Goal: Task Accomplishment & Management: Manage account settings

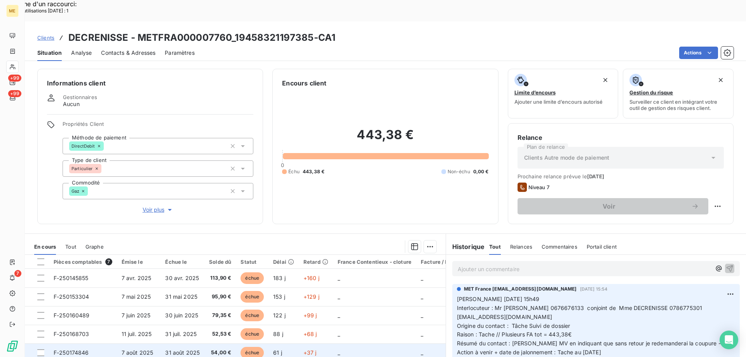
scroll to position [49, 0]
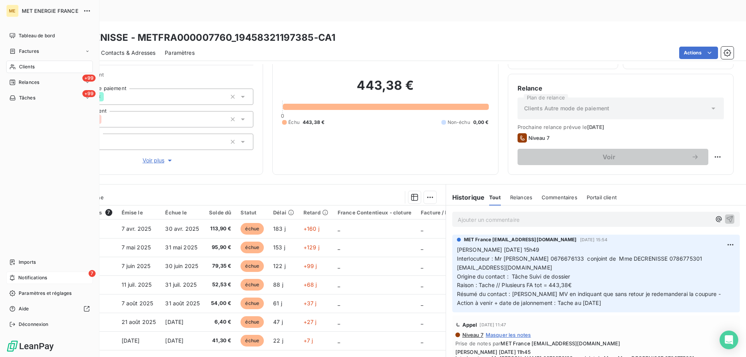
click at [52, 275] on div "7 Notifications" at bounding box center [49, 278] width 87 height 12
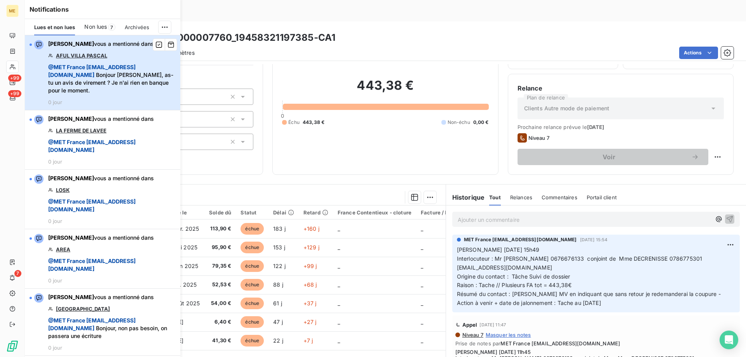
click at [118, 63] on div "Bélinda Thomont vous a mentionné dans AFUL VILLA PASCAL @ MET France met-france…" at bounding box center [111, 72] width 127 height 65
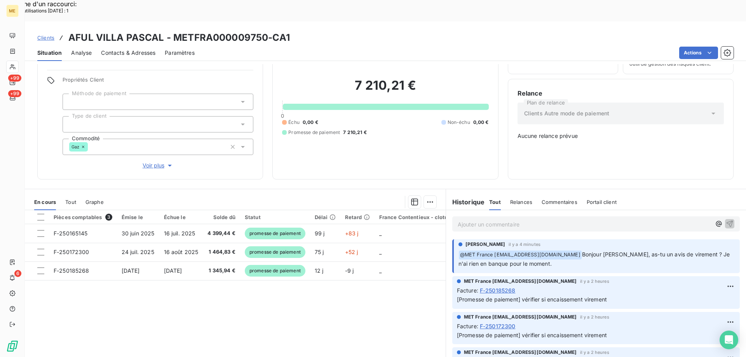
click at [510, 220] on p "Ajouter un commentaire ﻿" at bounding box center [584, 225] width 253 height 10
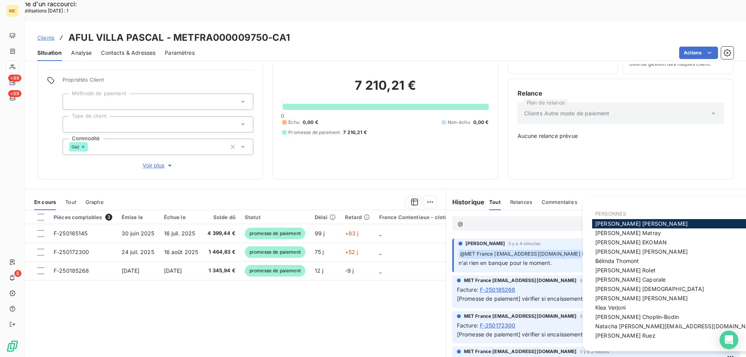
click at [609, 258] on span "Bélinda Thomont" at bounding box center [617, 261] width 44 height 7
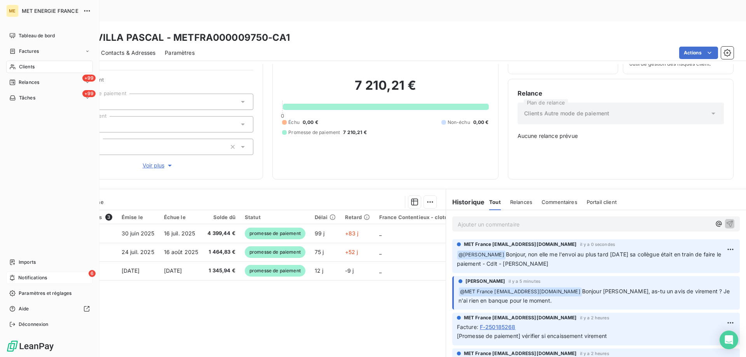
click at [32, 274] on span "Notifications" at bounding box center [32, 277] width 29 height 7
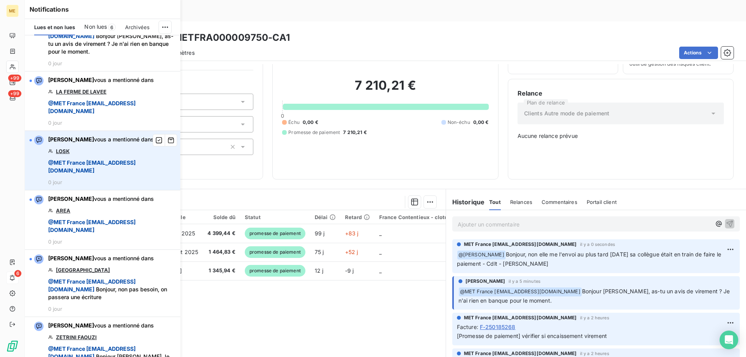
scroll to position [117, 0]
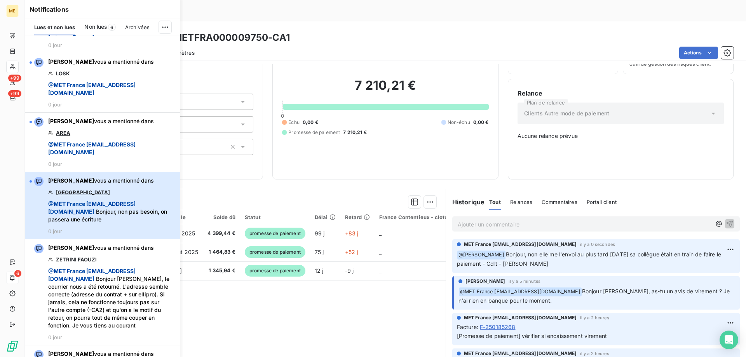
click at [107, 197] on div "Bélinda Thomont vous a mentionné dans HOTEL DE PARIS @ MET France met-france@re…" at bounding box center [111, 206] width 127 height 58
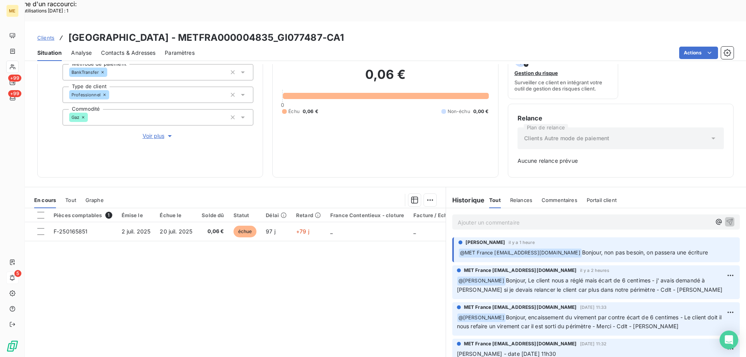
scroll to position [77, 0]
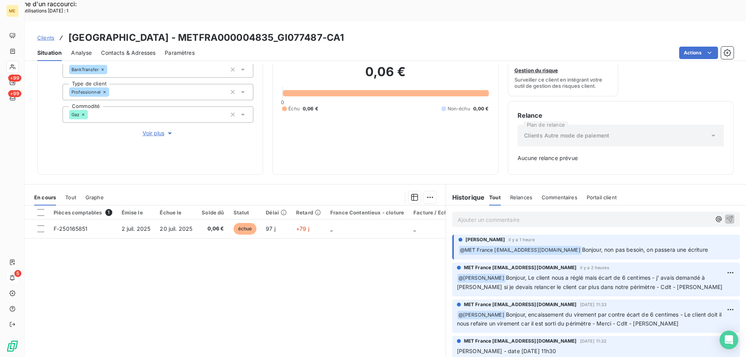
click at [525, 215] on p "Ajouter un commentaire ﻿" at bounding box center [584, 220] width 253 height 10
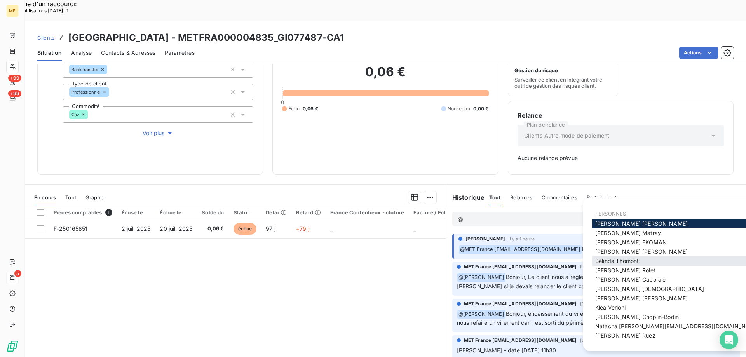
click at [609, 260] on span "Bélinda Thomont" at bounding box center [617, 261] width 44 height 7
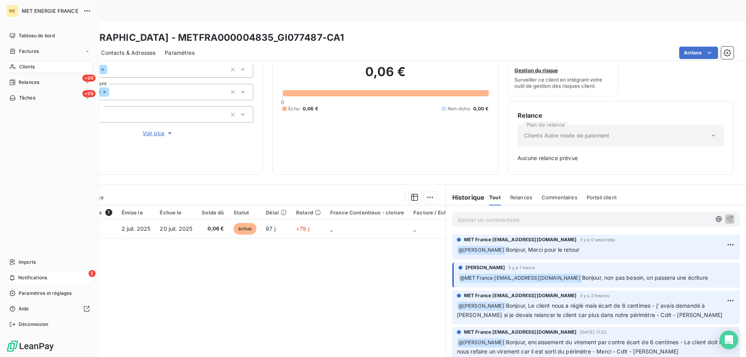
drag, startPoint x: 53, startPoint y: 275, endPoint x: 68, endPoint y: 274, distance: 14.8
click at [53, 272] on div "5 Notifications" at bounding box center [49, 278] width 87 height 12
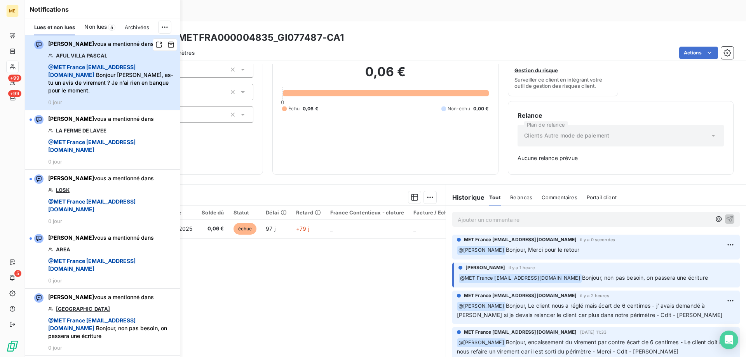
click at [100, 77] on span "@ MET France met-france@recouvrement.met.com" at bounding box center [91, 71] width 87 height 14
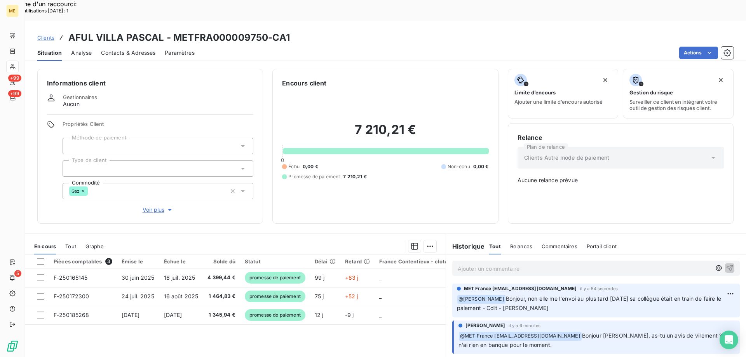
click at [381, 331] on div "Pièces comptables 3 Émise le Échue le Solde dû Statut Délai Retard France Conte…" at bounding box center [235, 330] width 421 height 150
click at [485, 264] on p "Ajouter un commentaire ﻿" at bounding box center [584, 269] width 253 height 10
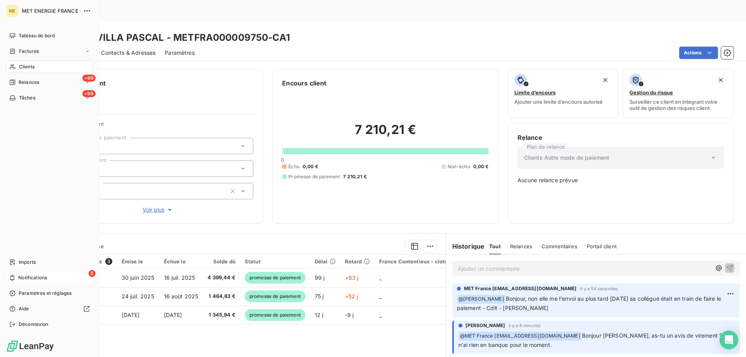
drag, startPoint x: 39, startPoint y: 275, endPoint x: 67, endPoint y: 279, distance: 28.2
click at [40, 275] on span "Notifications" at bounding box center [32, 277] width 29 height 7
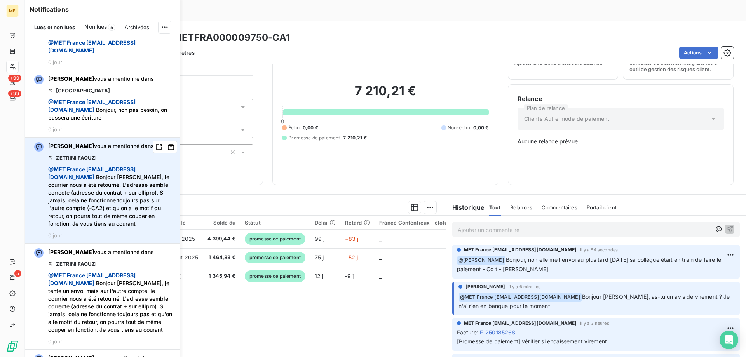
scroll to position [233, 0]
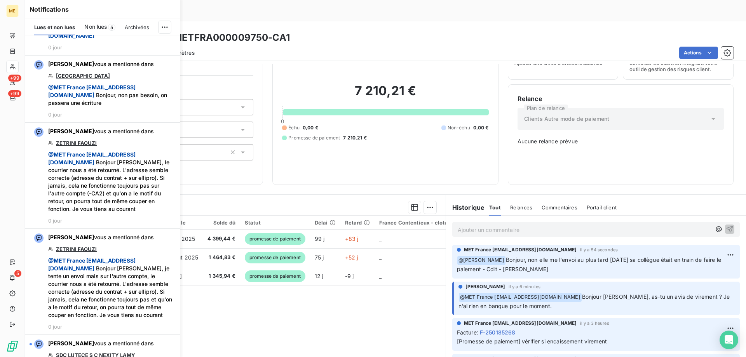
click at [343, 47] on div "Actions" at bounding box center [469, 53] width 530 height 12
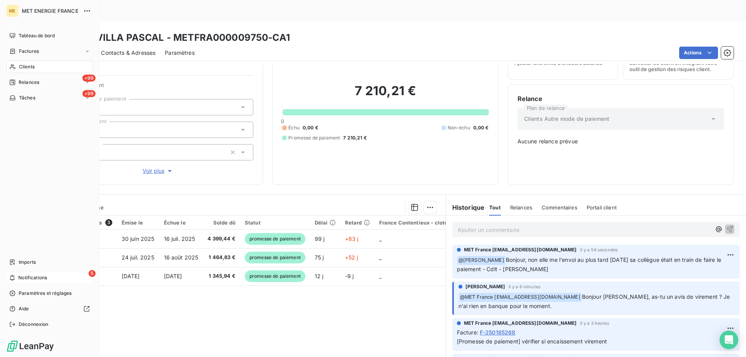
click at [59, 278] on div "5 Notifications" at bounding box center [49, 278] width 87 height 12
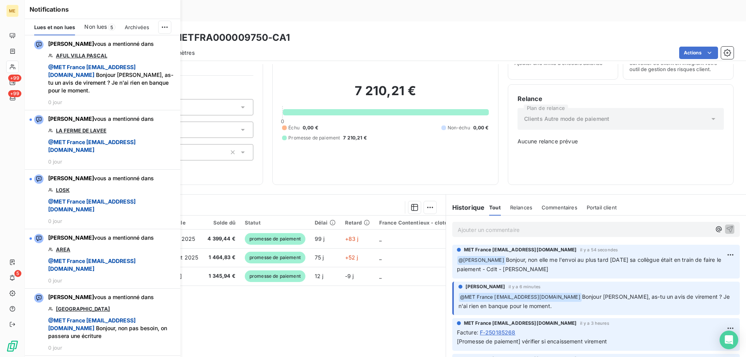
click at [102, 29] on span "Non lues" at bounding box center [95, 27] width 23 height 8
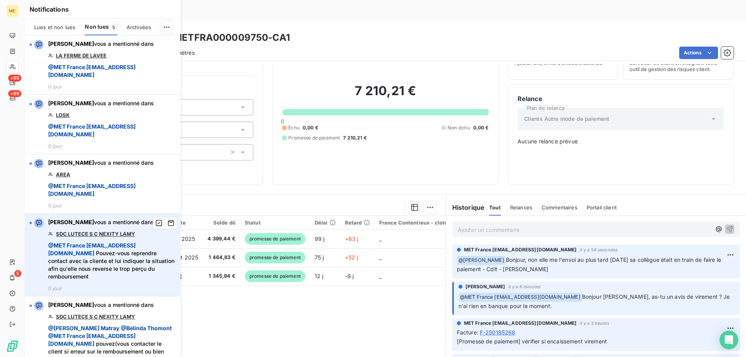
scroll to position [22, 0]
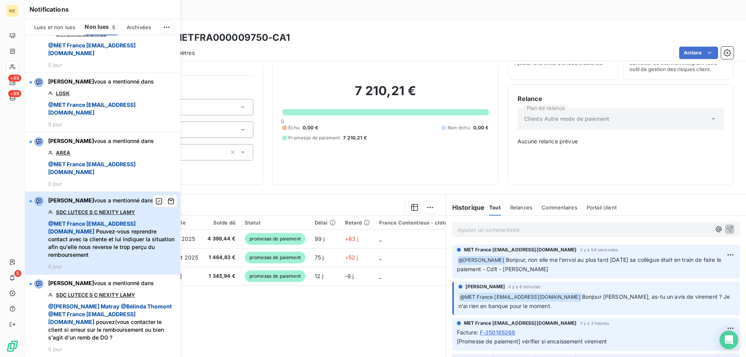
click at [97, 236] on span "@ MET France met-france@recouvrement.met.com Pouvez-vous reprendre contact avec…" at bounding box center [111, 239] width 127 height 39
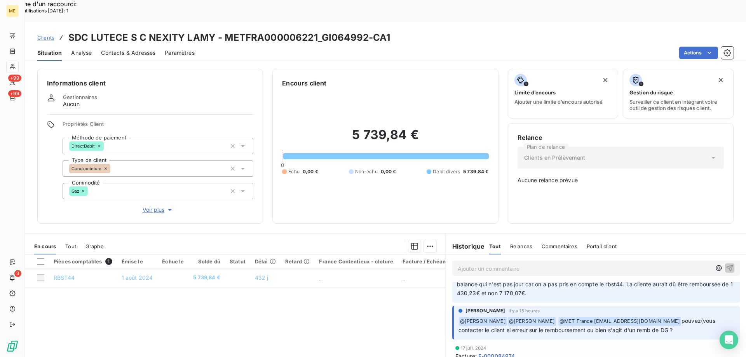
scroll to position [78, 0]
click at [156, 206] on span "Voir plus" at bounding box center [158, 210] width 31 height 8
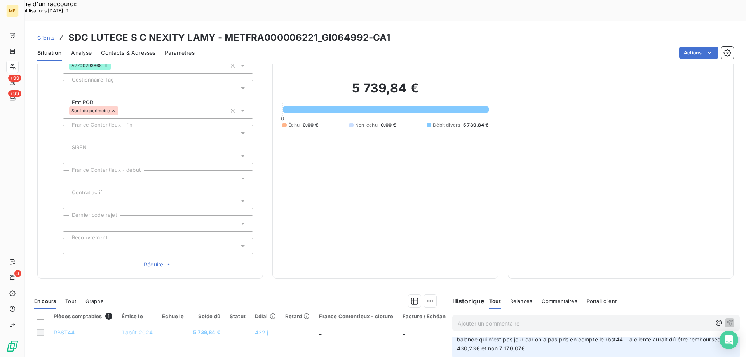
scroll to position [155, 0]
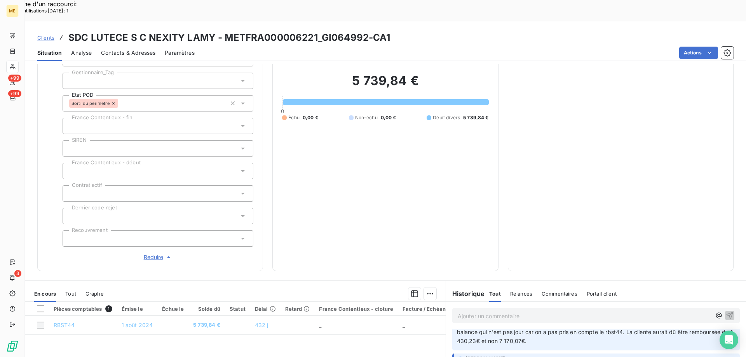
click at [149, 253] on span "Réduire" at bounding box center [158, 257] width 29 height 8
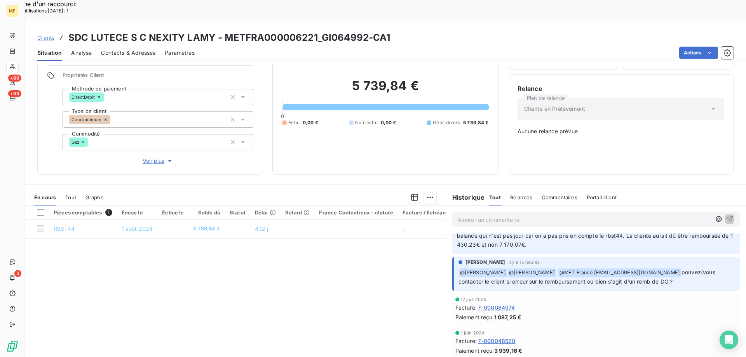
scroll to position [0, 0]
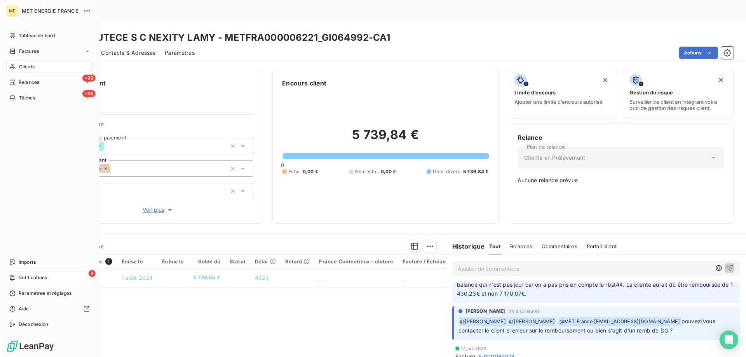
click at [56, 279] on div "3 Notifications" at bounding box center [49, 278] width 87 height 12
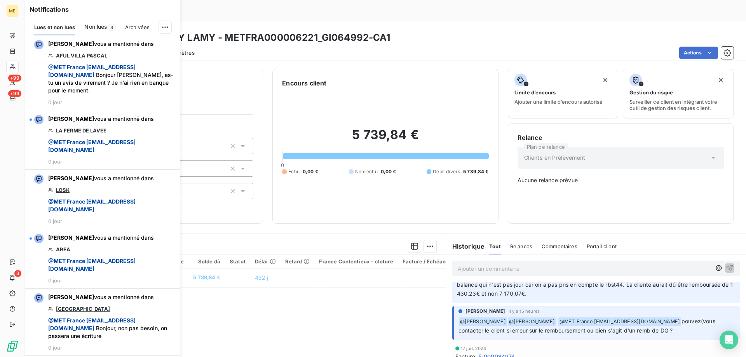
click at [94, 29] on span "Non lues" at bounding box center [95, 27] width 23 height 8
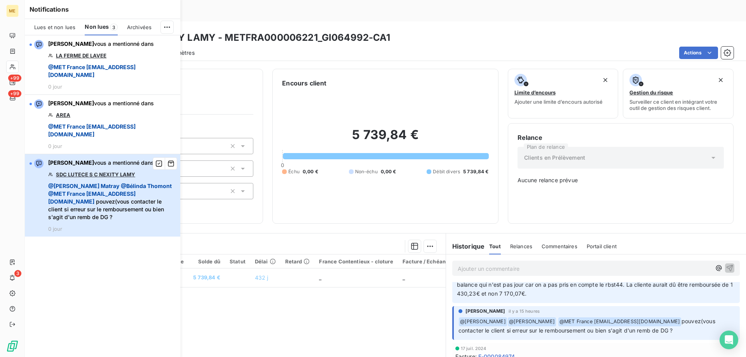
click at [105, 192] on span "@ MET France met-france@recouvrement.met.com" at bounding box center [91, 197] width 87 height 14
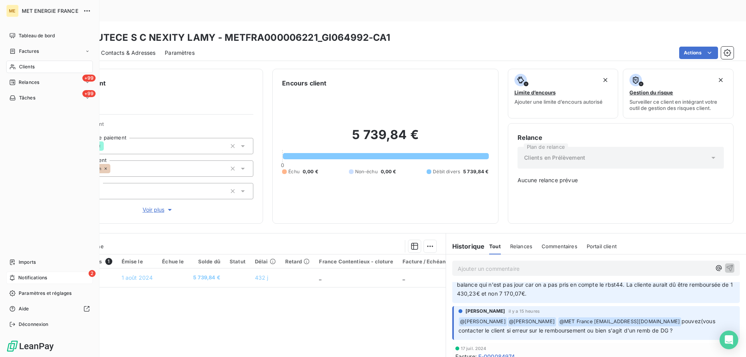
click at [53, 276] on div "2 Notifications" at bounding box center [49, 278] width 87 height 12
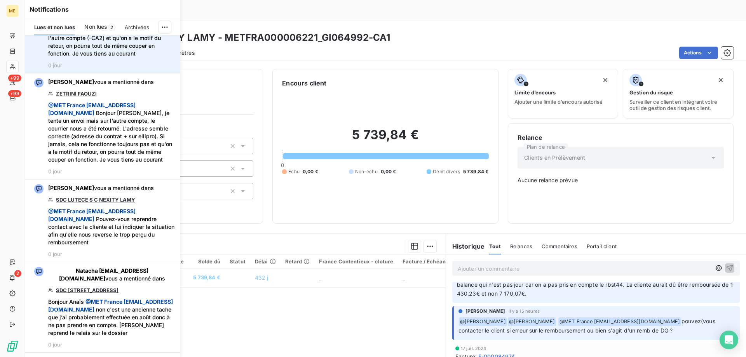
scroll to position [428, 0]
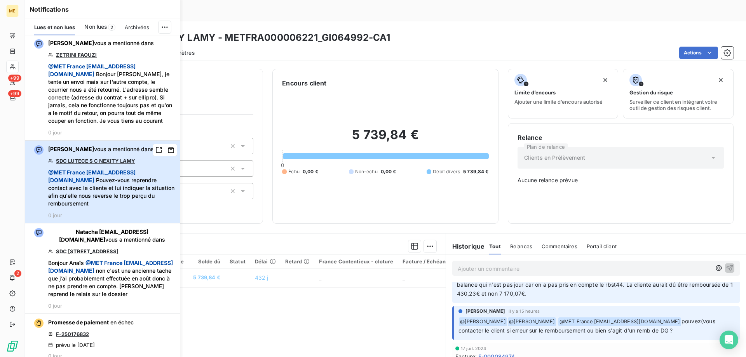
click at [93, 183] on span "@ MET France met-france@recouvrement.met.com" at bounding box center [91, 176] width 87 height 14
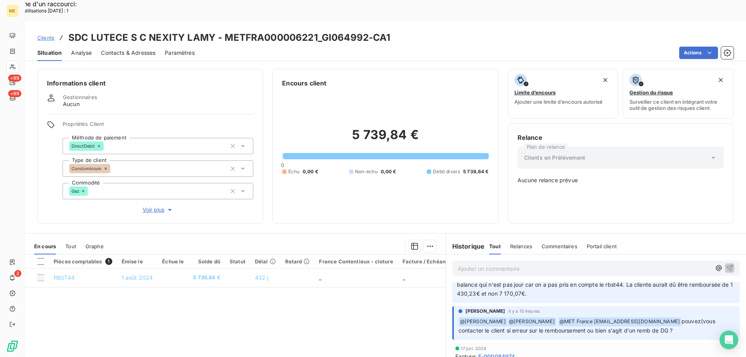
click at [263, 314] on div "Pièces comptables 1 Émise le Échue le Solde dû Statut Délai Retard France Conte…" at bounding box center [235, 330] width 421 height 150
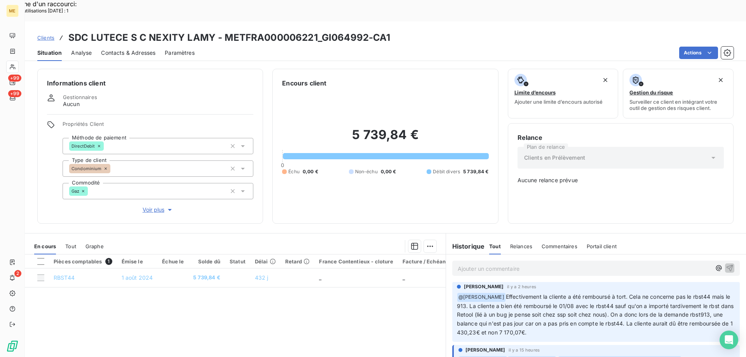
scroll to position [0, 0]
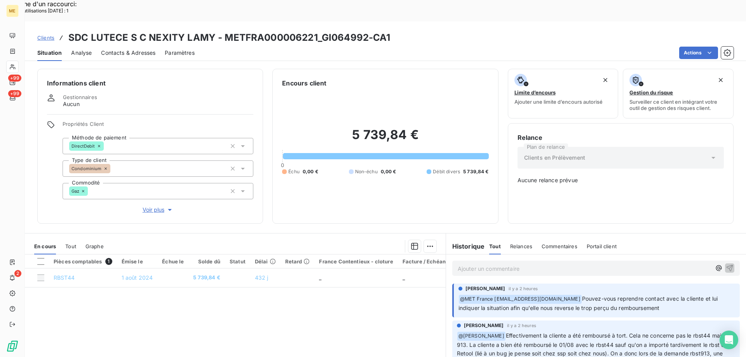
click at [70, 243] on span "Tout" at bounding box center [70, 246] width 11 height 6
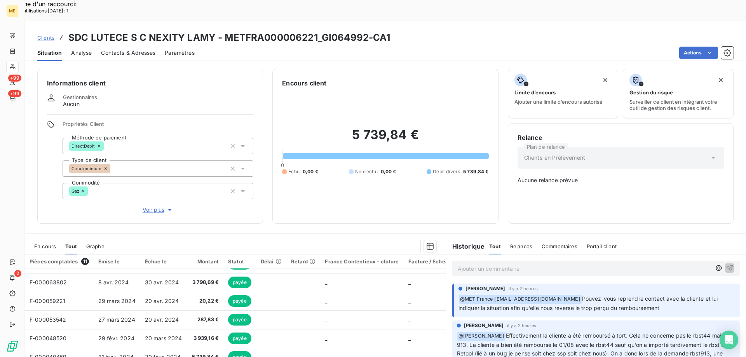
scroll to position [44, 0]
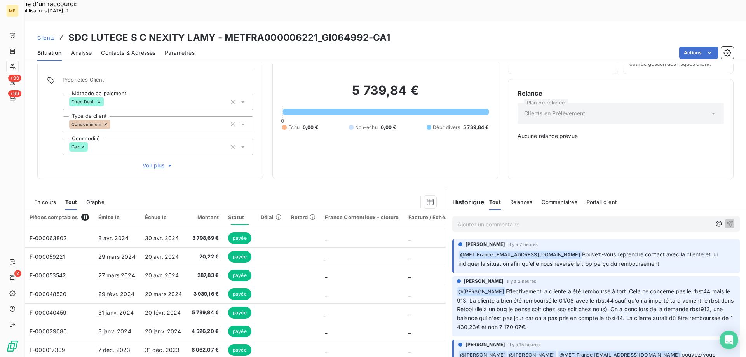
click at [153, 162] on span "Voir plus" at bounding box center [158, 166] width 31 height 8
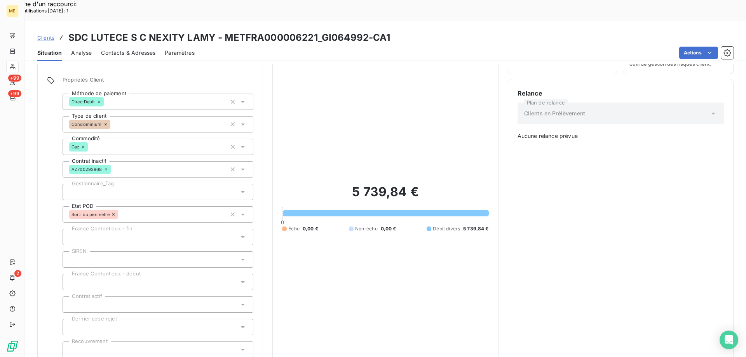
click at [137, 184] on div at bounding box center [158, 192] width 191 height 16
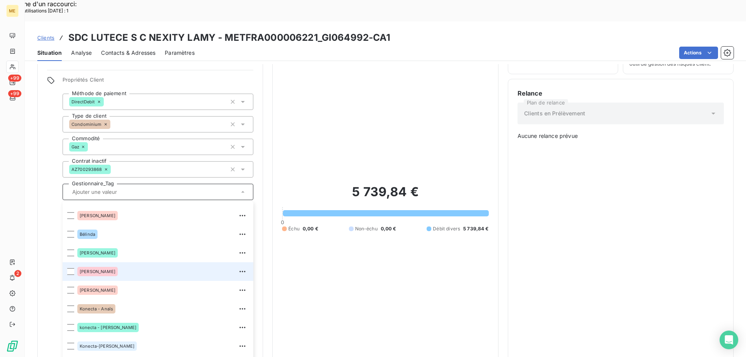
scroll to position [75, 0]
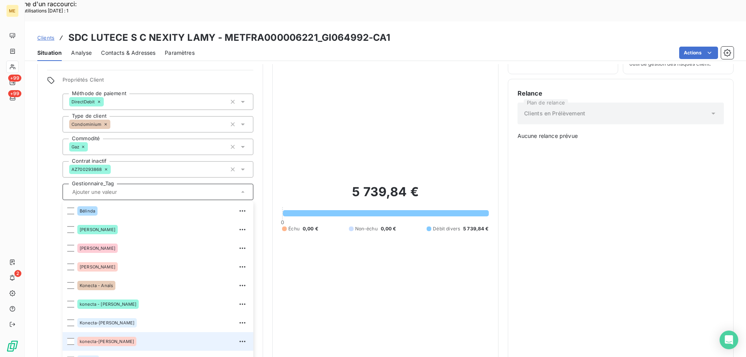
drag, startPoint x: 70, startPoint y: 318, endPoint x: 386, endPoint y: 267, distance: 319.3
click at [71, 338] on div at bounding box center [70, 341] width 7 height 7
click at [376, 260] on div "5 739,84 € 0 Échu 0,00 € Non-échu 0,00 € Débit divers 5 739,84 €" at bounding box center [385, 208] width 206 height 329
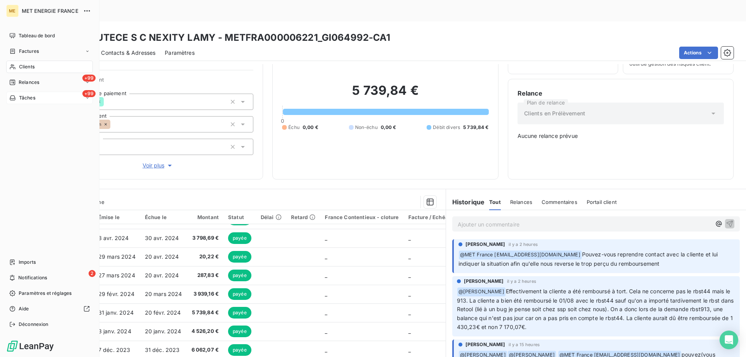
click at [52, 99] on div "+99 Tâches" at bounding box center [49, 98] width 87 height 12
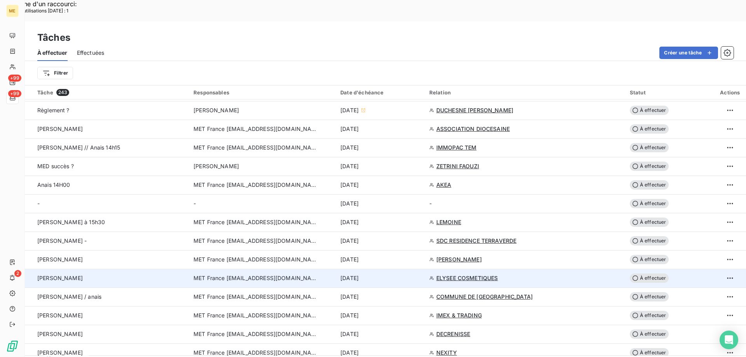
scroll to position [466, 0]
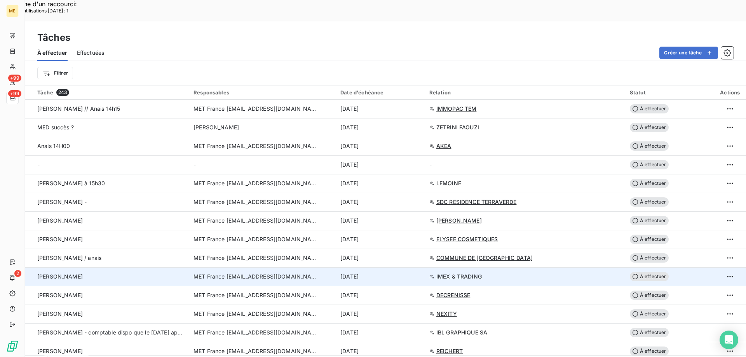
click at [466, 273] on span "IMEX & TRADING" at bounding box center [459, 277] width 45 height 8
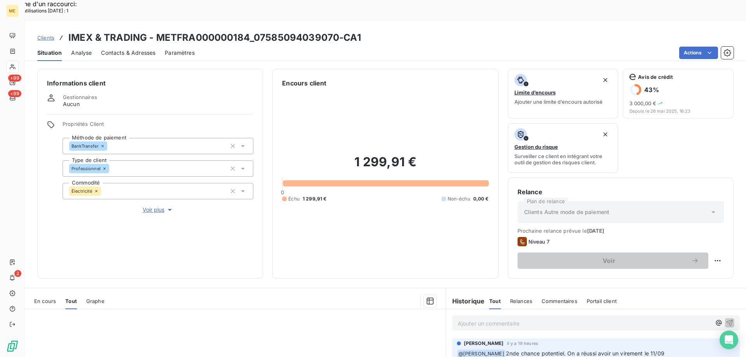
click at [147, 206] on span "Voir plus" at bounding box center [158, 210] width 31 height 8
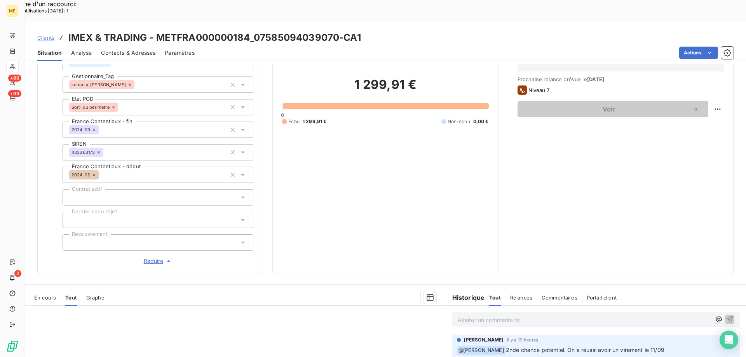
scroll to position [155, 0]
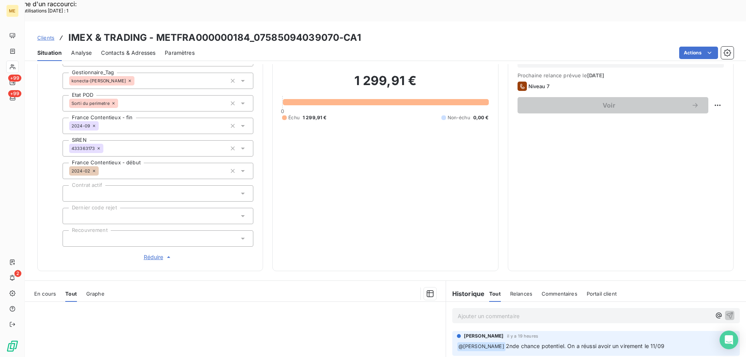
click at [148, 253] on span "Réduire" at bounding box center [158, 257] width 29 height 8
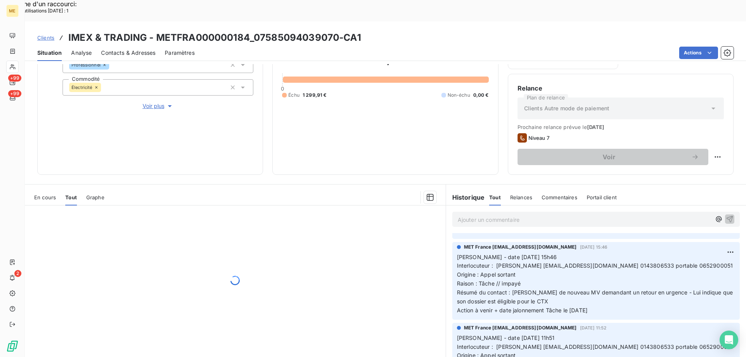
scroll to position [78, 0]
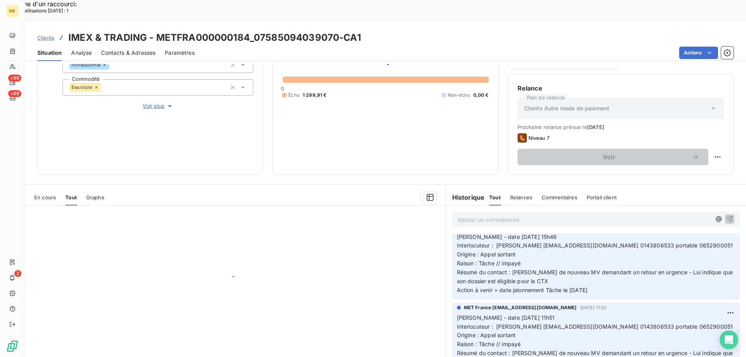
click at [597, 242] on span "Interlocuteur : ELIE TOHME elietohme@hotmail.fr 0143806533 portable 0652900051" at bounding box center [595, 245] width 276 height 7
copy span "0143806533"
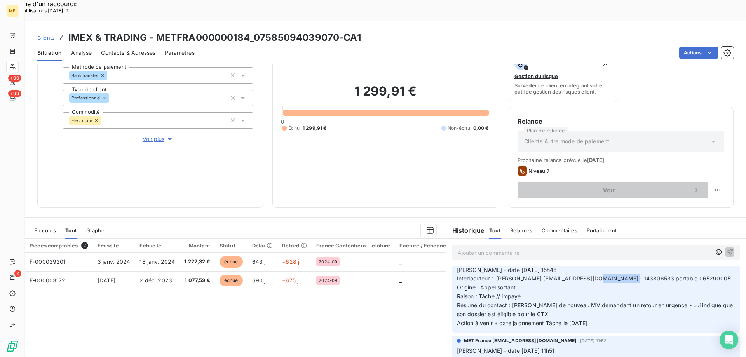
scroll to position [104, 0]
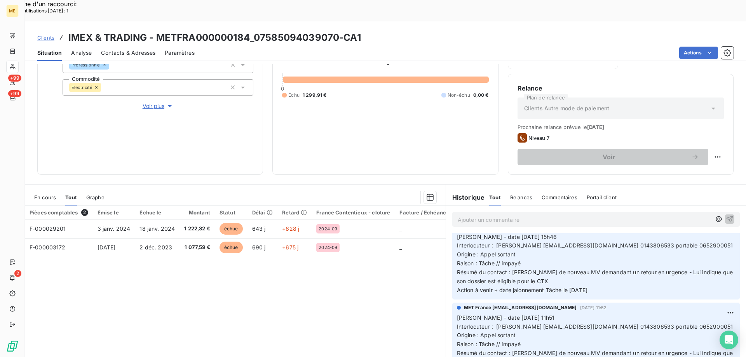
click at [387, 290] on div "Pièces comptables 2 Émise le Échue le Montant Statut Délai Retard France Conten…" at bounding box center [235, 281] width 421 height 150
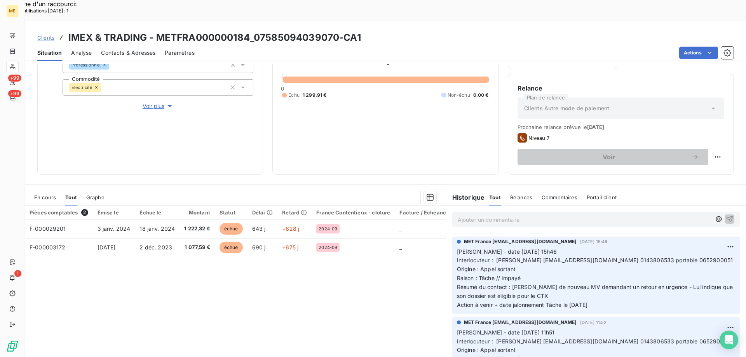
scroll to position [117, 0]
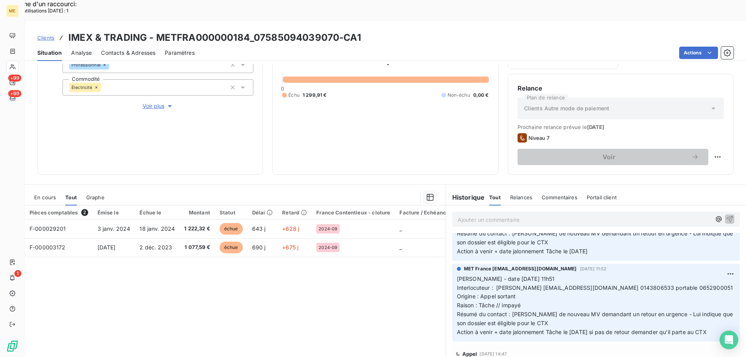
click at [46, 194] on span "En cours" at bounding box center [45, 197] width 22 height 6
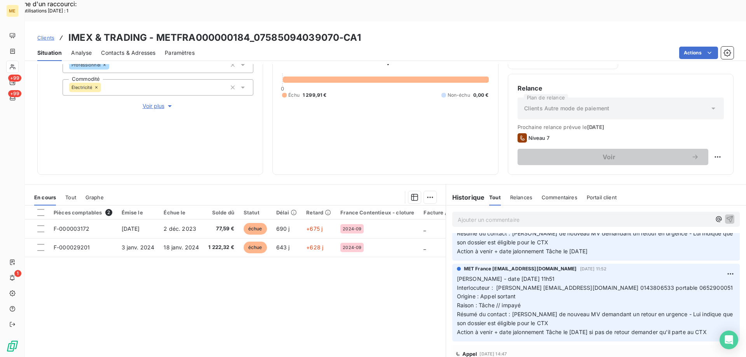
drag, startPoint x: 722, startPoint y: 314, endPoint x: 455, endPoint y: 256, distance: 273.0
click at [457, 275] on p "Valérie - date 30/09/2025 11h51 Interlocuteur : ELIE TOHME elietohme@hotmail.fr…" at bounding box center [596, 306] width 278 height 62
copy p "Valérie - date 30/09/2025 11h51 Interlocuteur : ELIE TOHME elietohme@hotmail.fr…"
click at [470, 215] on p "Ajouter un commentaire ﻿" at bounding box center [584, 220] width 253 height 10
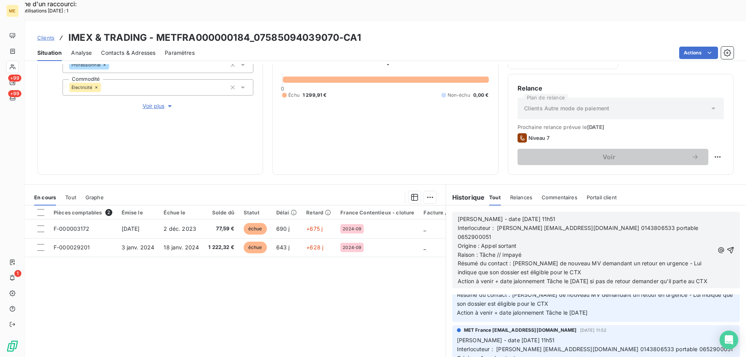
scroll to position [178, 0]
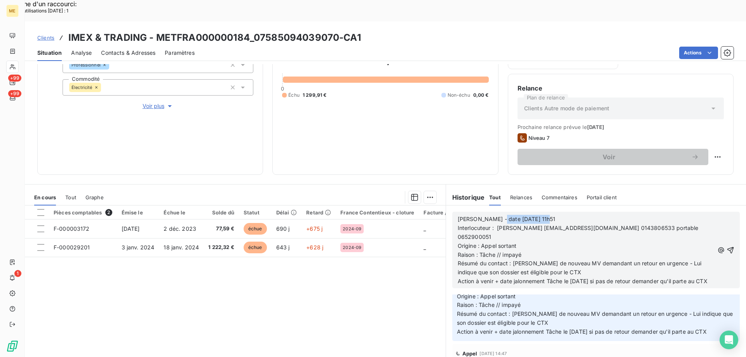
drag, startPoint x: 492, startPoint y: 198, endPoint x: 605, endPoint y: 197, distance: 112.7
click at [605, 215] on p "Valérie - date 30/09/2025 11h51" at bounding box center [586, 219] width 257 height 9
drag, startPoint x: 568, startPoint y: 251, endPoint x: 595, endPoint y: 263, distance: 29.4
click at [595, 277] on p "Action à venir + date jalonnement Tâche le 02/10/2025 si pas de retour demander…" at bounding box center [586, 281] width 257 height 9
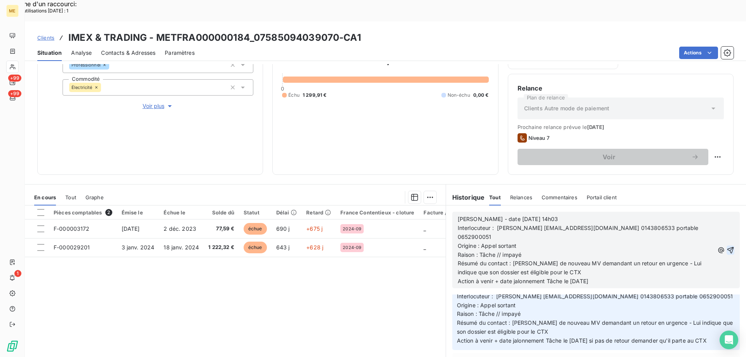
click at [727, 246] on icon "button" at bounding box center [731, 250] width 8 height 8
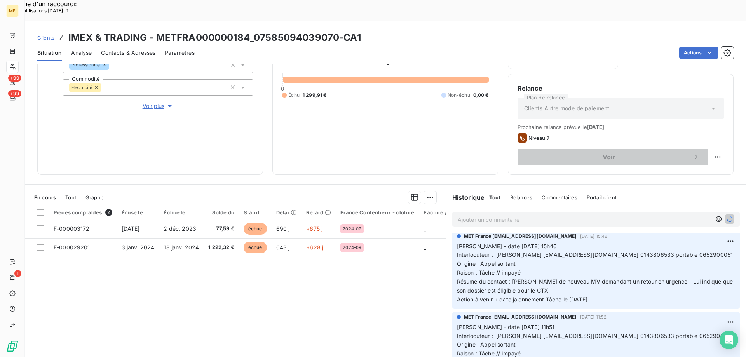
scroll to position [0, 0]
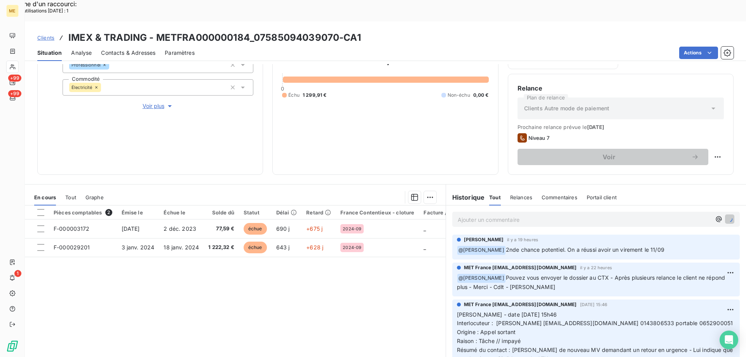
click at [517, 215] on p "Ajouter un commentaire ﻿" at bounding box center [584, 220] width 253 height 10
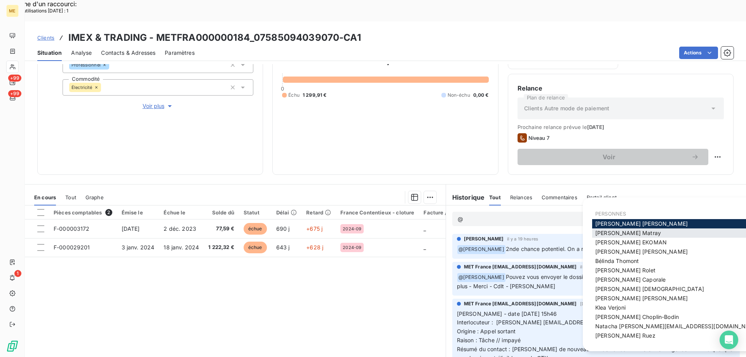
click at [611, 232] on span "Amélie Matray" at bounding box center [628, 233] width 66 height 7
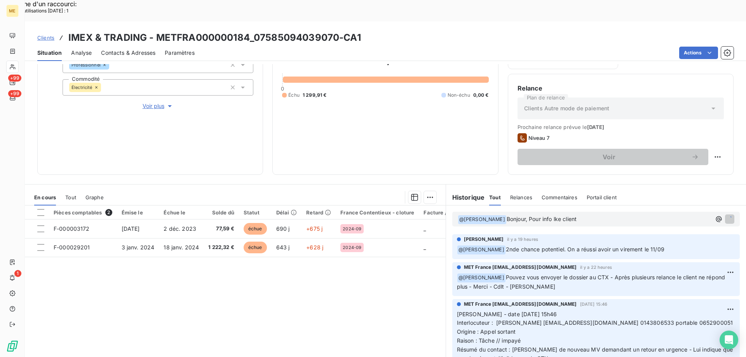
click at [549, 216] on span "Bonjour, Pour info lke client" at bounding box center [542, 219] width 70 height 7
click at [579, 215] on p "﻿ @ Amélie Matray ﻿ Bonjour, Pour info le client" at bounding box center [584, 219] width 253 height 9
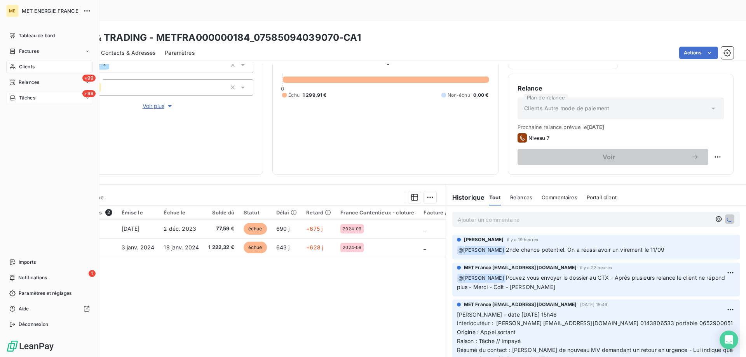
click at [42, 96] on div "+99 Tâches" at bounding box center [49, 98] width 87 height 12
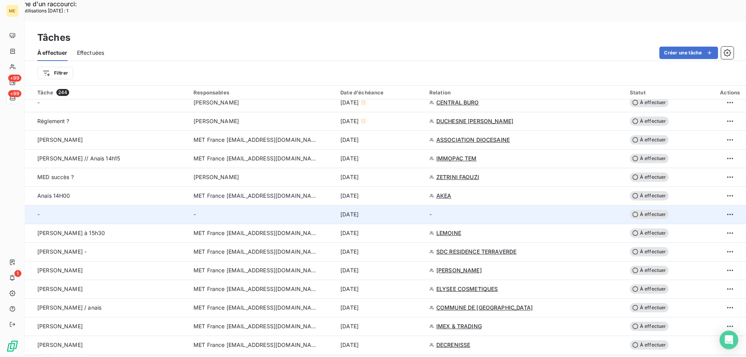
scroll to position [505, 0]
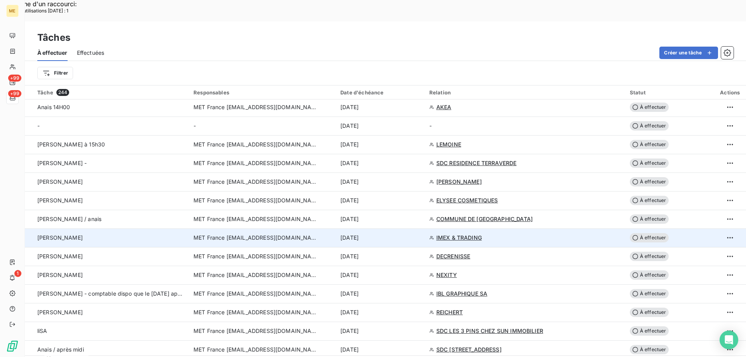
click at [655, 233] on span "À effectuer" at bounding box center [649, 237] width 39 height 9
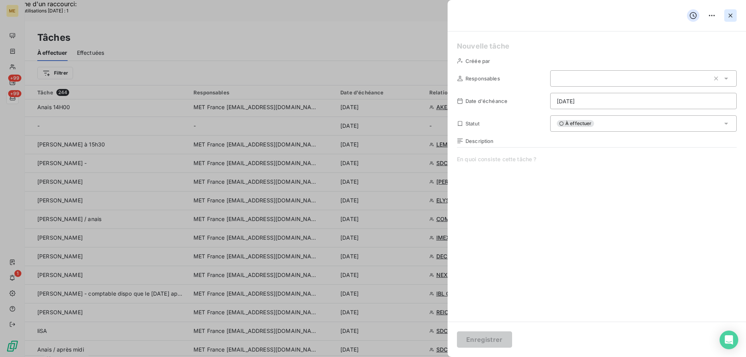
click at [730, 14] on icon "button" at bounding box center [731, 16] width 4 height 4
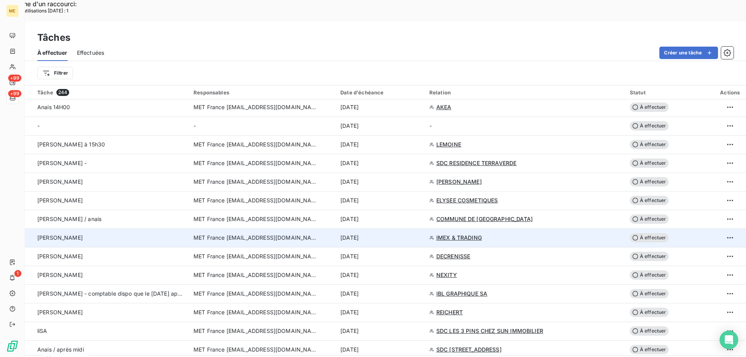
click at [642, 233] on span "À effectuer" at bounding box center [649, 237] width 39 height 9
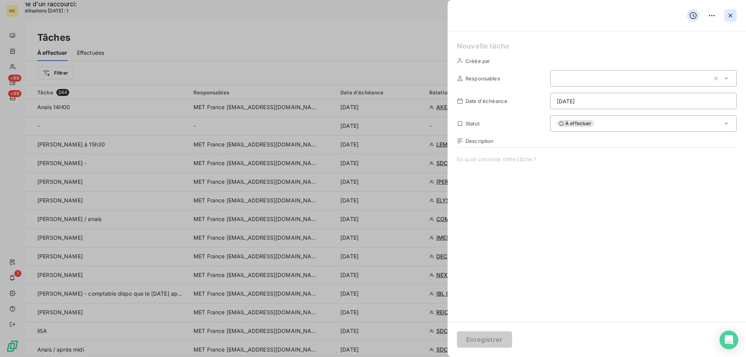
click at [728, 16] on icon "button" at bounding box center [731, 16] width 8 height 8
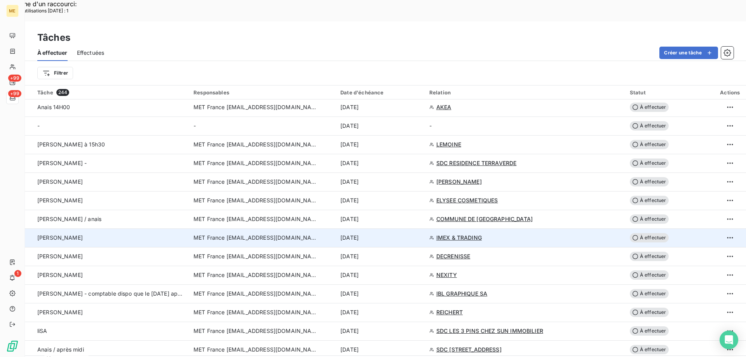
click at [638, 233] on span "À effectuer" at bounding box center [649, 237] width 39 height 9
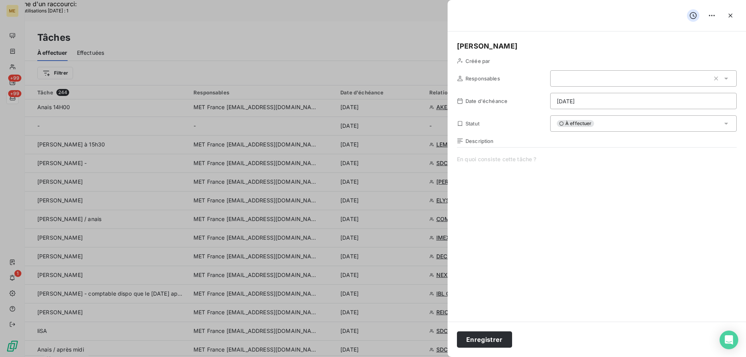
click at [596, 103] on html "Recherche d'un raccourci: Nombre d'utilisations aujourd'hui : 1 x ME +99 +99 1 …" at bounding box center [373, 228] width 746 height 456
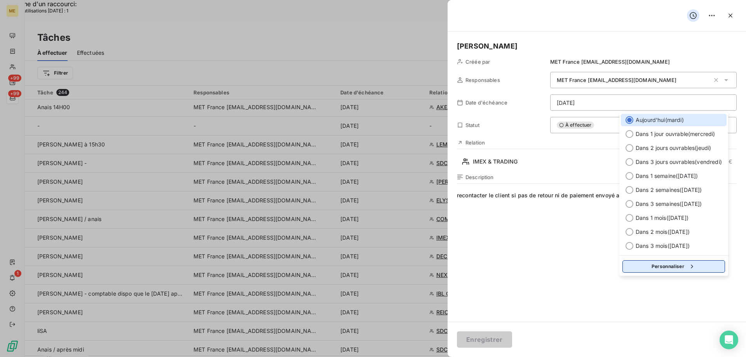
click at [664, 267] on button "Personnaliser" at bounding box center [674, 266] width 103 height 12
select select "9"
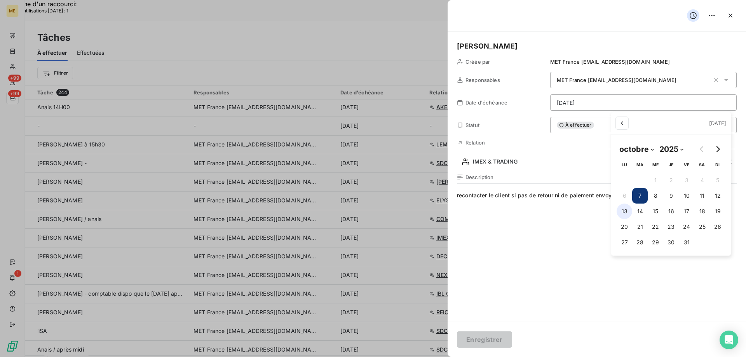
click at [625, 210] on button "13" at bounding box center [625, 212] width 16 height 16
type input "13/10/2025"
click at [487, 333] on html "Recherche d'un raccourci: Nombre d'utilisations aujourd'hui : 1 x ME +99 +99 1 …" at bounding box center [373, 228] width 746 height 456
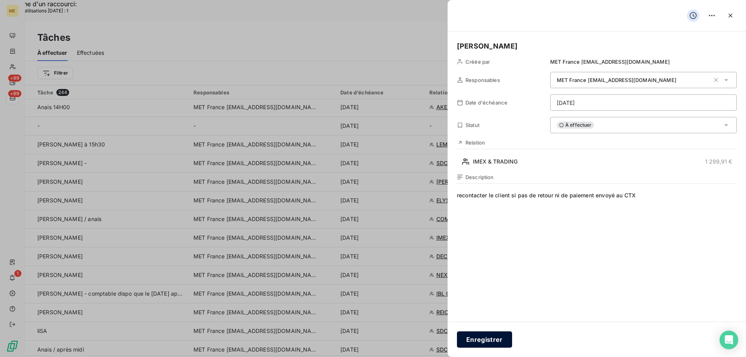
click at [486, 339] on button "Enregistrer" at bounding box center [484, 340] width 55 height 16
click at [485, 337] on button "Enregistrer" at bounding box center [484, 340] width 55 height 16
click at [485, 341] on button "Enregistrer" at bounding box center [484, 340] width 55 height 16
click at [484, 338] on button "Enregistrer" at bounding box center [484, 340] width 55 height 16
click at [490, 338] on button "Enregistrer" at bounding box center [484, 340] width 55 height 16
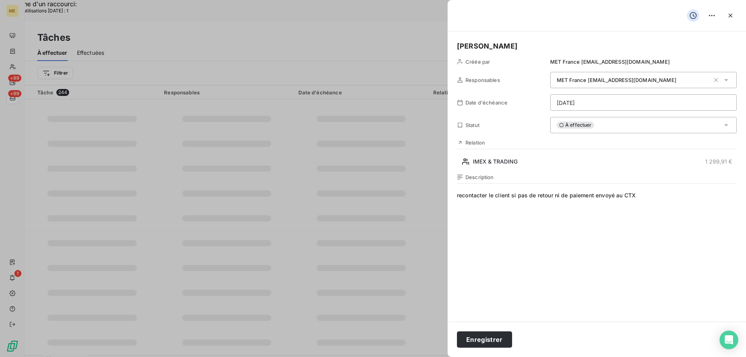
scroll to position [117, 0]
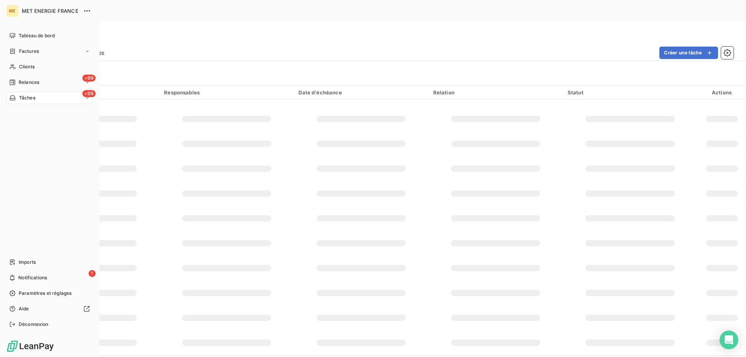
click at [51, 99] on div "+99 Tâches" at bounding box center [49, 98] width 87 height 12
click at [52, 99] on div "+99 Tâches" at bounding box center [49, 98] width 87 height 12
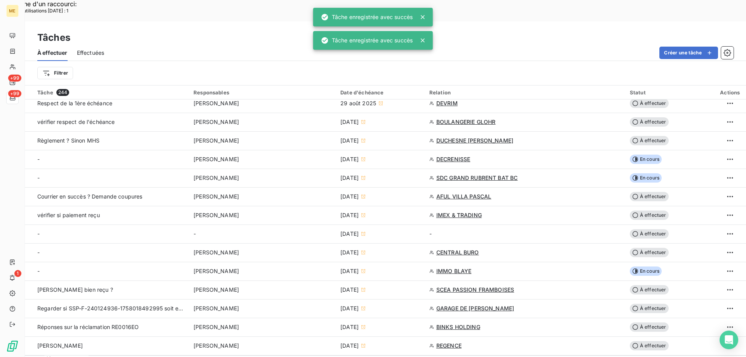
scroll to position [505, 0]
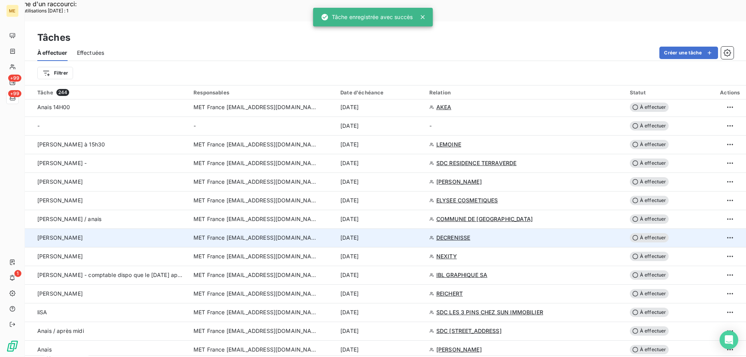
click at [452, 234] on span "DECRENISSE" at bounding box center [454, 238] width 34 height 8
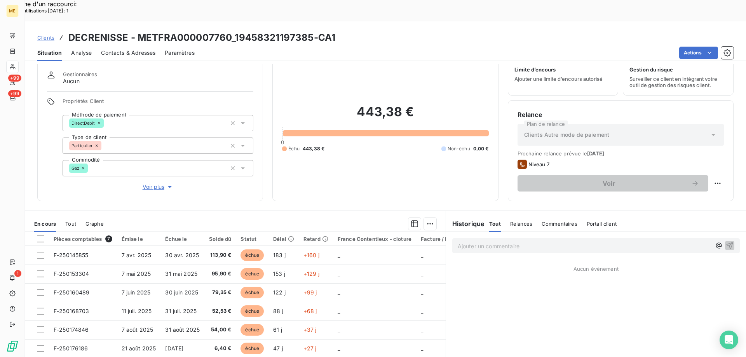
scroll to position [39, 0]
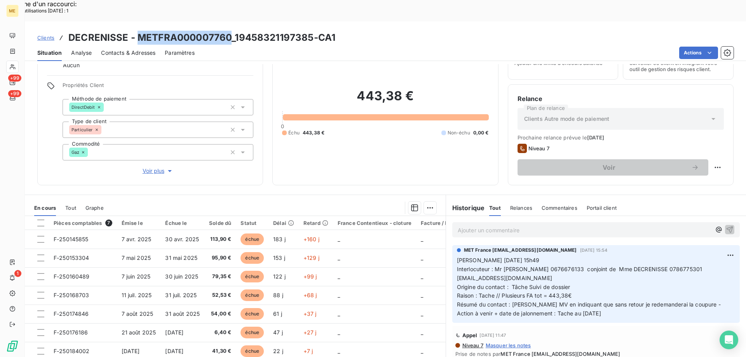
drag, startPoint x: 136, startPoint y: 16, endPoint x: 231, endPoint y: 19, distance: 94.1
click at [231, 31] on h3 "DECRENISSE - METFRA000007760_19458321197385-CA1" at bounding box center [201, 38] width 267 height 14
copy h3 "METFRA000007760"
click at [603, 263] on p "Valérie 03/10/2025 15h49 Interlocuteur : Mr YE 0676676133 conjoint de Mme DECRE…" at bounding box center [596, 287] width 278 height 62
drag, startPoint x: 454, startPoint y: 257, endPoint x: 547, endPoint y: 256, distance: 92.1
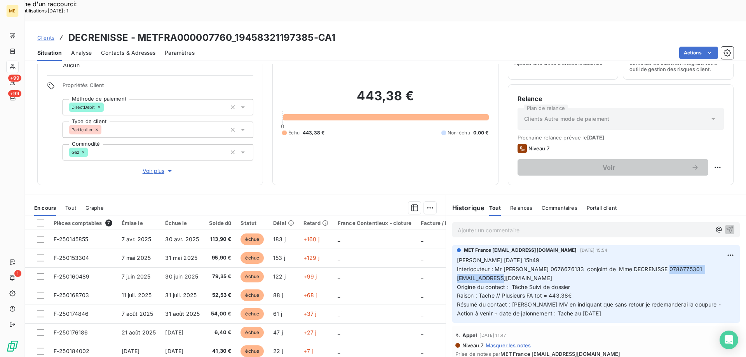
click at [547, 266] on span "Interlocuteur : Mr YE 0676676133 conjoint de Mme DECRENISSE 0786775301 DECRENIS…" at bounding box center [580, 274] width 247 height 16
copy span "DECRENISSEMANON@GMAIL.COM"
drag, startPoint x: 235, startPoint y: 12, endPoint x: 311, endPoint y: 8, distance: 76.3
click at [311, 21] on div "Clients DECRENISSE - METFRA000007760_19458321197385-CA1 Situation Analyse Conta…" at bounding box center [385, 41] width 721 height 40
copy h3 "19458321197385"
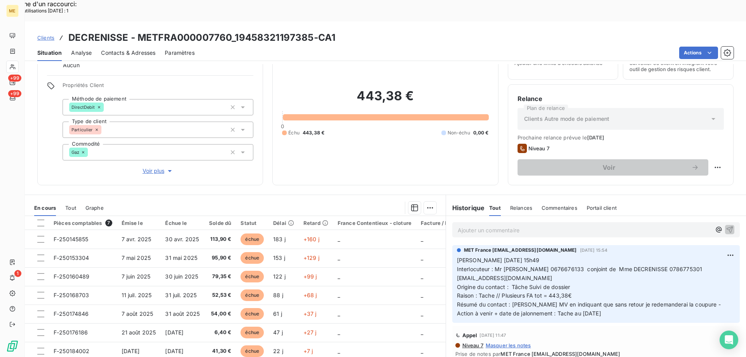
click at [140, 31] on h3 "DECRENISSE - METFRA000007760_19458321197385-CA1" at bounding box center [201, 38] width 267 height 14
drag, startPoint x: 137, startPoint y: 14, endPoint x: 231, endPoint y: 13, distance: 93.7
click at [231, 31] on h3 "DECRENISSE - METFRA000007760_19458321197385-CA1" at bounding box center [201, 38] width 267 height 14
copy h3 "METFRA000007760"
click at [149, 167] on span "Voir plus" at bounding box center [158, 171] width 31 height 8
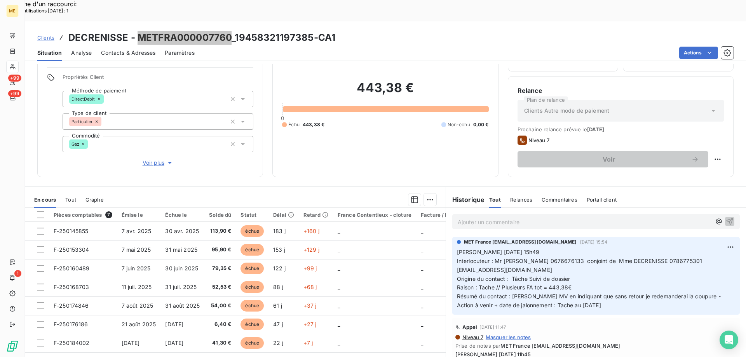
scroll to position [49, 0]
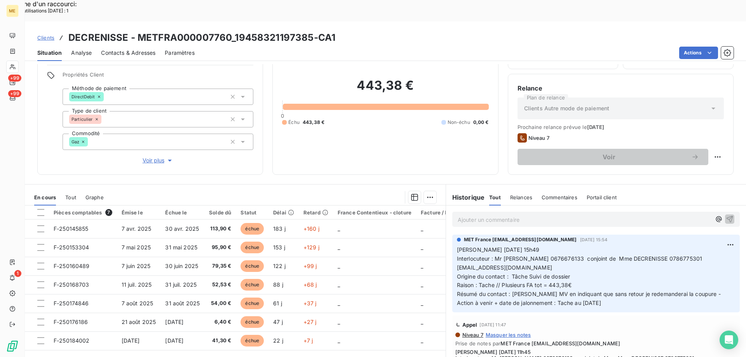
click at [634, 255] on span "Interlocuteur : Mr YE 0676676133 conjoint de Mme DECRENISSE 0786775301 DECRENIS…" at bounding box center [580, 263] width 247 height 16
copy span "0786775301"
click at [518, 255] on span "Interlocuteur : Mr YE 0676676133 conjoint de Mme DECRENISSE 0786775301 DECRENIS…" at bounding box center [580, 263] width 247 height 16
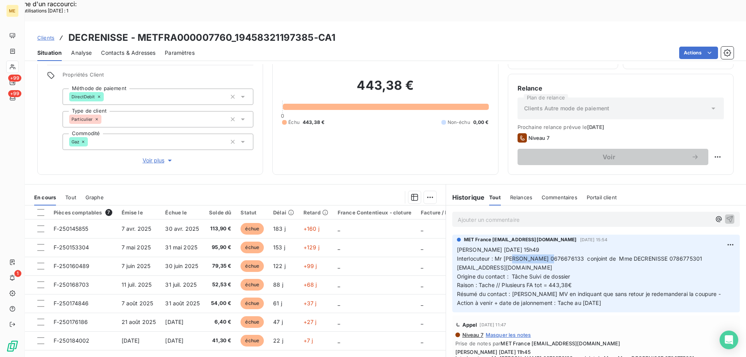
copy span "0676676133"
click at [693, 248] on p "Valérie 03/10/2025 15h49 Interlocuteur : Mr YE 0676676133 conjoint de Mme DECRE…" at bounding box center [596, 277] width 278 height 62
drag, startPoint x: 615, startPoint y: 281, endPoint x: 453, endPoint y: 229, distance: 169.9
click at [453, 235] on div "MET France met-france@recouvrement.met.com 3 oct. 2025, 15:54 Valérie 03/10/202…" at bounding box center [596, 274] width 288 height 78
copy p "Valérie 03/10/2025 15h49 Interlocuteur : Mr YE 0676676133 conjoint de Mme DECRE…"
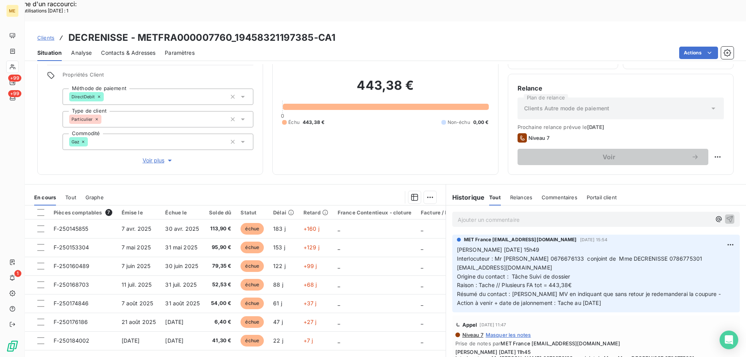
click at [475, 215] on p "Ajouter un commentaire ﻿" at bounding box center [584, 220] width 253 height 10
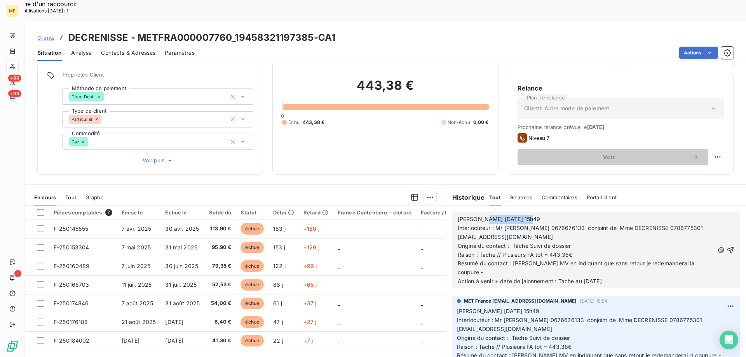
drag, startPoint x: 476, startPoint y: 197, endPoint x: 545, endPoint y: 201, distance: 69.7
click at [545, 215] on p "Valérie 03/10/2025 15h49" at bounding box center [586, 219] width 257 height 9
drag, startPoint x: 613, startPoint y: 244, endPoint x: 688, endPoint y: 242, distance: 74.7
click at [688, 260] on span "Résumé du contact : Laisse MV en indiquant que sans retour je redemanderai la c…" at bounding box center [577, 268] width 239 height 16
drag, startPoint x: 580, startPoint y: 258, endPoint x: 627, endPoint y: 261, distance: 46.7
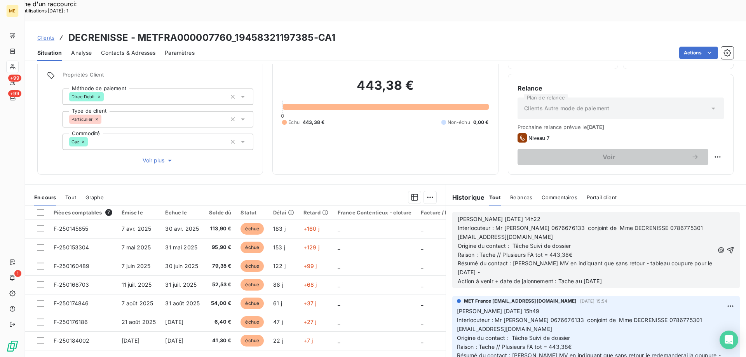
click at [627, 277] on p "Action à venir + date de jalonnement : Tache au 07/10/2025" at bounding box center [586, 281] width 257 height 9
click at [727, 246] on icon "button" at bounding box center [731, 250] width 8 height 8
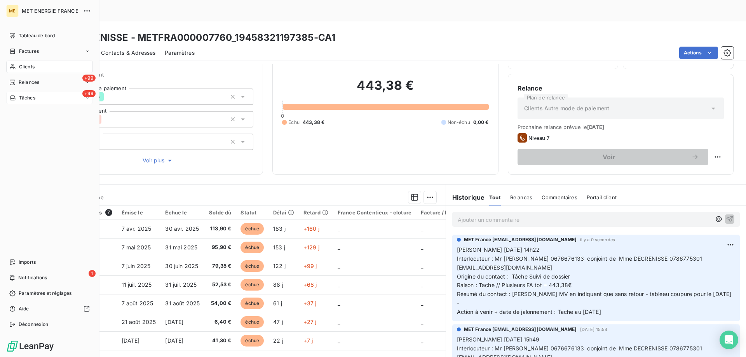
click at [44, 98] on div "+99 Tâches" at bounding box center [49, 98] width 87 height 12
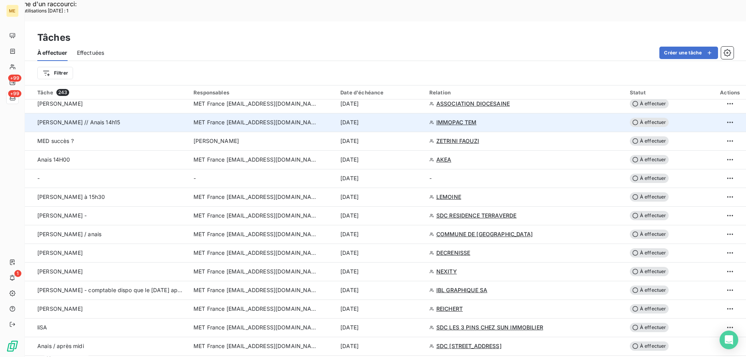
scroll to position [466, 0]
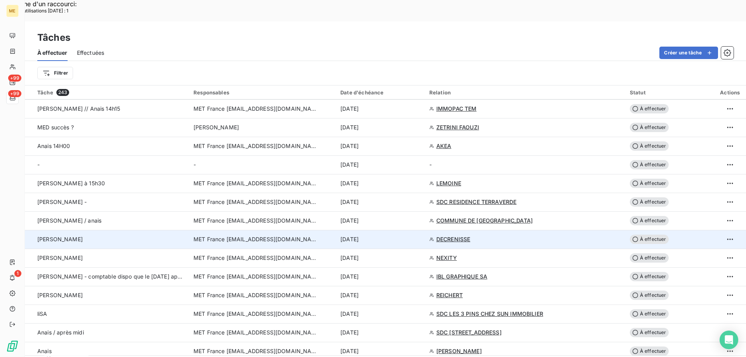
click at [650, 235] on span "À effectuer" at bounding box center [649, 239] width 39 height 9
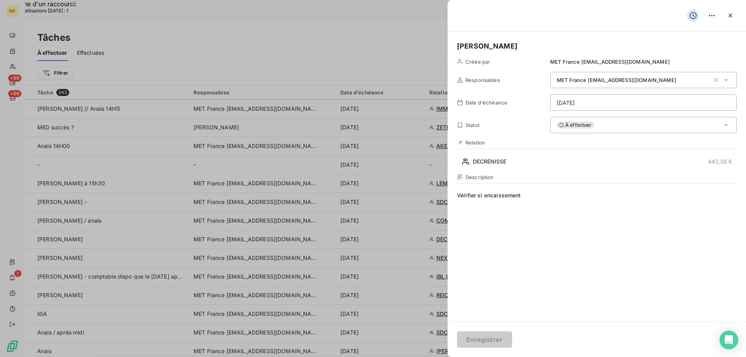
click at [592, 102] on html "Recherche d'un raccourci: Nombre d'utilisations aujourd'hui : 1 x ME +99 +99 1 …" at bounding box center [373, 228] width 746 height 456
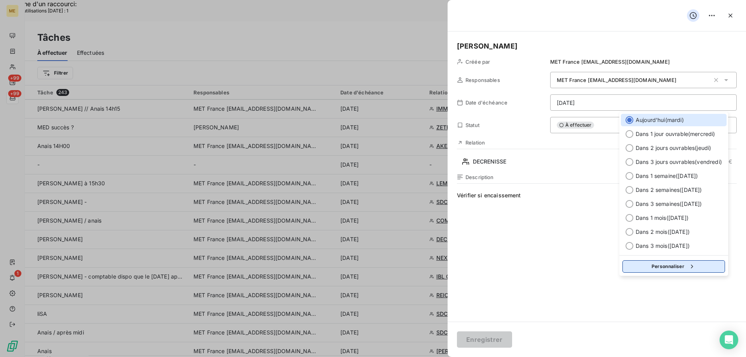
click at [639, 267] on button "Personnaliser" at bounding box center [674, 266] width 103 height 12
select select "9"
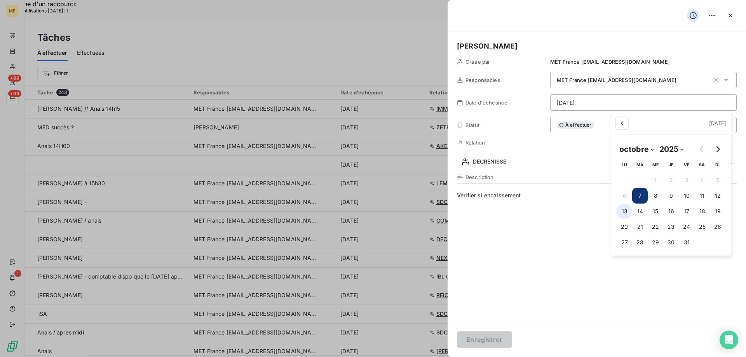
click at [624, 210] on button "13" at bounding box center [625, 212] width 16 height 16
type input "13/10/2025"
click at [543, 191] on html "Recherche d'un raccourci: Nombre d'utilisations aujourd'hui : 1 x ME +99 +99 1 …" at bounding box center [373, 228] width 746 height 456
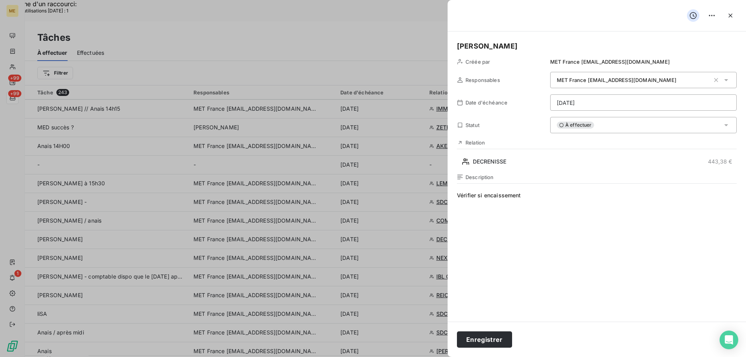
drag, startPoint x: 532, startPoint y: 196, endPoint x: 538, endPoint y: 196, distance: 5.5
click at [533, 196] on span "Vérifier si encaissement" at bounding box center [597, 266] width 280 height 149
click at [481, 339] on button "Enregistrer" at bounding box center [484, 340] width 55 height 16
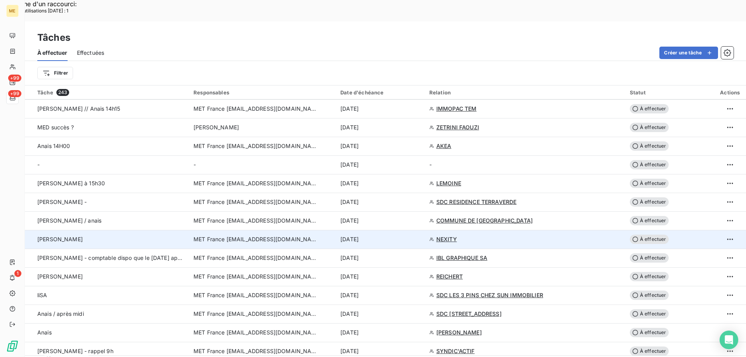
click at [448, 236] on span "NEXITY" at bounding box center [447, 240] width 21 height 8
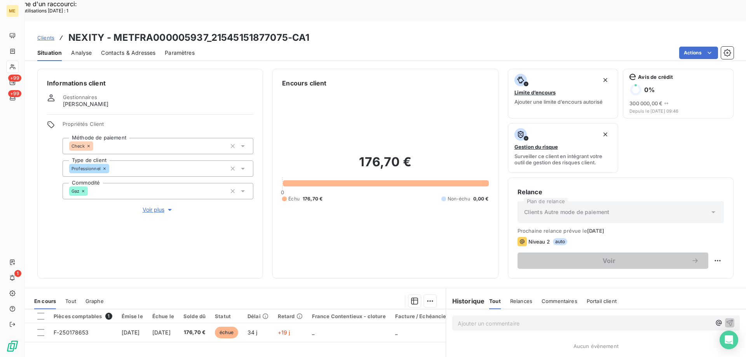
scroll to position [104, 0]
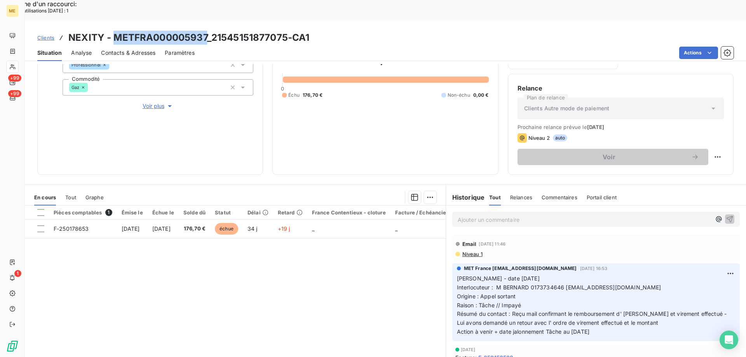
drag, startPoint x: 208, startPoint y: 17, endPoint x: 112, endPoint y: 18, distance: 95.6
click at [112, 31] on h3 "NEXITY - METFRA000005937_21545151877075-CA1" at bounding box center [188, 38] width 241 height 14
copy h3 "METFRA000005937"
click at [73, 194] on span "Tout" at bounding box center [70, 197] width 11 height 6
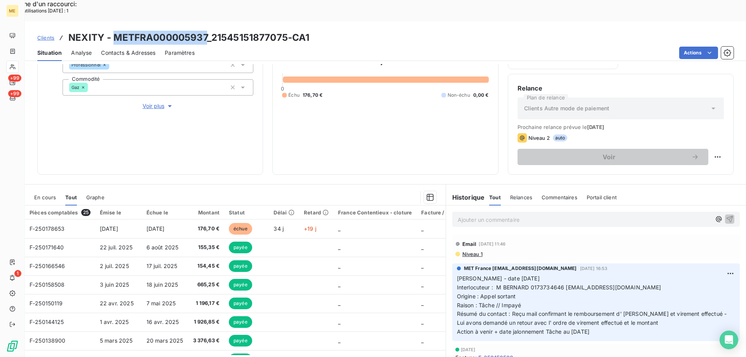
click at [541, 284] on span "Interlocuteur : M BERNARD 0173734646 obernard2@richardiere.fr" at bounding box center [559, 287] width 204 height 7
click at [544, 284] on span "Interlocuteur : M BERNARD 0173734646 obernard2@richardiere.fr" at bounding box center [559, 287] width 204 height 7
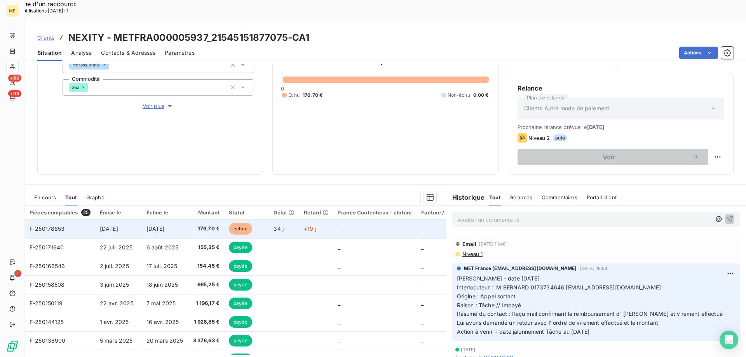
click at [51, 225] on span "F-250178653" at bounding box center [47, 228] width 35 height 7
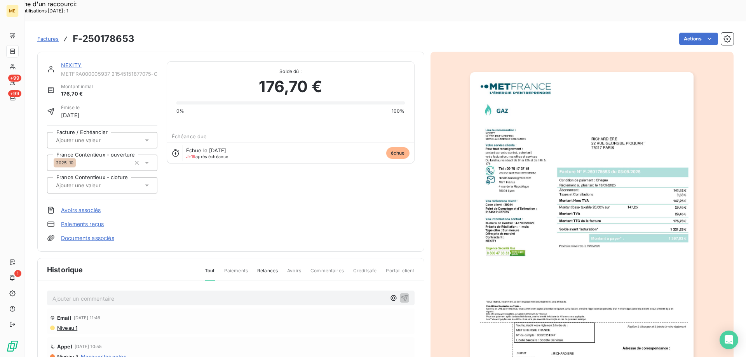
click at [543, 127] on img "button" at bounding box center [582, 230] width 224 height 316
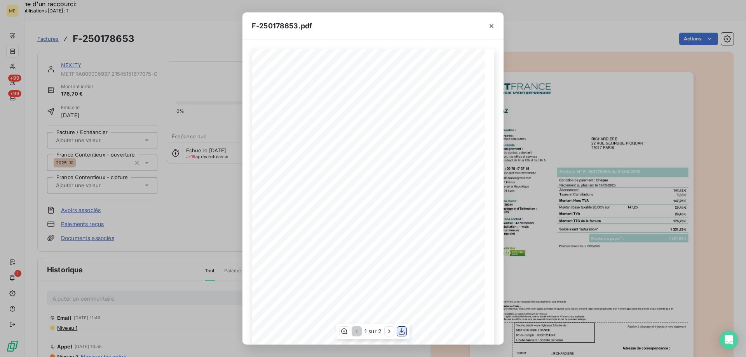
click at [400, 334] on icon "button" at bounding box center [402, 332] width 8 height 8
click at [491, 28] on icon "button" at bounding box center [492, 26] width 8 height 8
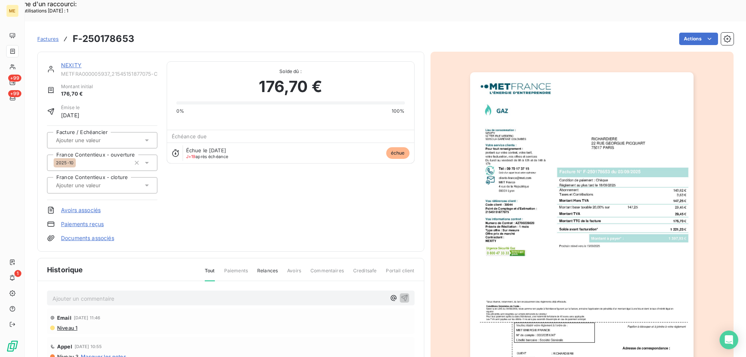
click at [544, 262] on img "button" at bounding box center [582, 230] width 224 height 316
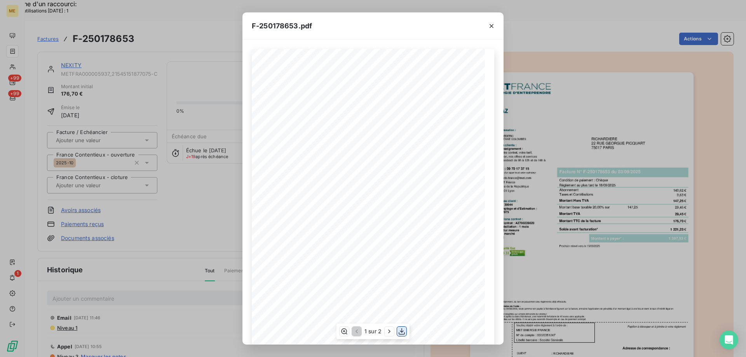
click at [402, 331] on icon "button" at bounding box center [402, 332] width 8 height 8
click at [492, 26] on icon "button" at bounding box center [492, 26] width 8 height 8
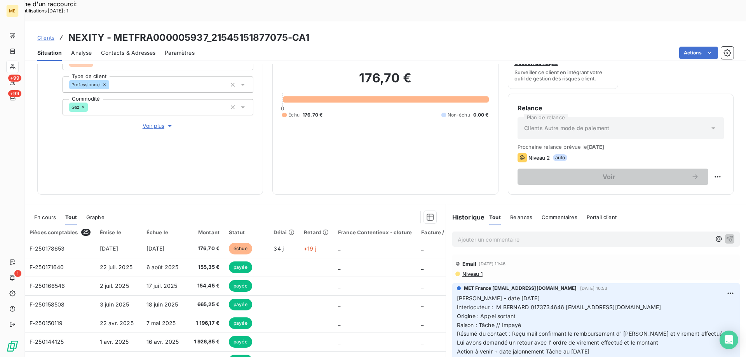
scroll to position [104, 0]
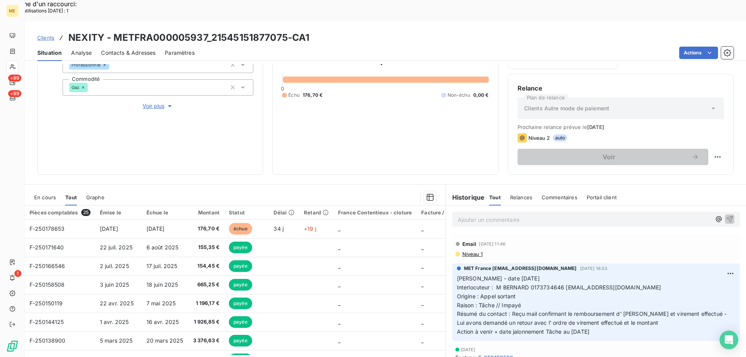
drag, startPoint x: 603, startPoint y: 313, endPoint x: 455, endPoint y: 257, distance: 158.0
click at [457, 274] on p "Valérie - date 03/10/2025 Interlocuteur : M BERNARD 0173734646 obernard2@richar…" at bounding box center [596, 305] width 278 height 62
click at [484, 215] on p "Ajouter un commentaire ﻿" at bounding box center [584, 220] width 253 height 10
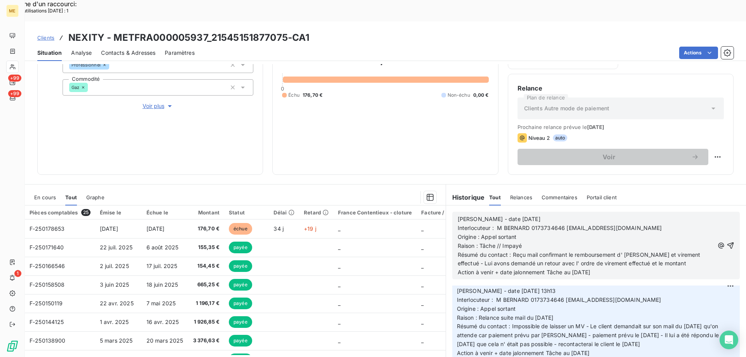
scroll to position [350, 0]
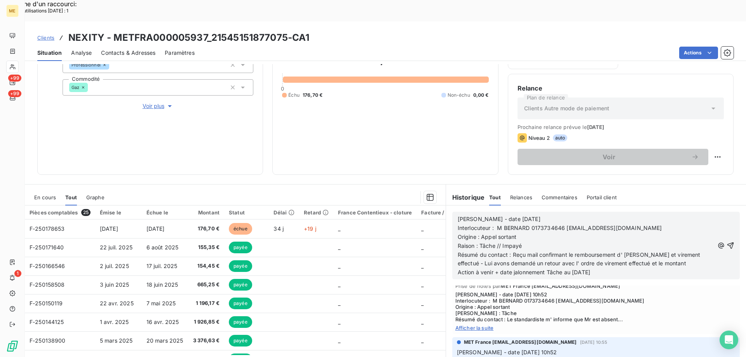
click at [41, 194] on span "En cours" at bounding box center [45, 197] width 22 height 6
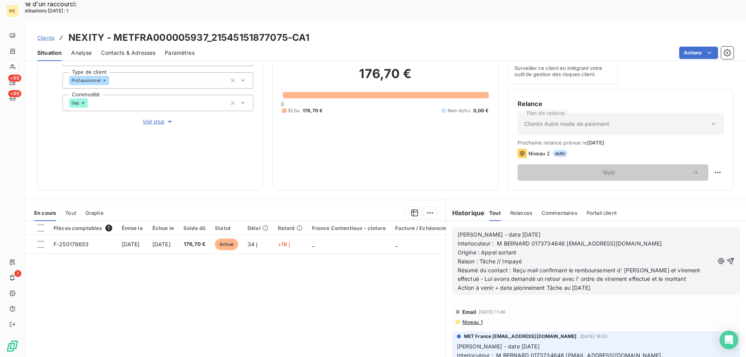
scroll to position [104, 0]
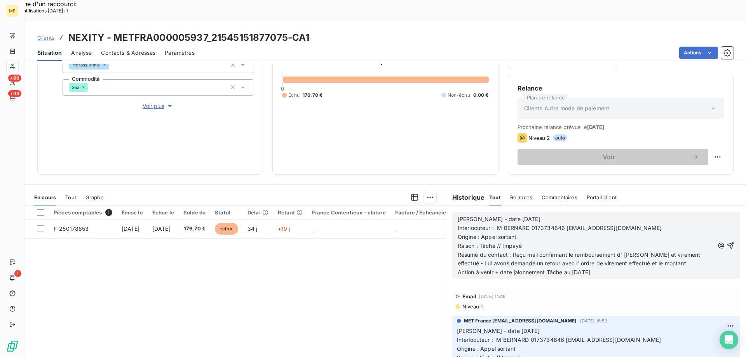
click at [151, 102] on span "Voir plus" at bounding box center [158, 106] width 31 height 8
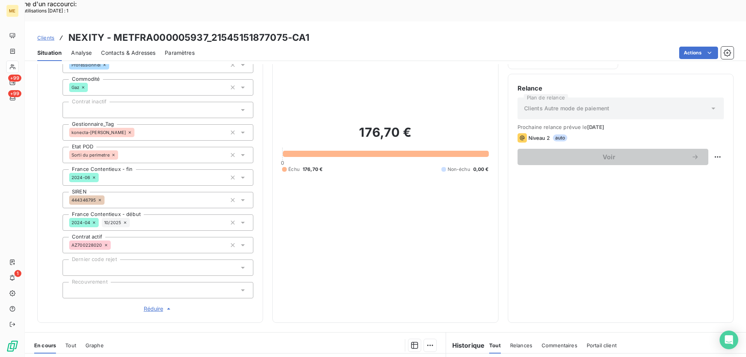
click at [150, 305] on span "Réduire" at bounding box center [158, 309] width 29 height 8
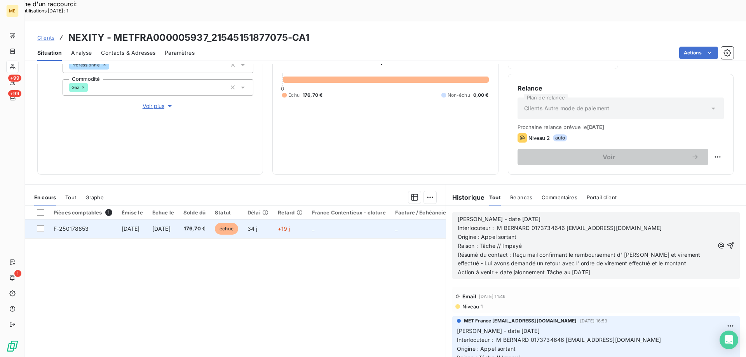
click at [75, 225] on span "F-250178653" at bounding box center [71, 228] width 35 height 7
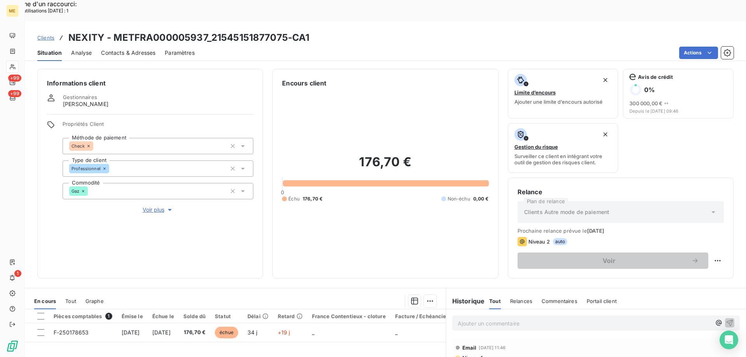
click at [148, 206] on span "Voir plus" at bounding box center [158, 210] width 31 height 8
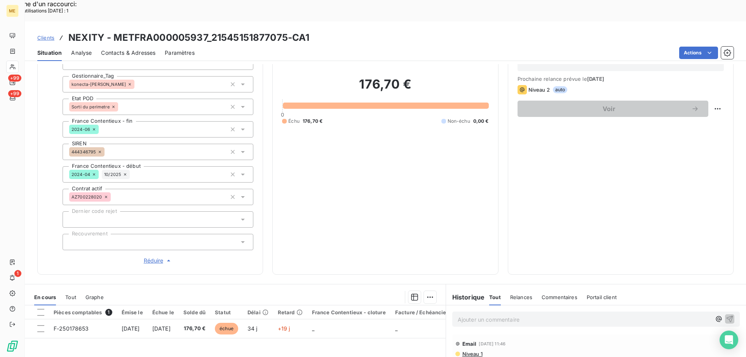
scroll to position [155, 0]
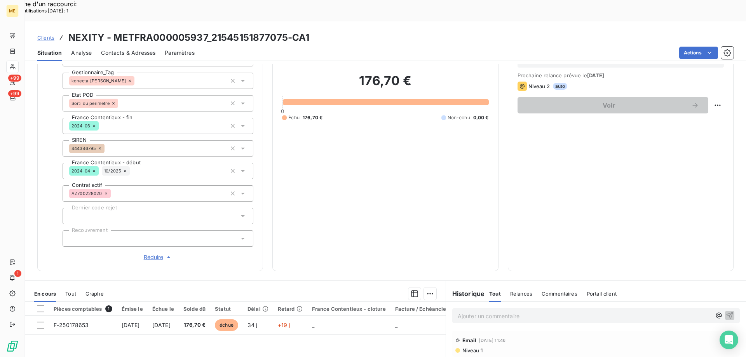
click at [150, 253] on span "Réduire" at bounding box center [158, 257] width 29 height 8
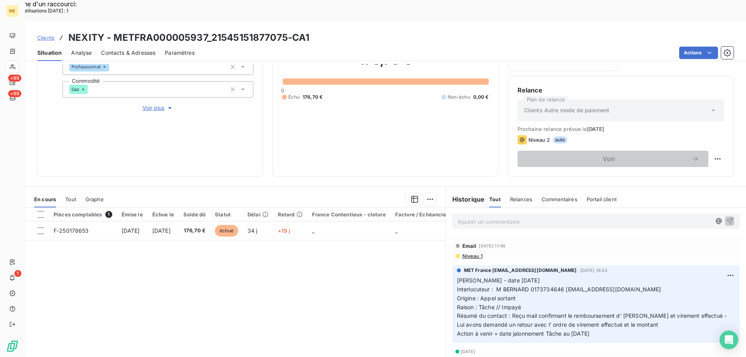
scroll to position [104, 0]
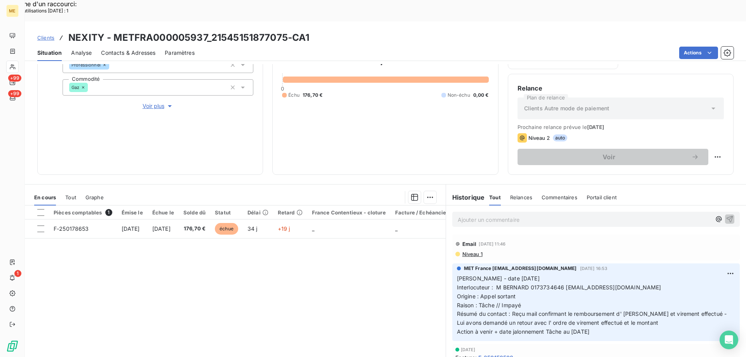
click at [525, 215] on p "Ajouter un commentaire ﻿" at bounding box center [584, 220] width 253 height 10
drag, startPoint x: 603, startPoint y: 313, endPoint x: 455, endPoint y: 258, distance: 157.3
click at [457, 274] on p "Valérie - date 03/10/2025 Interlocuteur : M BERNARD 0173734646 obernard2@richar…" at bounding box center [596, 305] width 278 height 62
click at [465, 215] on p "Ajouter un commentaire ﻿" at bounding box center [584, 220] width 253 height 10
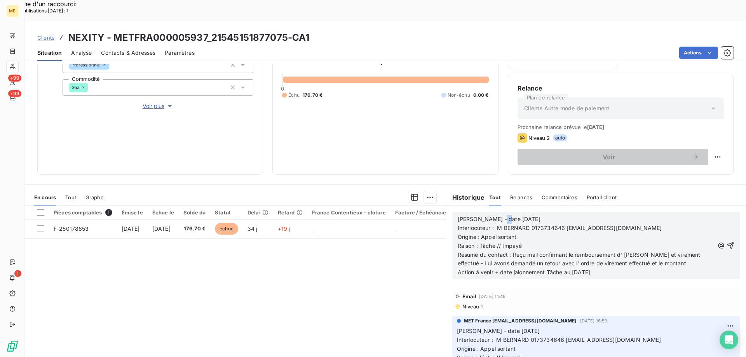
click at [497, 216] on span "Valérie - date 03/10/2025" at bounding box center [499, 219] width 83 height 7
click at [528, 225] on span "Interlocuteur : M BERNARD 0173734646 obernard2@richardiere.fr" at bounding box center [560, 228] width 204 height 7
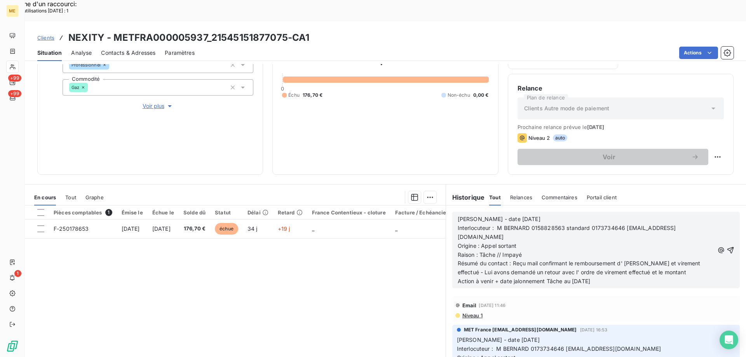
click at [528, 225] on span "Interlocuteur : M BERNARD 0158828563 standard 0173734646 obernard2@richardiere.…" at bounding box center [567, 233] width 218 height 16
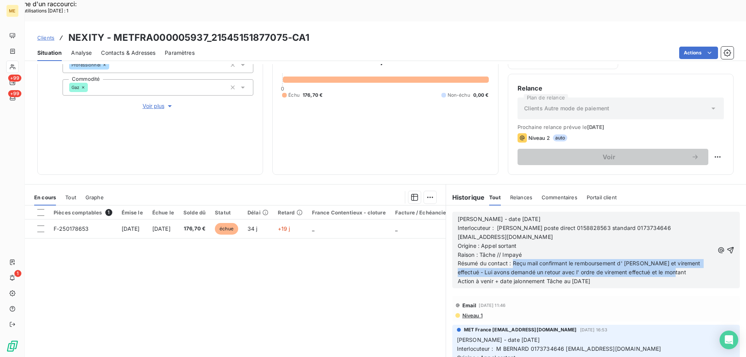
drag, startPoint x: 510, startPoint y: 243, endPoint x: 669, endPoint y: 250, distance: 159.2
click at [669, 259] on p "Résumé du contact : Reçu mail confirmant le remboursement d' antargaz et vireme…" at bounding box center [586, 268] width 257 height 18
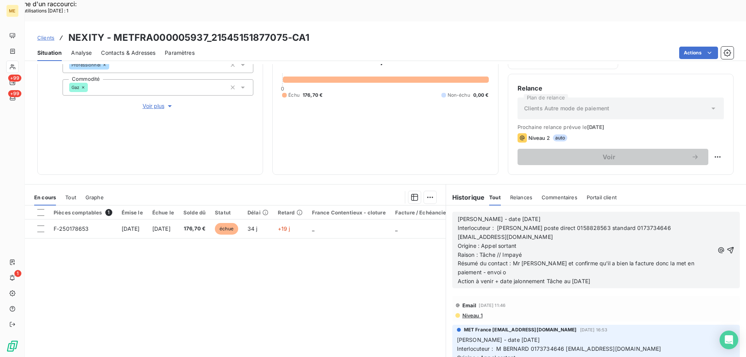
click at [688, 260] on span "Résumé du contact : Mr vérifie et confirme qu'il a bien la facture donc la met …" at bounding box center [577, 268] width 238 height 16
click at [691, 260] on span "Résumé du contact : Mr vérifie et confirme qu'il a bien la facture donc la met …" at bounding box center [577, 268] width 238 height 16
click at [692, 260] on span "Résumé du contact : Mr vérifie et confirme qu'il a bien la facture donc la met …" at bounding box center [577, 268] width 238 height 16
click at [511, 259] on p "Résumé du contact : Mr vérifie et confirme qu'il a bien la facture donc la met …" at bounding box center [586, 268] width 257 height 18
click at [627, 260] on span "Résumé du contact : Mr vérifie et confirme qu'il a bien la facture donc la met …" at bounding box center [577, 268] width 238 height 16
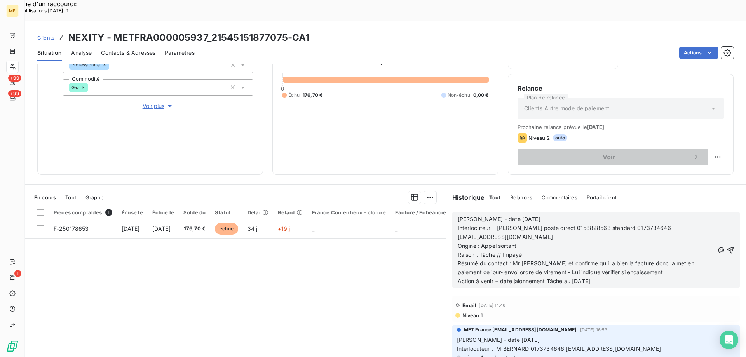
click at [636, 259] on p "Résumé du contact : Mr vérifie et confirme qu'il a bien la facture donc la met …" at bounding box center [586, 268] width 257 height 18
drag, startPoint x: 570, startPoint y: 257, endPoint x: 575, endPoint y: 257, distance: 5.1
click at [575, 278] on span "Action à venir + date jalonnement Tâche au 07/10/2025" at bounding box center [524, 281] width 133 height 7
click at [602, 277] on p "Action à venir + date jalonnement Tâche au 13/10/2025" at bounding box center [586, 281] width 257 height 9
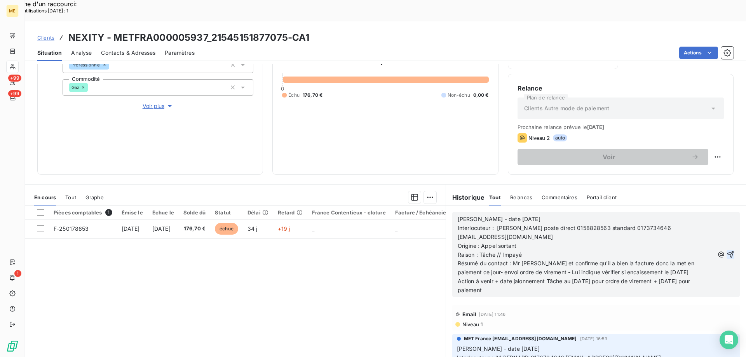
click at [727, 251] on icon "button" at bounding box center [731, 255] width 8 height 8
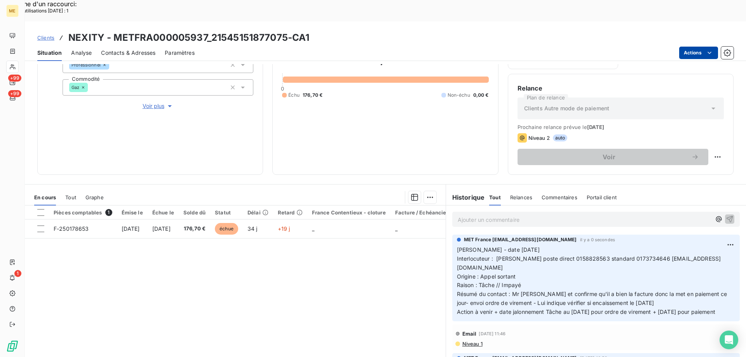
click at [695, 30] on html "Recherche d'un raccourci: Nombre d'utilisations aujourd'hui : 1 x ME +99 +99 1 …" at bounding box center [373, 228] width 746 height 456
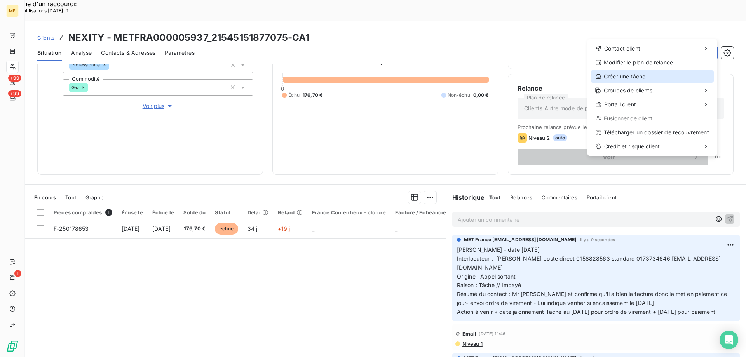
click at [626, 76] on div "Créer une tâche" at bounding box center [652, 76] width 123 height 12
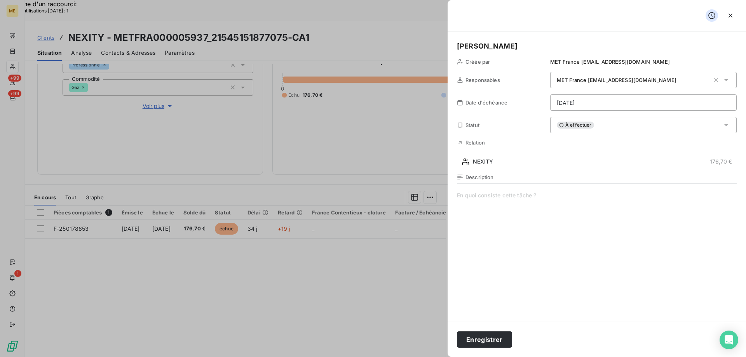
click at [596, 103] on html "Recherche d'un raccourci: Nombre d'utilisations aujourd'hui : 1 x ME +99 +99 1 …" at bounding box center [373, 228] width 746 height 456
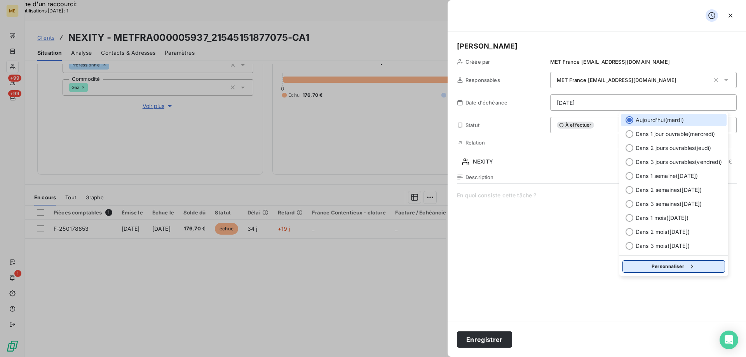
click at [647, 265] on button "Personnaliser" at bounding box center [674, 266] width 103 height 12
select select "9"
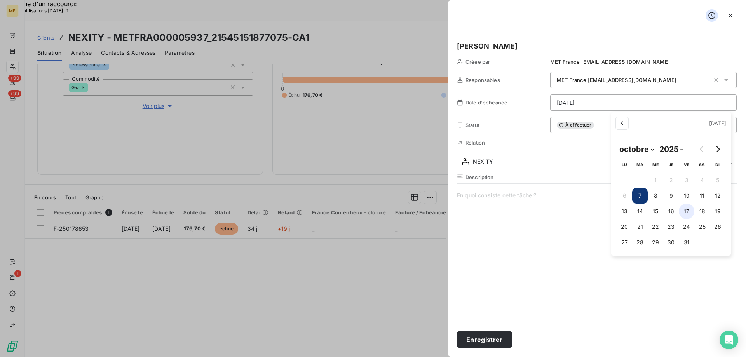
click at [684, 211] on button "17" at bounding box center [687, 212] width 16 height 16
type input "17/10/2025"
click at [509, 196] on html "Recherche d'un raccourci: Nombre d'utilisations aujourd'hui : 1 x ME +99 +99 1 …" at bounding box center [373, 228] width 746 height 456
click at [470, 191] on div "Description" at bounding box center [597, 257] width 280 height 167
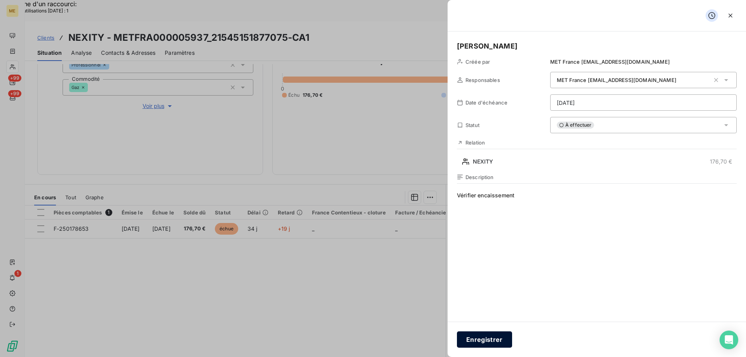
click at [480, 341] on button "Enregistrer" at bounding box center [484, 340] width 55 height 16
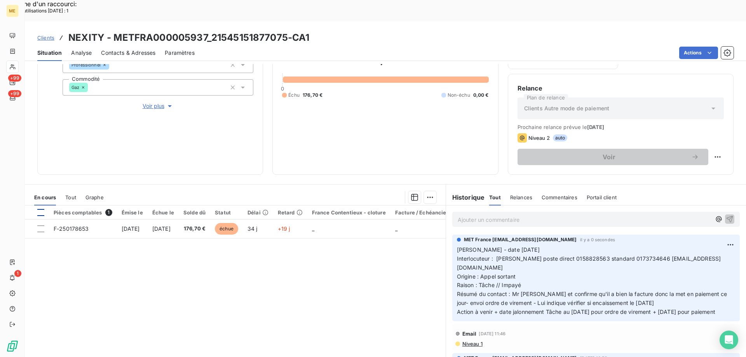
click at [39, 209] on div at bounding box center [40, 212] width 7 height 7
click at [430, 177] on html "Recherche d'un raccourci: Nombre d'utilisations aujourd'hui : 1 x ME +99 +99 1 …" at bounding box center [373, 228] width 746 height 456
click at [381, 207] on div "Ajouter une promesse de paiement (1 facture)" at bounding box center [360, 207] width 137 height 12
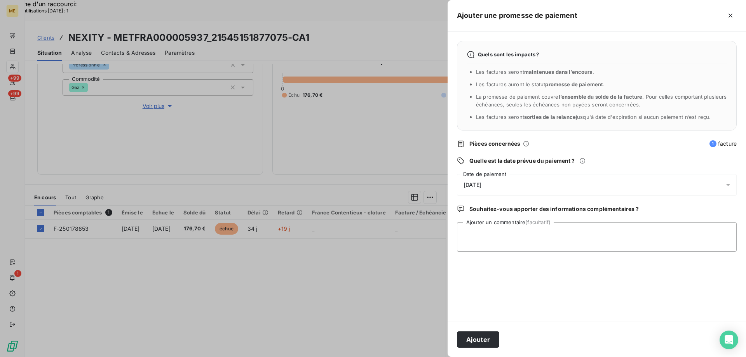
click at [526, 182] on div "08/10/2025" at bounding box center [597, 185] width 280 height 22
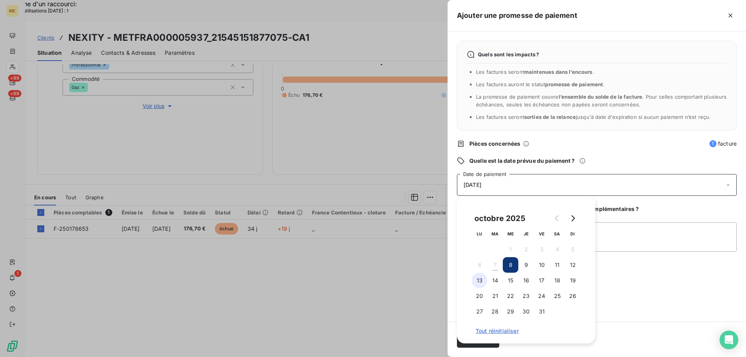
click at [478, 280] on button "13" at bounding box center [480, 281] width 16 height 16
click at [620, 232] on textarea "Ajouter un commentaire (facultatif)" at bounding box center [597, 237] width 280 height 30
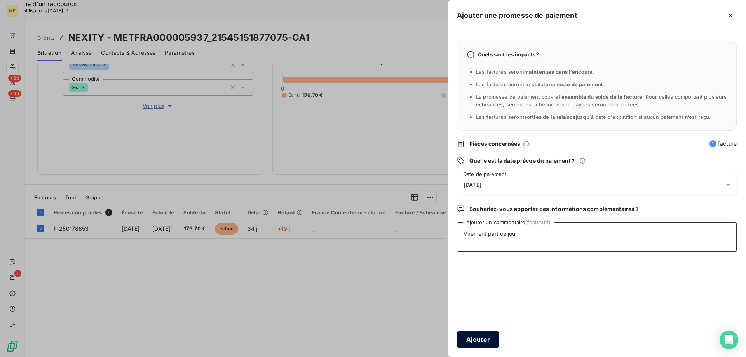
type textarea "Virement part ce jour"
click at [477, 341] on button "Ajouter" at bounding box center [478, 340] width 42 height 16
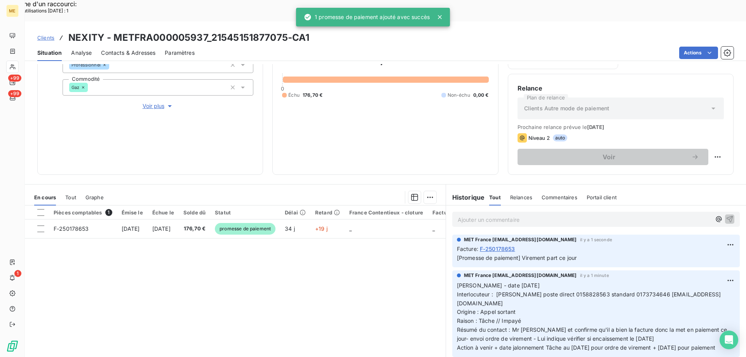
scroll to position [77, 0]
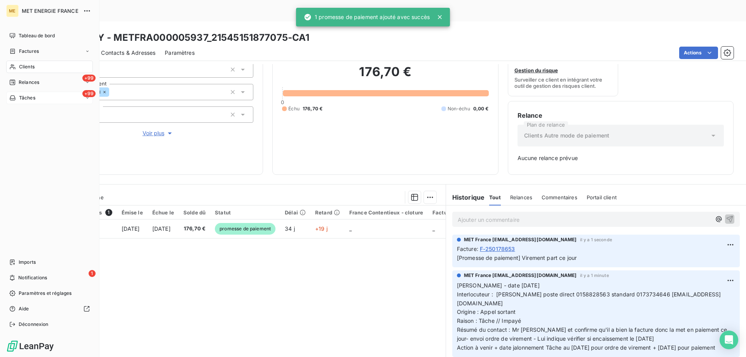
click at [40, 101] on div "+99 Tâches" at bounding box center [49, 98] width 87 height 12
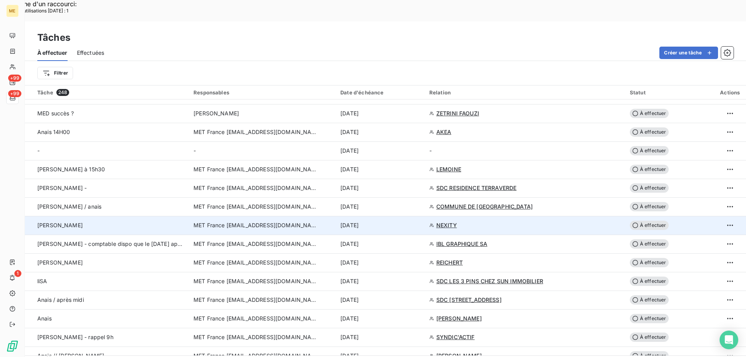
scroll to position [428, 0]
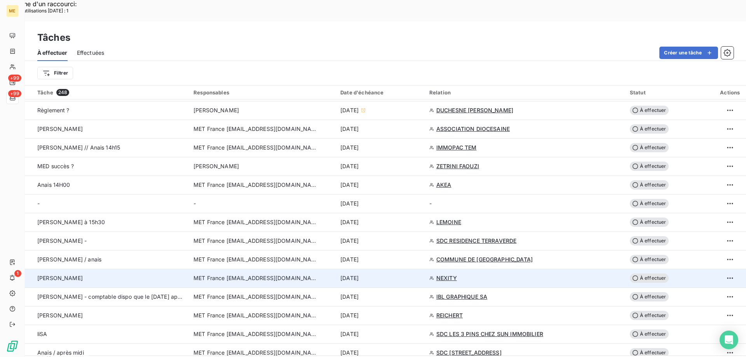
click at [652, 274] on span "À effectuer" at bounding box center [649, 278] width 39 height 9
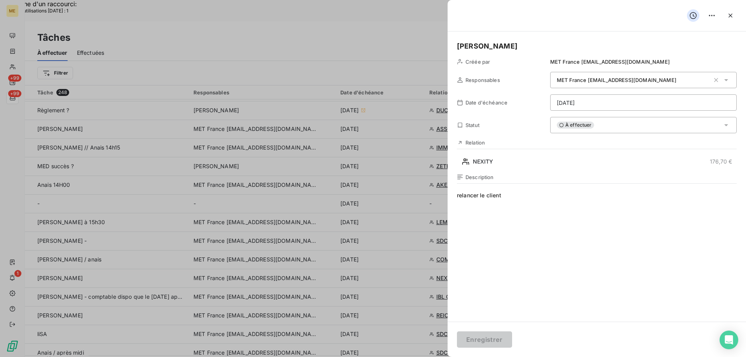
click at [599, 105] on html "Recherche d'un raccourci: Nombre d'utilisations aujourd'hui : 1 x ME +99 +99 1 …" at bounding box center [373, 228] width 746 height 456
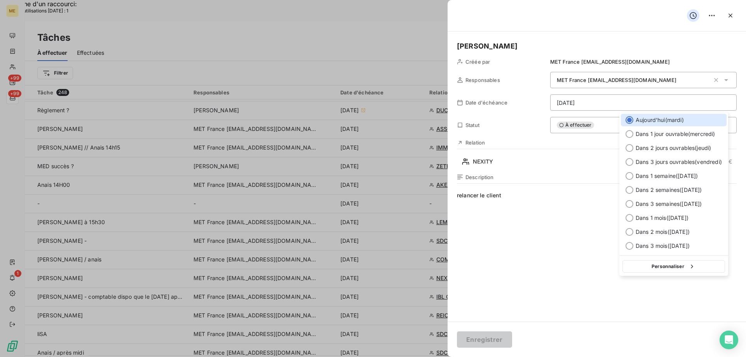
drag, startPoint x: 649, startPoint y: 269, endPoint x: 643, endPoint y: 266, distance: 6.3
click at [649, 268] on button "Personnaliser" at bounding box center [674, 266] width 103 height 12
select select "9"
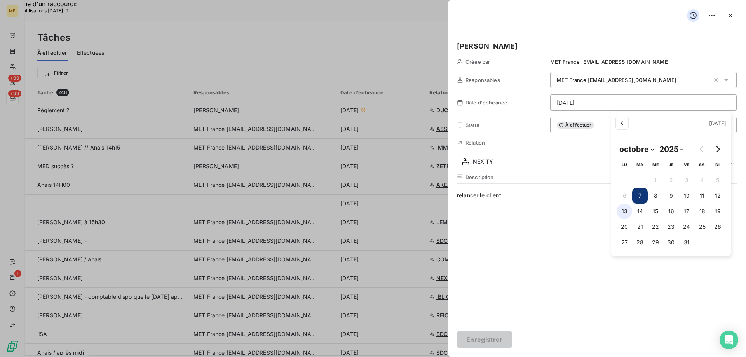
click at [624, 212] on button "13" at bounding box center [625, 212] width 16 height 16
type input "13/10/2025"
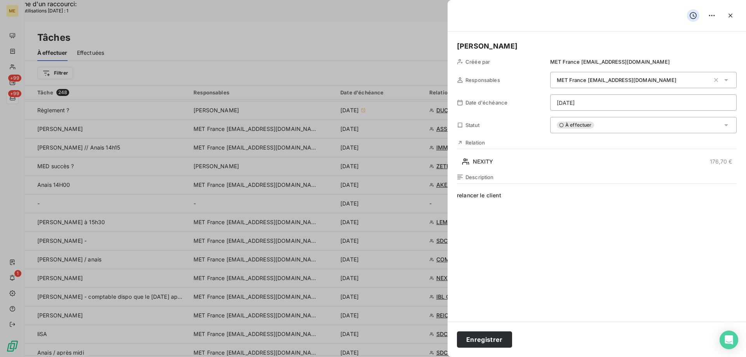
drag, startPoint x: 506, startPoint y: 193, endPoint x: 457, endPoint y: 193, distance: 49.4
click at [457, 193] on html "Recherche d'un raccourci: Nombre d'utilisations aujourd'hui : 1 x ME +99 +99 1 …" at bounding box center [373, 228] width 746 height 456
click at [464, 203] on span "relancer le client" at bounding box center [597, 266] width 280 height 149
drag, startPoint x: 458, startPoint y: 196, endPoint x: 536, endPoint y: 192, distance: 77.5
click at [536, 192] on span "relancer le client" at bounding box center [597, 266] width 280 height 149
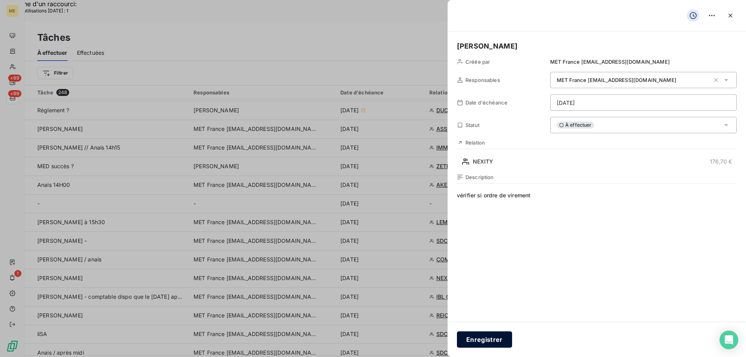
drag, startPoint x: 483, startPoint y: 341, endPoint x: 485, endPoint y: 337, distance: 4.5
click at [483, 341] on button "Enregistrer" at bounding box center [484, 340] width 55 height 16
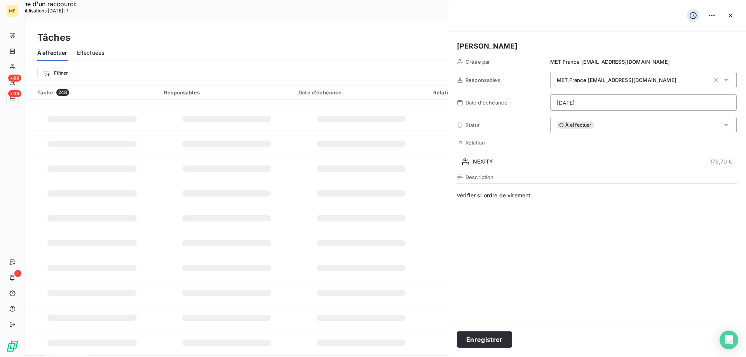
type input "07/10/2025"
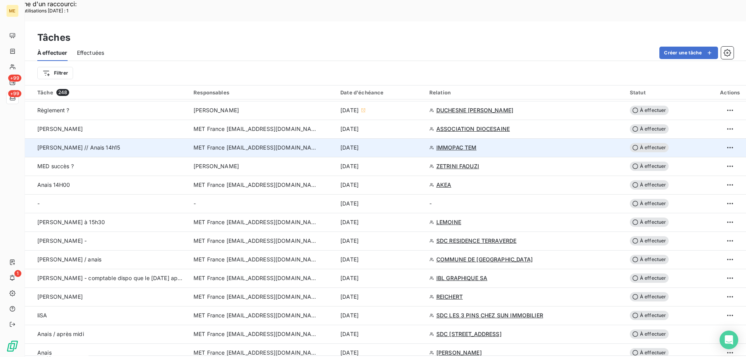
click at [646, 143] on span "À effectuer" at bounding box center [649, 147] width 39 height 9
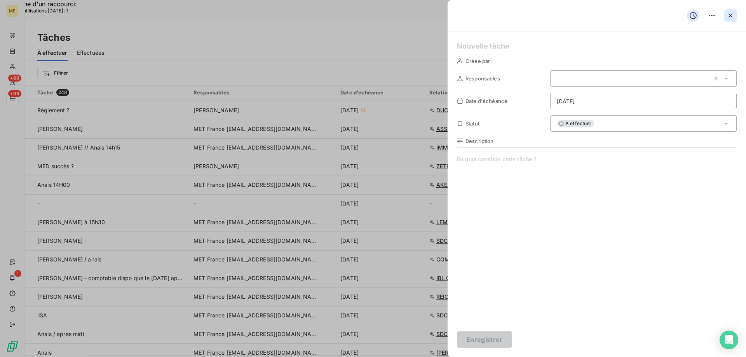
click at [730, 16] on icon "button" at bounding box center [731, 16] width 4 height 4
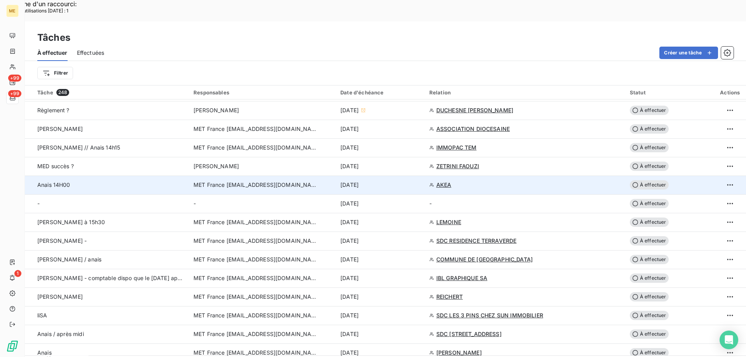
click at [649, 180] on span "À effectuer" at bounding box center [649, 184] width 39 height 9
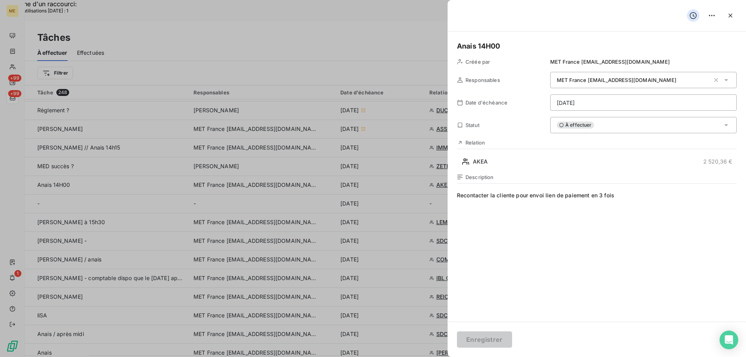
click at [633, 122] on div "À effectuer" at bounding box center [643, 125] width 187 height 16
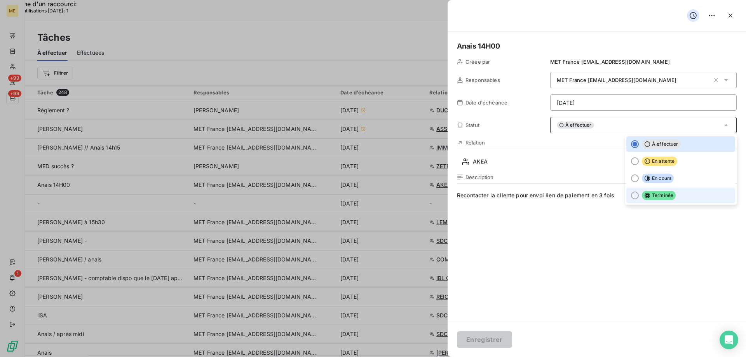
click at [631, 194] on div at bounding box center [635, 196] width 8 height 8
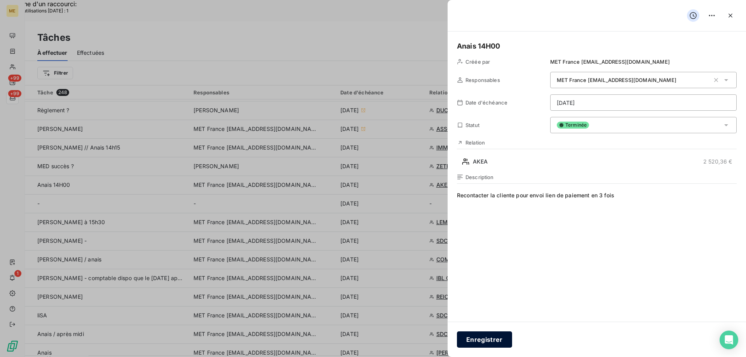
click at [487, 336] on button "Enregistrer" at bounding box center [484, 340] width 55 height 16
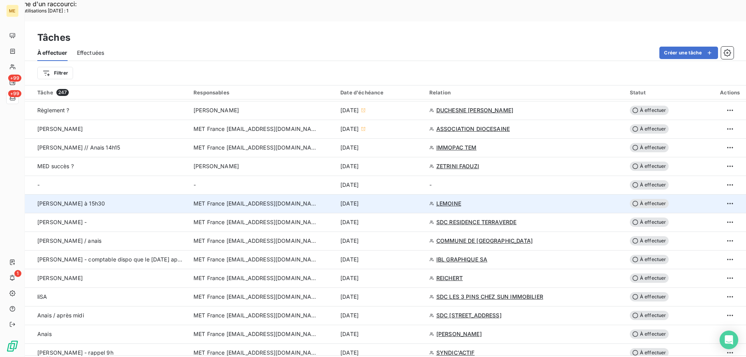
click at [453, 200] on span "LEMOINE" at bounding box center [449, 204] width 25 height 8
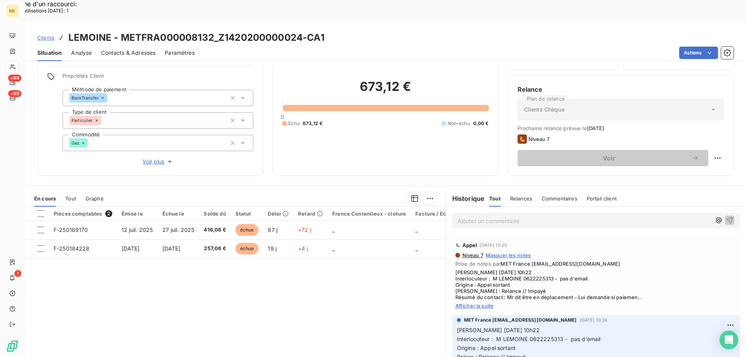
scroll to position [49, 0]
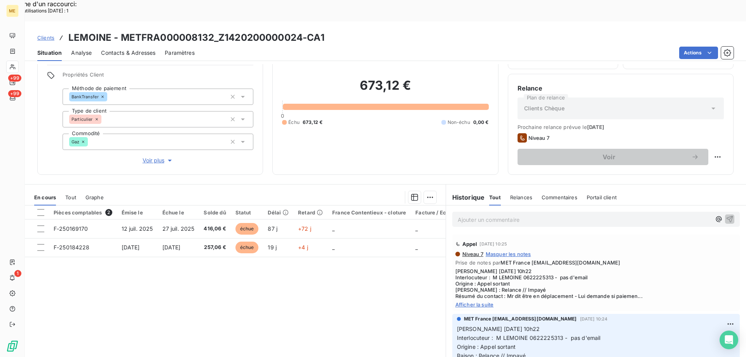
click at [461, 302] on span "Afficher la suite" at bounding box center [596, 305] width 281 height 6
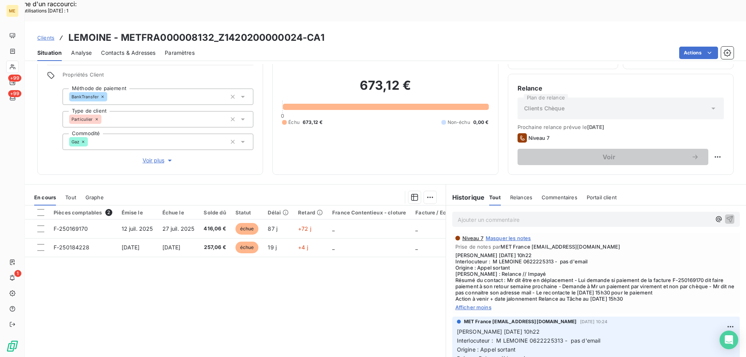
scroll to position [0, 0]
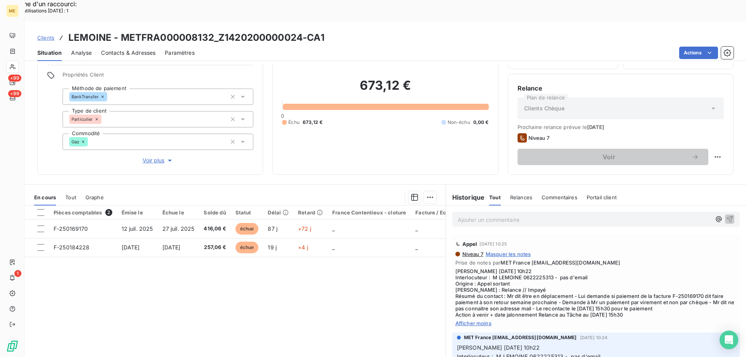
click at [164, 265] on div "Pièces comptables 2 Émise le Échue le Solde dû Statut Délai Retard France Conte…" at bounding box center [235, 281] width 421 height 150
drag, startPoint x: 121, startPoint y: 11, endPoint x: 212, endPoint y: 14, distance: 91.0
click at [212, 31] on h3 "LEMOINE - METFRA000008132_Z1420200000024-CA1" at bounding box center [196, 38] width 256 height 14
click at [471, 320] on span "Afficher moins" at bounding box center [596, 323] width 281 height 6
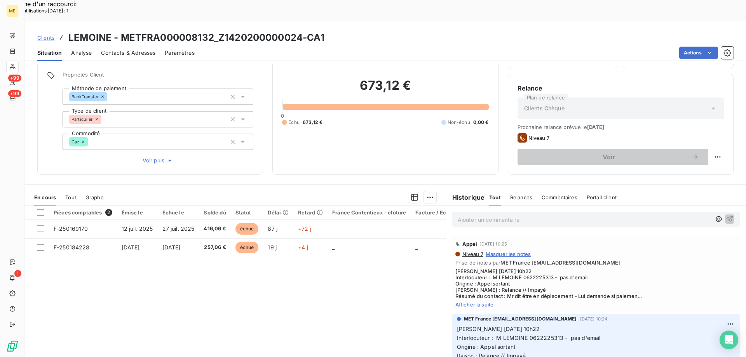
scroll to position [78, 0]
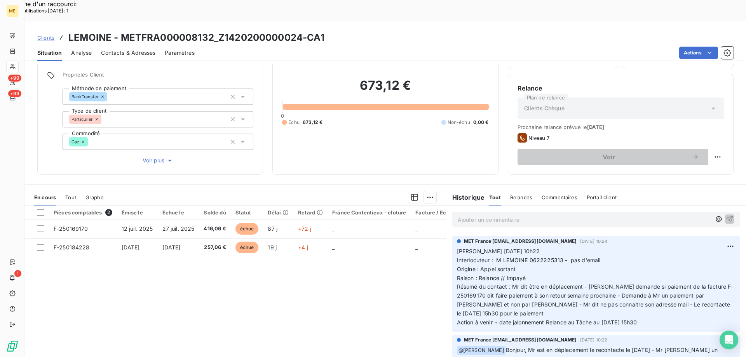
click at [538, 257] on span "Interlocuteur : M LEMOINE 0622225313 - pas d'email" at bounding box center [529, 260] width 144 height 7
click at [646, 247] on p "Valérie 03/10/2025 10h22 Interlocuteur : M LEMOINE 0622225313 - pas d'email Ori…" at bounding box center [596, 287] width 278 height 80
drag, startPoint x: 655, startPoint y: 300, endPoint x: 454, endPoint y: 230, distance: 212.2
click at [457, 247] on p "Valérie 03/10/2025 10h22 Interlocuteur : M LEMOINE 0622225313 - pas d'email Ori…" at bounding box center [596, 287] width 278 height 80
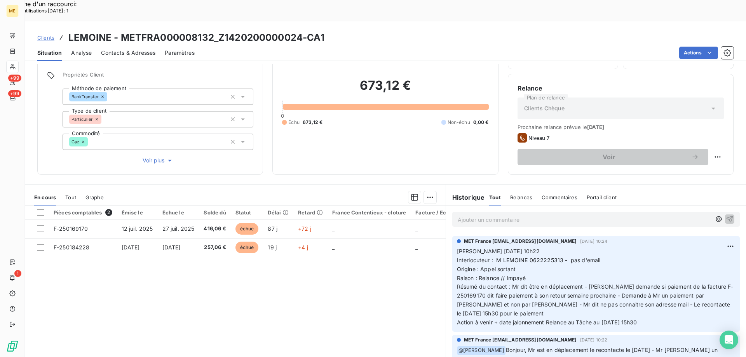
click at [475, 215] on p "Ajouter un commentaire ﻿" at bounding box center [584, 220] width 253 height 10
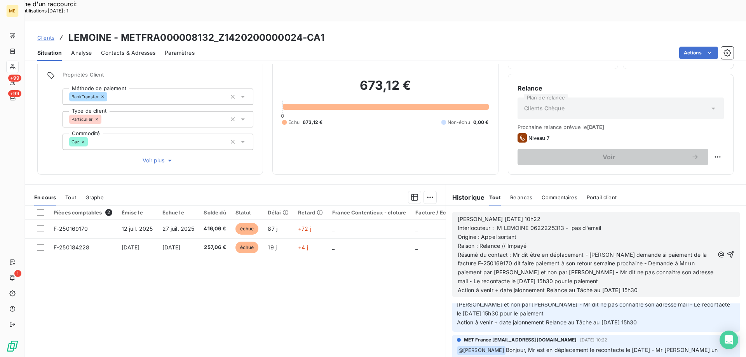
click at [153, 157] on span "Voir plus" at bounding box center [158, 161] width 31 height 8
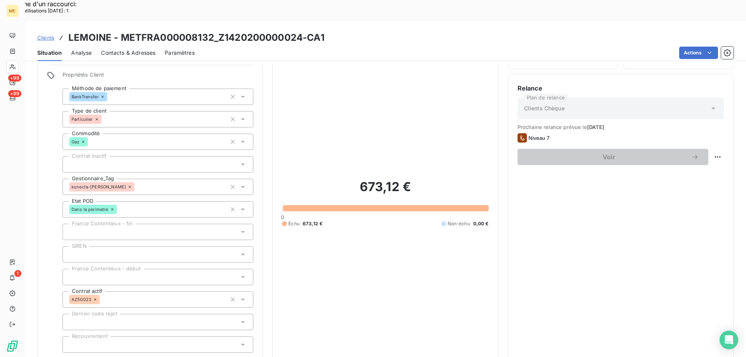
click at [147, 357] on span "Réduire" at bounding box center [158, 364] width 29 height 8
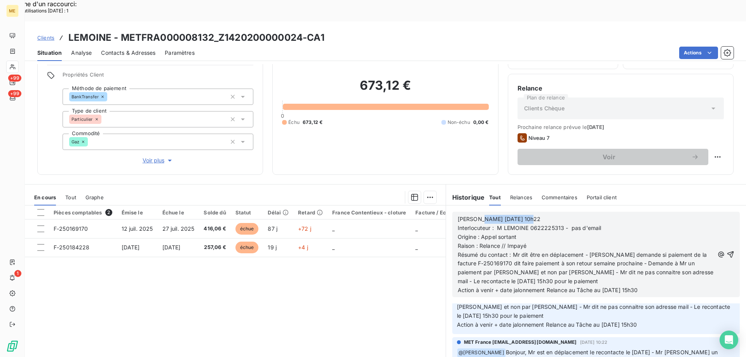
scroll to position [144, 0]
drag, startPoint x: 474, startPoint y: 198, endPoint x: 540, endPoint y: 194, distance: 65.8
click at [540, 215] on p "Valérie 03/10/2025 10h22" at bounding box center [586, 219] width 257 height 9
drag, startPoint x: 477, startPoint y: 224, endPoint x: 498, endPoint y: 227, distance: 21.3
click at [498, 243] on span "Raison : Relance // Impayé" at bounding box center [492, 246] width 69 height 7
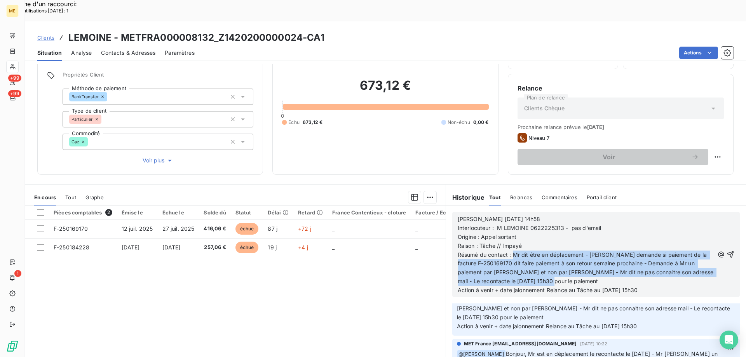
drag, startPoint x: 511, startPoint y: 233, endPoint x: 554, endPoint y: 260, distance: 50.3
click at [554, 260] on p "Résumé du contact : Mr dit être en déplacement - Lui demande si paiement de la …" at bounding box center [586, 269] width 257 height 36
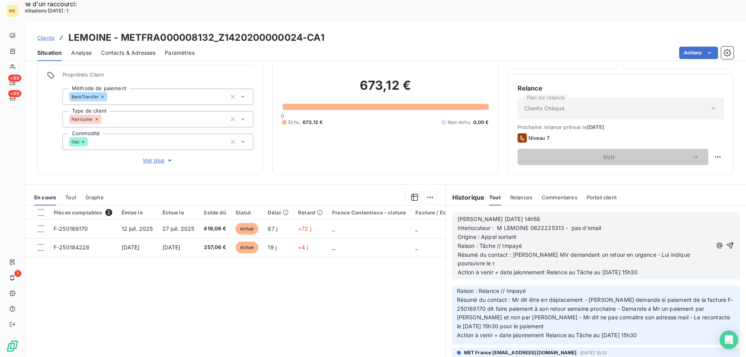
scroll to position [126, 0]
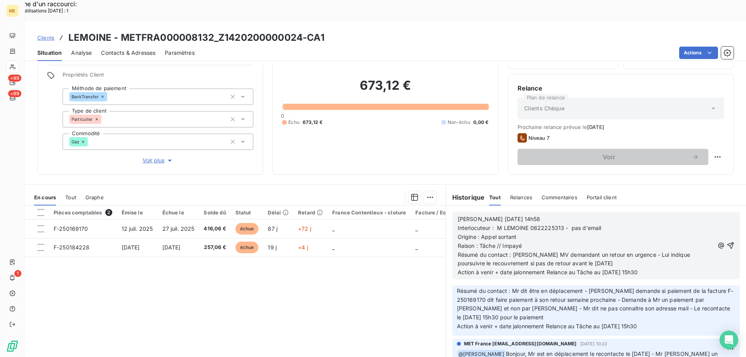
drag, startPoint x: 599, startPoint y: 251, endPoint x: 660, endPoint y: 254, distance: 60.7
click at [660, 268] on p "Action à venir + date jalonnement Relance au Tâche au 07/10/2025 à 15h30" at bounding box center [586, 272] width 257 height 9
click at [727, 242] on icon "button" at bounding box center [731, 246] width 8 height 8
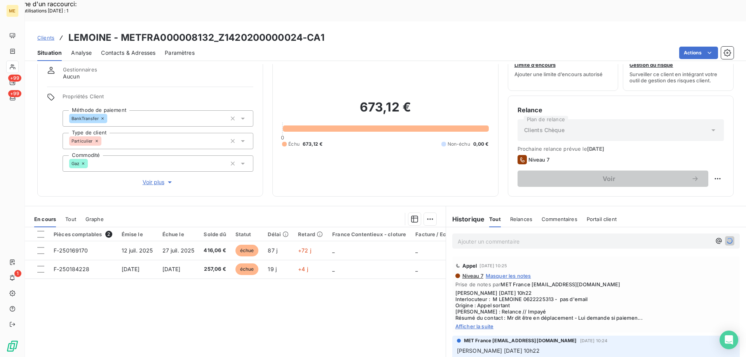
scroll to position [49, 0]
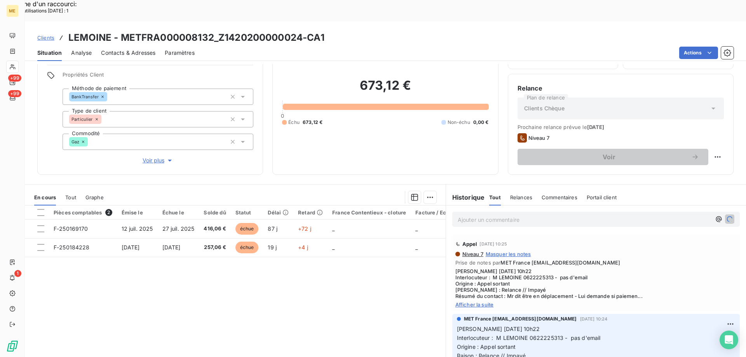
click at [479, 215] on p "Ajouter un commentaire ﻿" at bounding box center [584, 220] width 253 height 10
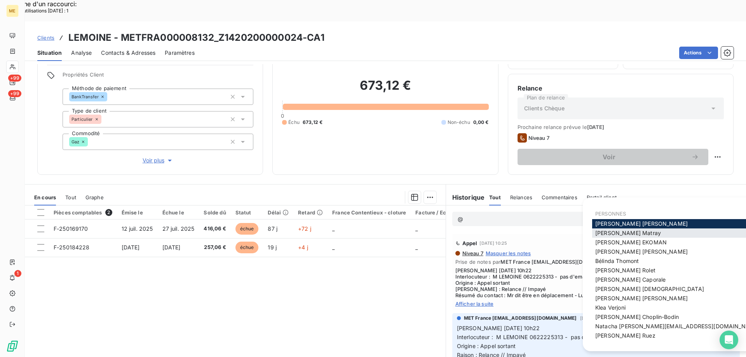
click at [607, 233] on span "Amélie Matray" at bounding box center [628, 233] width 66 height 7
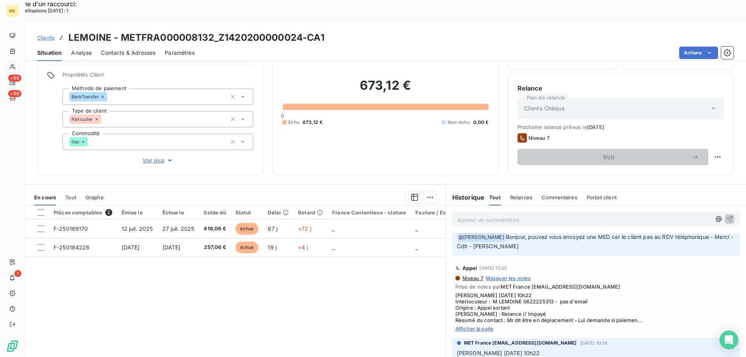
scroll to position [78, 0]
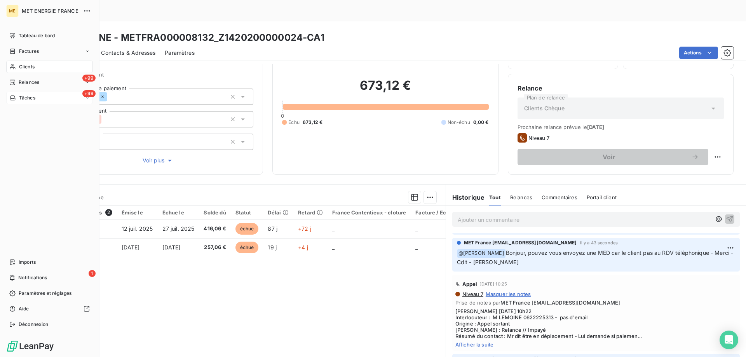
click at [47, 98] on div "+99 Tâches" at bounding box center [49, 98] width 87 height 12
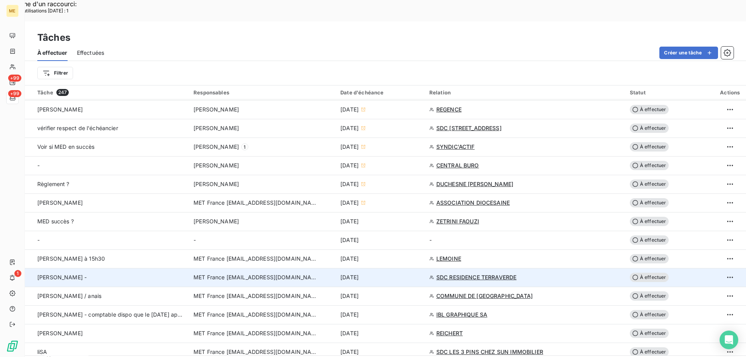
scroll to position [389, 0]
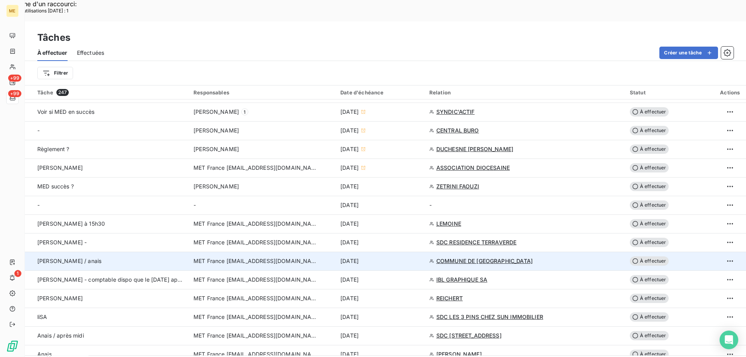
click at [469, 257] on span "COMMUNE DE CORMES" at bounding box center [485, 261] width 96 height 8
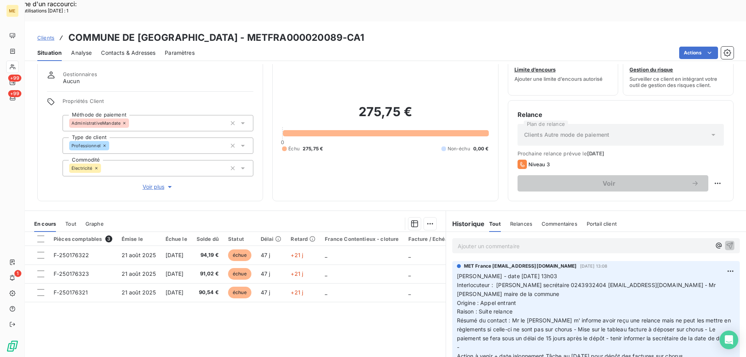
scroll to position [49, 0]
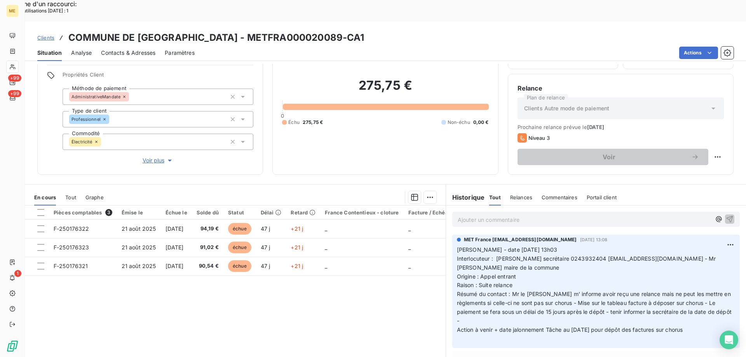
click at [151, 157] on span "Voir plus" at bounding box center [158, 161] width 31 height 8
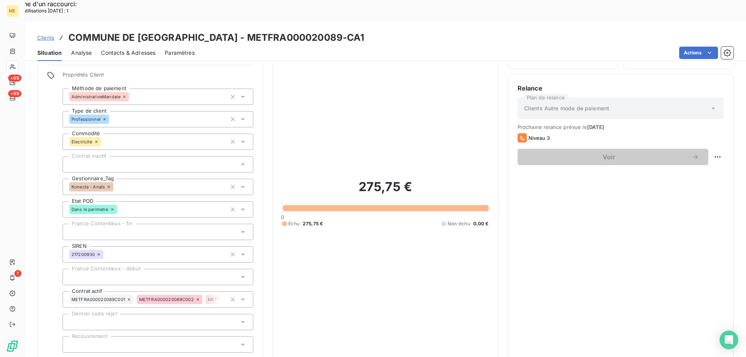
click at [153, 357] on span "Réduire" at bounding box center [158, 364] width 29 height 8
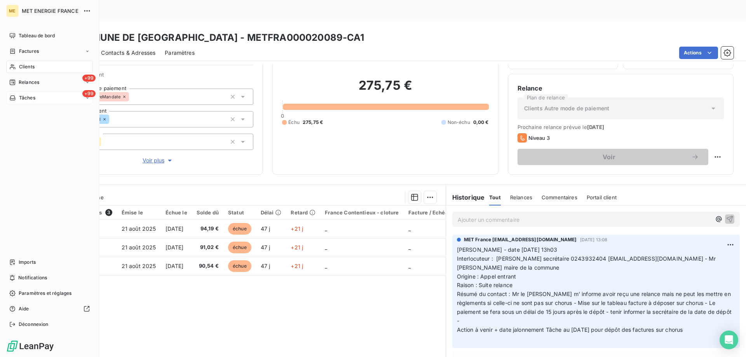
click at [38, 94] on div "+99 Tâches" at bounding box center [49, 98] width 87 height 12
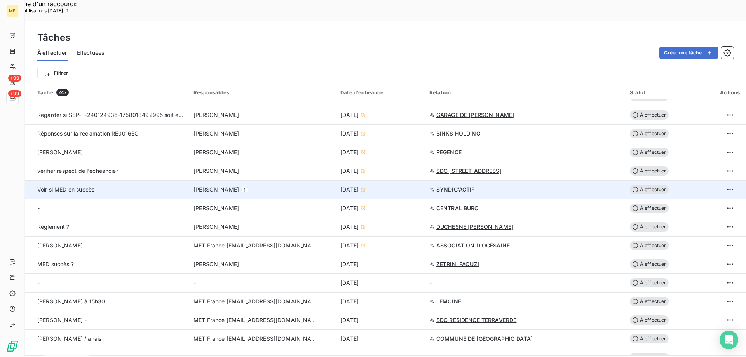
scroll to position [350, 0]
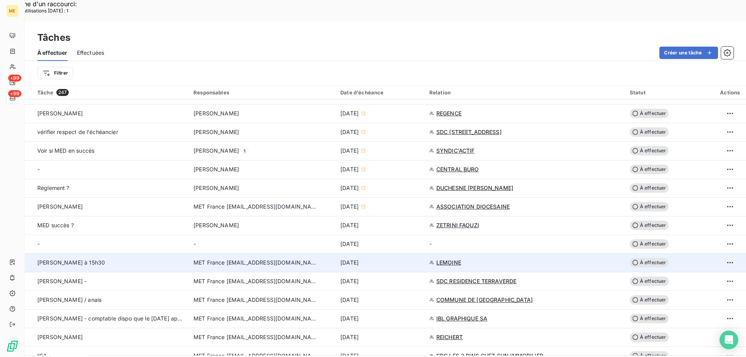
click at [643, 258] on span "À effectuer" at bounding box center [649, 262] width 39 height 9
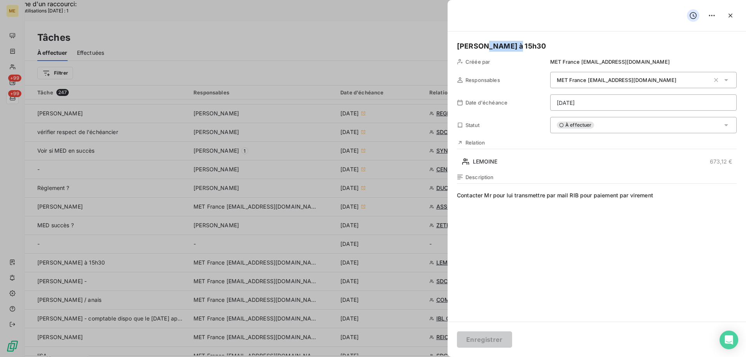
drag, startPoint x: 482, startPoint y: 47, endPoint x: 529, endPoint y: 50, distance: 46.7
click at [527, 50] on h5 "Valérie à 15h30" at bounding box center [597, 46] width 280 height 11
click at [594, 103] on html "Recherche d'un raccourci: Nombre d'utilisations aujourd'hui : 1 x ME +99 +99 Tâ…" at bounding box center [373, 228] width 746 height 456
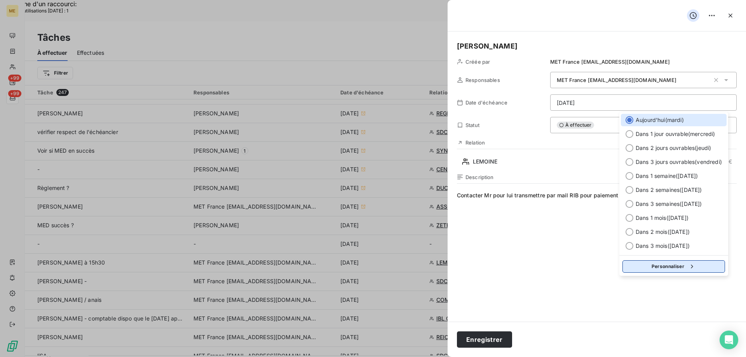
click at [646, 268] on button "Personnaliser" at bounding box center [674, 266] width 103 height 12
select select "9"
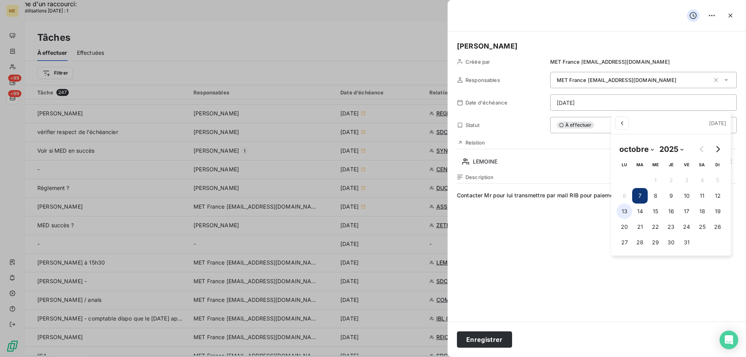
click at [624, 211] on button "13" at bounding box center [625, 212] width 16 height 16
type input "13/10/2025"
click at [481, 340] on html "Recherche d'un raccourci: Nombre d'utilisations aujourd'hui : 1 x ME +99 +99 Tâ…" at bounding box center [373, 228] width 746 height 456
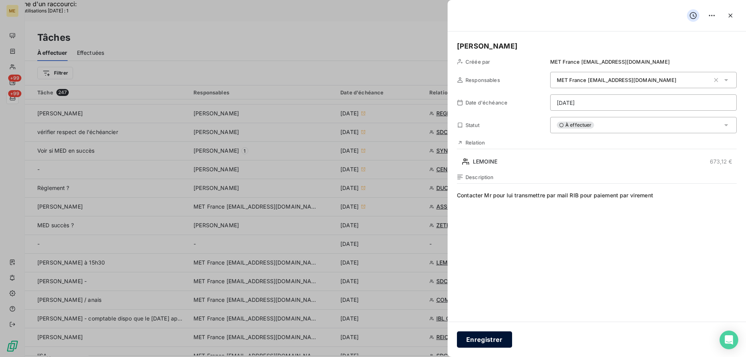
click at [482, 341] on button "Enregistrer" at bounding box center [484, 340] width 55 height 16
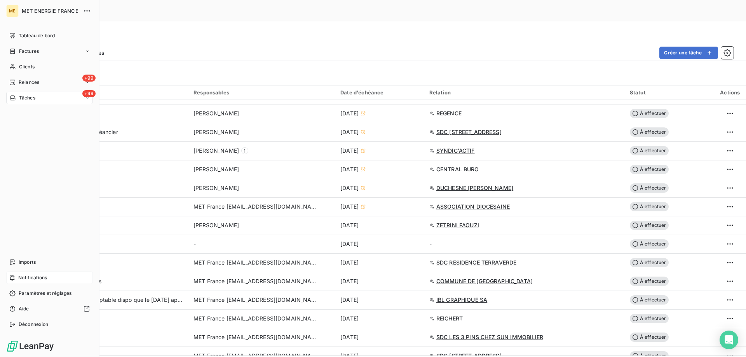
click at [51, 277] on div "Notifications" at bounding box center [49, 278] width 87 height 12
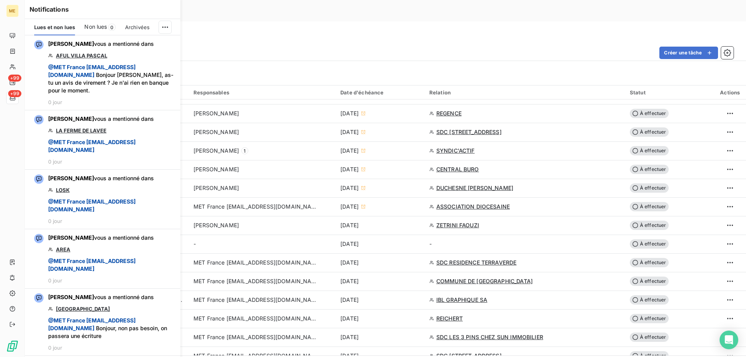
click at [96, 27] on span "Non lues" at bounding box center [95, 27] width 23 height 8
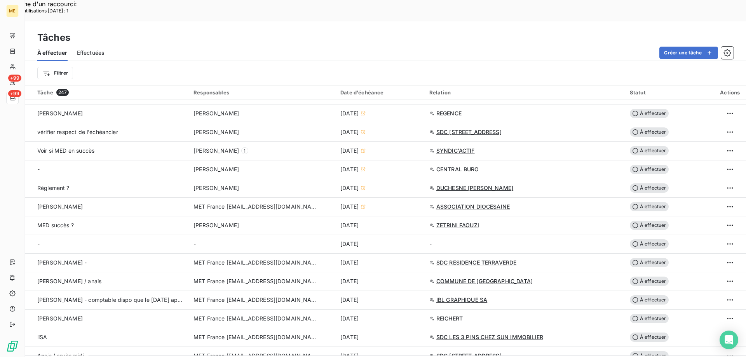
click at [225, 45] on div "À effectuer Effectuées Créer une tâche" at bounding box center [385, 53] width 721 height 16
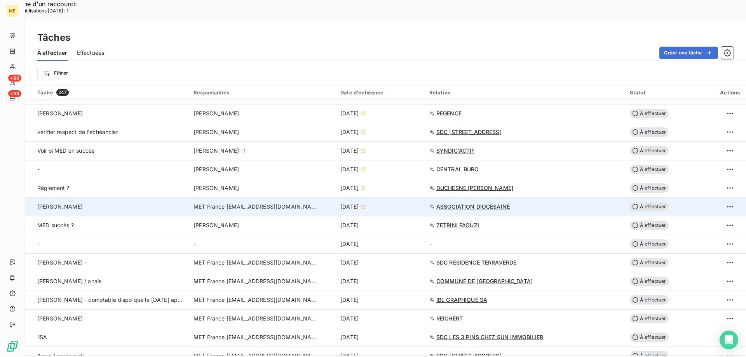
click at [463, 203] on span "ASSOCIATION DIOCESAINE" at bounding box center [473, 207] width 73 height 8
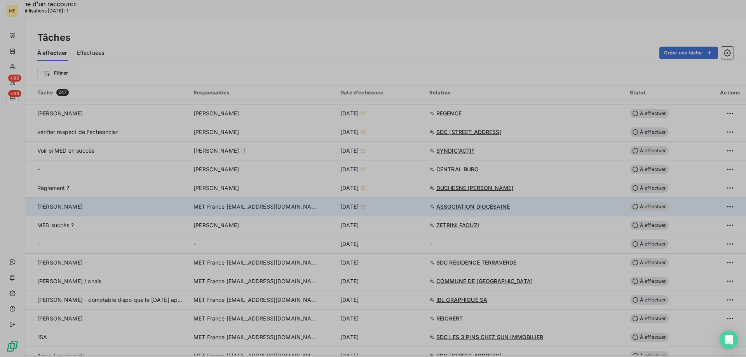
type input "06/10/2025"
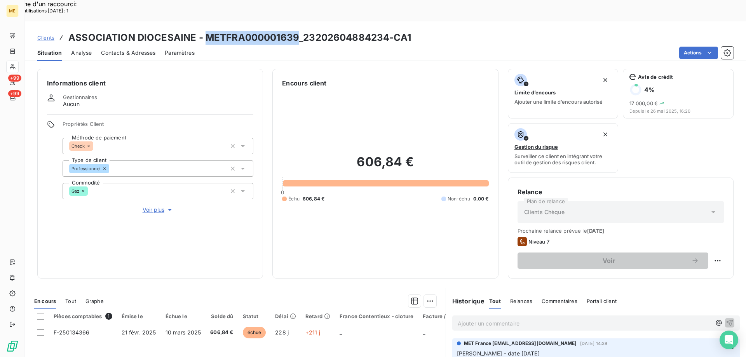
drag, startPoint x: 203, startPoint y: 15, endPoint x: 297, endPoint y: 20, distance: 94.6
click at [297, 31] on h3 "ASSOCIATION DIOCESAINE - METFRA000001639_23202604884234-CA1" at bounding box center [239, 38] width 343 height 14
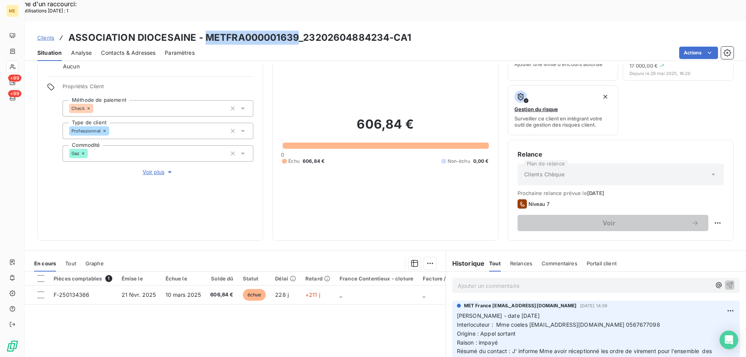
scroll to position [104, 0]
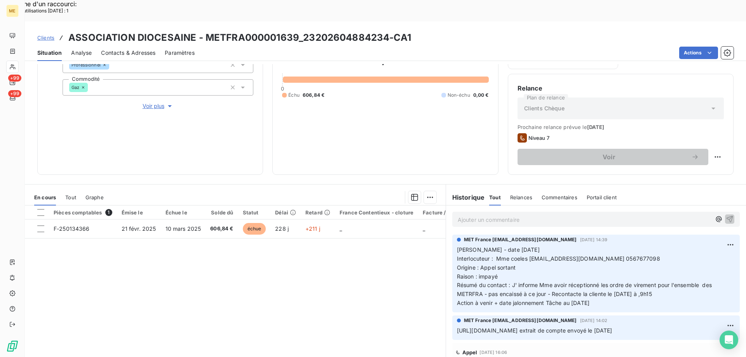
click at [634, 255] on span "Interlocuteur : Mme coeles comptaparoisse@albi.catholique.fr 0567677098" at bounding box center [558, 258] width 203 height 7
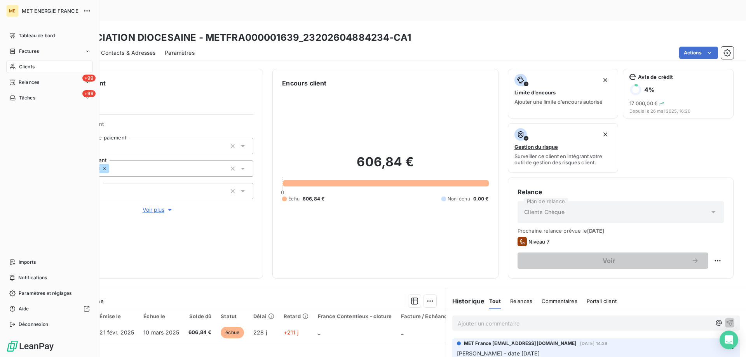
click at [31, 65] on span "Clients" at bounding box center [27, 66] width 16 height 7
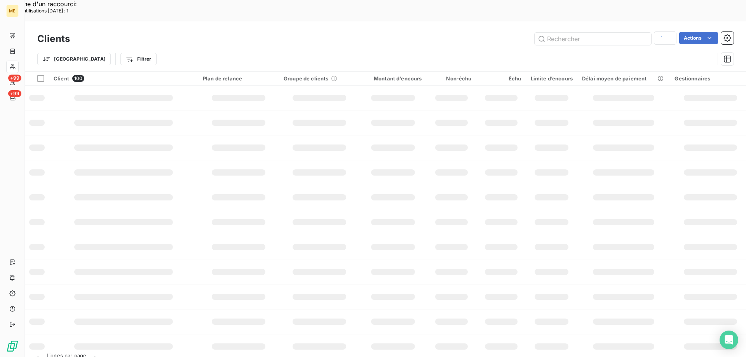
type input "METFRA000016463"
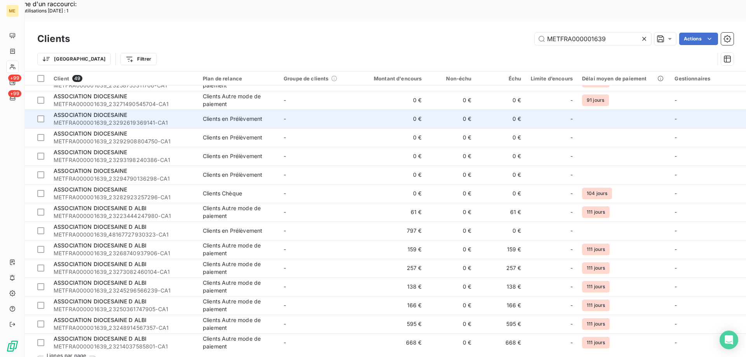
scroll to position [653, 0]
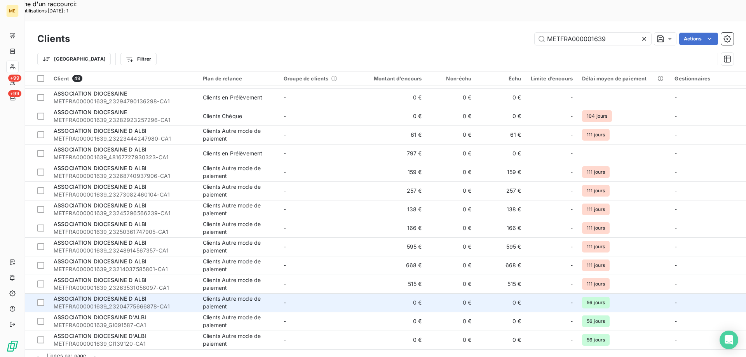
type input "METFRA000001639"
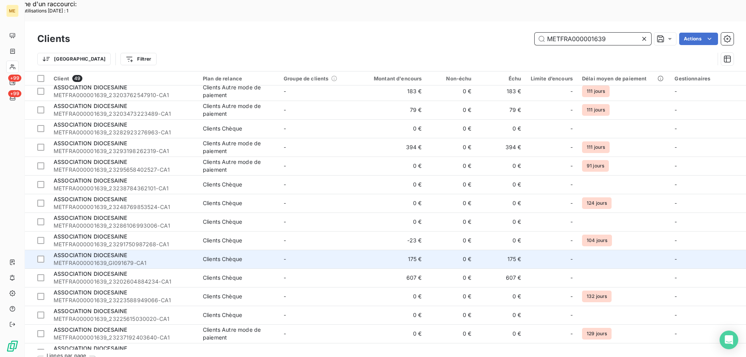
scroll to position [0, 0]
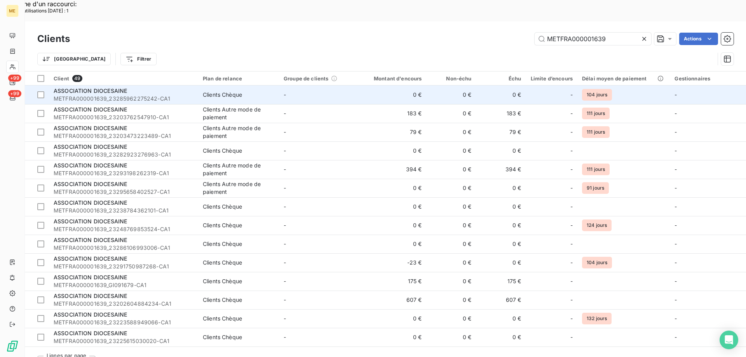
click at [96, 87] on span "ASSOCIATION DIOCESAINE" at bounding box center [90, 90] width 73 height 7
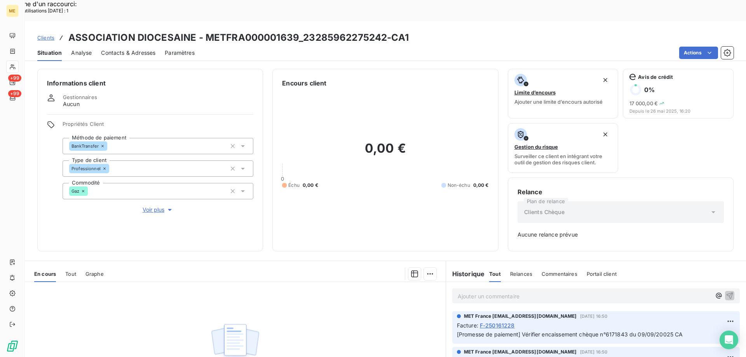
scroll to position [77, 0]
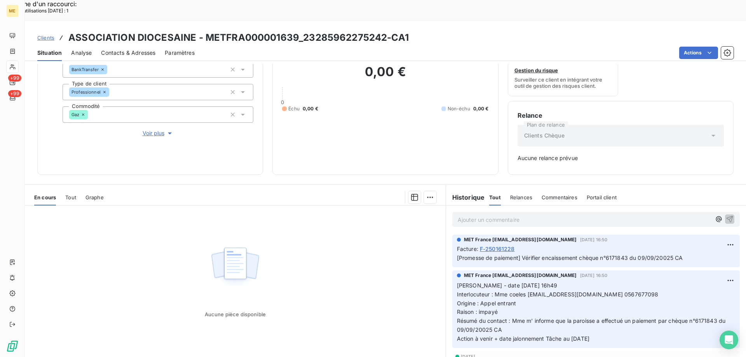
click at [72, 194] on span "Tout" at bounding box center [70, 197] width 11 height 6
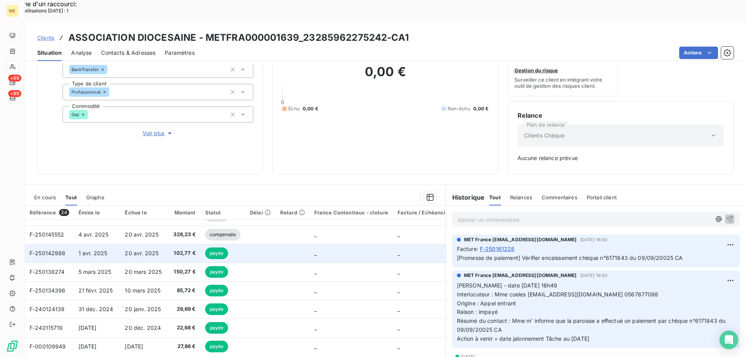
scroll to position [78, 0]
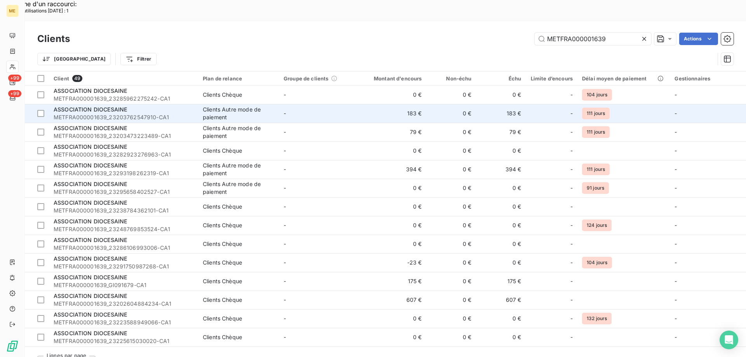
click at [108, 106] on span "ASSOCIATION DIOCESAINE" at bounding box center [90, 109] width 73 height 7
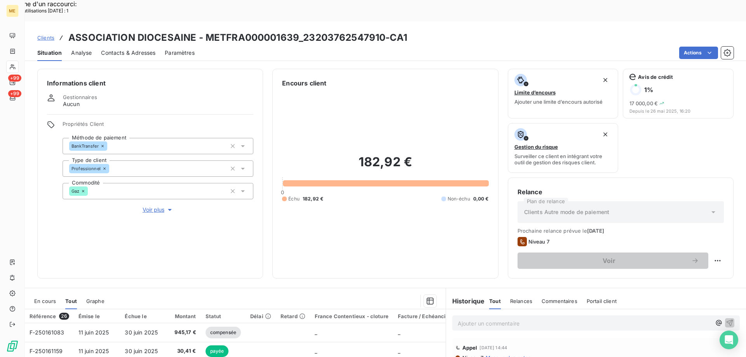
scroll to position [104, 0]
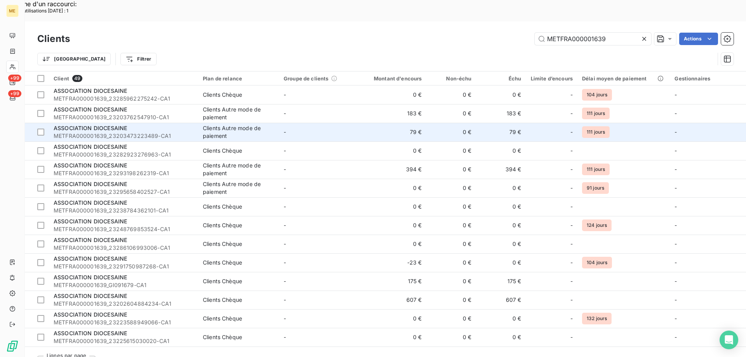
click at [85, 124] on div "ASSOCIATION DIOCESAINE" at bounding box center [124, 128] width 140 height 8
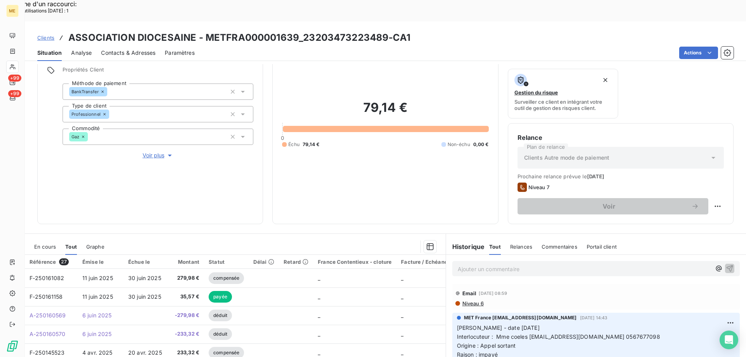
scroll to position [104, 0]
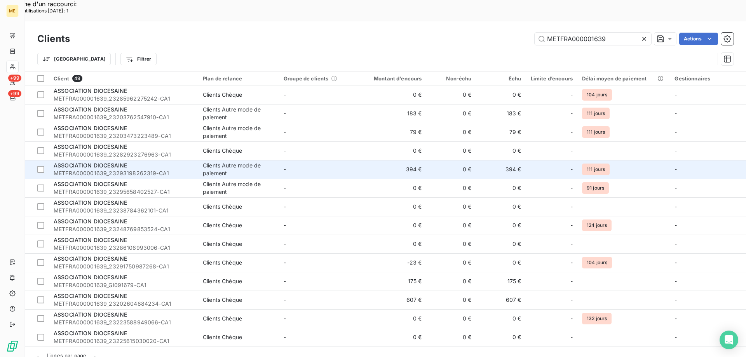
click at [107, 162] on span "ASSOCIATION DIOCESAINE" at bounding box center [90, 165] width 73 height 7
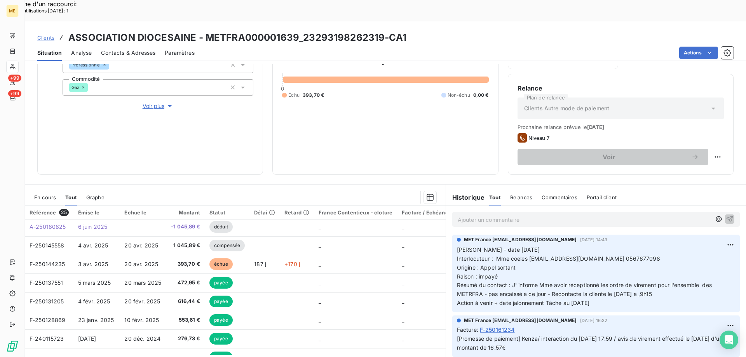
scroll to position [78, 0]
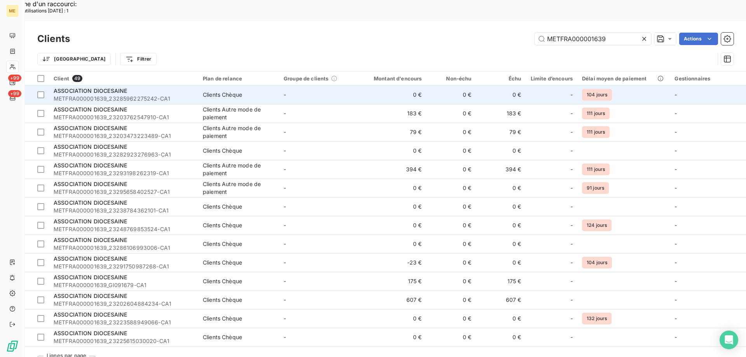
click at [98, 87] on div "ASSOCIATION DIOCESAINE" at bounding box center [124, 91] width 140 height 8
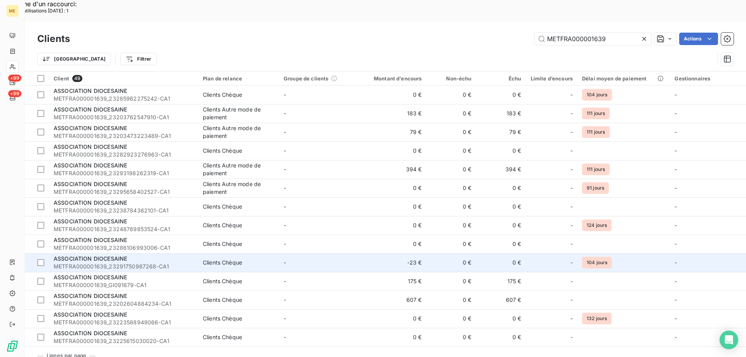
click at [125, 263] on span "METFRA000001639_23291750987268-CA1" at bounding box center [124, 267] width 140 height 8
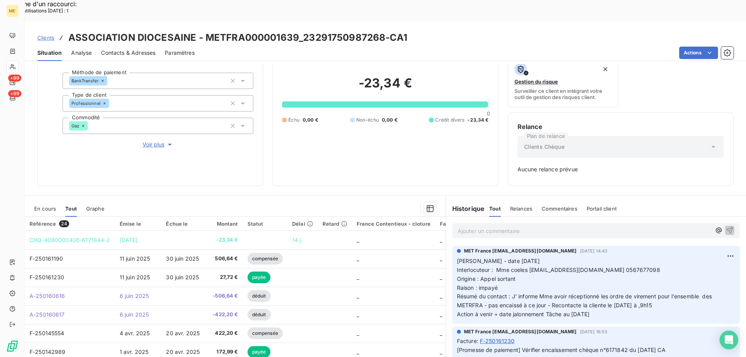
scroll to position [77, 0]
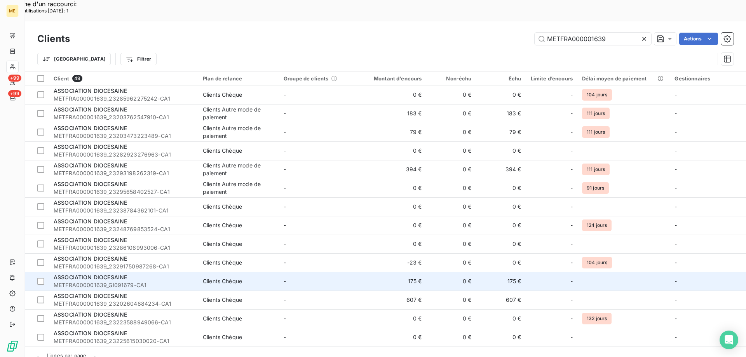
click at [111, 274] on span "ASSOCIATION DIOCESAINE" at bounding box center [90, 277] width 73 height 7
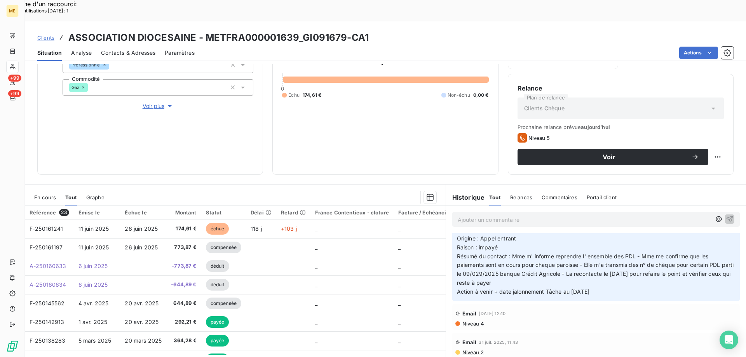
scroll to position [117, 0]
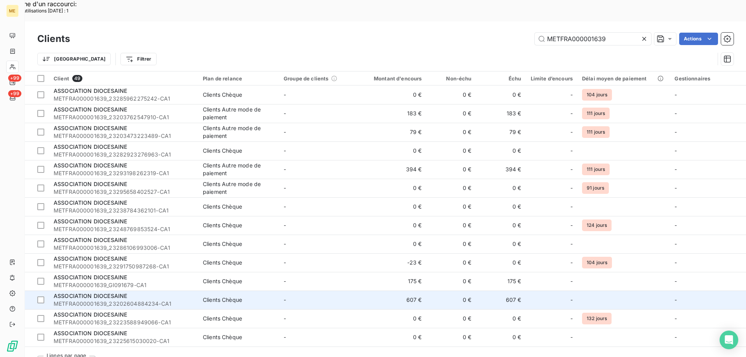
click at [102, 293] on span "ASSOCIATION DIOCESAINE" at bounding box center [90, 296] width 73 height 7
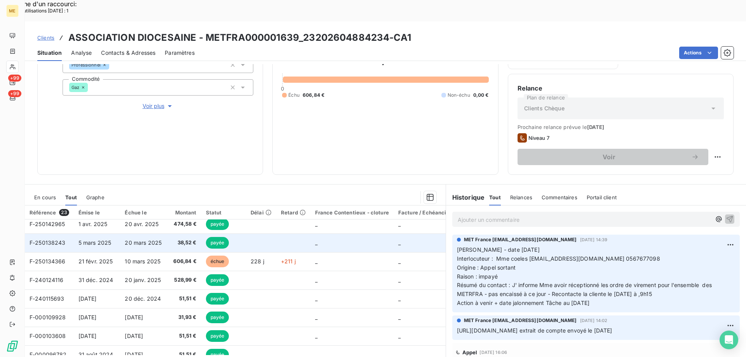
scroll to position [78, 0]
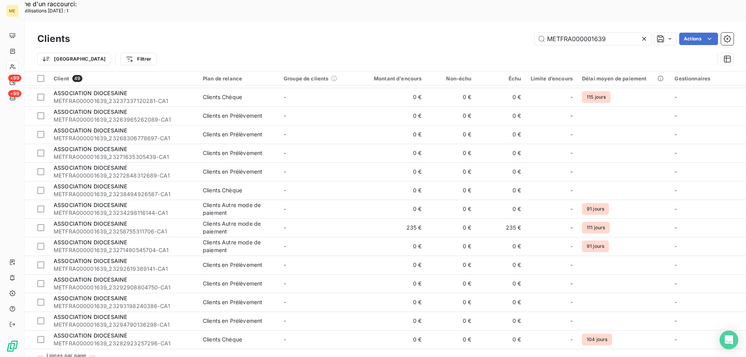
scroll to position [428, 0]
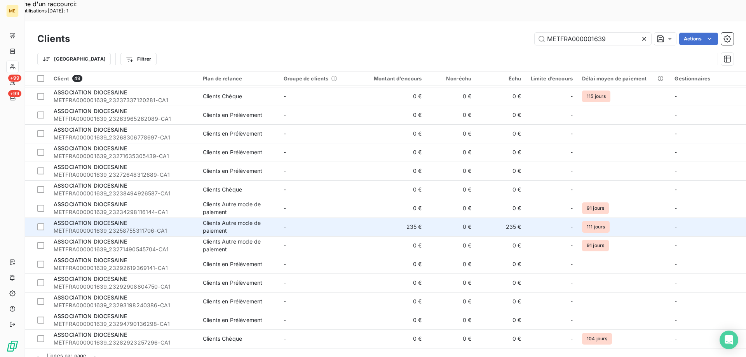
click at [108, 227] on span "METFRA000001639_23258755311706-CA1" at bounding box center [124, 231] width 140 height 8
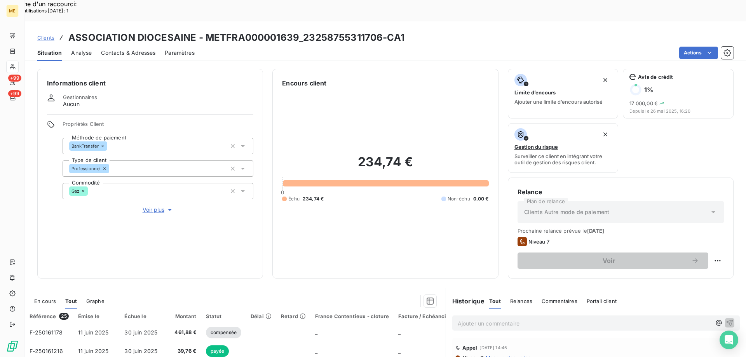
scroll to position [104, 0]
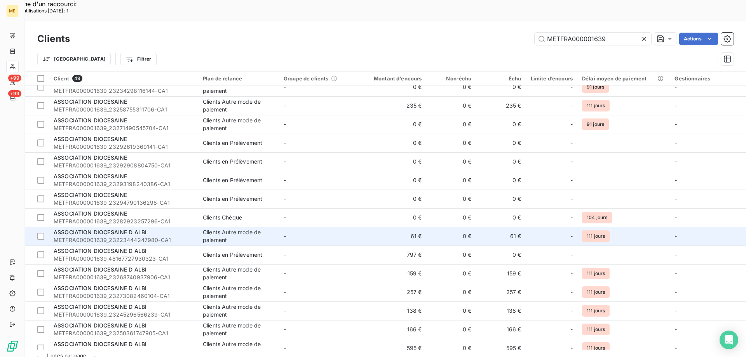
scroll to position [583, 0]
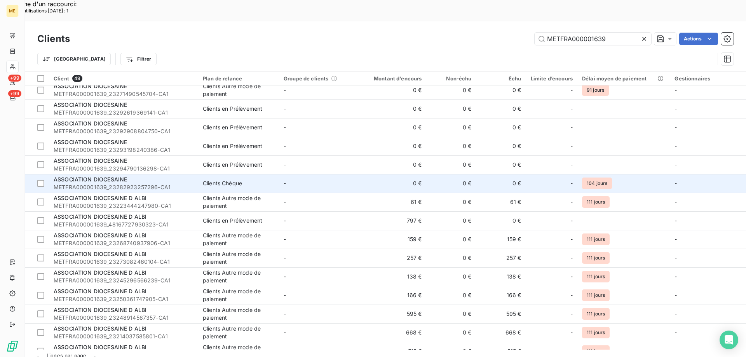
click at [132, 176] on div "ASSOCIATION DIOCESAINE" at bounding box center [124, 180] width 140 height 8
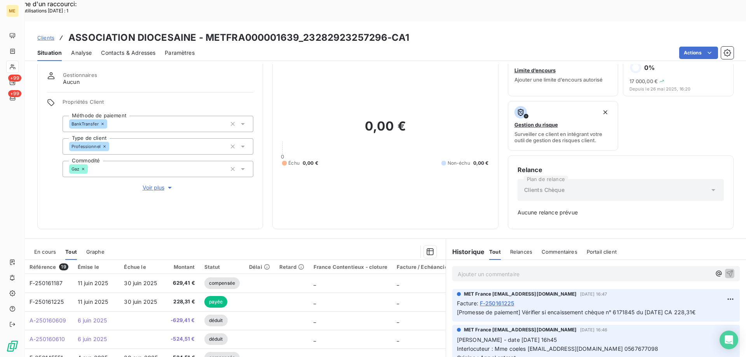
scroll to position [77, 0]
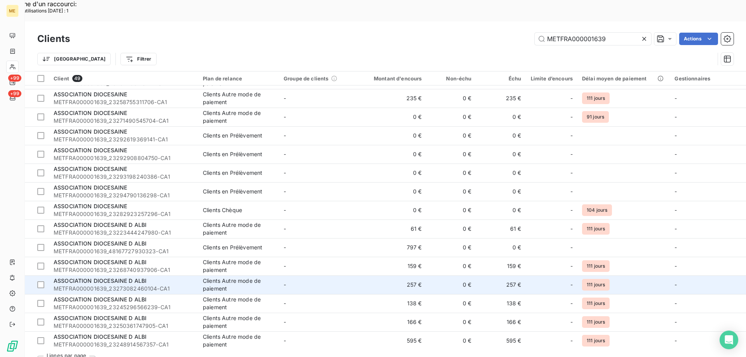
scroll to position [622, 0]
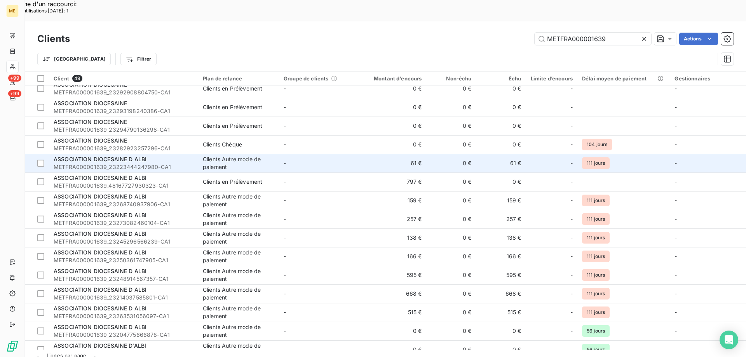
click at [136, 156] on span "ASSOCIATION DIOCESAINE D ALBI" at bounding box center [100, 159] width 93 height 7
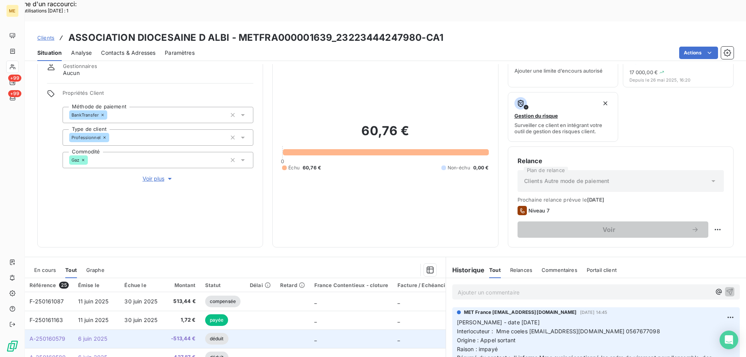
scroll to position [104, 0]
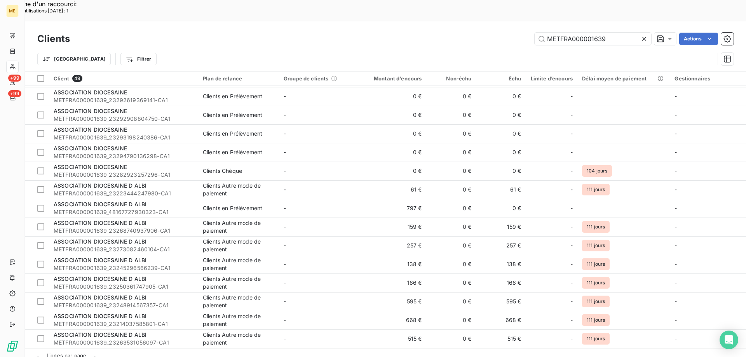
scroll to position [653, 0]
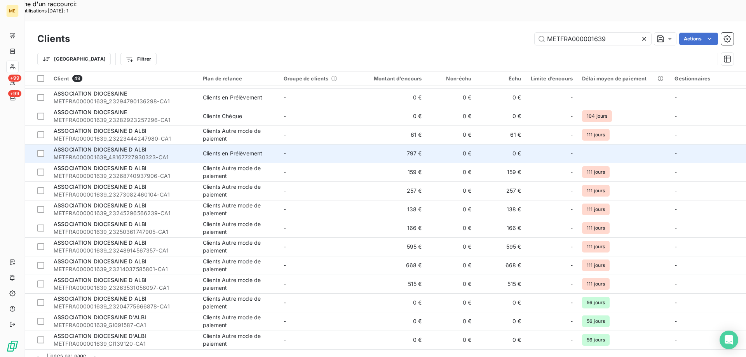
click at [106, 146] on span "ASSOCIATION DIOCESAINE D ALBI" at bounding box center [100, 149] width 93 height 7
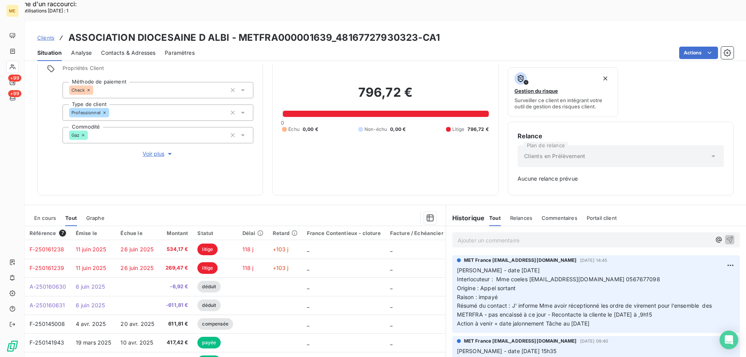
scroll to position [77, 0]
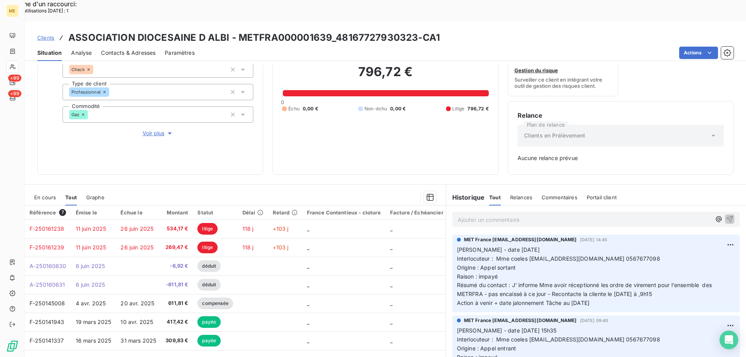
click at [42, 194] on span "En cours" at bounding box center [45, 197] width 22 height 6
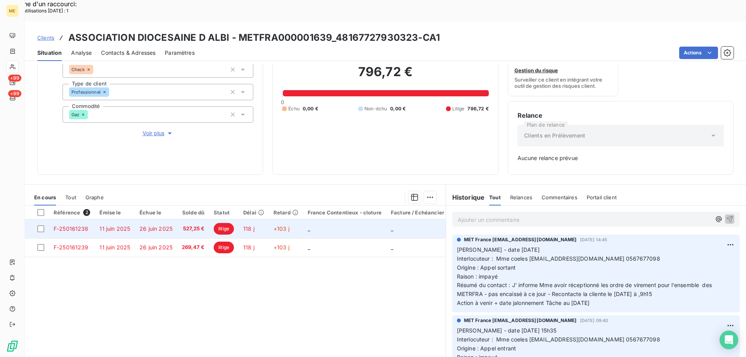
click at [72, 225] on span "F-250161238" at bounding box center [71, 228] width 35 height 7
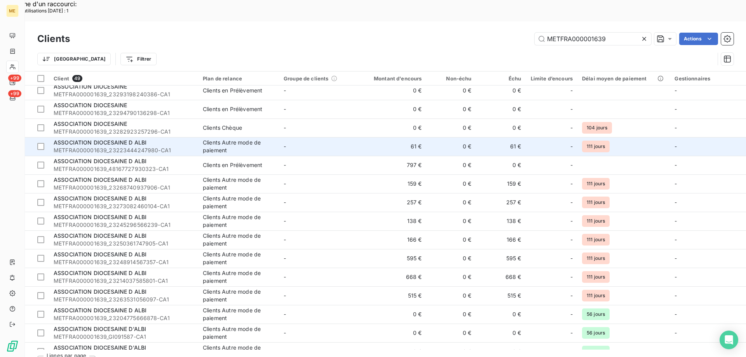
scroll to position [653, 0]
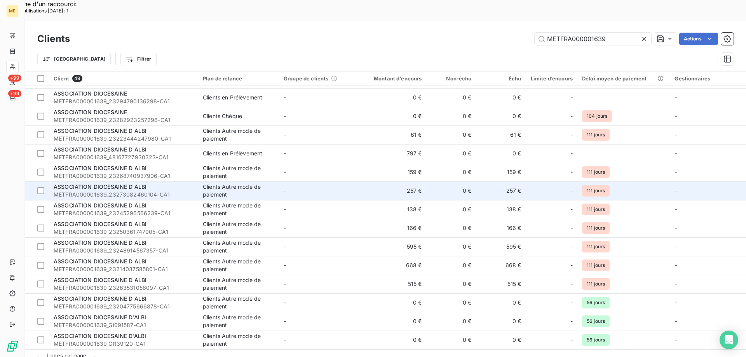
click at [134, 183] on span "ASSOCIATION DIOCESAINE D ALBI" at bounding box center [100, 186] width 93 height 7
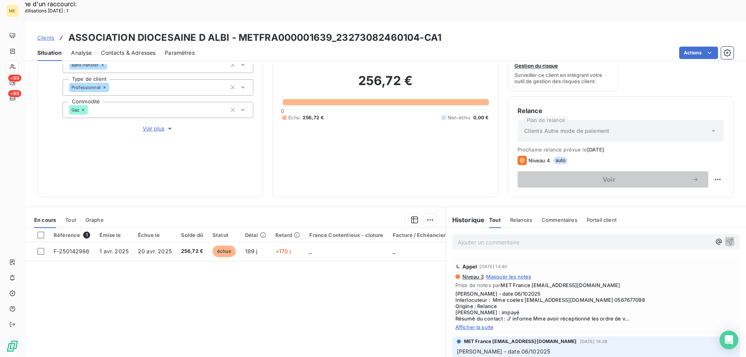
scroll to position [104, 0]
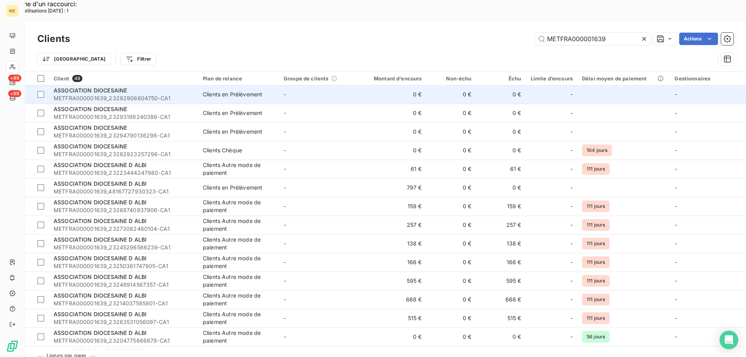
scroll to position [622, 0]
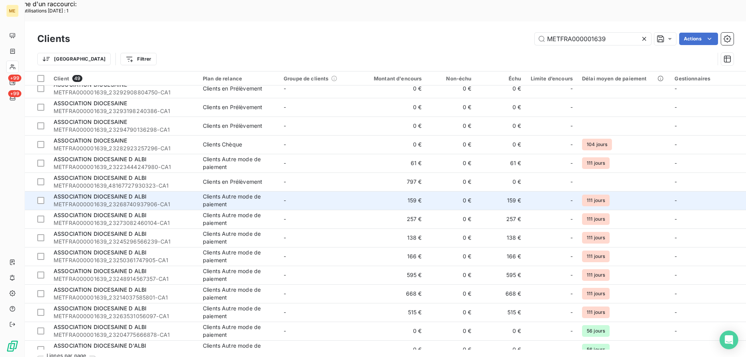
click at [114, 193] on span "ASSOCIATION DIOCESAINE D ALBI" at bounding box center [100, 196] width 93 height 7
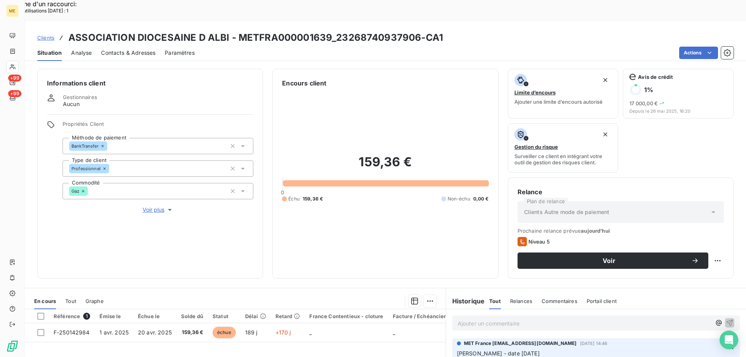
scroll to position [104, 0]
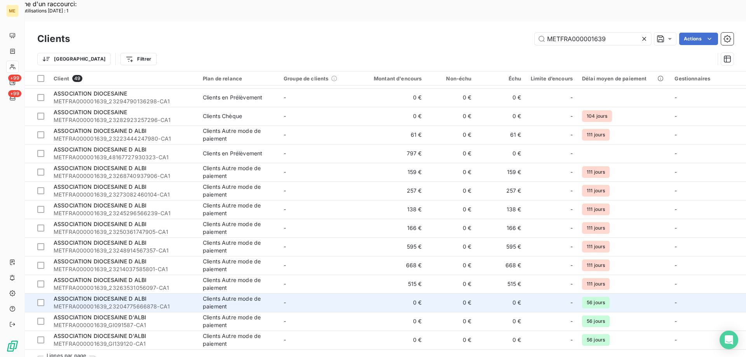
scroll to position [653, 0]
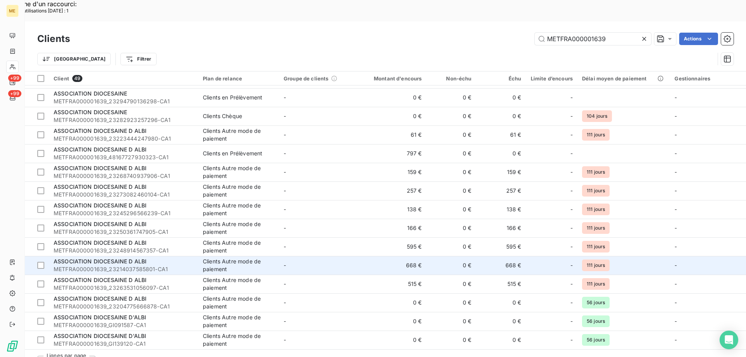
click at [109, 258] on span "ASSOCIATION DIOCESAINE D ALBI" at bounding box center [100, 261] width 93 height 7
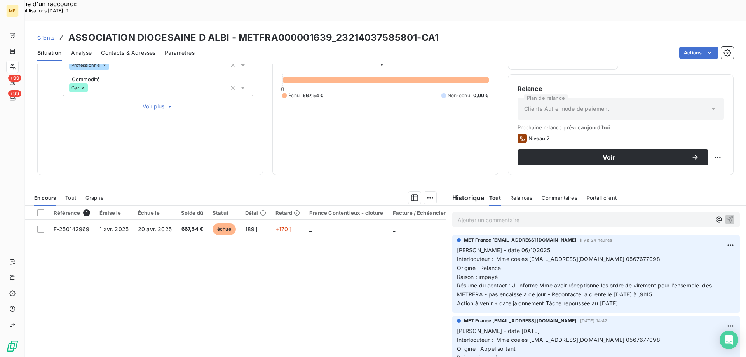
scroll to position [104, 0]
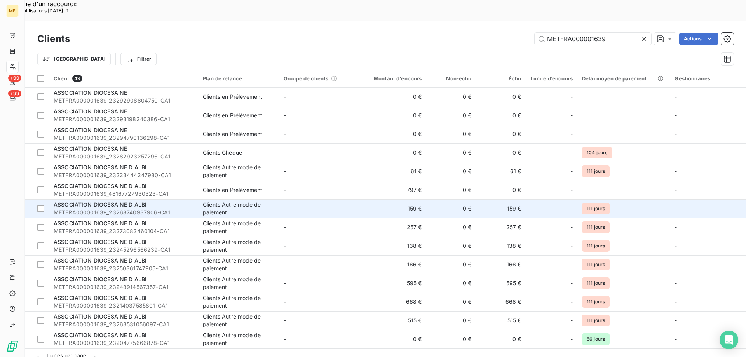
scroll to position [653, 0]
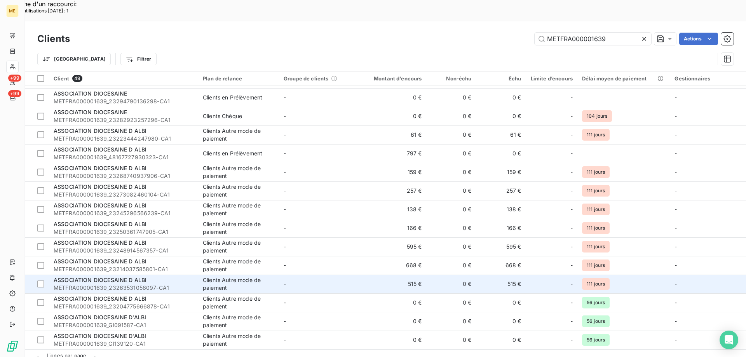
click at [120, 277] on span "ASSOCIATION DIOCESAINE D ALBI" at bounding box center [100, 280] width 93 height 7
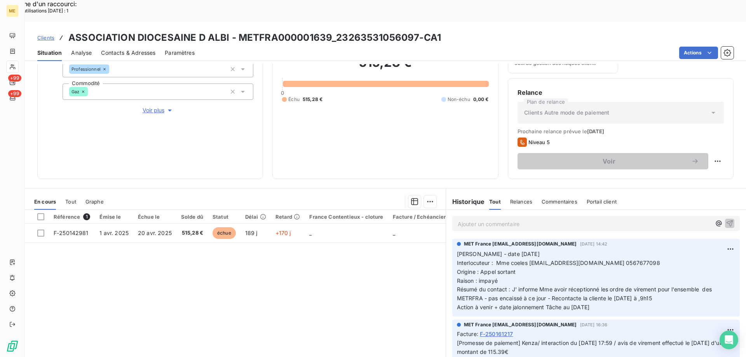
scroll to position [104, 0]
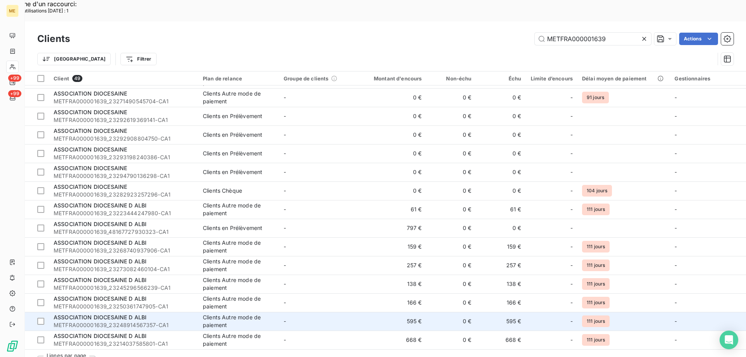
scroll to position [653, 0]
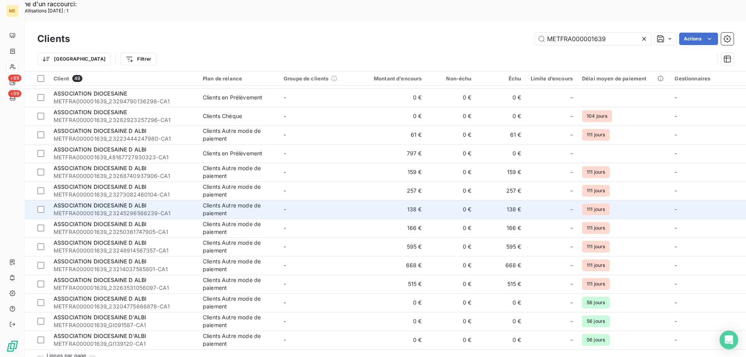
click at [100, 202] on div "ASSOCIATION DIOCESAINE D ALBI" at bounding box center [124, 206] width 140 height 8
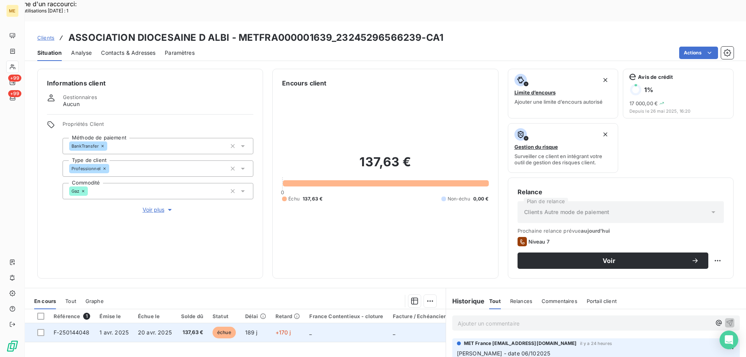
scroll to position [104, 0]
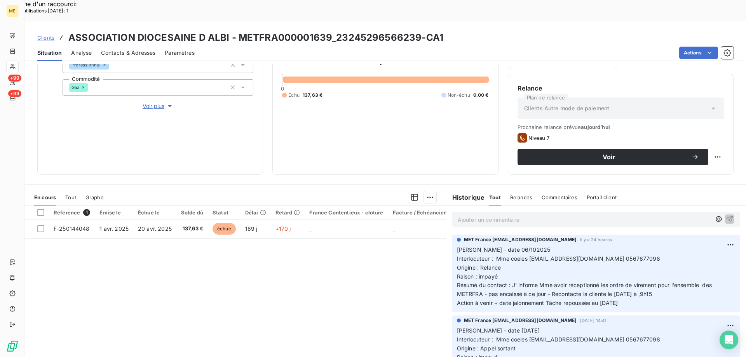
click at [224, 246] on div "Référence 1 Émise le Échue le Solde dû Statut Délai Retard France Contentieux -…" at bounding box center [235, 281] width 421 height 150
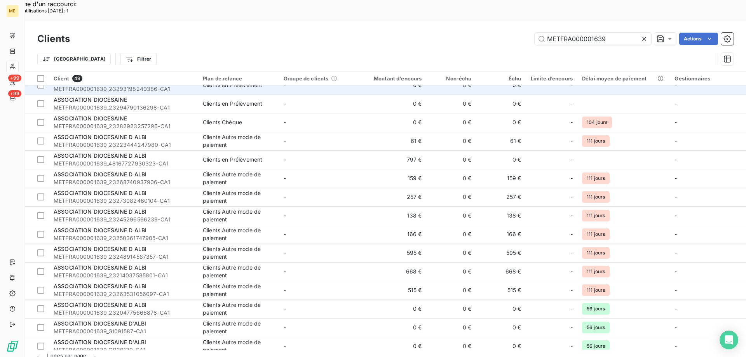
scroll to position [653, 0]
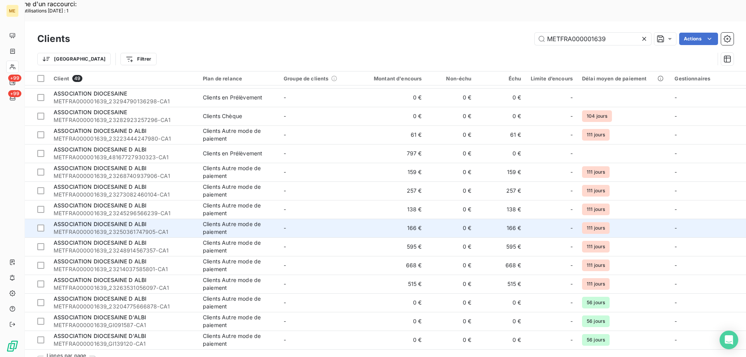
click at [114, 221] on span "ASSOCIATION DIOCESAINE D ALBI" at bounding box center [100, 224] width 93 height 7
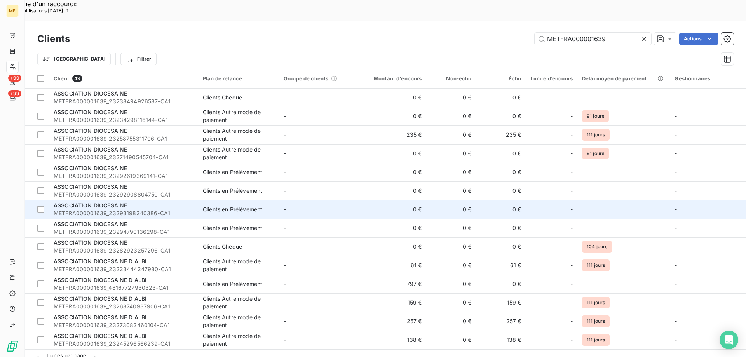
scroll to position [537, 0]
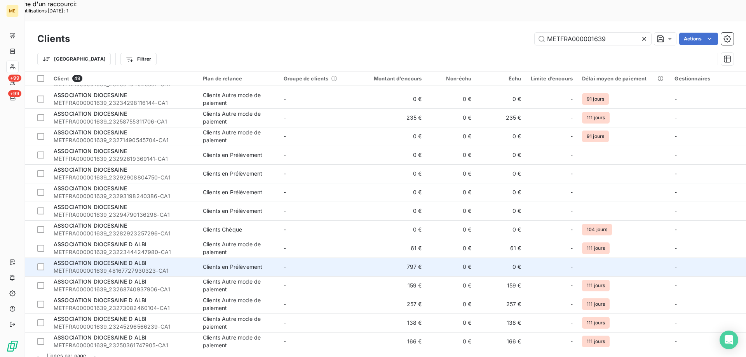
click at [125, 260] on span "ASSOCIATION DIOCESAINE D ALBI" at bounding box center [100, 263] width 93 height 7
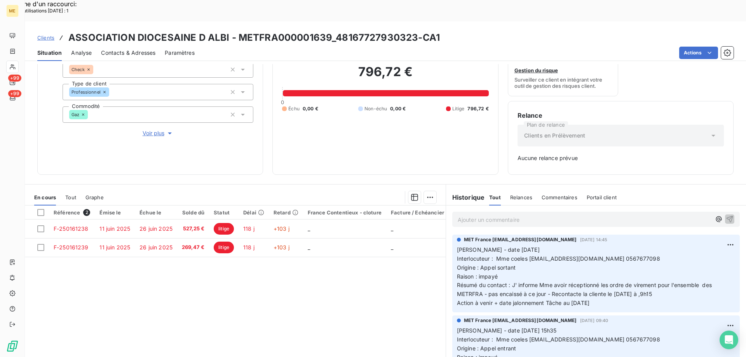
scroll to position [78, 0]
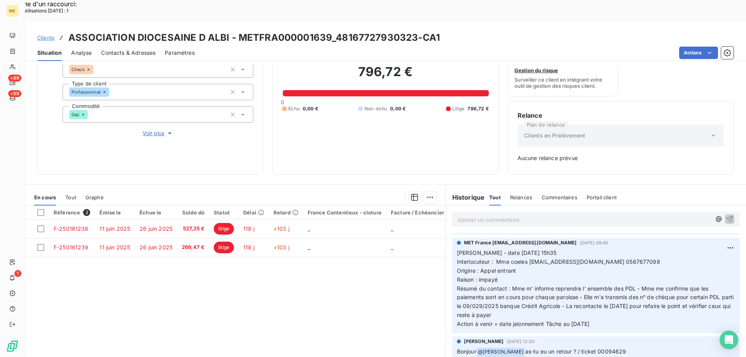
drag, startPoint x: 611, startPoint y: 303, endPoint x: 524, endPoint y: 296, distance: 87.4
click at [492, 291] on p "Valérie - date 24/09/2025 15h35 Interlocuteur : Mme coeles comptaparoisse@albi.…" at bounding box center [596, 289] width 278 height 80
click at [683, 249] on p "Valérie - date 24/09/2025 15h35 Interlocuteur : Mme coeles comptaparoisse@albi.…" at bounding box center [596, 289] width 278 height 80
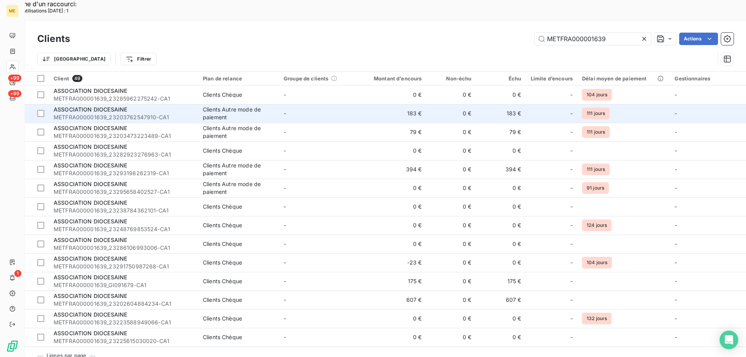
click at [101, 106] on span "ASSOCIATION DIOCESAINE" at bounding box center [90, 109] width 73 height 7
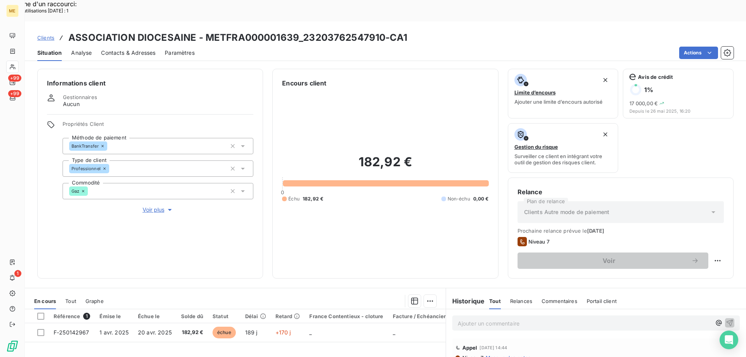
scroll to position [104, 0]
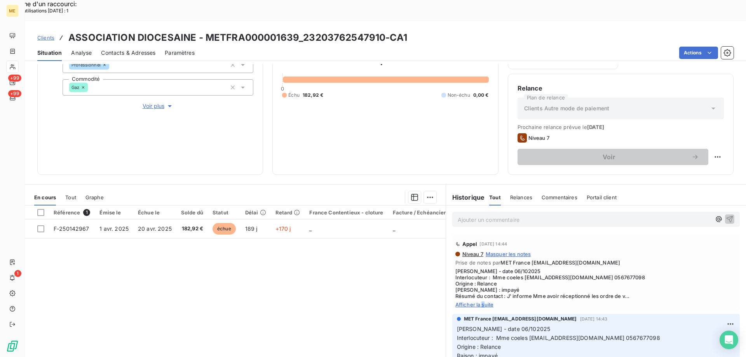
click at [480, 302] on span "Afficher la suite" at bounding box center [596, 305] width 281 height 6
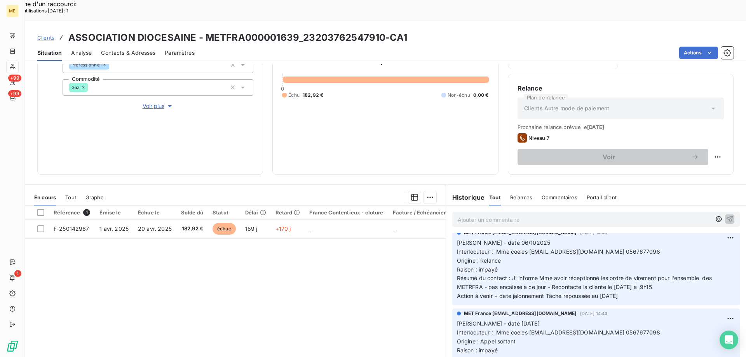
scroll to position [117, 0]
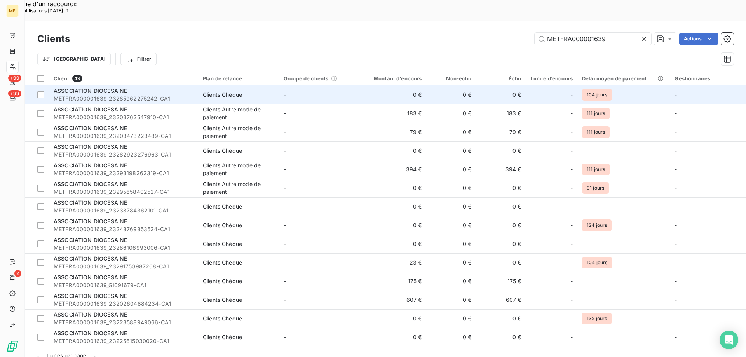
click at [77, 87] on span "ASSOCIATION DIOCESAINE" at bounding box center [90, 90] width 73 height 7
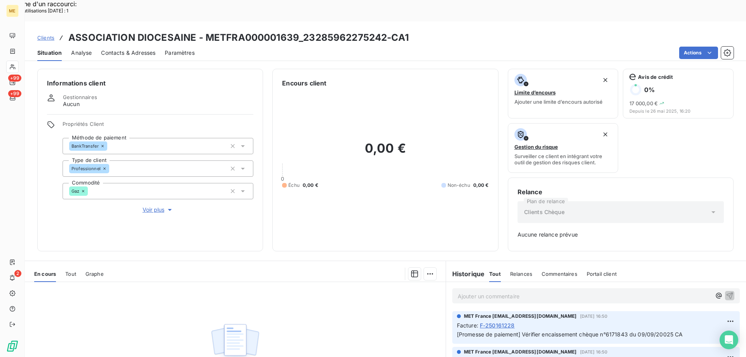
click at [474, 292] on p "Ajouter un commentaire ﻿" at bounding box center [584, 297] width 253 height 10
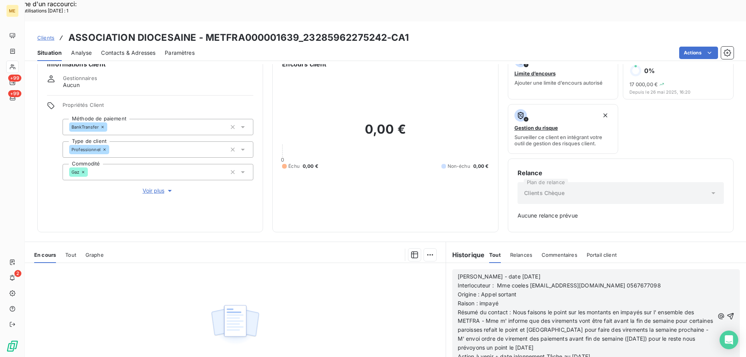
scroll to position [77, 0]
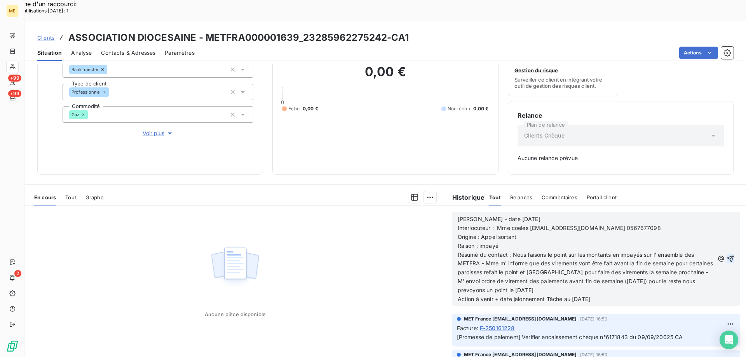
click at [728, 256] on icon "button" at bounding box center [731, 259] width 7 height 7
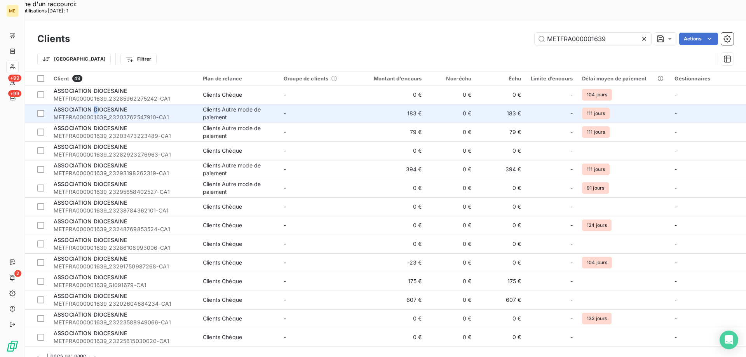
click at [96, 106] on span "ASSOCIATION DIOCESAINE" at bounding box center [90, 109] width 73 height 7
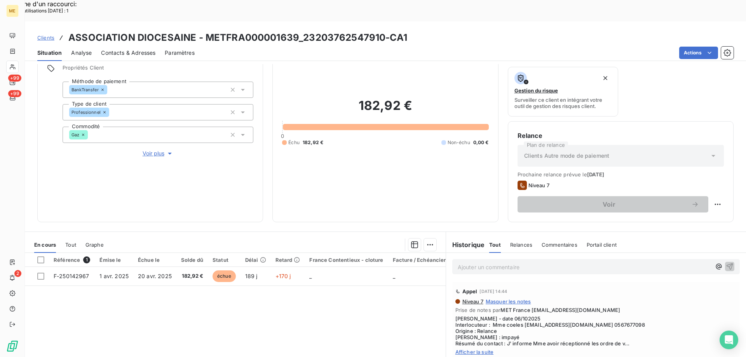
scroll to position [104, 0]
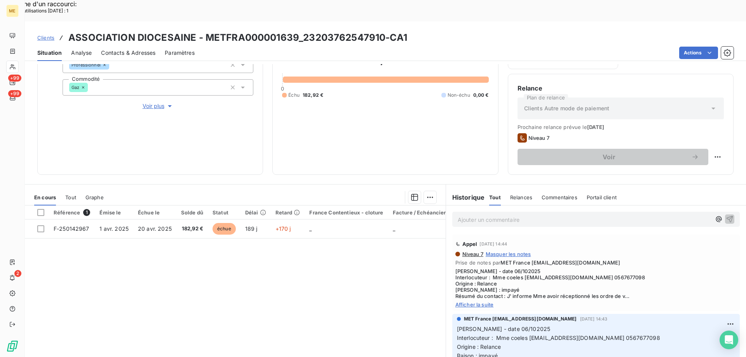
click at [501, 215] on p "Ajouter un commentaire ﻿" at bounding box center [584, 220] width 253 height 10
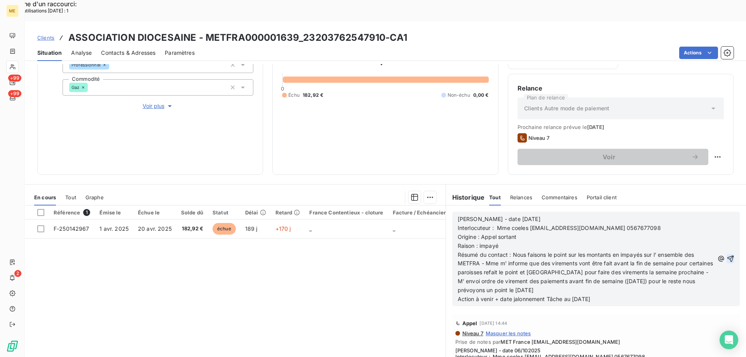
click at [727, 255] on icon "button" at bounding box center [731, 259] width 8 height 8
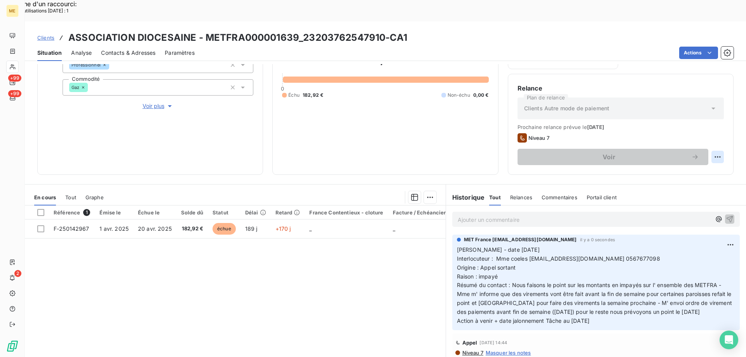
click at [711, 136] on html "Recherche d'un raccourci: Nombre d'utilisations aujourd'hui : 1 x ME +99 +99 2 …" at bounding box center [373, 228] width 746 height 456
click at [673, 151] on div "Replanifier cette action" at bounding box center [680, 153] width 70 height 12
select select "9"
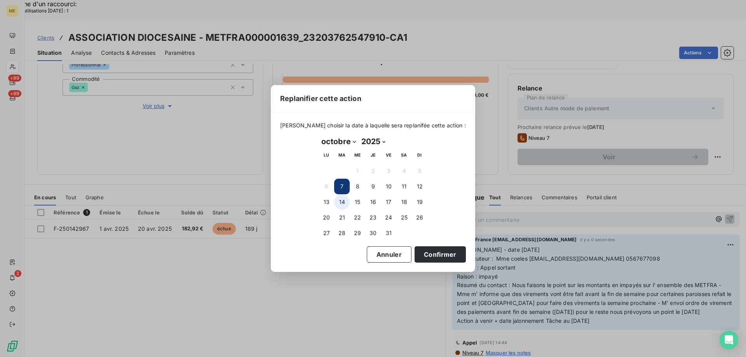
click at [341, 202] on button "14" at bounding box center [342, 202] width 16 height 16
click at [423, 254] on button "Confirmer" at bounding box center [440, 254] width 51 height 16
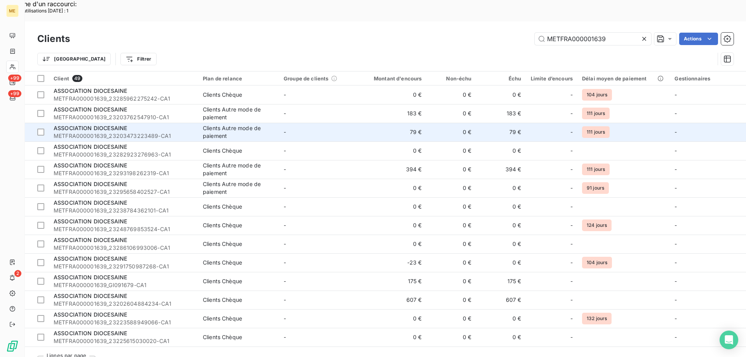
click at [99, 125] on span "ASSOCIATION DIOCESAINE" at bounding box center [90, 128] width 73 height 7
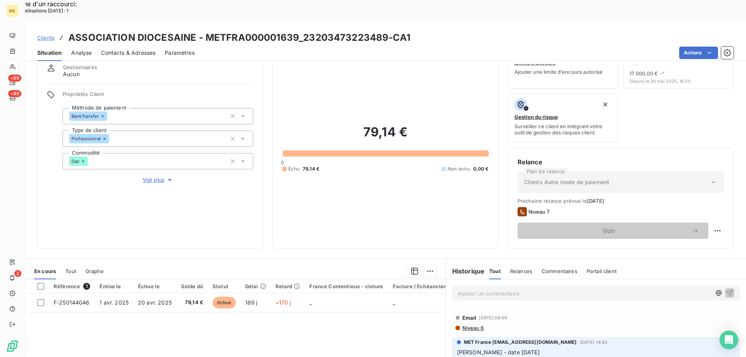
scroll to position [104, 0]
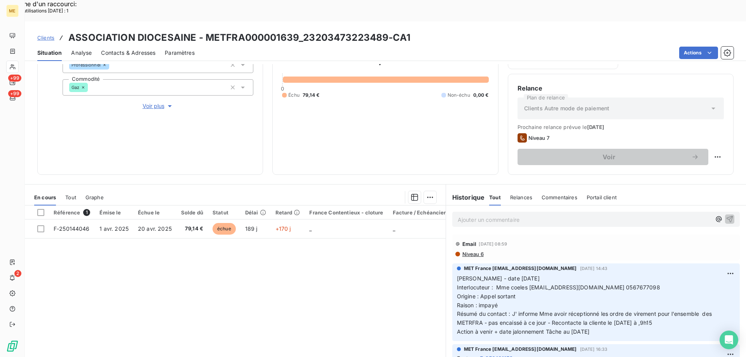
click at [563, 215] on p "Ajouter un commentaire ﻿" at bounding box center [584, 220] width 253 height 10
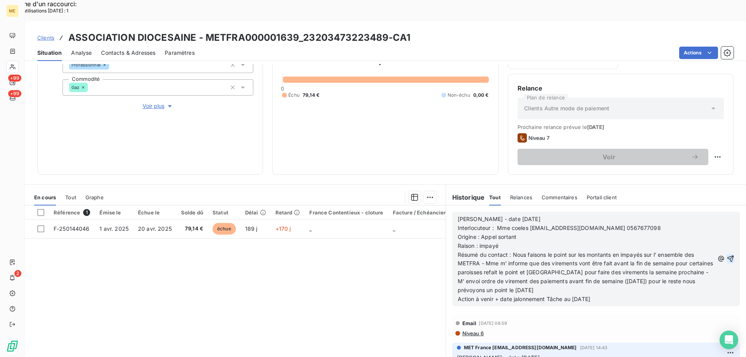
click at [728, 256] on icon "button" at bounding box center [731, 259] width 7 height 7
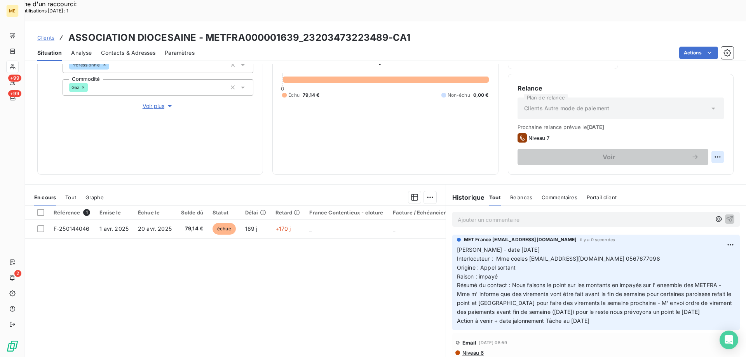
click at [710, 134] on html "Recherche d'un raccourci: Nombre d'utilisations aujourd'hui : 1 x ME +99 +99 2 …" at bounding box center [373, 228] width 746 height 456
click at [697, 154] on div "Replanifier cette action" at bounding box center [680, 153] width 70 height 12
select select "9"
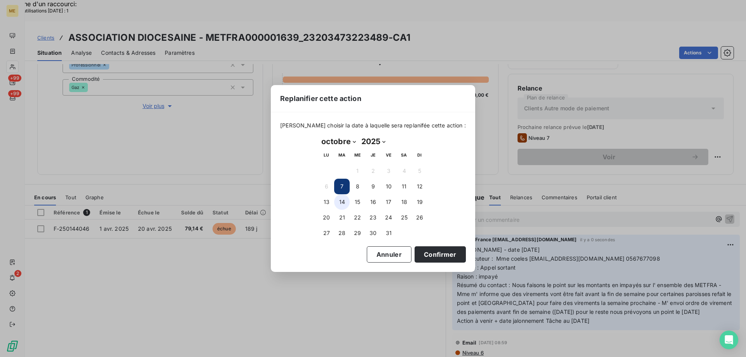
click at [343, 207] on button "14" at bounding box center [342, 202] width 16 height 16
click at [415, 254] on button "Confirmer" at bounding box center [440, 254] width 51 height 16
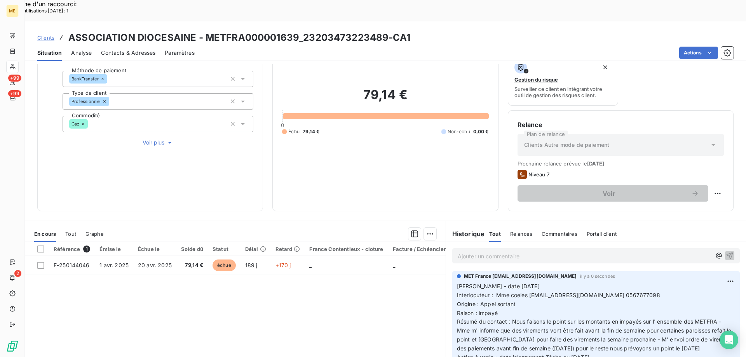
scroll to position [26, 0]
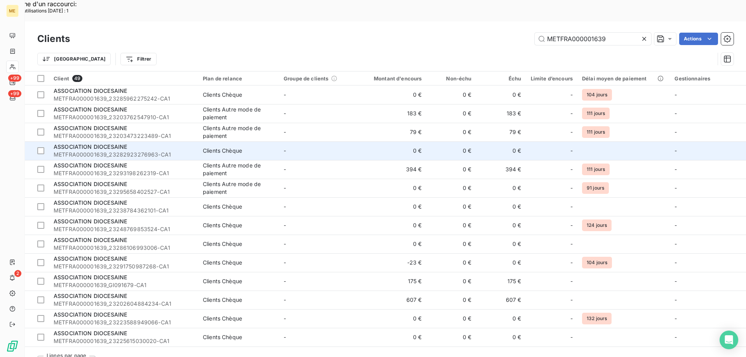
click at [102, 143] on span "ASSOCIATION DIOCESAINE" at bounding box center [90, 146] width 73 height 7
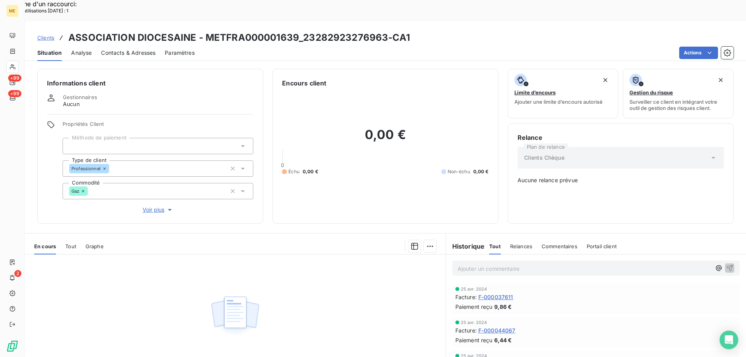
click at [533, 264] on p "Ajouter un commentaire ﻿" at bounding box center [584, 269] width 253 height 10
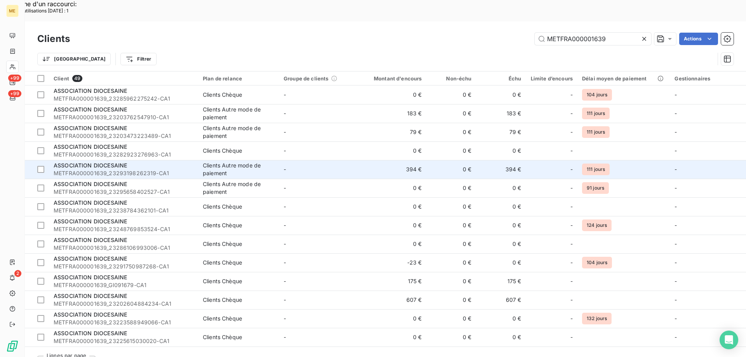
click at [100, 169] on span "METFRA000001639_23293198262319-CA1" at bounding box center [124, 173] width 140 height 8
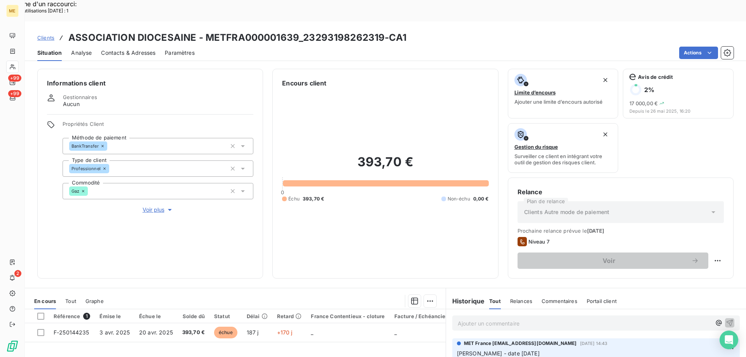
click at [478, 319] on p "Ajouter un commentaire ﻿" at bounding box center [584, 324] width 253 height 10
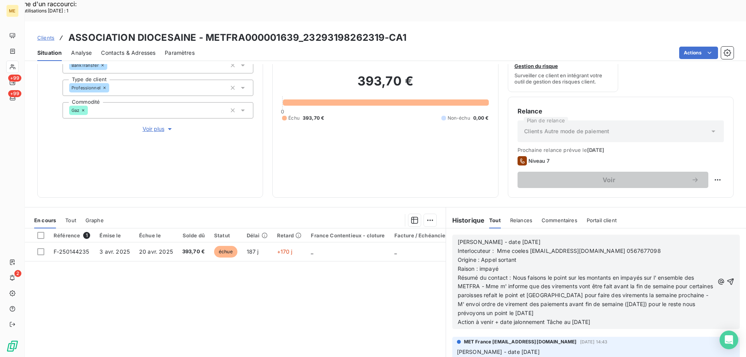
scroll to position [104, 0]
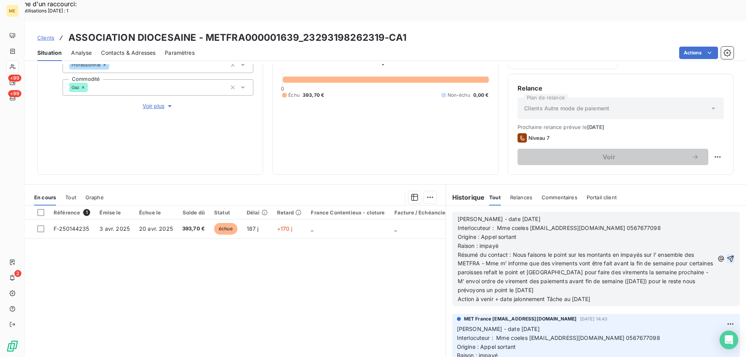
click at [728, 256] on icon "button" at bounding box center [731, 259] width 7 height 7
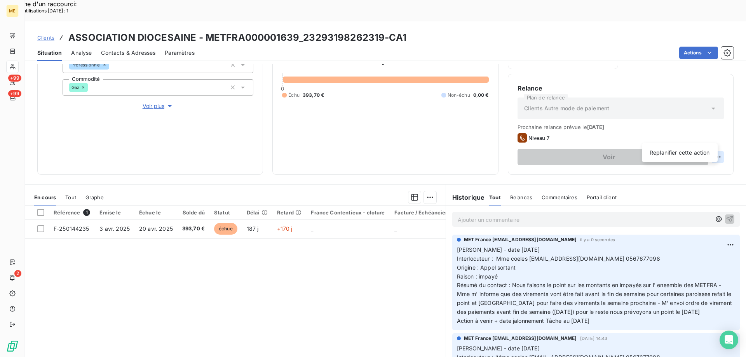
click at [712, 135] on html "Recherche d'un raccourci: Nombre d'utilisations aujourd'hui : 1 x ME +99 +99 2 …" at bounding box center [373, 228] width 746 height 456
click at [681, 154] on div "Replanifier cette action" at bounding box center [680, 153] width 70 height 12
select select "9"
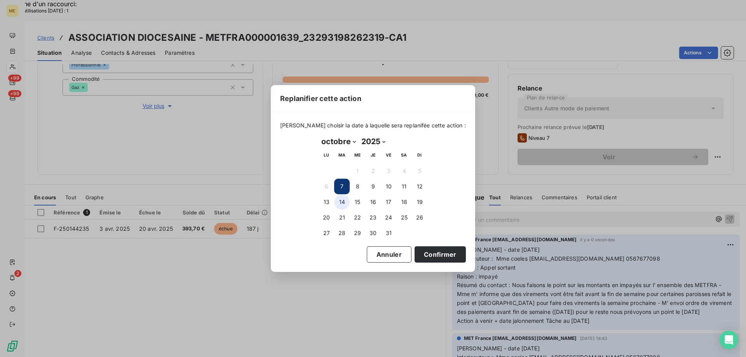
click at [342, 203] on button "14" at bounding box center [342, 202] width 16 height 16
click at [421, 256] on button "Confirmer" at bounding box center [440, 254] width 51 height 16
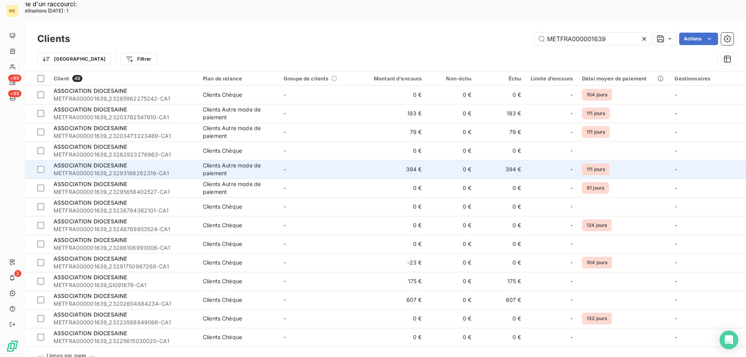
click at [96, 162] on span "ASSOCIATION DIOCESAINE" at bounding box center [90, 165] width 73 height 7
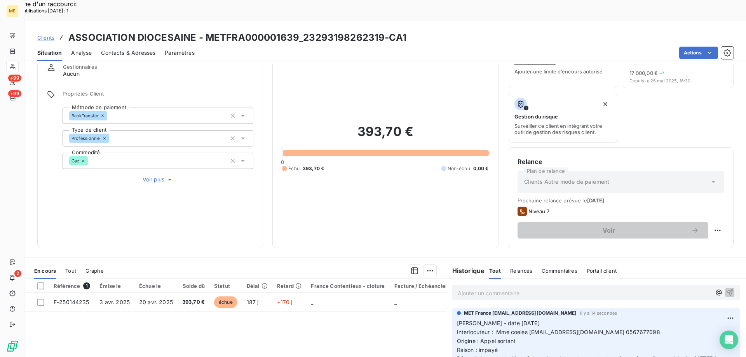
scroll to position [26, 0]
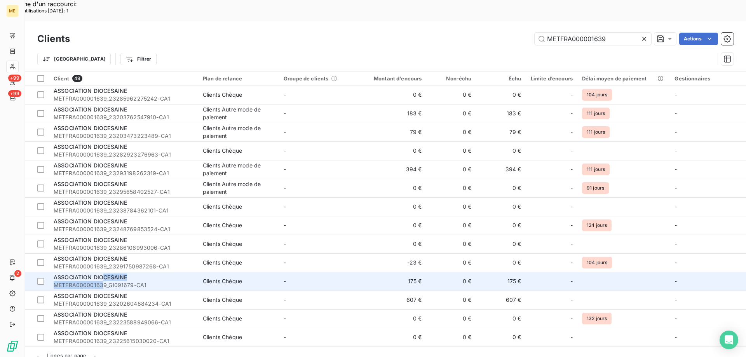
click at [102, 274] on div "ASSOCIATION DIOCESAINE METFRA000001639_GI091679-CA1" at bounding box center [124, 282] width 140 height 16
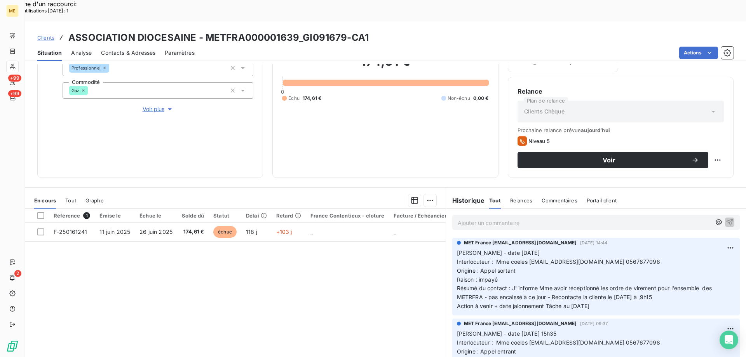
scroll to position [104, 0]
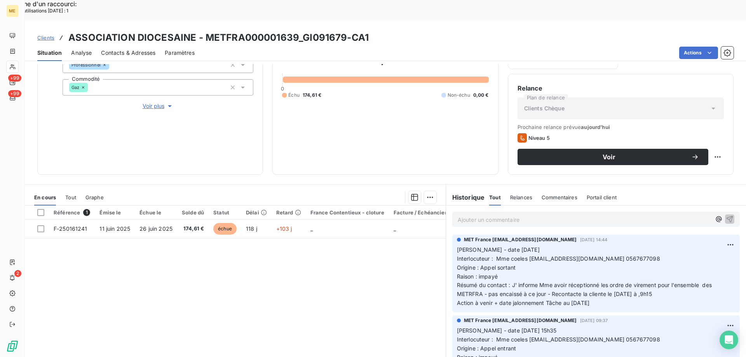
click at [492, 215] on p "Ajouter un commentaire ﻿" at bounding box center [584, 220] width 253 height 10
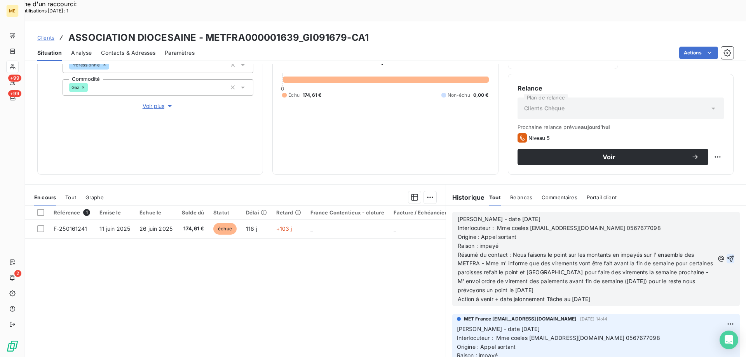
click at [728, 256] on icon "button" at bounding box center [731, 259] width 7 height 7
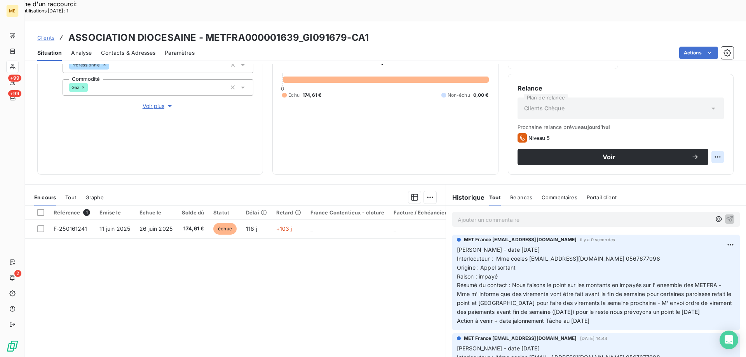
click at [712, 137] on html "Recherche d'un raccourci: Nombre d'utilisations aujourd'hui : 1 x ME +99 +99 2 …" at bounding box center [373, 228] width 746 height 456
click at [686, 154] on div "Replanifier cette action" at bounding box center [680, 153] width 70 height 12
select select "9"
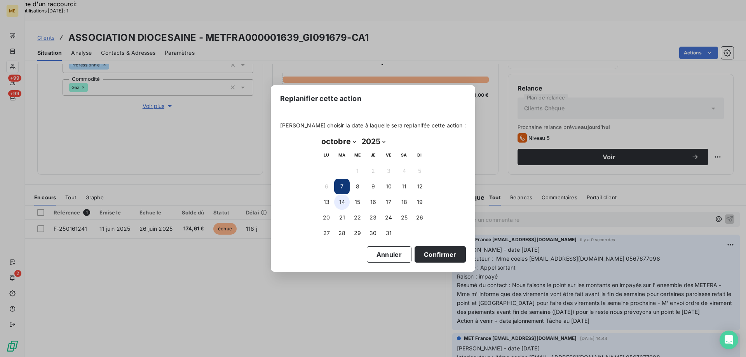
click at [344, 205] on button "14" at bounding box center [342, 202] width 16 height 16
click at [419, 256] on button "Confirmer" at bounding box center [440, 254] width 51 height 16
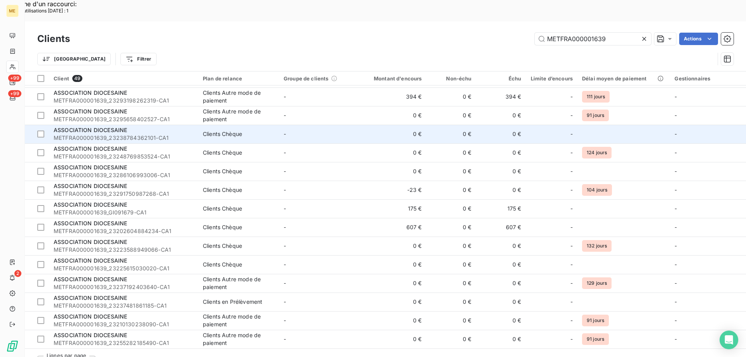
scroll to position [78, 0]
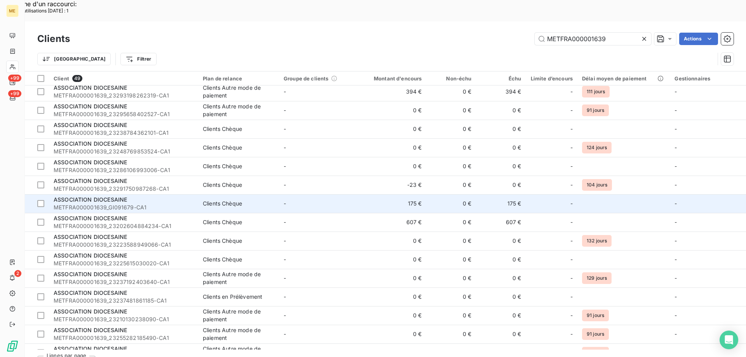
click at [100, 196] on div "ASSOCIATION DIOCESAINE" at bounding box center [124, 200] width 140 height 8
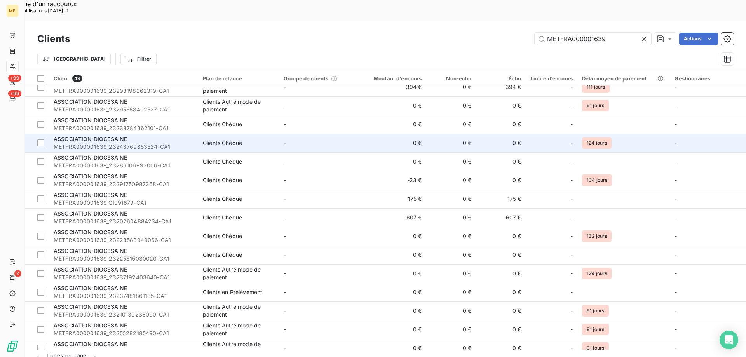
scroll to position [117, 0]
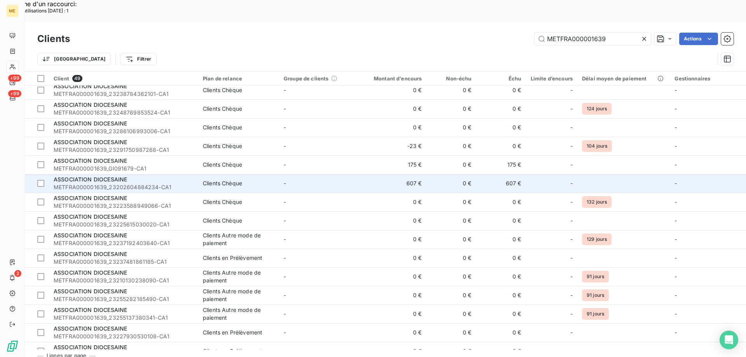
click at [113, 176] on span "ASSOCIATION DIOCESAINE" at bounding box center [90, 179] width 73 height 7
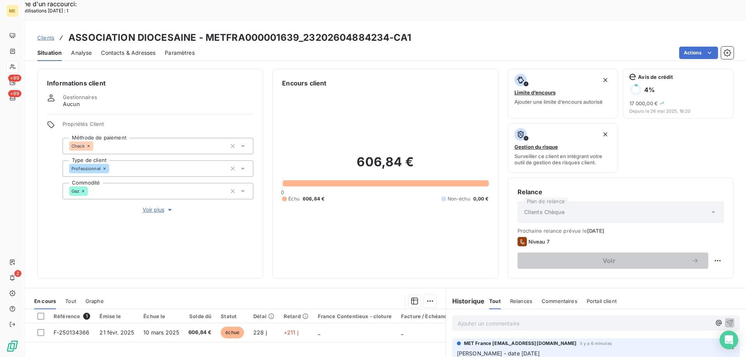
scroll to position [104, 0]
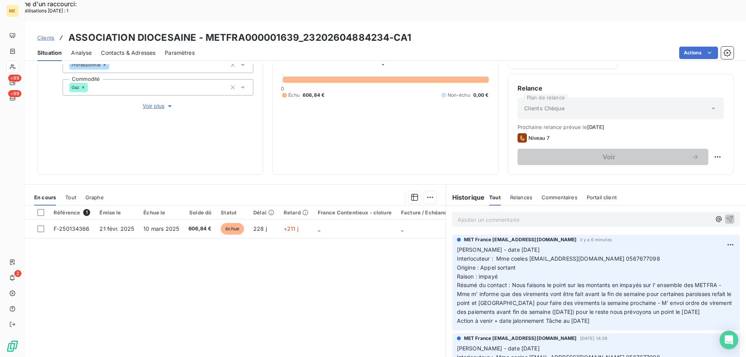
click at [479, 215] on p "Ajouter un commentaire ﻿" at bounding box center [584, 220] width 253 height 10
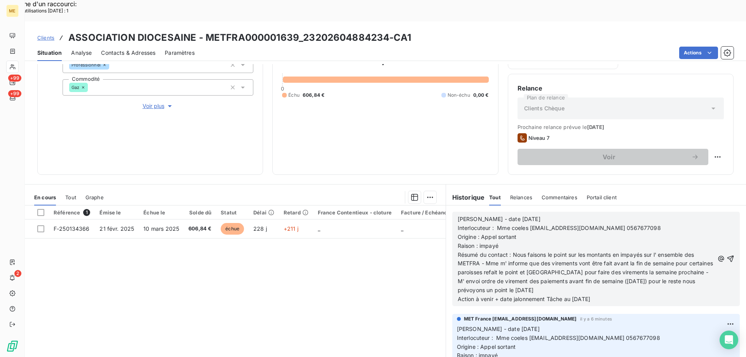
click at [727, 255] on icon "button" at bounding box center [731, 259] width 8 height 8
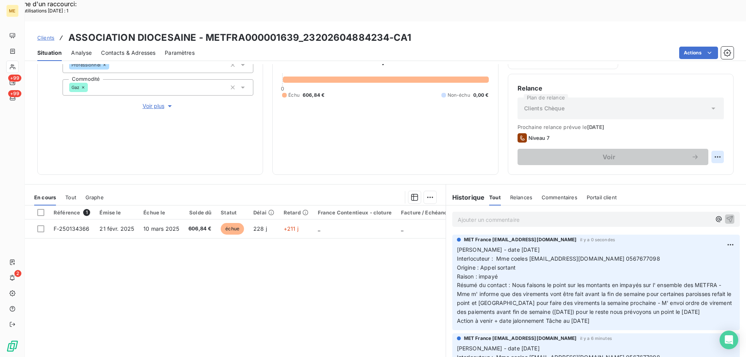
click at [712, 137] on html "Recherche d'un raccourci: Nombre d'utilisations aujourd'hui : 1 x ME +99 +99 2 …" at bounding box center [373, 228] width 746 height 456
click at [688, 151] on div "Replanifier cette action" at bounding box center [680, 153] width 70 height 12
select select "9"
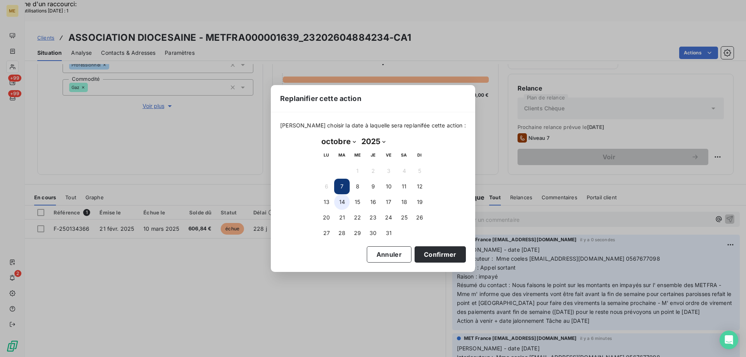
click at [338, 202] on button "14" at bounding box center [342, 202] width 16 height 16
click at [422, 256] on button "Confirmer" at bounding box center [440, 254] width 51 height 16
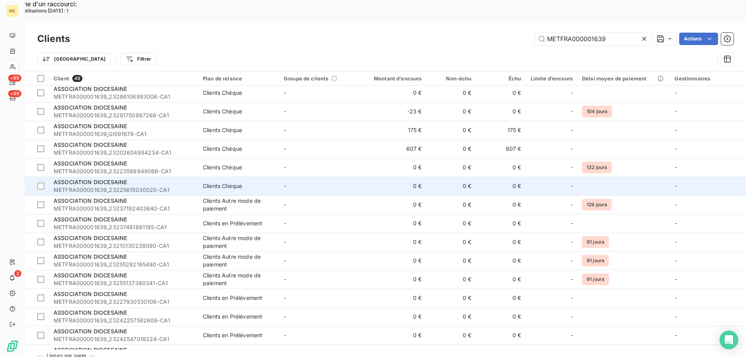
scroll to position [155, 0]
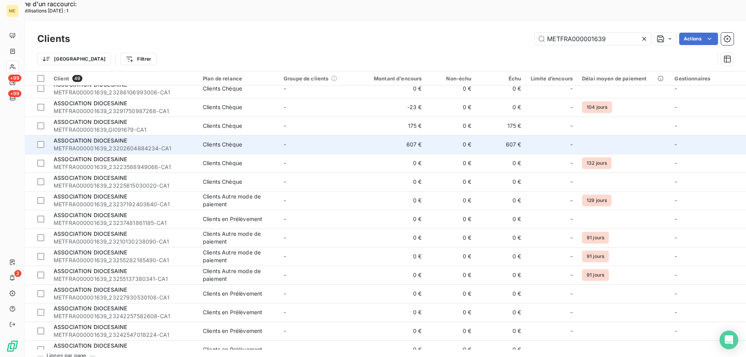
click at [82, 137] on span "ASSOCIATION DIOCESAINE" at bounding box center [90, 140] width 73 height 7
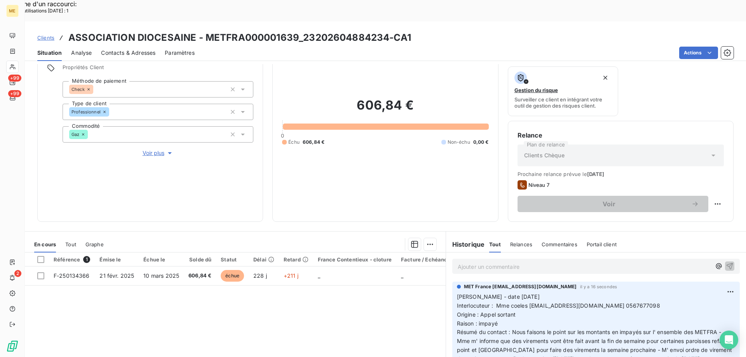
scroll to position [104, 0]
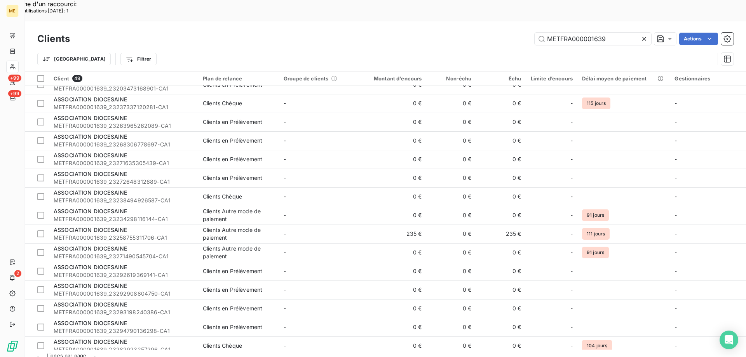
scroll to position [428, 0]
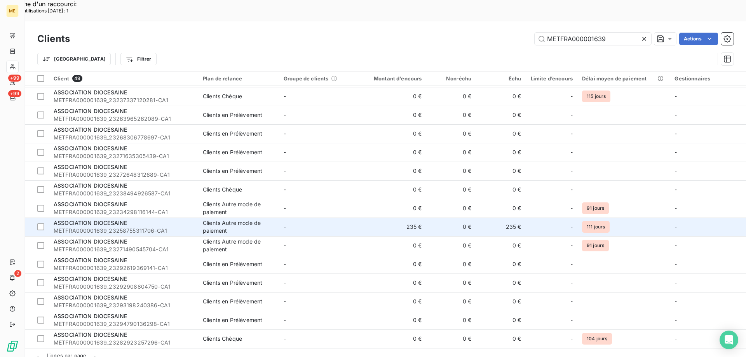
click at [95, 219] on div "ASSOCIATION DIOCESAINE" at bounding box center [124, 223] width 140 height 8
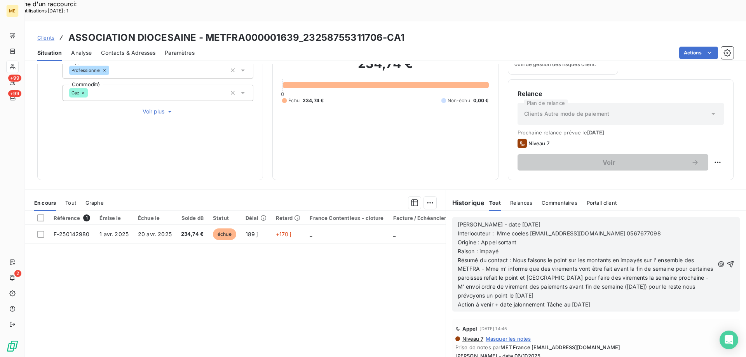
scroll to position [104, 0]
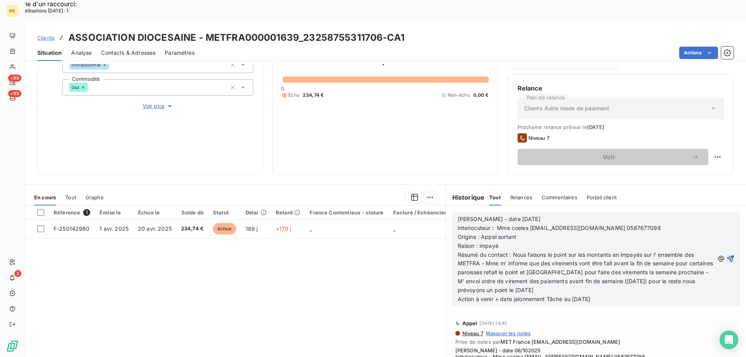
click at [728, 256] on icon "button" at bounding box center [731, 259] width 7 height 7
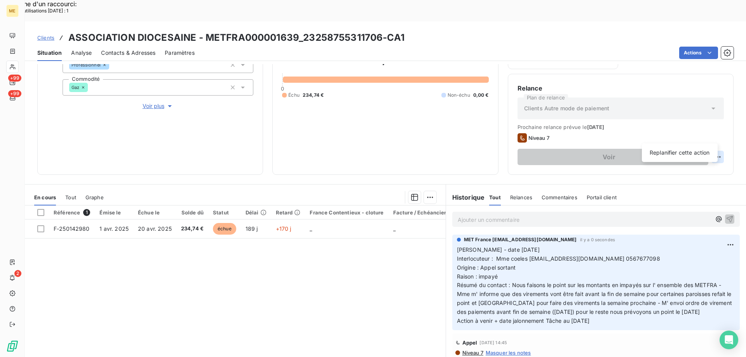
click at [712, 137] on html "Recherche d'un raccourci: Nombre d'utilisations aujourd'hui : 1 x ME +99 +99 2 …" at bounding box center [373, 228] width 746 height 456
click at [667, 155] on div "Replanifier cette action" at bounding box center [680, 153] width 70 height 12
select select "9"
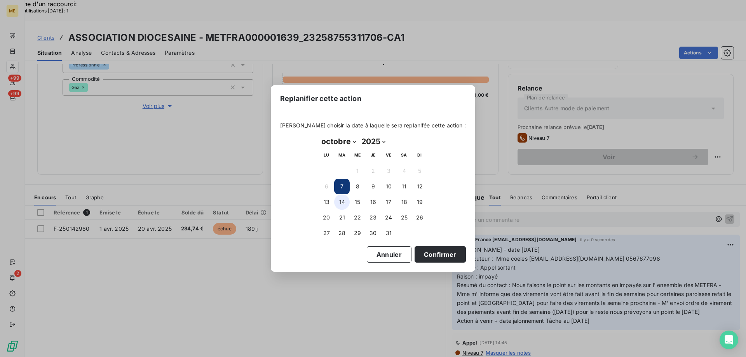
click at [342, 199] on button "14" at bounding box center [342, 202] width 16 height 16
click at [434, 252] on button "Confirmer" at bounding box center [440, 254] width 51 height 16
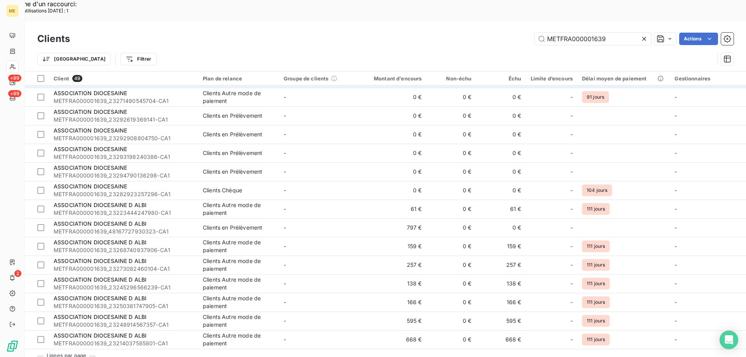
scroll to position [583, 0]
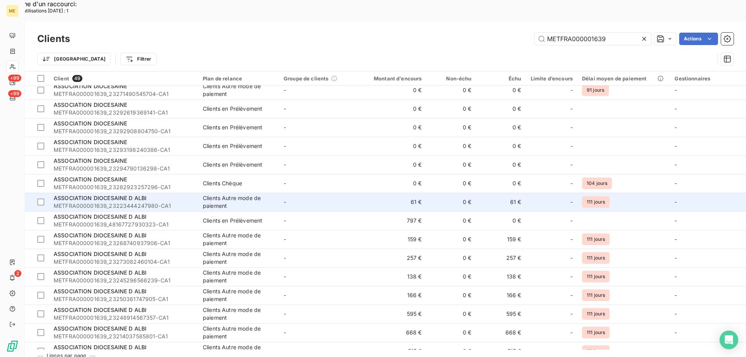
click at [119, 195] on span "ASSOCIATION DIOCESAINE D ALBI" at bounding box center [100, 198] width 93 height 7
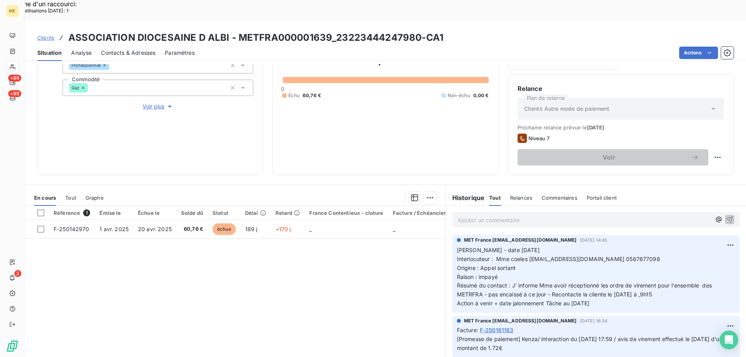
scroll to position [104, 0]
click at [503, 215] on p "Ajouter un commentaire ﻿" at bounding box center [584, 220] width 253 height 10
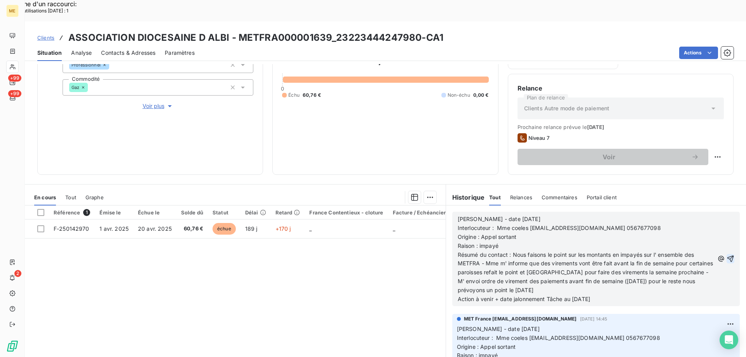
click at [727, 255] on icon "button" at bounding box center [731, 259] width 8 height 8
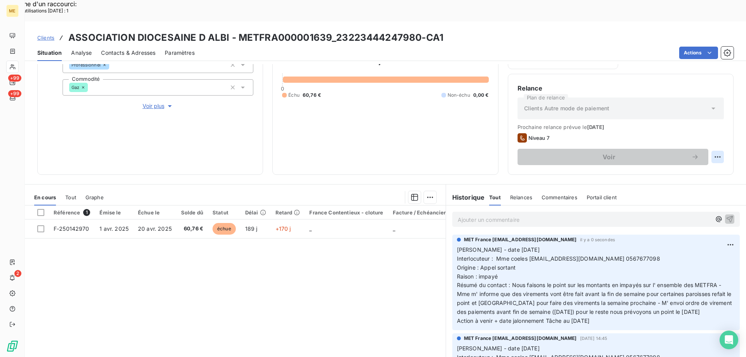
click at [714, 135] on html "Recherche d'un raccourci: Nombre d'utilisations aujourd'hui : 1 x ME +99 +99 2 …" at bounding box center [373, 228] width 746 height 456
click at [683, 151] on div "Replanifier cette action" at bounding box center [680, 153] width 70 height 12
select select "9"
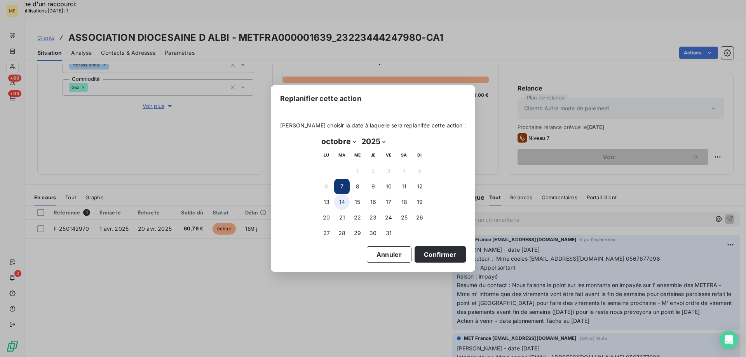
click at [339, 199] on button "14" at bounding box center [342, 202] width 16 height 16
click at [417, 251] on button "Confirmer" at bounding box center [440, 254] width 51 height 16
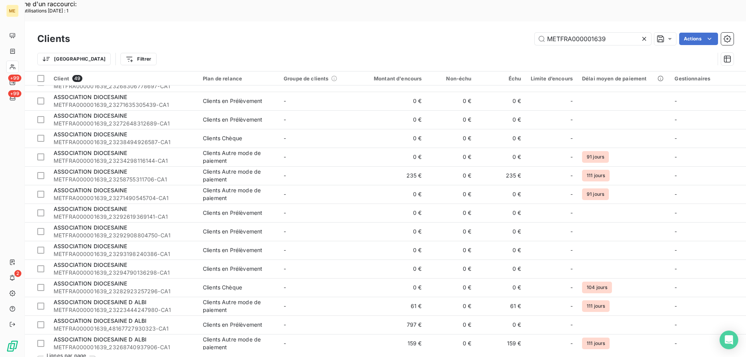
scroll to position [544, 0]
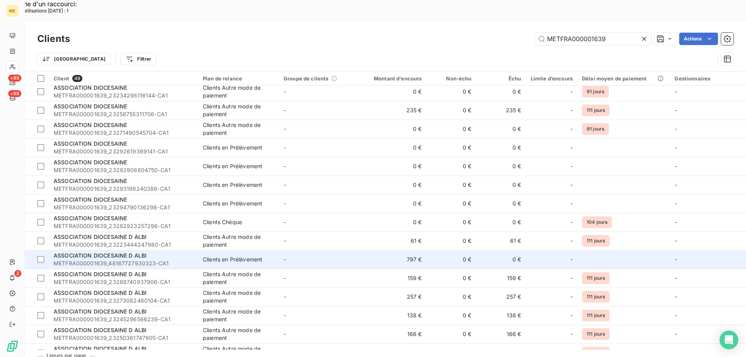
click at [105, 252] on span "ASSOCIATION DIOCESAINE D ALBI" at bounding box center [100, 255] width 93 height 7
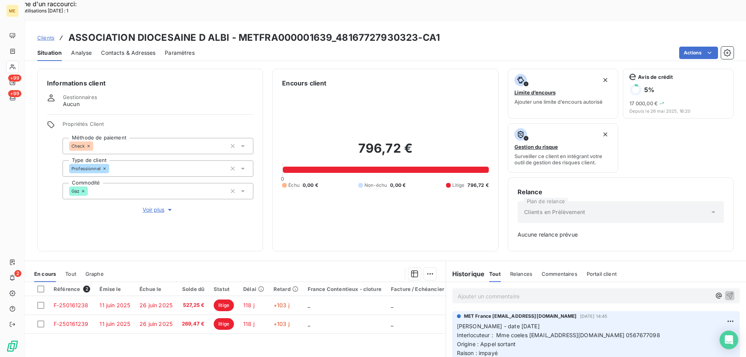
click at [527, 292] on p "Ajouter un commentaire ﻿" at bounding box center [584, 297] width 253 height 10
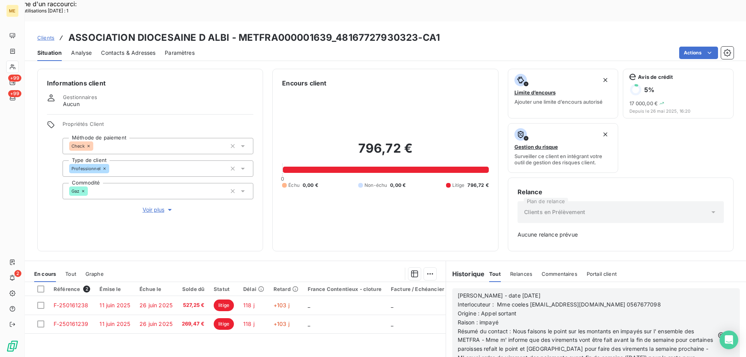
click at [727, 332] on icon "button" at bounding box center [731, 336] width 8 height 8
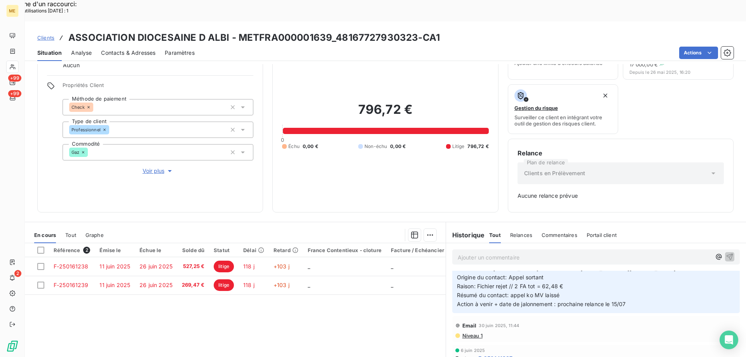
scroll to position [583, 0]
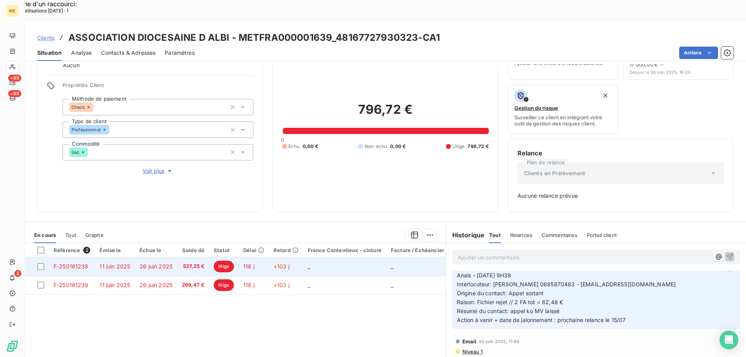
click at [70, 263] on span "F-250161238" at bounding box center [71, 266] width 35 height 7
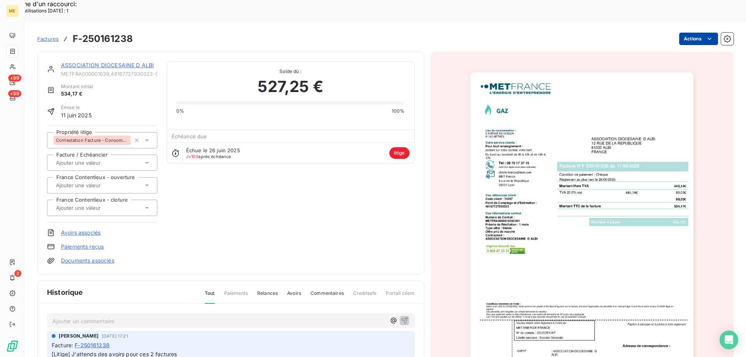
click at [679, 23] on html "Recherche d'un raccourci: Nombre d'utilisations aujourd'hui : 1 x ME +99 +99 2 …" at bounding box center [373, 228] width 746 height 456
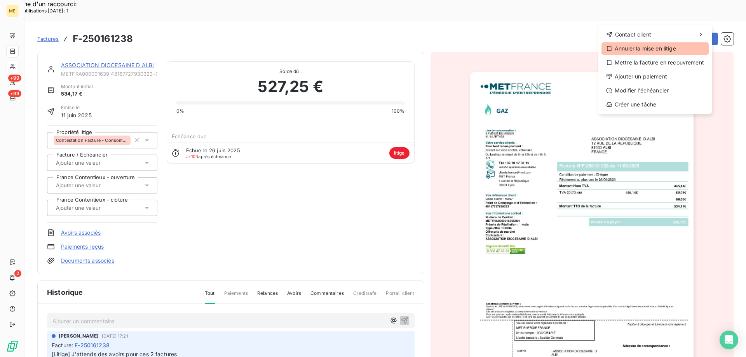
click at [640, 45] on div "Annuler la mise en litige" at bounding box center [655, 48] width 107 height 12
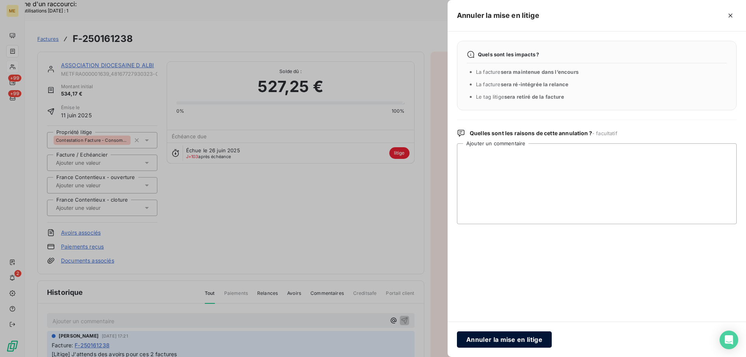
click at [516, 339] on button "Annuler la mise en litige" at bounding box center [504, 340] width 95 height 16
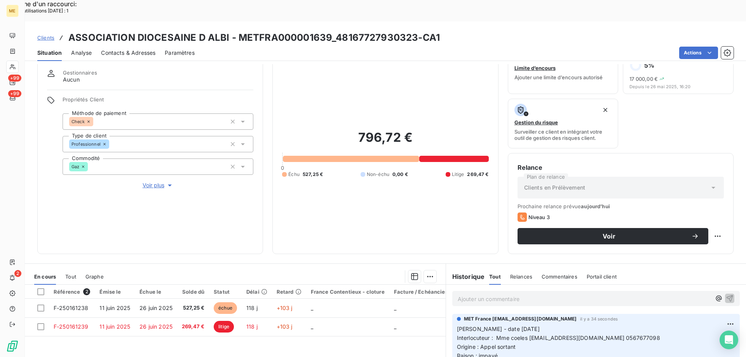
scroll to position [78, 0]
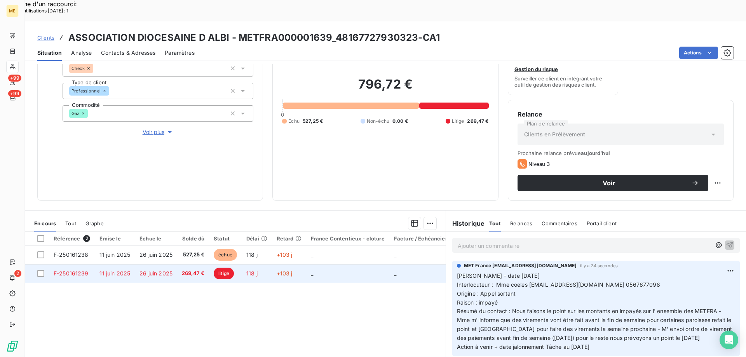
click at [71, 270] on span "F-250161239" at bounding box center [71, 273] width 35 height 7
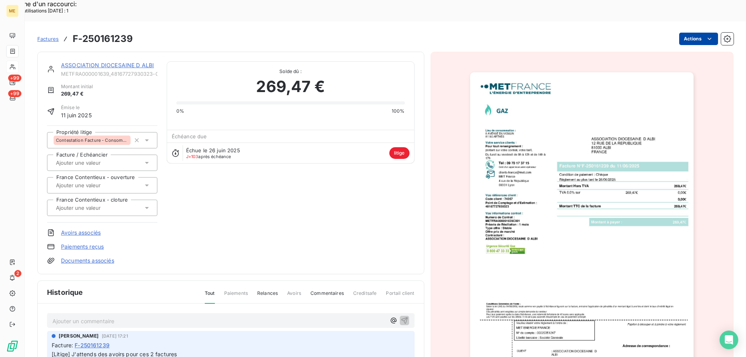
click at [680, 18] on html "Recherche d'un raccourci: Nombre d'utilisations aujourd'hui : 1 x ME +99 +99 2 …" at bounding box center [373, 228] width 746 height 456
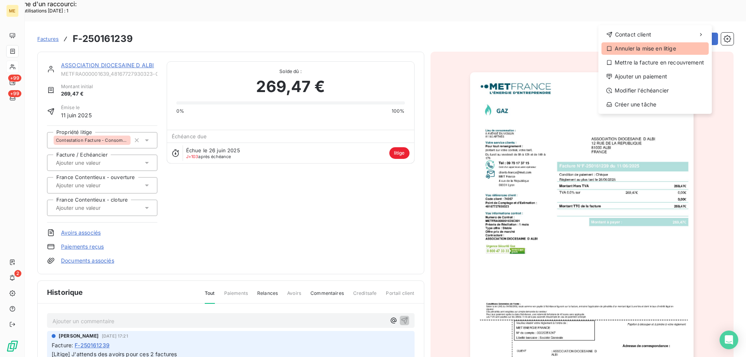
click at [645, 47] on div "Annuler la mise en litige" at bounding box center [655, 48] width 107 height 12
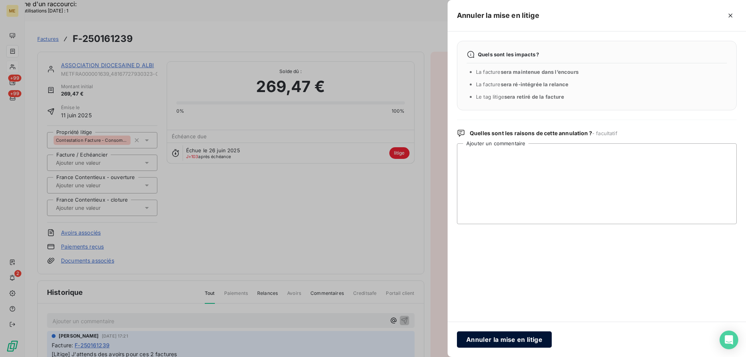
click at [515, 335] on button "Annuler la mise en litige" at bounding box center [504, 340] width 95 height 16
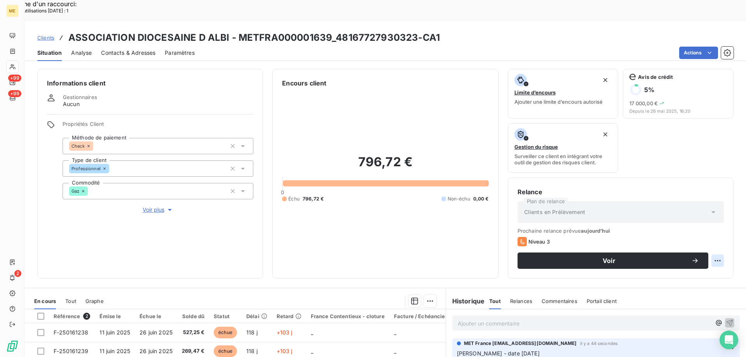
click at [711, 241] on html "Recherche d'un raccourci: Nombre d'utilisations aujourd'hui : 1 x ME +99 +99 2 …" at bounding box center [373, 228] width 746 height 456
click at [681, 257] on div "Replanifier cette action" at bounding box center [680, 256] width 70 height 12
select select "9"
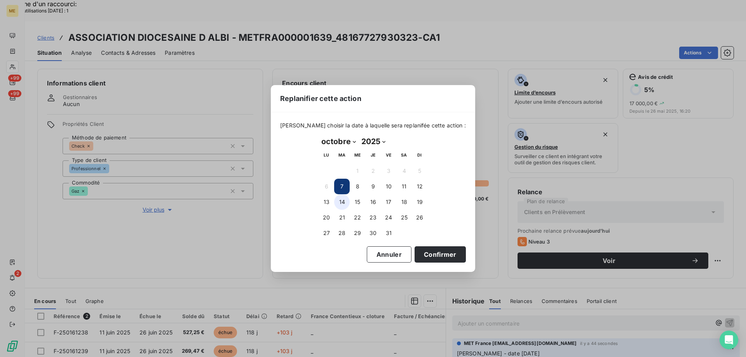
click at [342, 199] on button "14" at bounding box center [342, 202] width 16 height 16
click at [421, 255] on button "Confirmer" at bounding box center [440, 254] width 51 height 16
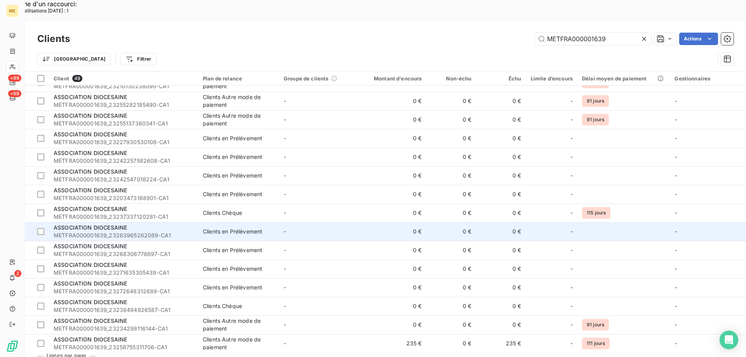
scroll to position [583, 0]
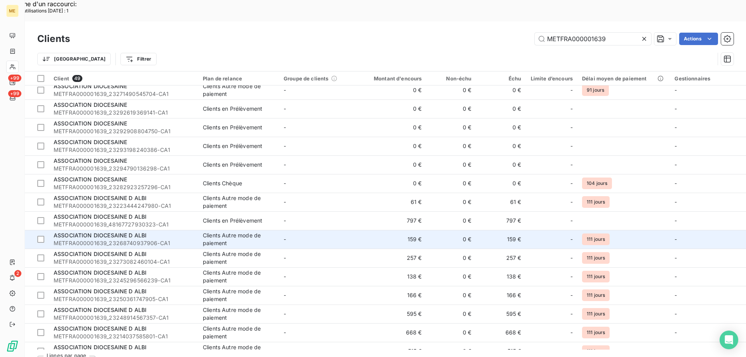
click at [113, 232] on span "ASSOCIATION DIOCESAINE D ALBI" at bounding box center [100, 235] width 93 height 7
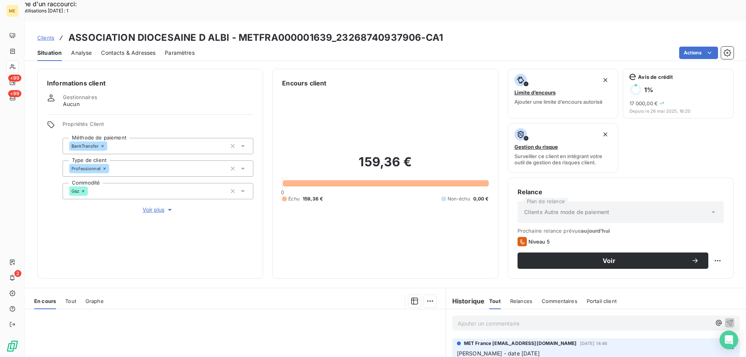
click at [535, 319] on p "Ajouter un commentaire ﻿" at bounding box center [584, 324] width 253 height 10
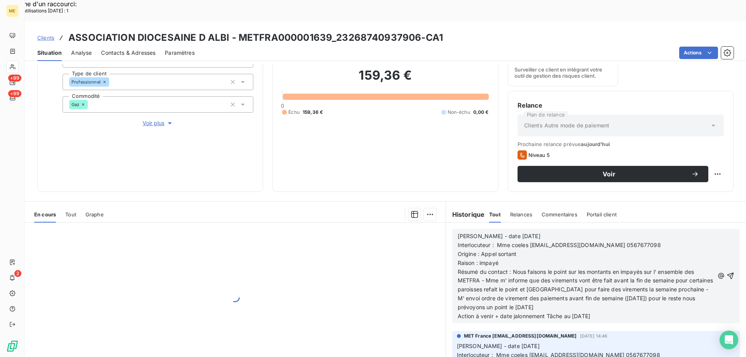
scroll to position [104, 0]
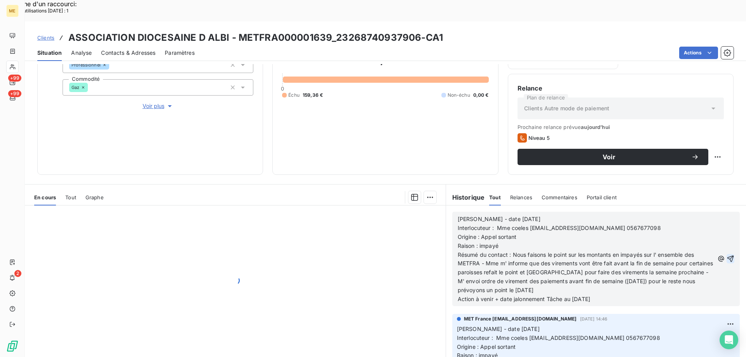
click at [727, 255] on icon "button" at bounding box center [731, 259] width 8 height 8
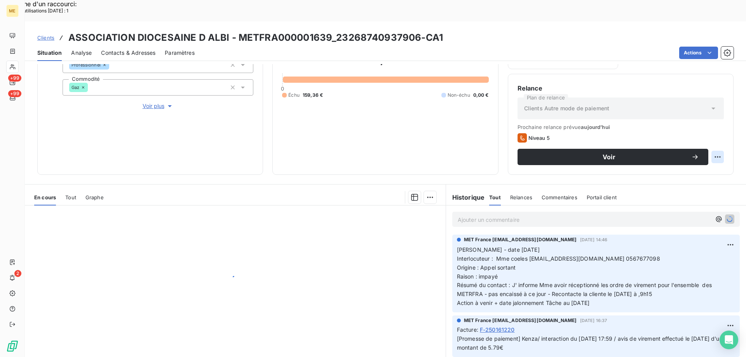
click at [707, 134] on html "Recherche d'un raccourci: Nombre d'utilisations aujourd'hui : 1 x ME +99 +99 2 …" at bounding box center [373, 228] width 746 height 456
click at [668, 152] on div "Replanifier cette action" at bounding box center [680, 153] width 70 height 12
select select "9"
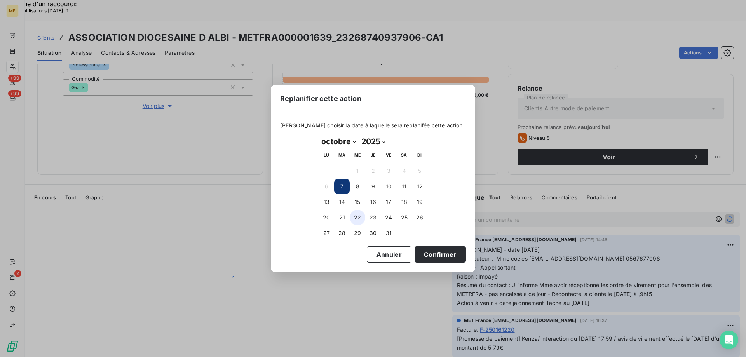
drag, startPoint x: 340, startPoint y: 201, endPoint x: 360, endPoint y: 215, distance: 24.5
click at [340, 201] on button "14" at bounding box center [342, 202] width 16 height 16
click at [420, 253] on button "Confirmer" at bounding box center [440, 254] width 51 height 16
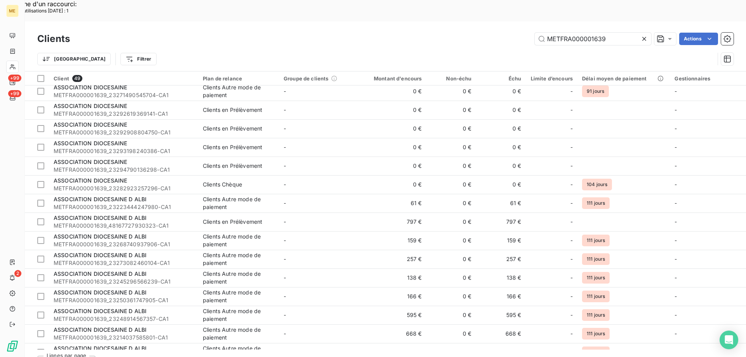
scroll to position [583, 0]
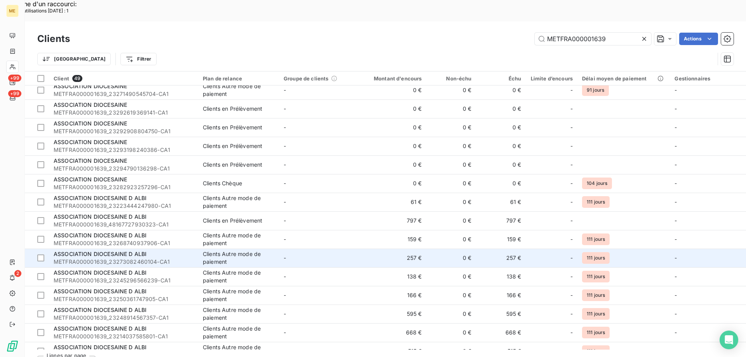
click at [117, 251] on span "ASSOCIATION DIOCESAINE D ALBI" at bounding box center [100, 254] width 93 height 7
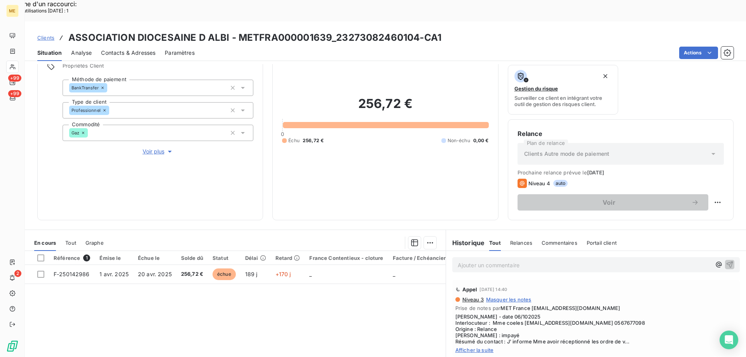
scroll to position [104, 0]
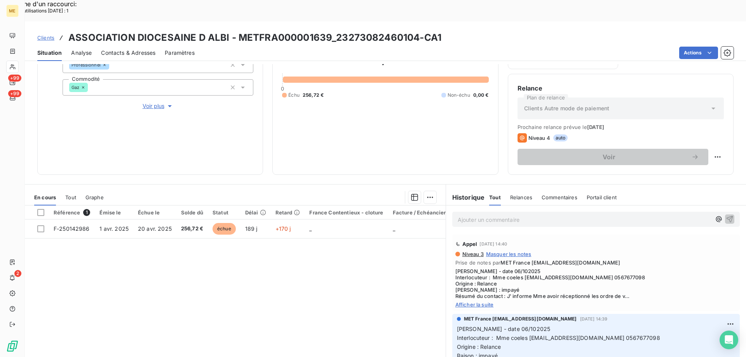
click at [507, 215] on p "Ajouter un commentaire ﻿" at bounding box center [584, 220] width 253 height 10
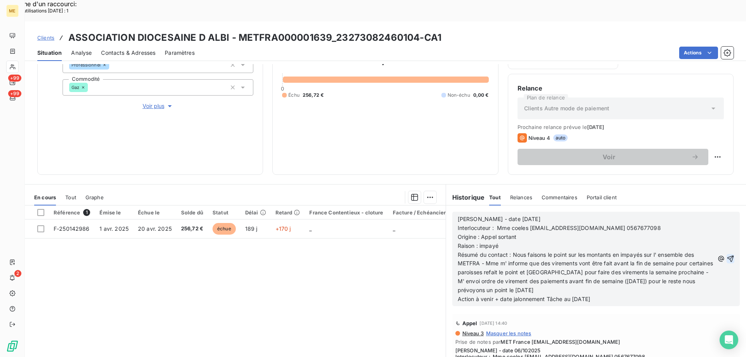
click at [728, 256] on icon "button" at bounding box center [731, 259] width 7 height 7
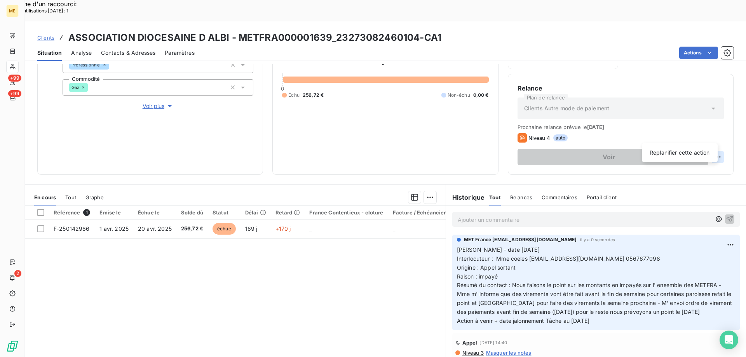
click at [712, 136] on html "Recherche d'un raccourci: Nombre d'utilisations aujourd'hui : 1 x ME +99 +99 2 …" at bounding box center [373, 228] width 746 height 456
click at [682, 149] on div "Replanifier cette action" at bounding box center [680, 153] width 70 height 12
select select "9"
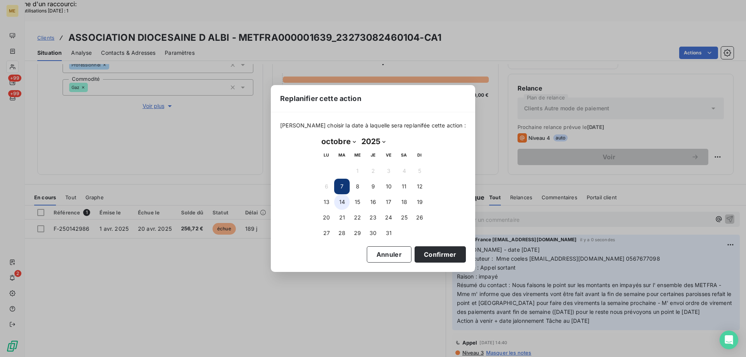
click at [343, 202] on button "14" at bounding box center [342, 202] width 16 height 16
click at [423, 252] on button "Confirmer" at bounding box center [440, 254] width 51 height 16
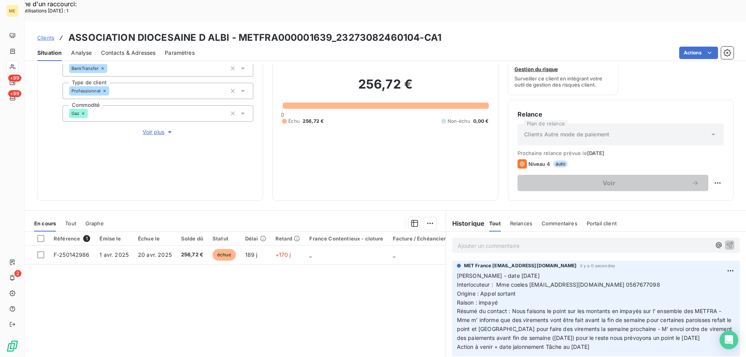
scroll to position [26, 0]
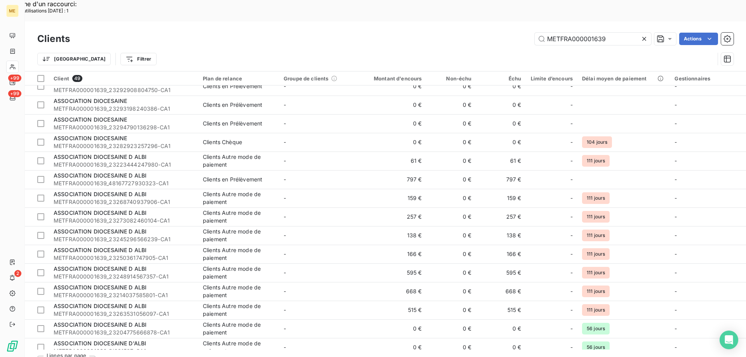
scroll to position [653, 0]
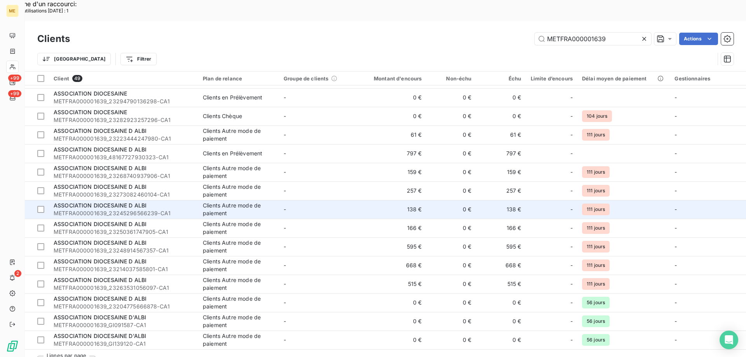
click at [83, 202] on span "ASSOCIATION DIOCESAINE D ALBI" at bounding box center [100, 205] width 93 height 7
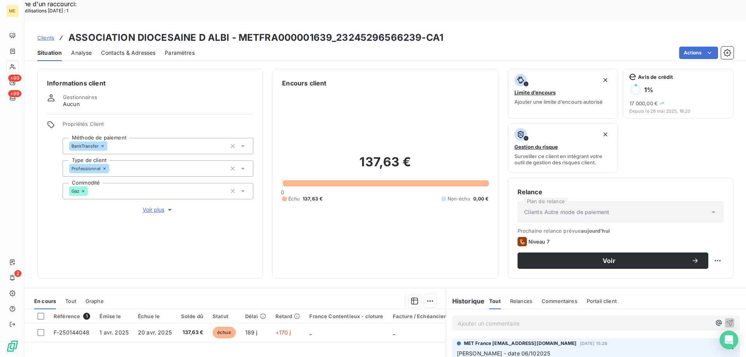
scroll to position [104, 0]
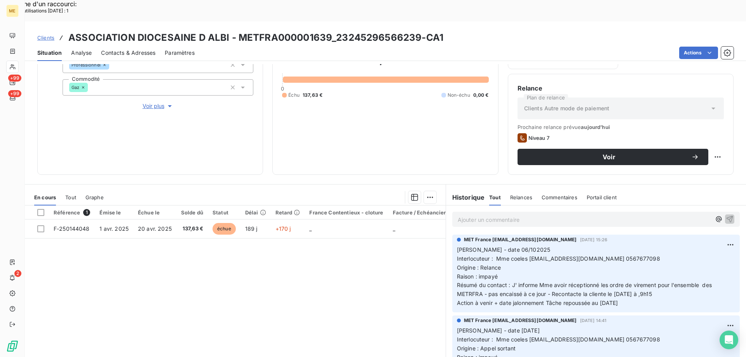
click at [463, 215] on p "Ajouter un commentaire ﻿" at bounding box center [584, 220] width 253 height 10
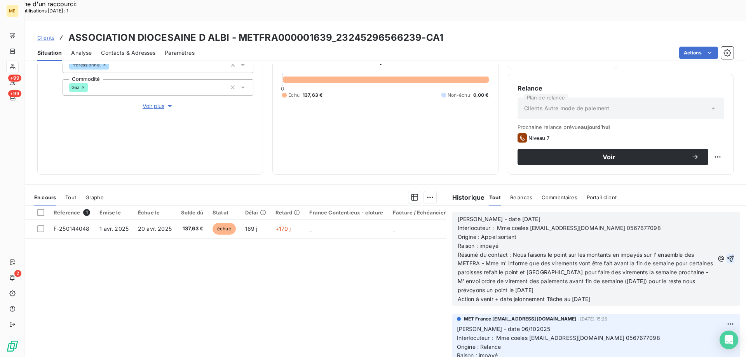
click at [728, 256] on icon "button" at bounding box center [731, 259] width 7 height 7
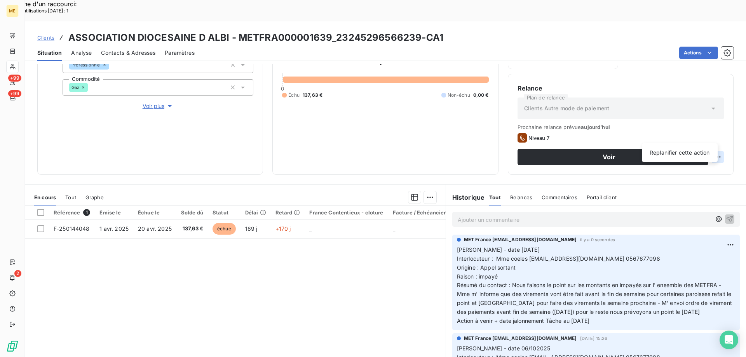
click at [709, 136] on html "Recherche d'un raccourci: Nombre d'utilisations aujourd'hui : 1 x ME +99 +99 2 …" at bounding box center [373, 228] width 746 height 456
click at [686, 152] on div "Replanifier cette action" at bounding box center [680, 153] width 70 height 12
select select "9"
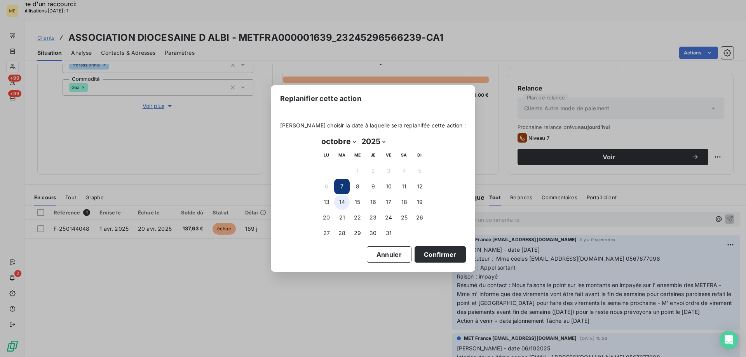
click at [341, 201] on button "14" at bounding box center [342, 202] width 16 height 16
click at [421, 251] on button "Confirmer" at bounding box center [440, 254] width 51 height 16
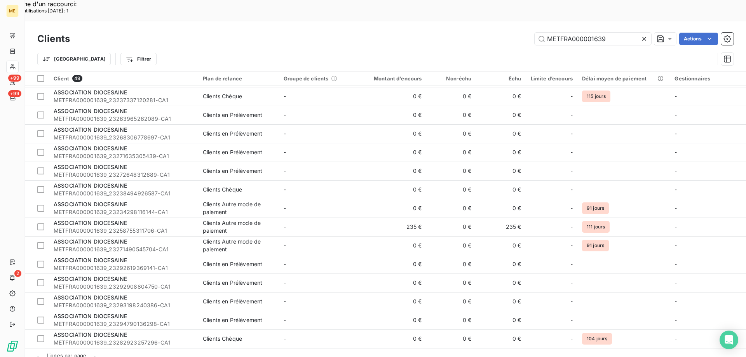
scroll to position [653, 0]
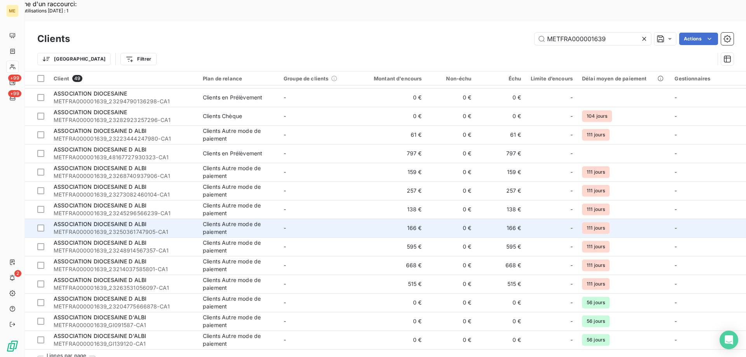
click at [121, 221] on span "ASSOCIATION DIOCESAINE D ALBI" at bounding box center [100, 224] width 93 height 7
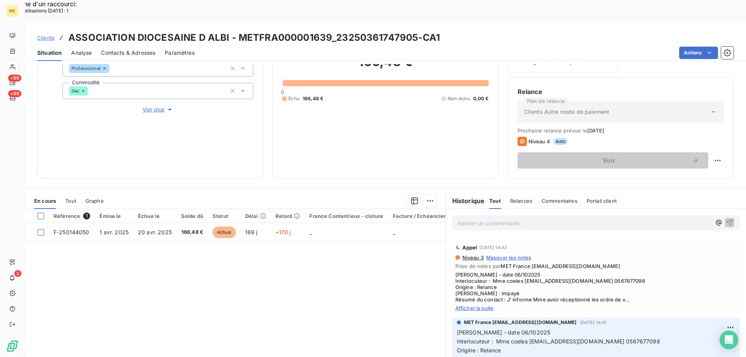
scroll to position [104, 0]
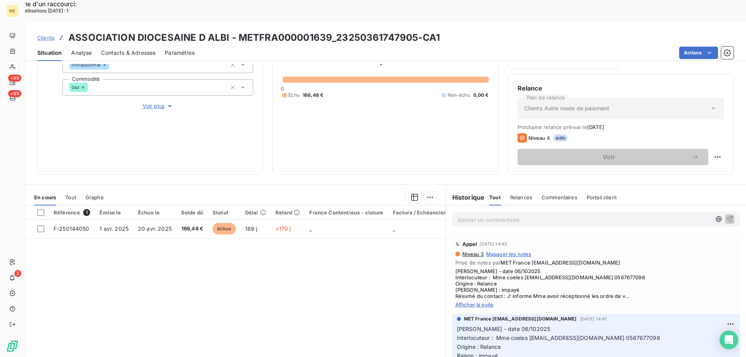
click at [476, 215] on p "Ajouter un commentaire ﻿" at bounding box center [584, 220] width 253 height 10
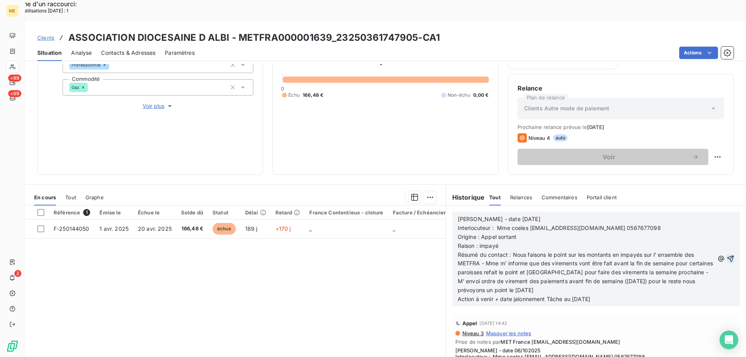
click at [727, 255] on icon "button" at bounding box center [731, 259] width 8 height 8
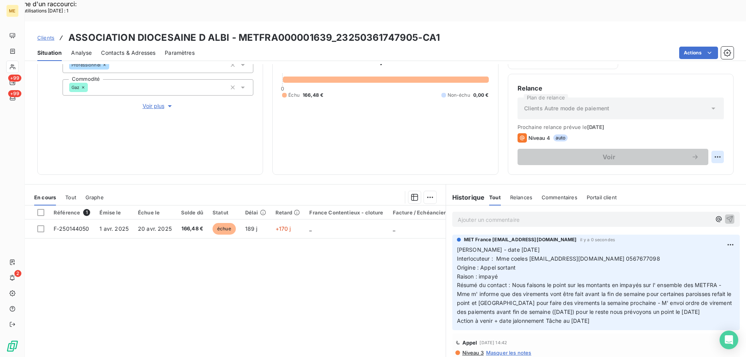
click at [710, 136] on html "Recherche d'un raccourci: Nombre d'utilisations aujourd'hui : 1 x ME +99 +99 2 …" at bounding box center [373, 228] width 746 height 456
click at [678, 152] on div "Replanifier cette action" at bounding box center [680, 153] width 70 height 12
select select "9"
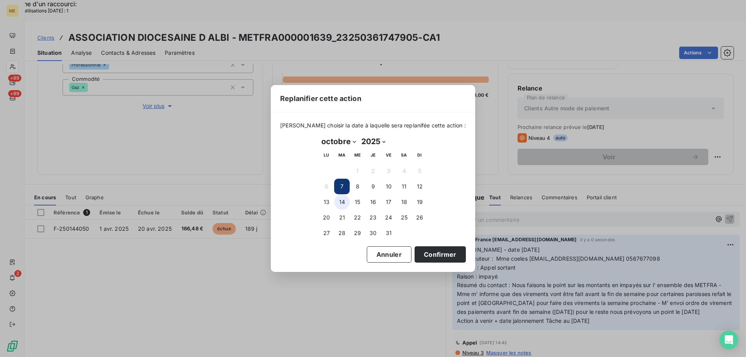
click at [341, 203] on button "14" at bounding box center [342, 202] width 16 height 16
click at [432, 252] on button "Confirmer" at bounding box center [440, 254] width 51 height 16
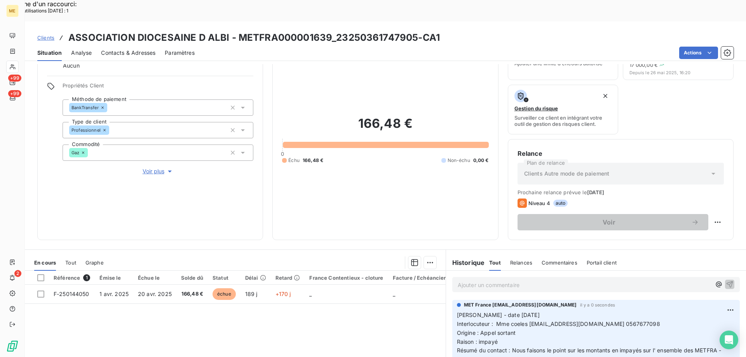
scroll to position [26, 0]
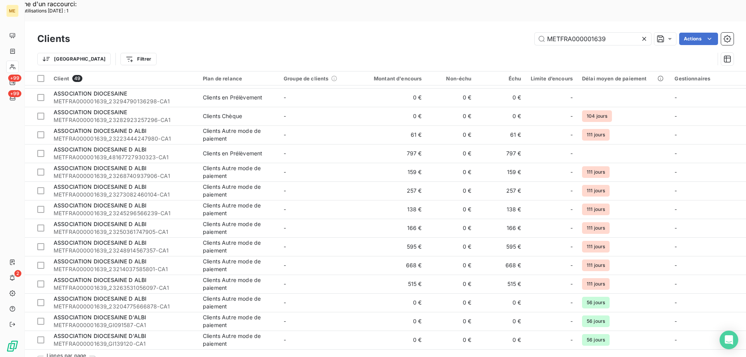
scroll to position [653, 0]
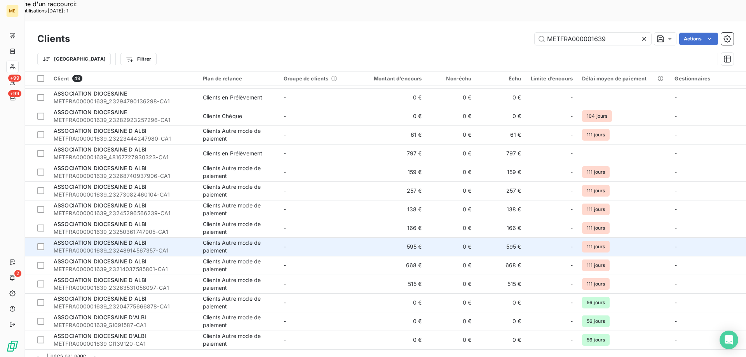
click at [101, 239] on div "ASSOCIATION DIOCESAINE D ALBI" at bounding box center [124, 243] width 140 height 8
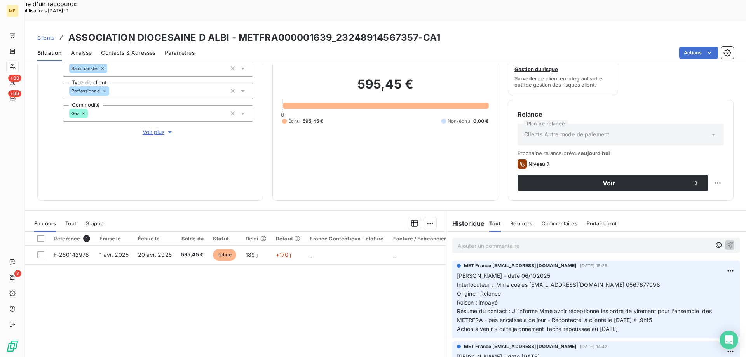
scroll to position [104, 0]
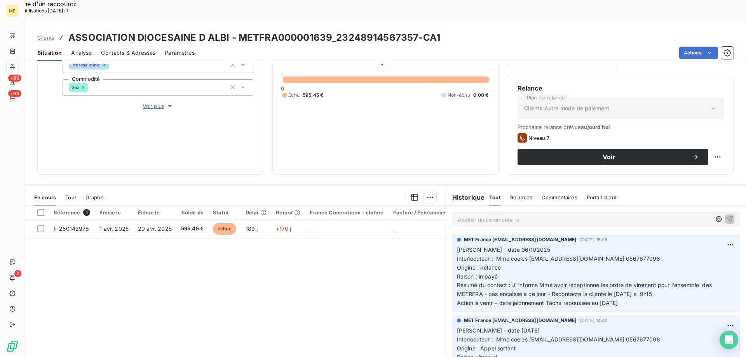
click at [500, 214] on div "Ajouter un commentaire ﻿" at bounding box center [584, 219] width 253 height 10
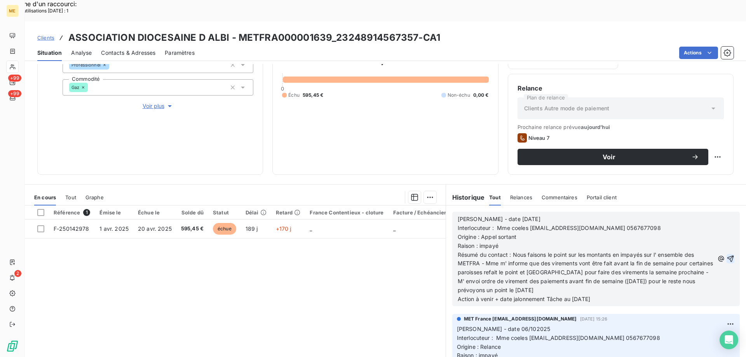
click at [727, 255] on icon "button" at bounding box center [731, 259] width 8 height 8
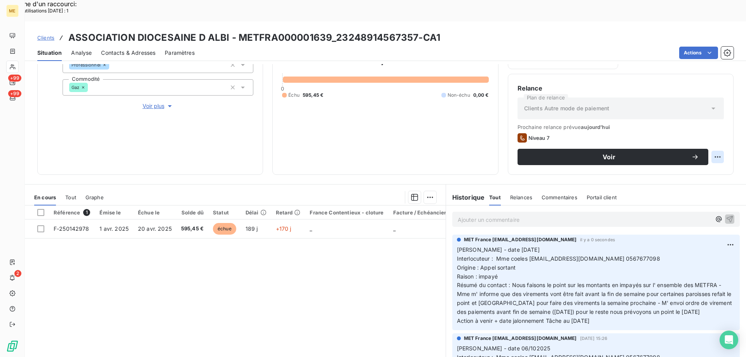
click at [713, 138] on html "Recherche d'un raccourci: Nombre d'utilisations aujourd'hui : 1 x ME +99 +99 2 …" at bounding box center [373, 228] width 746 height 456
click at [681, 152] on div "Replanifier cette action" at bounding box center [680, 153] width 70 height 12
select select "9"
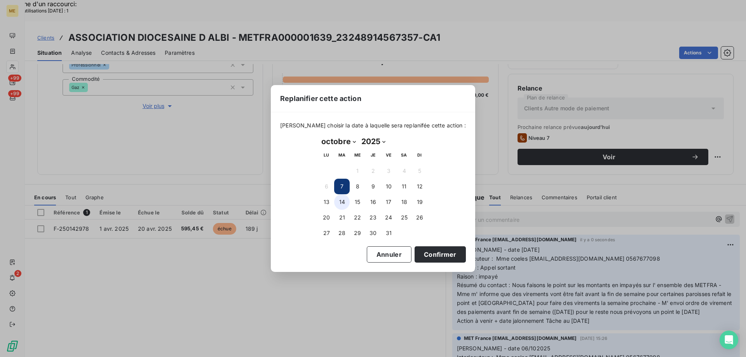
click at [344, 203] on button "14" at bounding box center [342, 202] width 16 height 16
click at [417, 256] on button "Confirmer" at bounding box center [440, 254] width 51 height 16
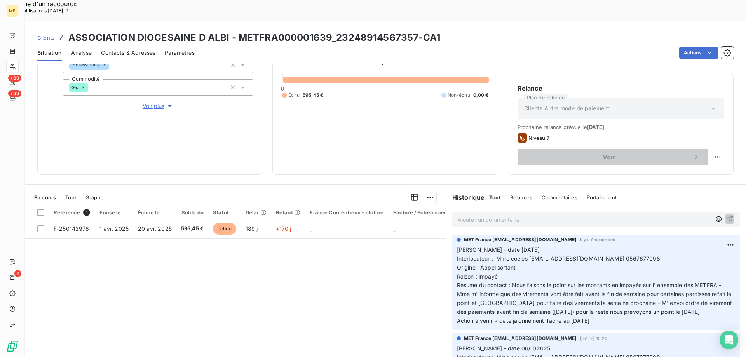
scroll to position [65, 0]
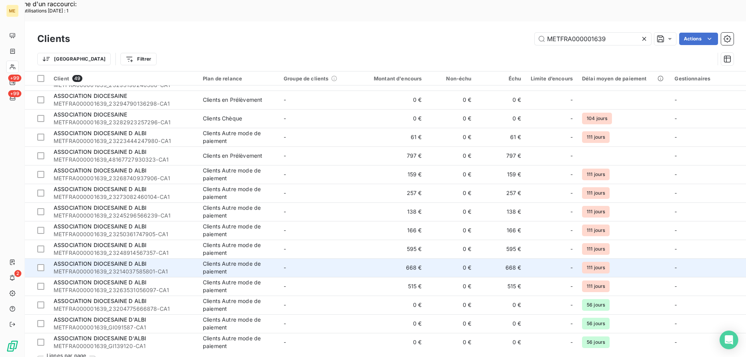
scroll to position [653, 0]
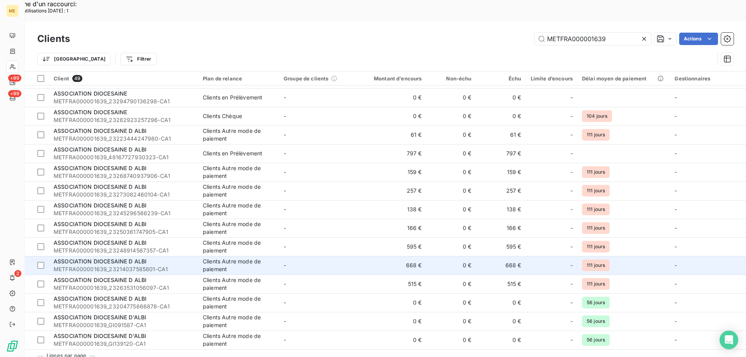
click at [100, 265] on span "METFRA000001639_23214037585801-CA1" at bounding box center [124, 269] width 140 height 8
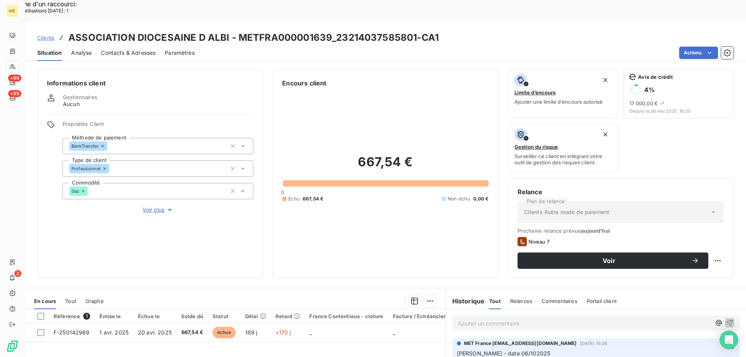
click at [487, 319] on p "Ajouter un commentaire ﻿" at bounding box center [584, 324] width 253 height 10
click at [475, 319] on p "Ajouter un commentaire ﻿" at bounding box center [584, 324] width 253 height 10
click at [469, 319] on p "Ajouter un commentaire ﻿" at bounding box center [584, 324] width 253 height 10
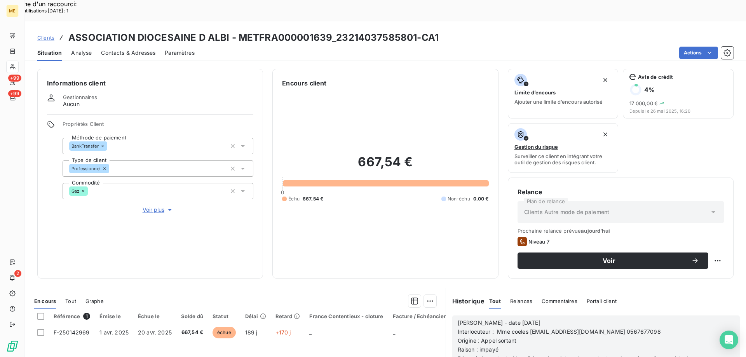
scroll to position [104, 0]
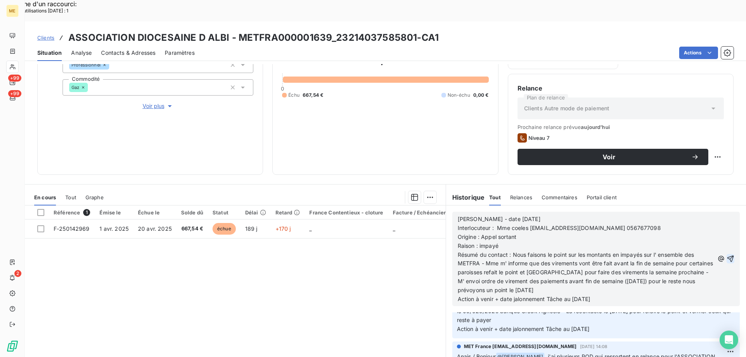
click at [728, 256] on icon "button" at bounding box center [731, 259] width 7 height 7
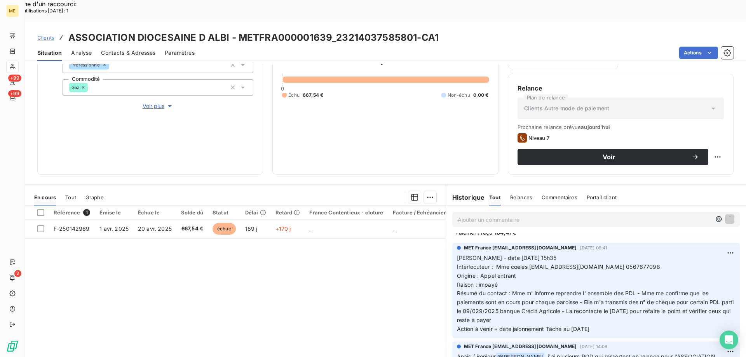
scroll to position [339, 0]
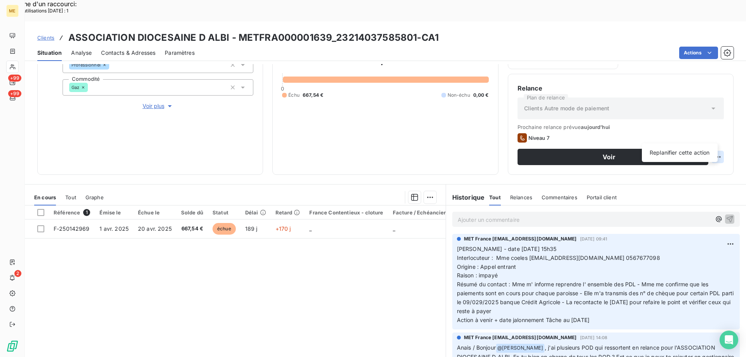
click at [711, 135] on html "Recherche d'un raccourci: Nombre d'utilisations aujourd'hui : 1 x ME +99 +99 2 …" at bounding box center [373, 228] width 746 height 456
click at [665, 152] on div "Replanifier cette action" at bounding box center [680, 153] width 70 height 12
select select "9"
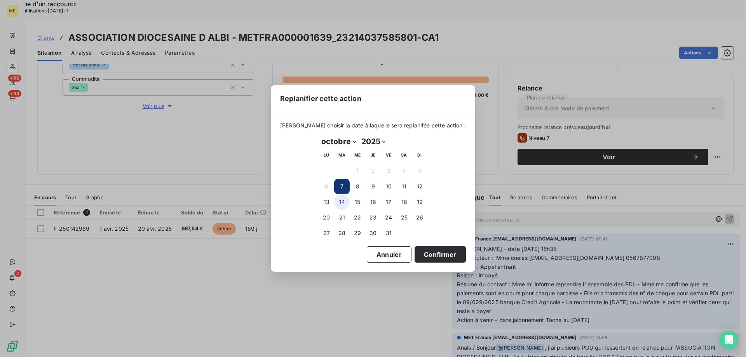
click at [342, 199] on button "14" at bounding box center [342, 202] width 16 height 16
click at [429, 255] on button "Confirmer" at bounding box center [440, 254] width 51 height 16
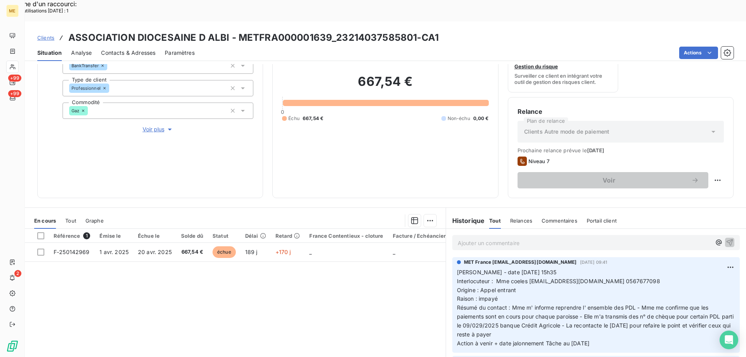
scroll to position [65, 0]
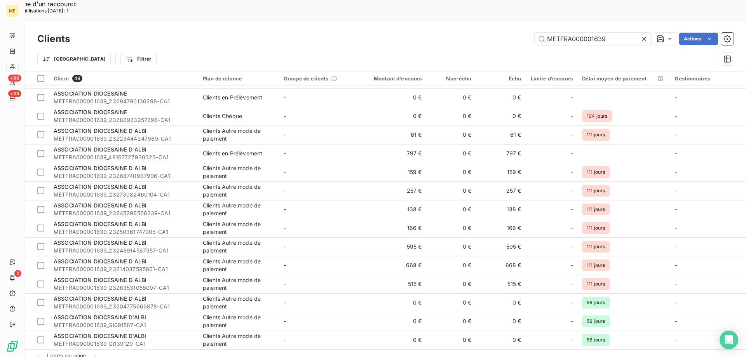
scroll to position [653, 0]
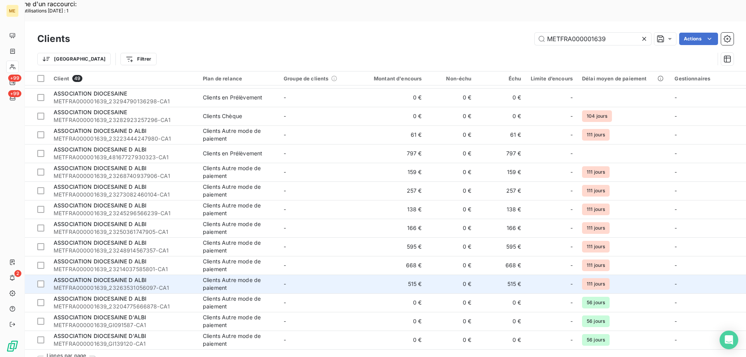
click at [107, 277] on span "ASSOCIATION DIOCESAINE D ALBI" at bounding box center [100, 280] width 93 height 7
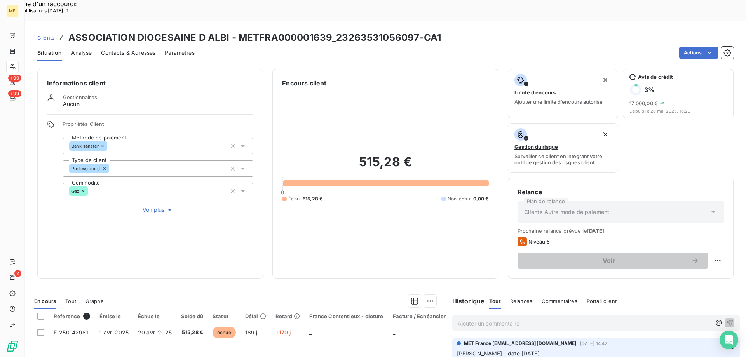
click at [473, 319] on p "Ajouter un commentaire ﻿" at bounding box center [584, 324] width 253 height 10
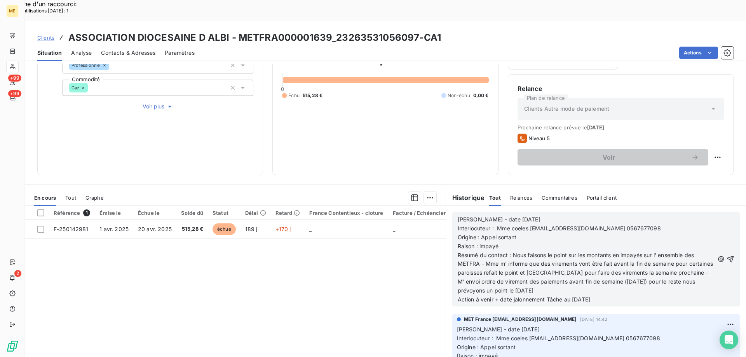
scroll to position [104, 0]
click at [727, 255] on icon "button" at bounding box center [731, 259] width 8 height 8
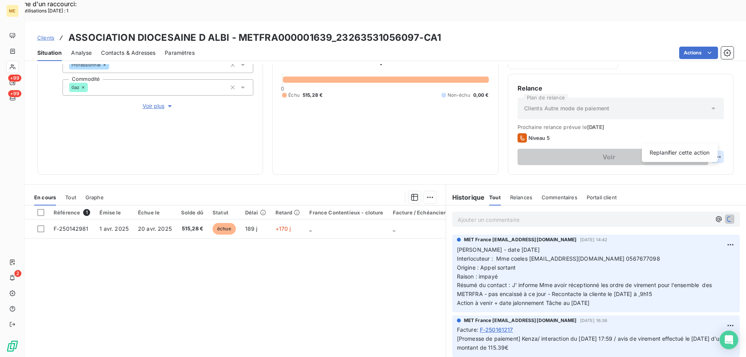
click at [713, 136] on html "Recherche d'un raccourci: Nombre d'utilisations aujourd'hui : 1 x ME +99 +99 2 …" at bounding box center [373, 228] width 746 height 456
click at [666, 152] on div "Replanifier cette action" at bounding box center [680, 153] width 70 height 12
select select "9"
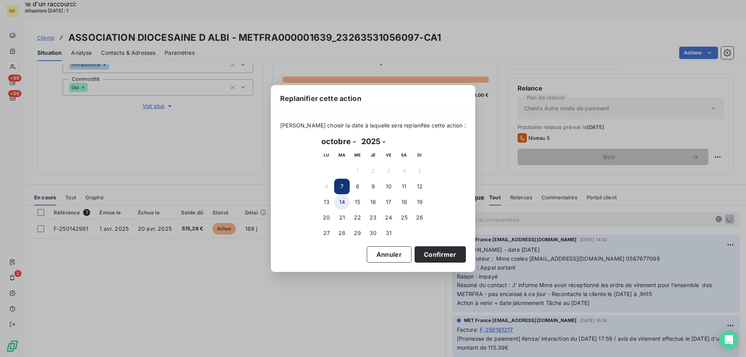
click at [342, 203] on button "14" at bounding box center [342, 202] width 16 height 16
click at [422, 255] on button "Confirmer" at bounding box center [440, 254] width 51 height 16
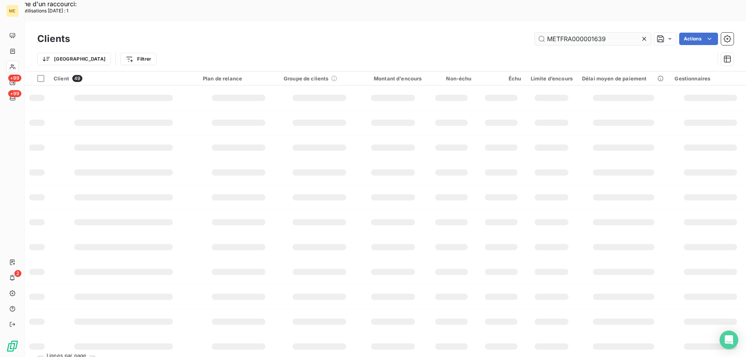
click at [644, 35] on icon at bounding box center [645, 39] width 8 height 8
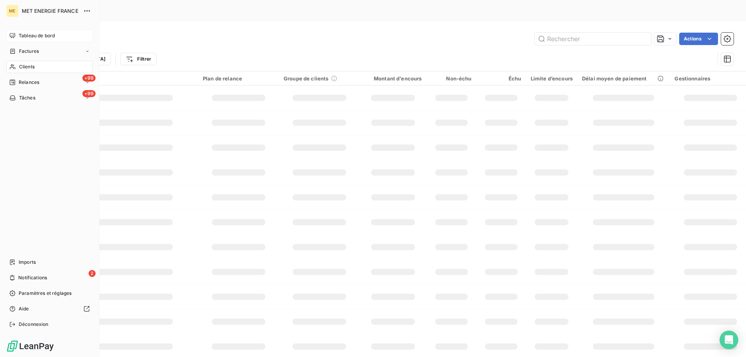
click at [35, 32] on div "Tableau de bord" at bounding box center [49, 36] width 87 height 12
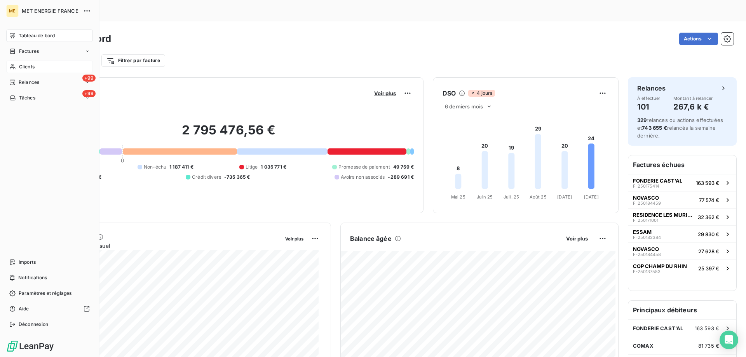
drag, startPoint x: 35, startPoint y: 66, endPoint x: 39, endPoint y: 66, distance: 4.3
click at [35, 66] on div "Clients" at bounding box center [49, 67] width 87 height 12
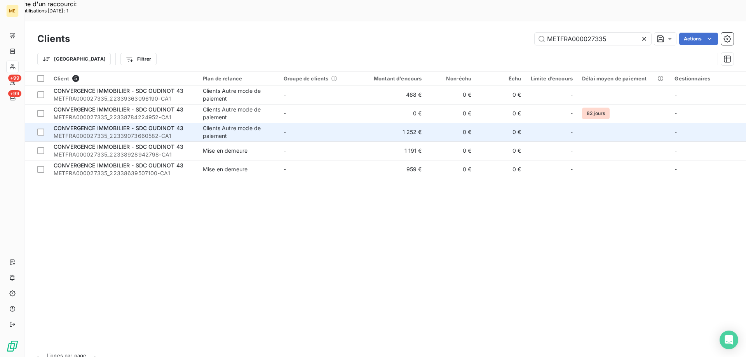
type input "METFRA000027335"
click at [123, 125] on span "CONVERGENCE IMMOBILIER - SDC OUDINOT 43" at bounding box center [119, 128] width 130 height 7
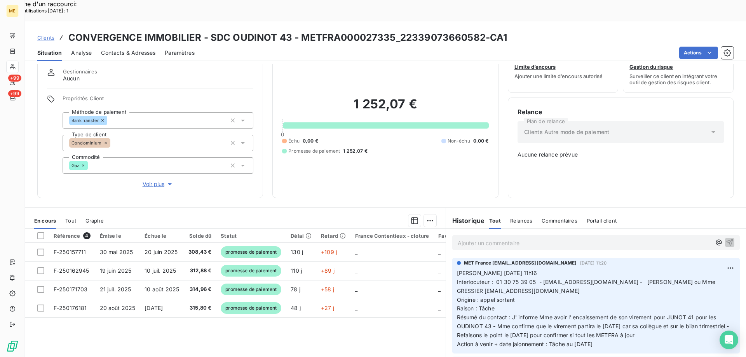
scroll to position [44, 0]
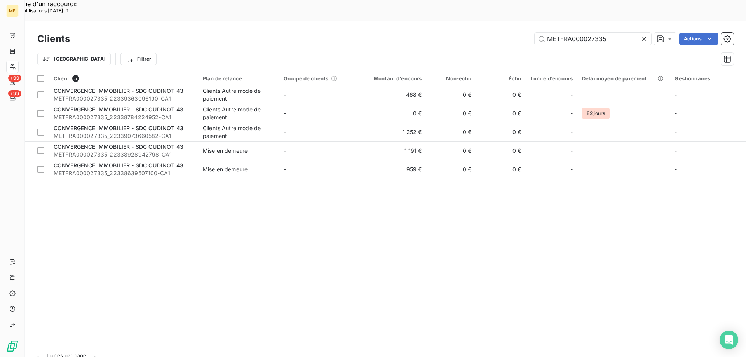
click at [262, 220] on div "Client 5 Plan de relance Groupe de clients Montant d'encours Non-échu Échu Limi…" at bounding box center [385, 211] width 721 height 278
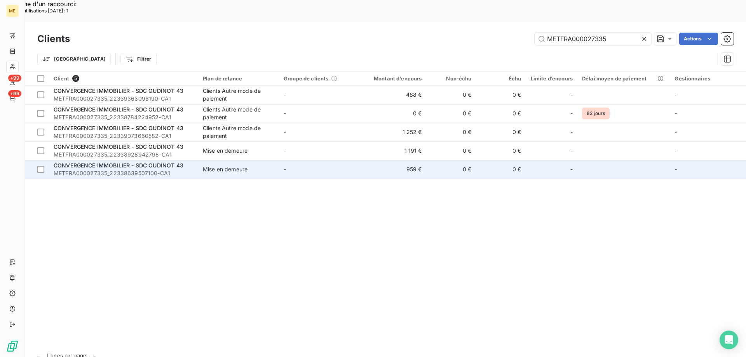
click at [107, 162] on span "CONVERGENCE IMMOBILIER - SDC OUDINOT 43" at bounding box center [119, 165] width 130 height 7
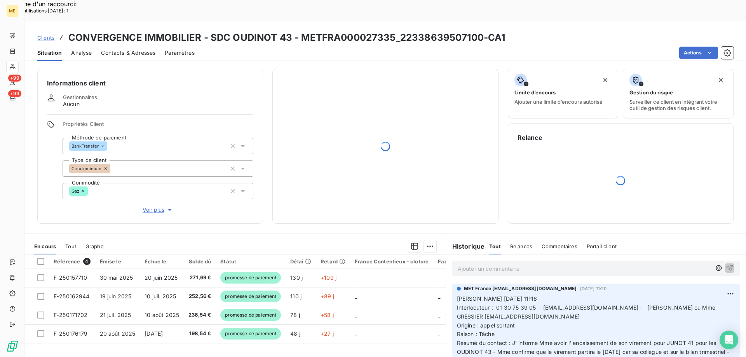
scroll to position [44, 0]
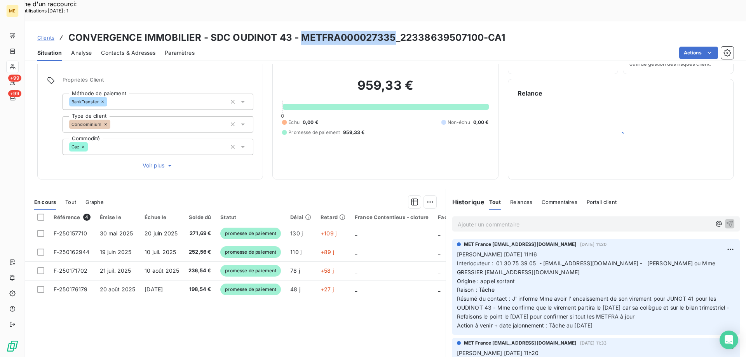
drag, startPoint x: 299, startPoint y: 17, endPoint x: 394, endPoint y: 17, distance: 94.8
click at [394, 31] on h3 "CONVERGENCE IMMOBILIER - SDC OUDINOT 43 - METFRA000027335_22338639507100-CA1" at bounding box center [286, 38] width 437 height 14
copy h3 "METFRA000027335"
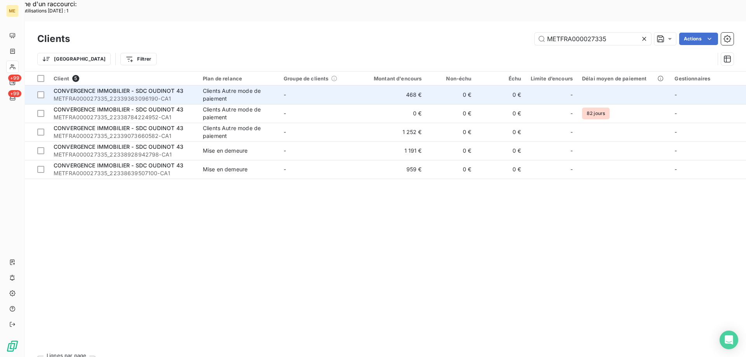
click at [137, 95] on span "METFRA000027335_22339363096190-CA1" at bounding box center [124, 99] width 140 height 8
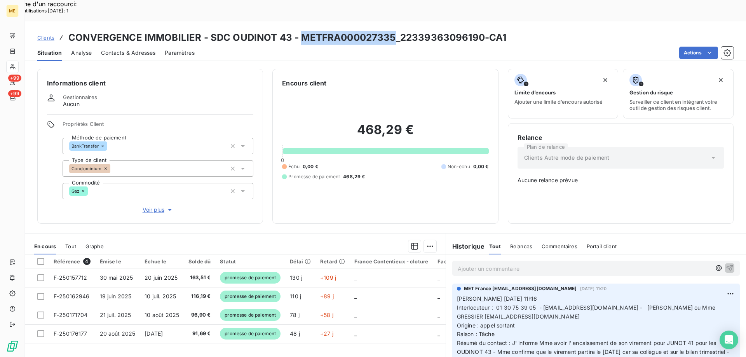
drag, startPoint x: 299, startPoint y: 17, endPoint x: 390, endPoint y: 9, distance: 92.1
click at [390, 21] on div "Clients CONVERGENCE IMMOBILIER - SDC OUDINOT 43 - METFRA000027335_2233936309619…" at bounding box center [385, 41] width 721 height 40
copy h3 "METFRA000027335"
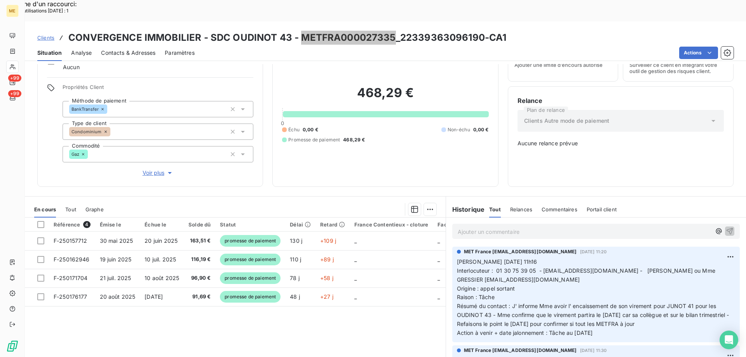
scroll to position [44, 0]
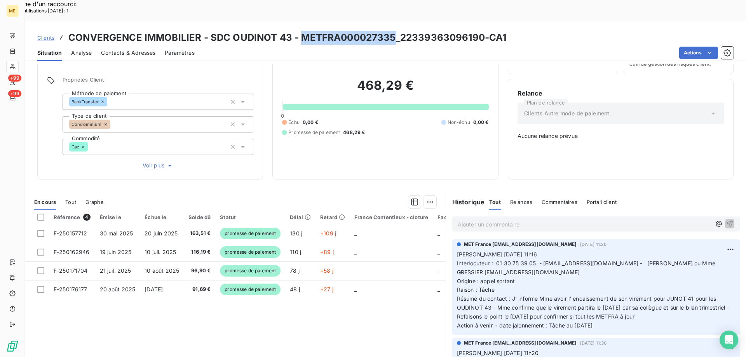
drag, startPoint x: 604, startPoint y: 301, endPoint x: 455, endPoint y: 230, distance: 164.8
click at [457, 250] on p "Valérie 03/10/2025 11h16 Interlocuteur : 01 30 75 39 05 - a.mejai@reajir.fr - A…" at bounding box center [596, 290] width 278 height 80
copy p "Valérie 03/10/2025 11h16 Interlocuteur : 01 30 75 39 05 - a.mejai@reajir.fr - A…"
click at [475, 220] on p "Ajouter un commentaire ﻿" at bounding box center [584, 225] width 253 height 10
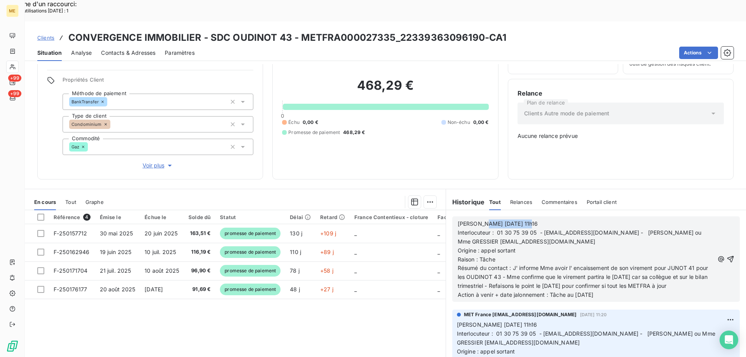
drag, startPoint x: 478, startPoint y: 199, endPoint x: 537, endPoint y: 191, distance: 59.2
click at [537, 217] on div "Valérie 03/10/2025 11h16 Interlocuteur : 01 30 75 39 05 - a.mejai@reajir.fr - A…" at bounding box center [596, 260] width 288 height 86
drag, startPoint x: 512, startPoint y: 243, endPoint x: 693, endPoint y: 269, distance: 183.4
click at [693, 269] on p "Résumé du contact : J' informe Mme avoir l' encaissement de son virement pour J…" at bounding box center [586, 277] width 257 height 27
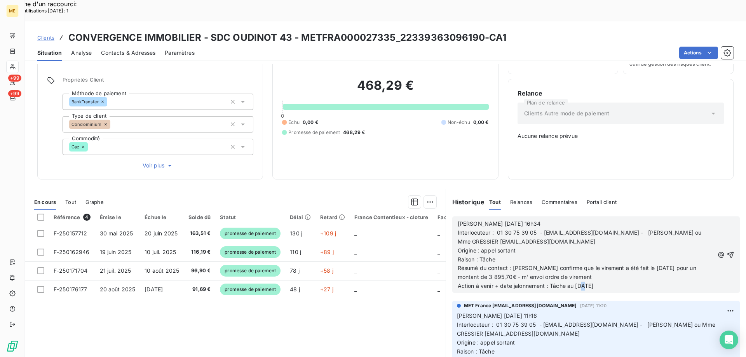
drag, startPoint x: 576, startPoint y: 261, endPoint x: 580, endPoint y: 262, distance: 4.0
click at [580, 283] on span "Action à venir + date jalonnement : Tâche au 13/10/2025" at bounding box center [526, 286] width 136 height 7
click at [572, 264] on p "Résumé du contact : Mme confirme que le virement a été fait le 06/10/2025 pour …" at bounding box center [586, 273] width 257 height 18
click at [728, 251] on icon "button" at bounding box center [731, 254] width 7 height 7
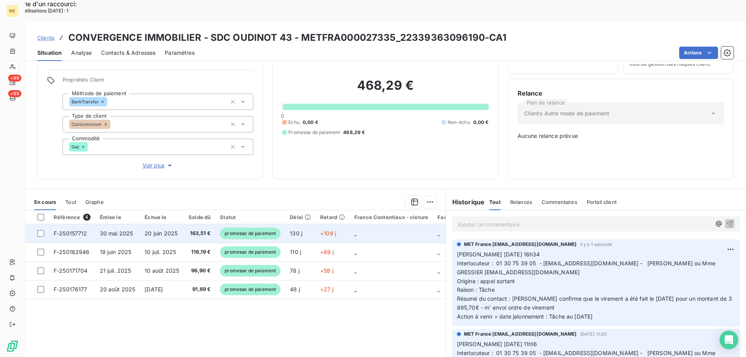
click at [374, 224] on td "_" at bounding box center [391, 233] width 83 height 19
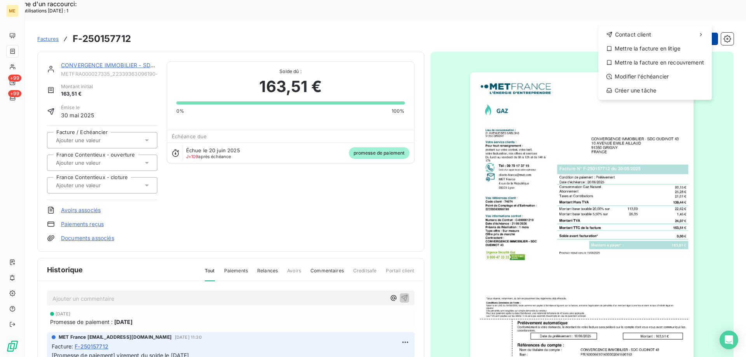
click at [688, 16] on html "Recherche d'un raccourci: Nombre d'utilisations aujourd'hui : 1 x ME +99 +99 Fa…" at bounding box center [373, 228] width 746 height 456
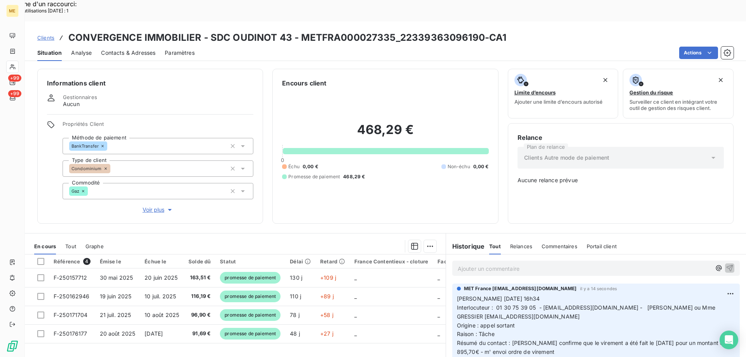
drag, startPoint x: 280, startPoint y: 344, endPoint x: 297, endPoint y: 338, distance: 17.7
click at [281, 343] on div "Référence 4 Émise le Échue le Solde dû Statut Délai Retard France Contentieux -…" at bounding box center [235, 330] width 421 height 150
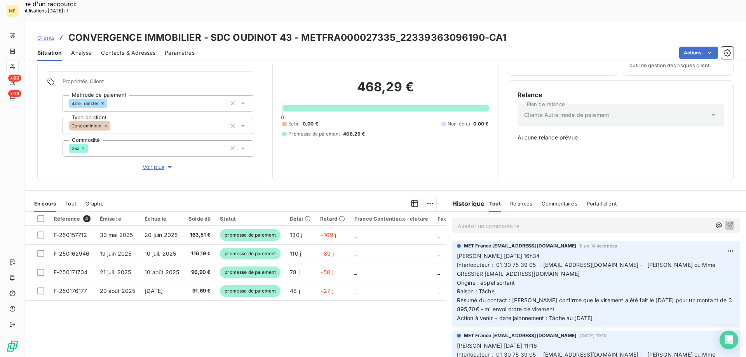
scroll to position [44, 0]
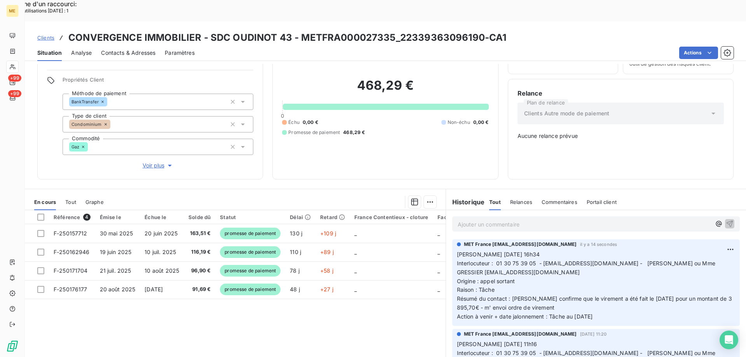
click at [369, 300] on div "Référence 4 Émise le Échue le Solde dû Statut Délai Retard France Contentieux -…" at bounding box center [235, 285] width 421 height 150
drag, startPoint x: 598, startPoint y: 290, endPoint x: 455, endPoint y: 226, distance: 157.0
click at [457, 250] on p "Valérie 07/10/2025 16h34 Interlocuteur : 01 30 75 39 05 - a.mejai@reajir.fr - A…" at bounding box center [596, 285] width 278 height 71
copy p "Valérie 07/10/2025 16h34 Interlocuteur : 01 30 75 39 05 - a.mejai@reajir.fr - A…"
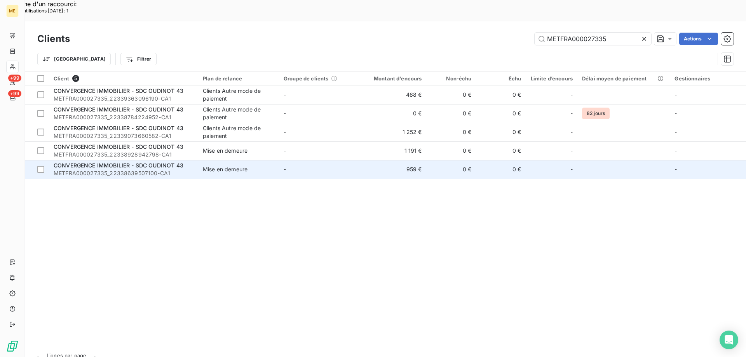
click at [144, 162] on span "CONVERGENCE IMMOBILIER - SDC OUDINOT 43" at bounding box center [119, 165] width 130 height 7
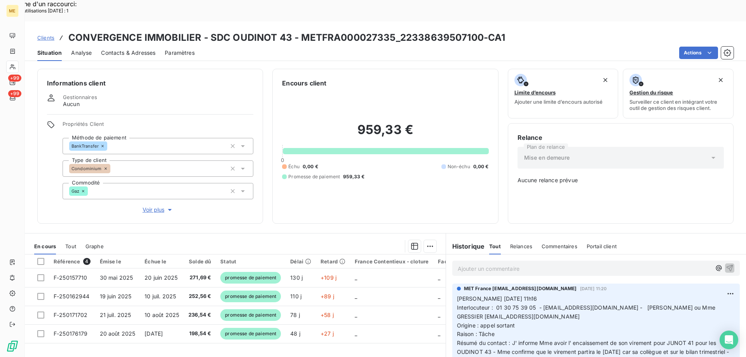
click at [478, 264] on p "Ajouter un commentaire ﻿" at bounding box center [584, 269] width 253 height 10
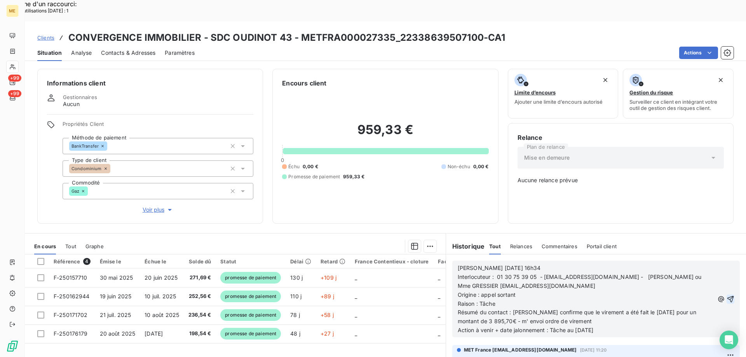
click at [727, 295] on icon "button" at bounding box center [731, 299] width 8 height 8
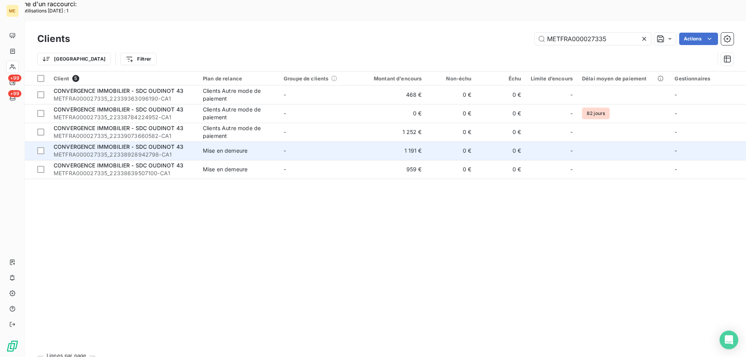
click at [137, 143] on span "CONVERGENCE IMMOBILIER - SDC OUDINOT 43" at bounding box center [119, 146] width 130 height 7
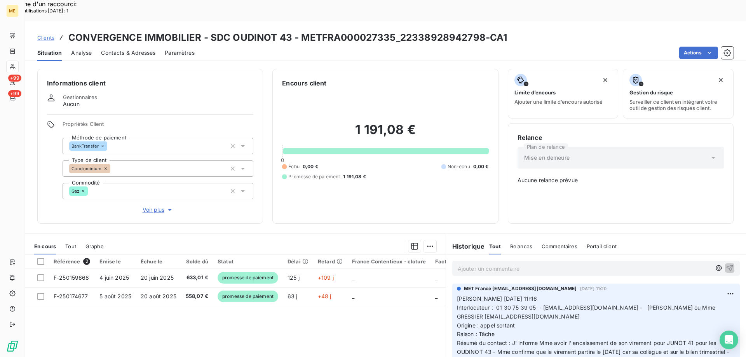
click at [494, 264] on p "Ajouter un commentaire ﻿" at bounding box center [584, 269] width 253 height 10
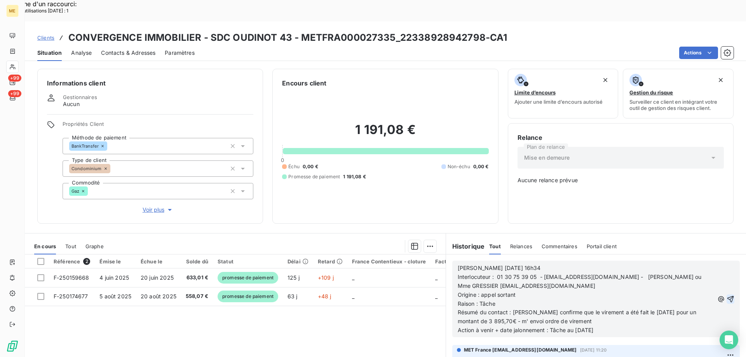
click at [728, 296] on icon "button" at bounding box center [731, 299] width 7 height 7
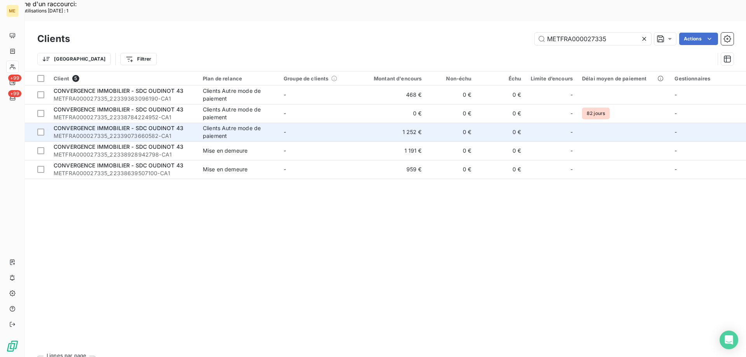
click at [147, 125] on span "CONVERGENCE IMMOBILIER - SDC OUDINOT 43" at bounding box center [119, 128] width 130 height 7
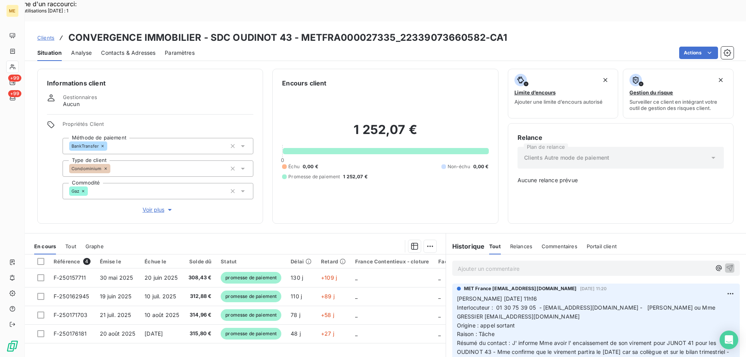
click at [491, 263] on div "Ajouter un commentaire ﻿" at bounding box center [584, 268] width 253 height 10
click at [489, 264] on p "Ajouter un commentaire ﻿" at bounding box center [584, 269] width 253 height 10
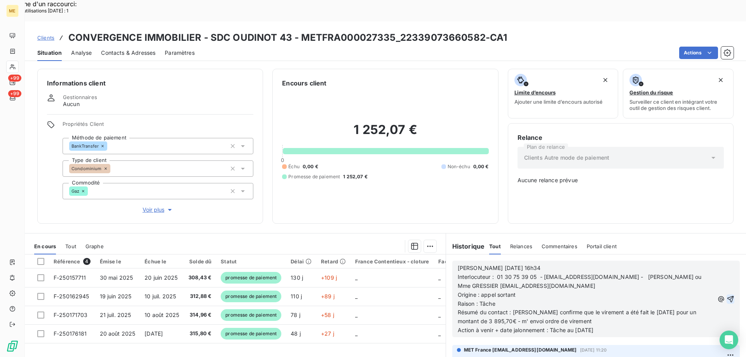
click at [727, 295] on icon "button" at bounding box center [731, 299] width 8 height 8
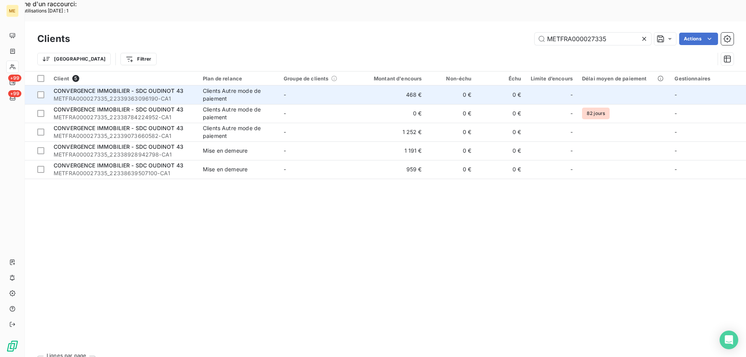
click at [135, 87] on span "CONVERGENCE IMMOBILIER - SDC OUDINOT 43" at bounding box center [119, 90] width 130 height 7
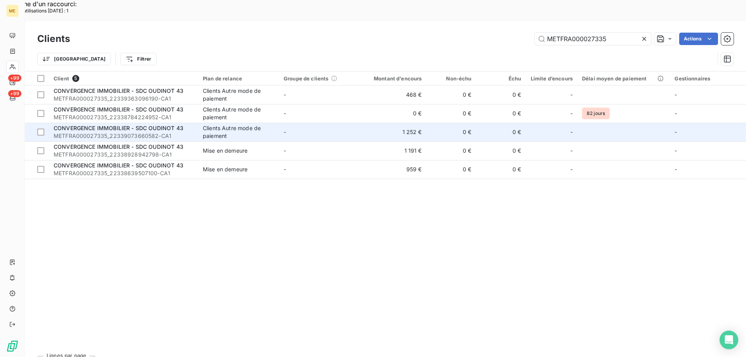
click at [117, 125] on span "CONVERGENCE IMMOBILIER - SDC OUDINOT 43" at bounding box center [119, 128] width 130 height 7
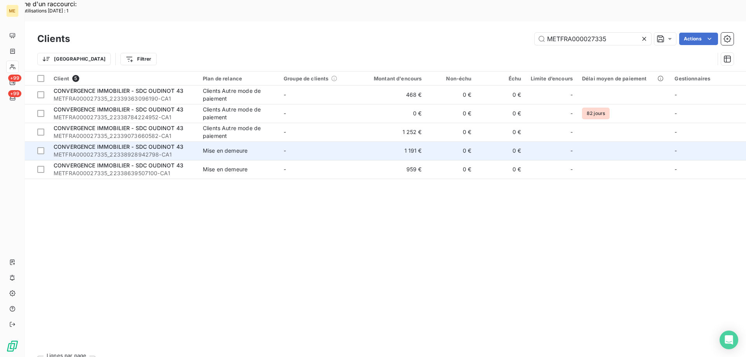
click at [139, 143] on span "CONVERGENCE IMMOBILIER - SDC OUDINOT 43" at bounding box center [119, 146] width 130 height 7
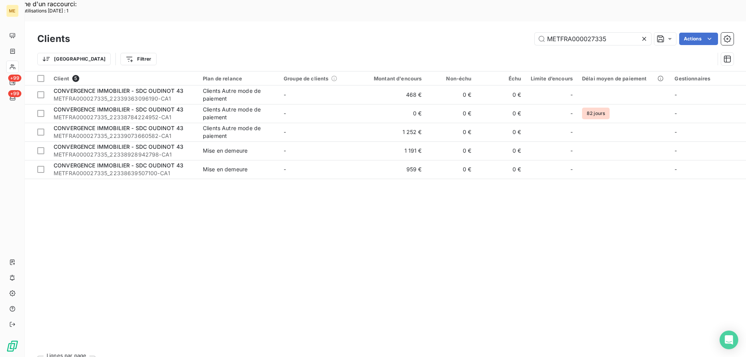
drag, startPoint x: 143, startPoint y: 148, endPoint x: 194, endPoint y: 179, distance: 60.0
click at [145, 162] on div "CONVERGENCE IMMOBILIER - SDC OUDINOT 43 METFRA000027335_22338639507100-CA1" at bounding box center [124, 170] width 140 height 16
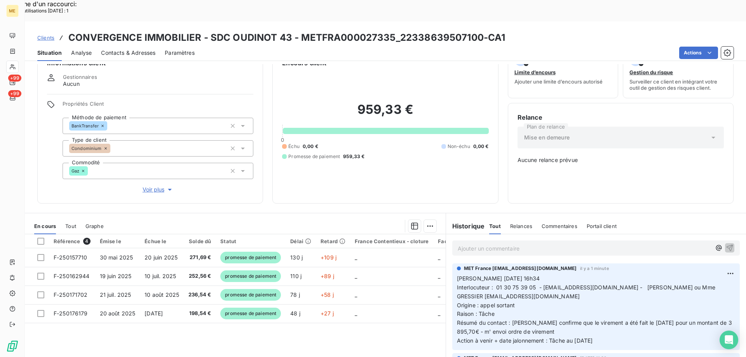
scroll to position [44, 0]
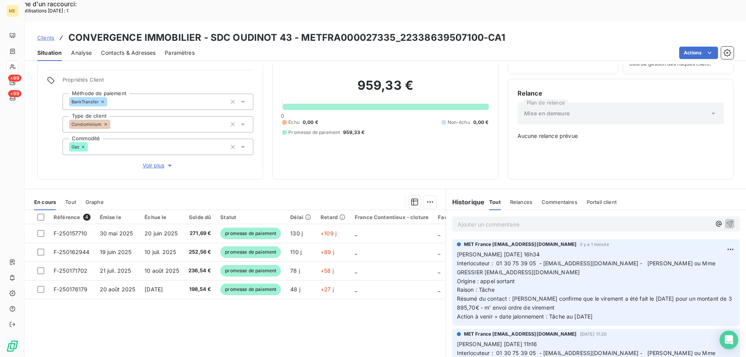
click at [350, 293] on div "Référence 4 Émise le Échue le Solde dû Statut Délai Retard France Contentieux -…" at bounding box center [235, 285] width 421 height 150
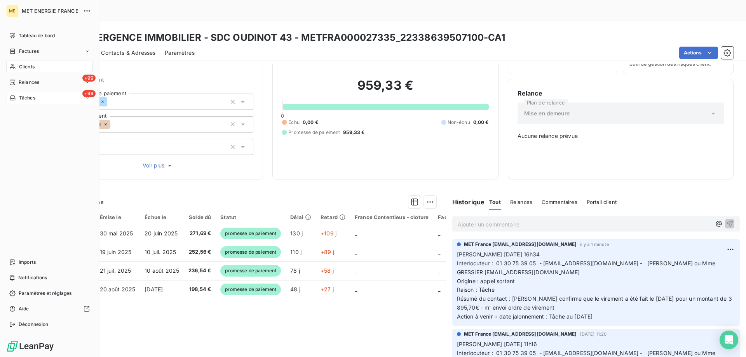
click at [46, 98] on div "+99 Tâches" at bounding box center [49, 98] width 87 height 12
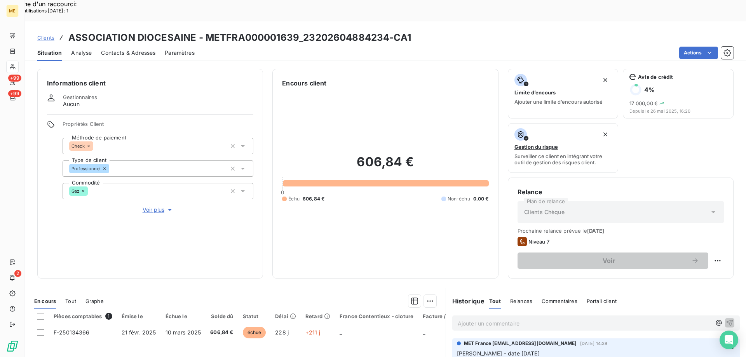
scroll to position [104, 0]
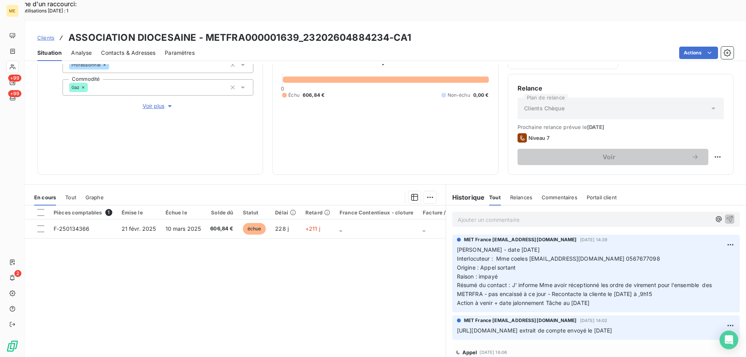
drag, startPoint x: 601, startPoint y: 284, endPoint x: 453, endPoint y: 228, distance: 158.3
click at [457, 246] on p "Valérie - date 01/10/2025 Interlocuteur : Mme coeles comptaparoisse@albi.cathol…" at bounding box center [596, 277] width 278 height 62
copy p "Valérie - date 01/10/2025 Interlocuteur : Mme coeles comptaparoisse@albi.cathol…"
click at [474, 215] on p "Ajouter un commentaire ﻿" at bounding box center [584, 220] width 253 height 10
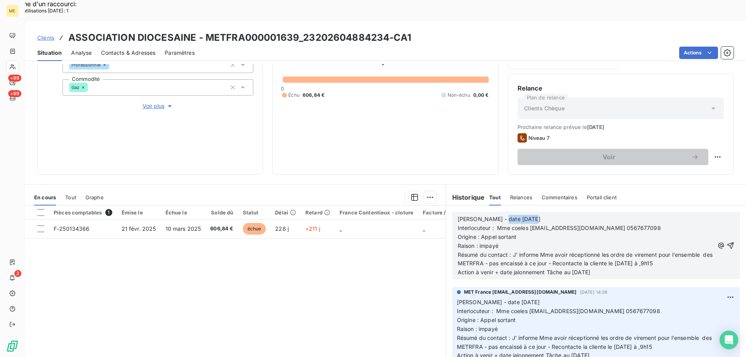
drag, startPoint x: 493, startPoint y: 199, endPoint x: 524, endPoint y: 194, distance: 31.6
click at [524, 215] on p "[PERSON_NAME] - date [DATE]" at bounding box center [586, 219] width 257 height 9
click at [536, 242] on p "Raison : impayé" at bounding box center [586, 246] width 257 height 9
drag, startPoint x: 517, startPoint y: 234, endPoint x: 681, endPoint y: 239, distance: 163.7
click at [681, 251] on p "Résumé du contact : J' informe Mme avoir réceptionné les ordre de virement pour…" at bounding box center [586, 260] width 257 height 18
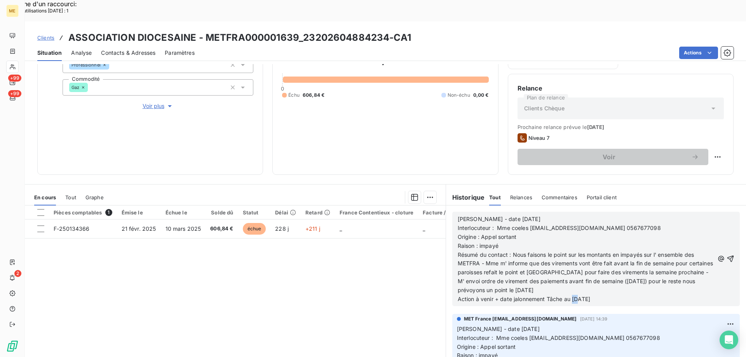
drag, startPoint x: 569, startPoint y: 278, endPoint x: 577, endPoint y: 275, distance: 8.7
click at [577, 296] on span "Action à venir + date jalonnement Tâche au [DATE]" at bounding box center [524, 299] width 133 height 7
click at [728, 256] on icon "button" at bounding box center [731, 259] width 7 height 7
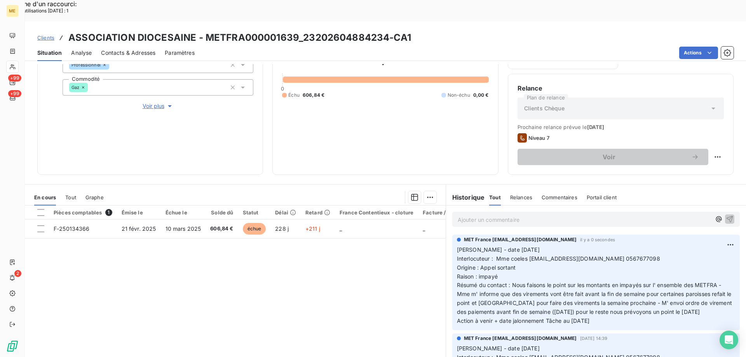
drag, startPoint x: 604, startPoint y: 310, endPoint x: 454, endPoint y: 228, distance: 170.5
click at [457, 246] on p "Valérie - date 07/10/2025 Interlocuteur : Mme coeles comptaparoisse@albi.cathol…" at bounding box center [596, 286] width 278 height 80
copy p "Valérie - date 07/10/2025 Interlocuteur : Mme coeles comptaparoisse@albi.cathol…"
click at [368, 265] on div "Pièces comptables 1 Émise le Échue le Solde dû Statut Délai Retard France Conte…" at bounding box center [235, 281] width 421 height 150
click at [712, 137] on html "Recherche d'un raccourci: Nombre d'utilisations aujourd'hui : 1 x ME +99 +99 2 …" at bounding box center [373, 228] width 746 height 456
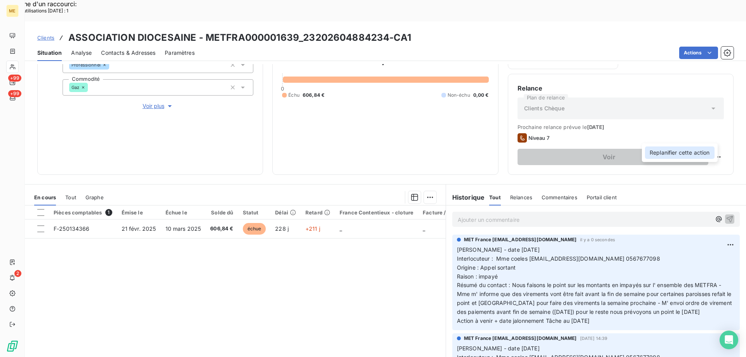
click at [687, 150] on div "Replanifier cette action" at bounding box center [680, 153] width 70 height 12
select select "9"
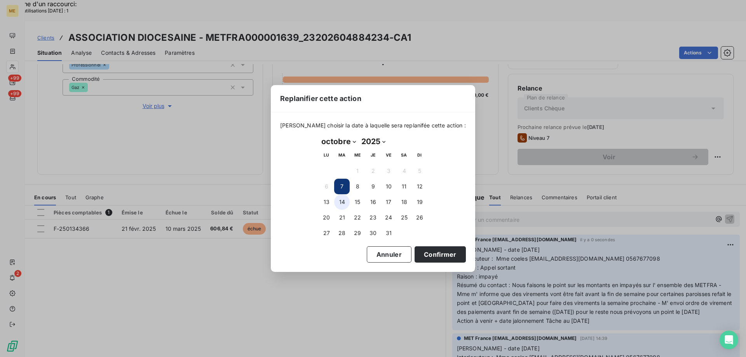
click at [342, 200] on button "14" at bounding box center [342, 202] width 16 height 16
click at [428, 258] on button "Confirmer" at bounding box center [440, 254] width 51 height 16
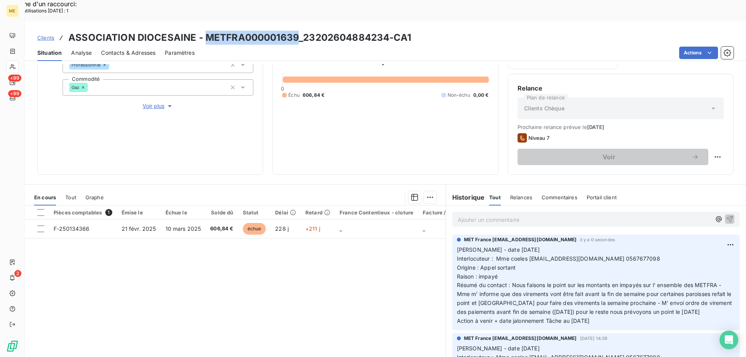
drag, startPoint x: 205, startPoint y: 16, endPoint x: 295, endPoint y: 10, distance: 89.9
click at [295, 31] on h3 "ASSOCIATION DIOCESAINE - METFRA000001639_23202604884234-CA1" at bounding box center [239, 38] width 343 height 14
copy h3 "METFRA000001639"
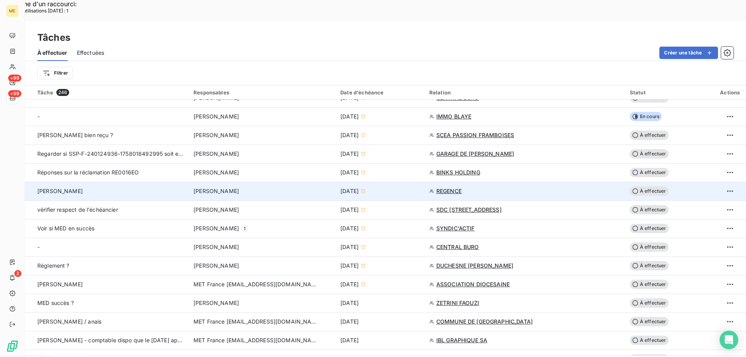
scroll to position [350, 0]
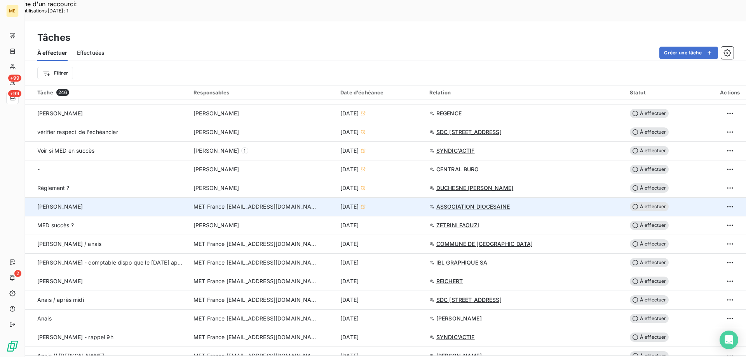
click at [646, 202] on span "À effectuer" at bounding box center [649, 206] width 39 height 9
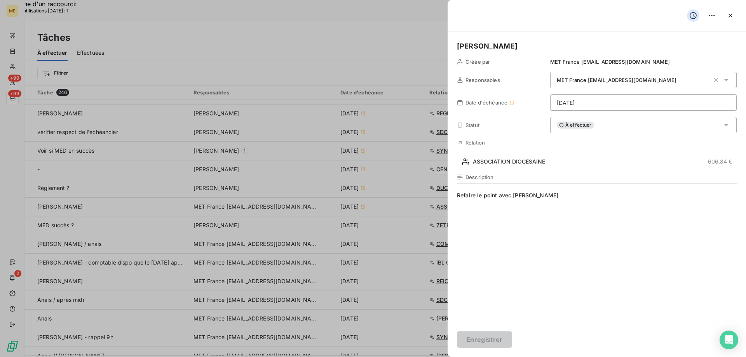
click at [602, 102] on html "Recherche d'un raccourci: Nombre d'utilisations aujourd'hui : 1 x ME +99 +99 2 …" at bounding box center [373, 228] width 746 height 456
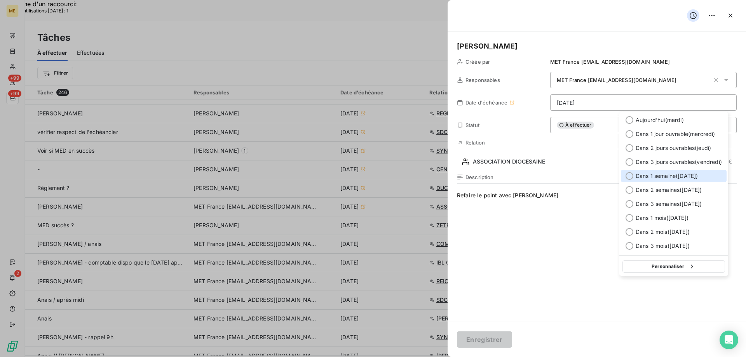
click at [631, 175] on div at bounding box center [630, 176] width 8 height 8
type input "14/10/2025"
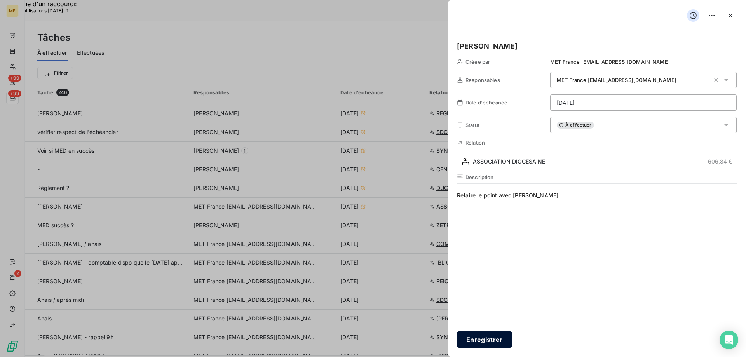
click at [480, 338] on button "Enregistrer" at bounding box center [484, 340] width 55 height 16
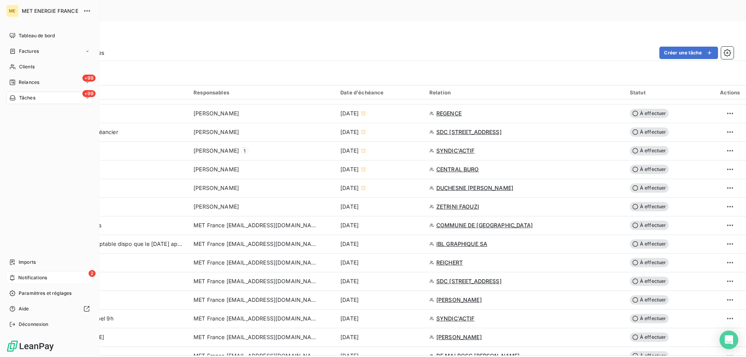
click at [26, 277] on span "Notifications" at bounding box center [32, 277] width 29 height 7
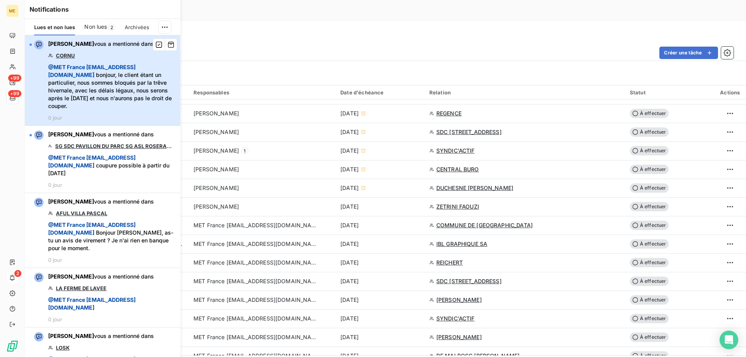
click at [106, 84] on span "@ MET France met-france@recouvrement.met.com bonjour, le client étant un partic…" at bounding box center [111, 86] width 127 height 47
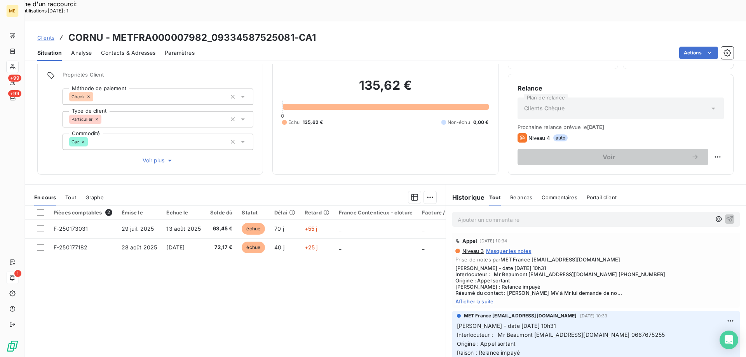
scroll to position [117, 0]
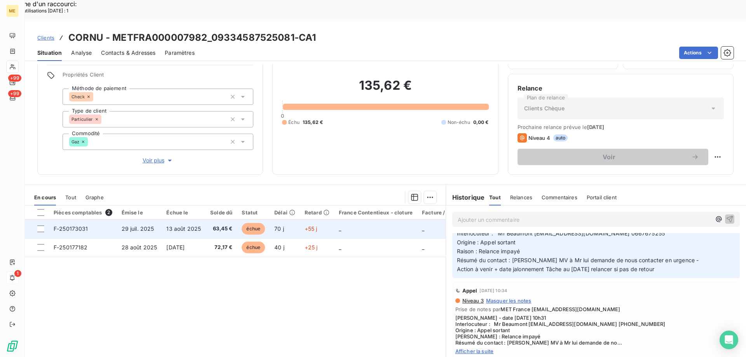
click at [70, 225] on span "F-250173031" at bounding box center [71, 228] width 35 height 7
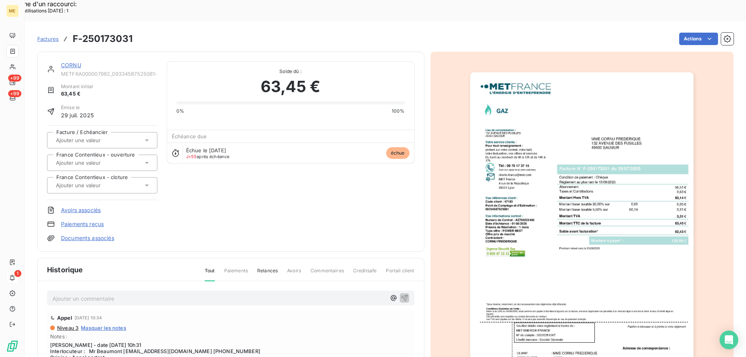
click at [554, 247] on img "button" at bounding box center [582, 230] width 224 height 316
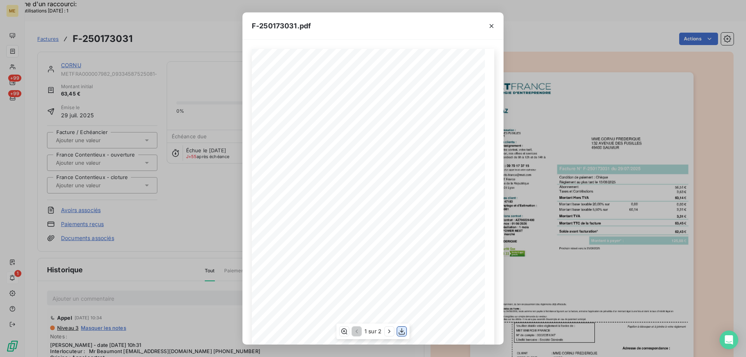
click at [400, 330] on icon "button" at bounding box center [402, 332] width 8 height 8
click at [492, 28] on icon "button" at bounding box center [492, 26] width 8 height 8
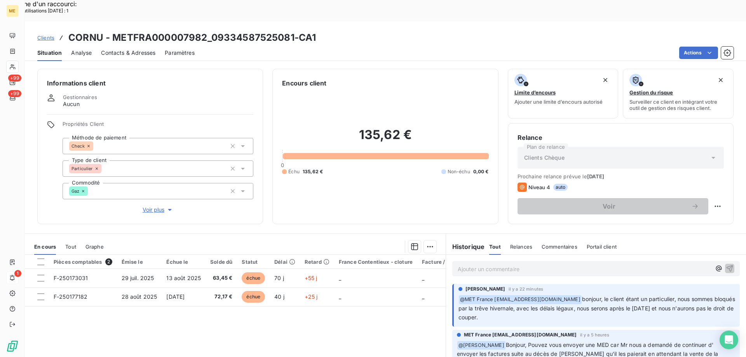
scroll to position [49, 0]
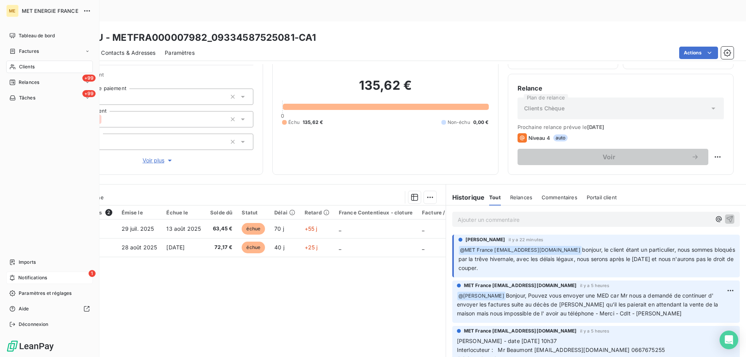
click at [44, 281] on div "1 Notifications" at bounding box center [49, 278] width 87 height 12
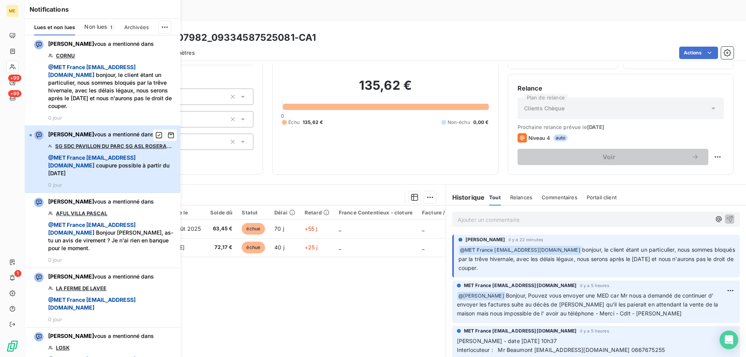
click at [108, 156] on span "@ MET France met-france@recouvrement.met.com coupure possible à partir du 17/10…" at bounding box center [111, 165] width 127 height 23
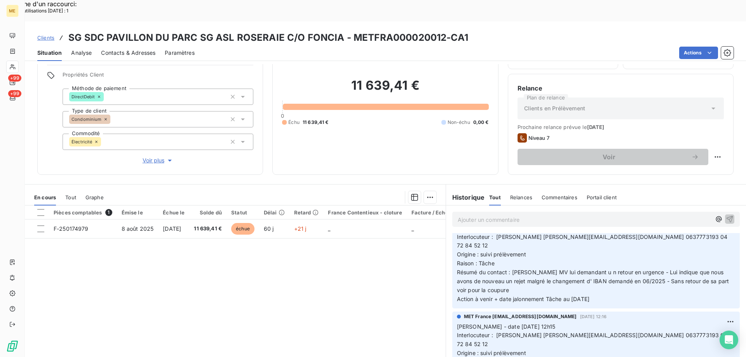
scroll to position [155, 0]
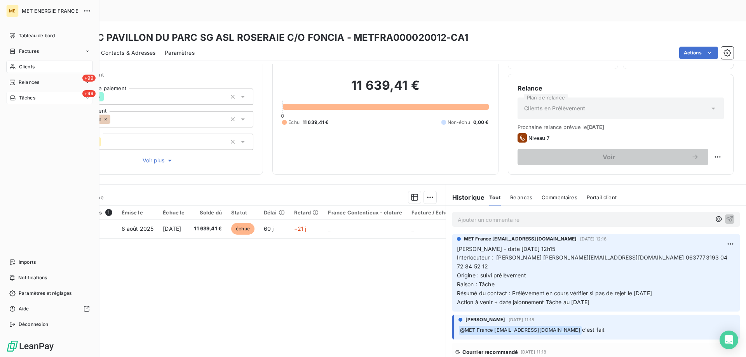
click at [43, 98] on div "+99 Tâches" at bounding box center [49, 98] width 87 height 12
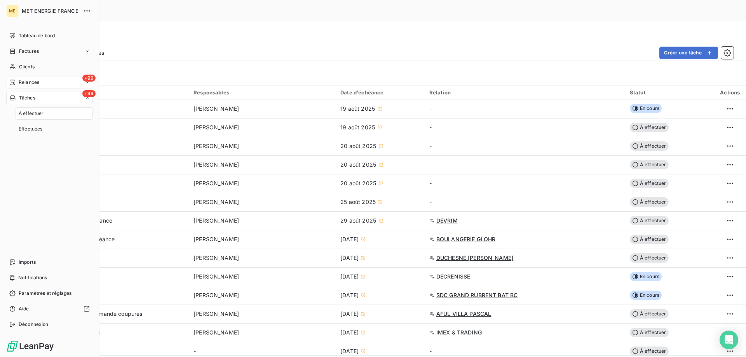
click at [53, 83] on div "+99 Relances" at bounding box center [49, 82] width 87 height 12
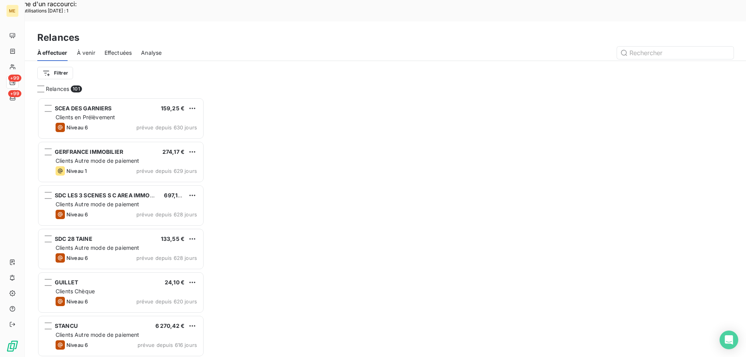
scroll to position [275, 161]
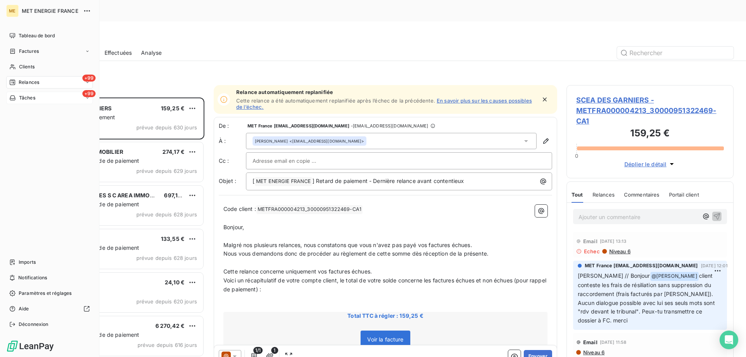
drag, startPoint x: 40, startPoint y: 100, endPoint x: 45, endPoint y: 97, distance: 5.3
click at [42, 99] on div "+99 Tâches" at bounding box center [49, 98] width 87 height 12
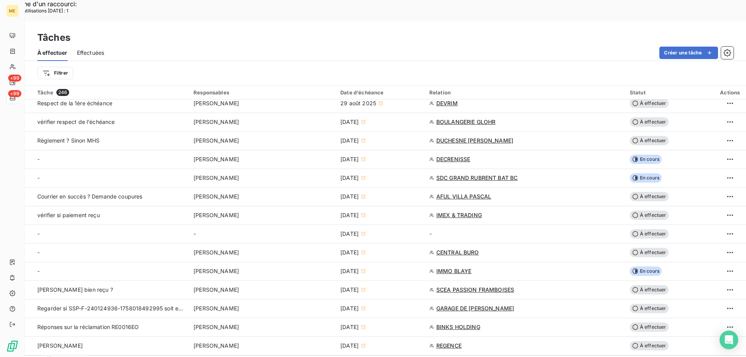
scroll to position [233, 0]
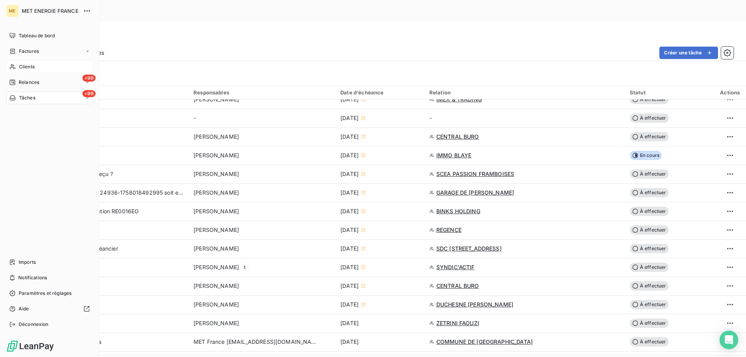
click at [51, 63] on div "Clients" at bounding box center [49, 67] width 87 height 12
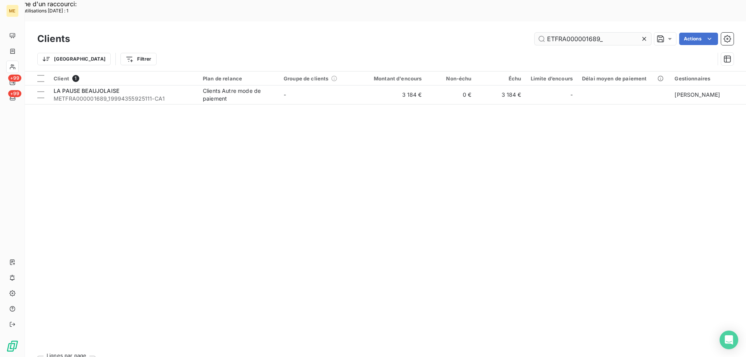
drag, startPoint x: 646, startPoint y: 19, endPoint x: 641, endPoint y: 18, distance: 5.9
click at [645, 35] on icon at bounding box center [645, 39] width 8 height 8
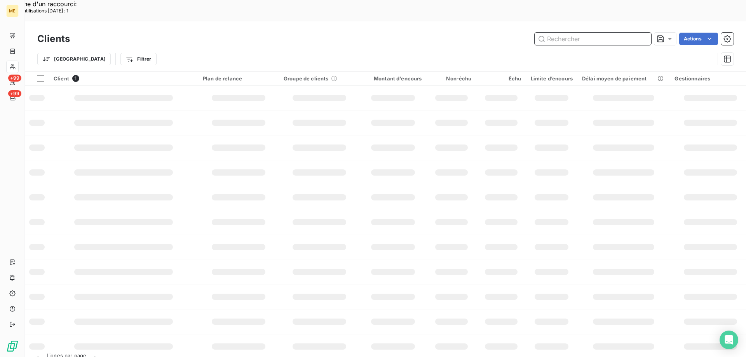
click at [600, 33] on input "text" at bounding box center [593, 39] width 117 height 12
click at [571, 33] on input "text" at bounding box center [593, 39] width 117 height 12
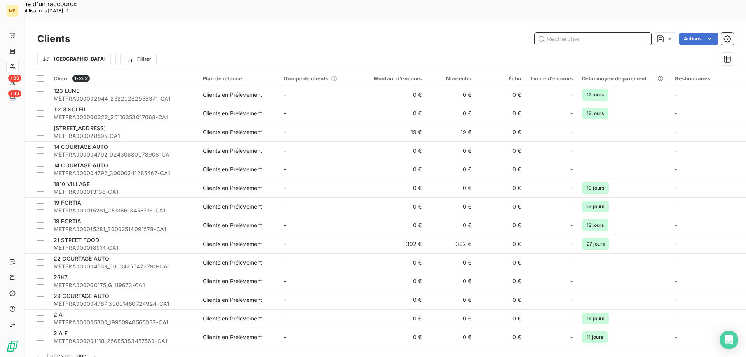
paste input "METFRA000016463"
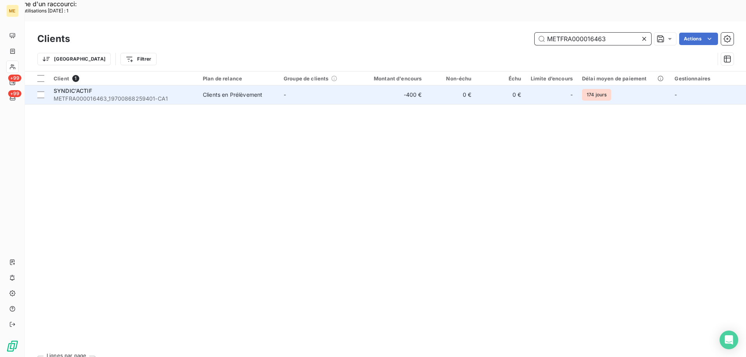
type input "METFRA000016463"
click at [87, 87] on span "SYNDIC'ACTIF" at bounding box center [73, 90] width 38 height 7
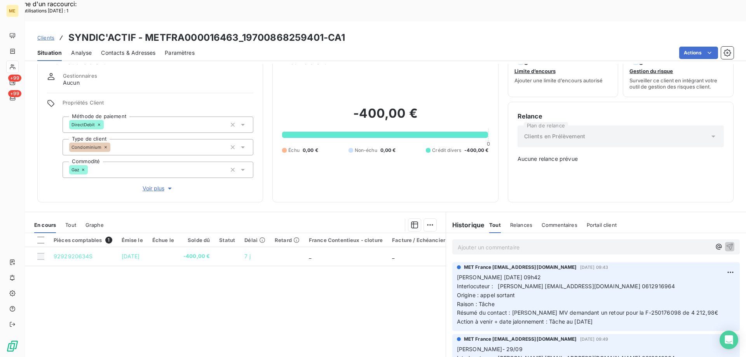
scroll to position [44, 0]
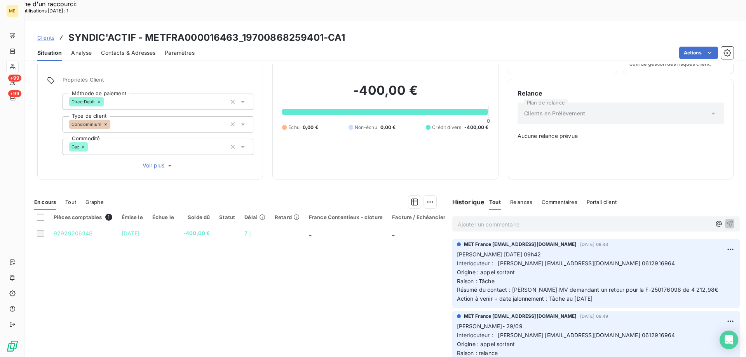
click at [625, 260] on span "Interlocuteur : Gregory GOMEZ ggomez@syndicactif.com 0612916964" at bounding box center [566, 263] width 218 height 7
copy span "0612916964"
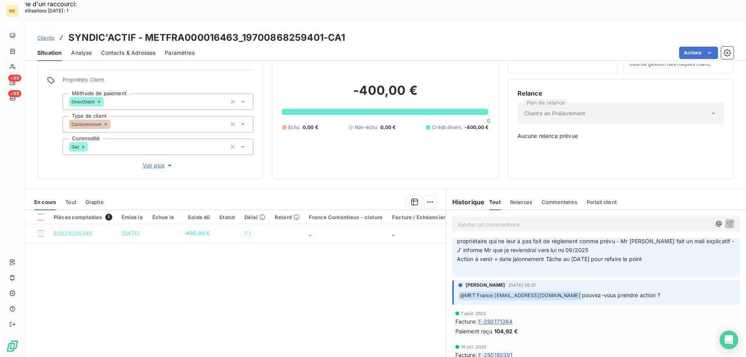
scroll to position [831, 0]
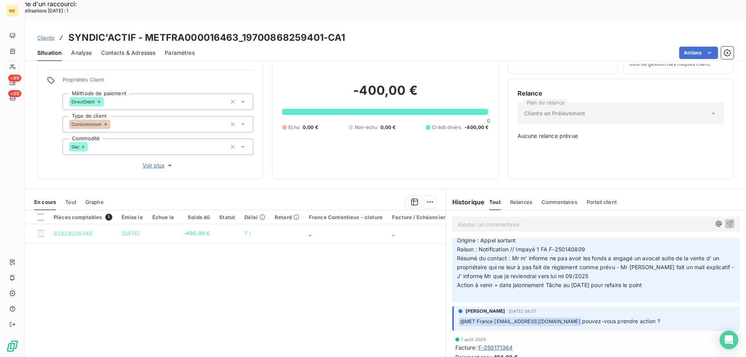
click at [69, 199] on span "Tout" at bounding box center [70, 202] width 11 height 6
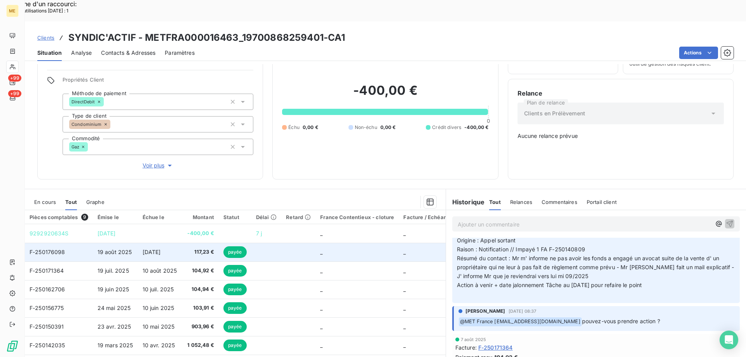
click at [55, 249] on span "F-250176098" at bounding box center [48, 252] width 36 height 7
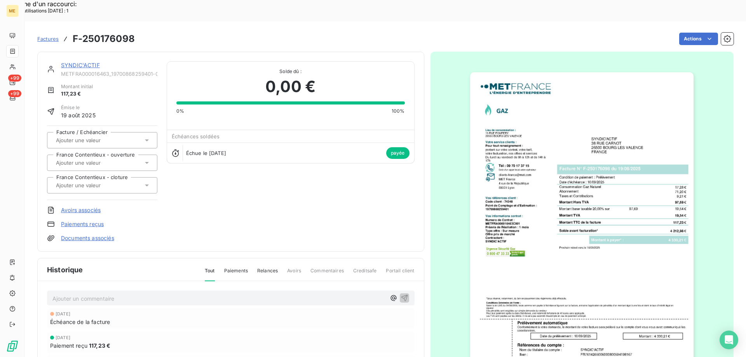
click at [563, 104] on img "button" at bounding box center [582, 230] width 224 height 316
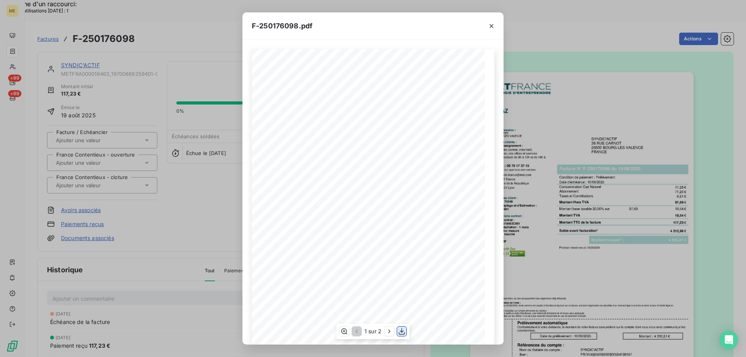
click at [401, 331] on icon "button" at bounding box center [402, 332] width 8 height 8
drag, startPoint x: 492, startPoint y: 28, endPoint x: 448, endPoint y: 33, distance: 44.2
click at [491, 28] on icon "button" at bounding box center [492, 26] width 8 height 8
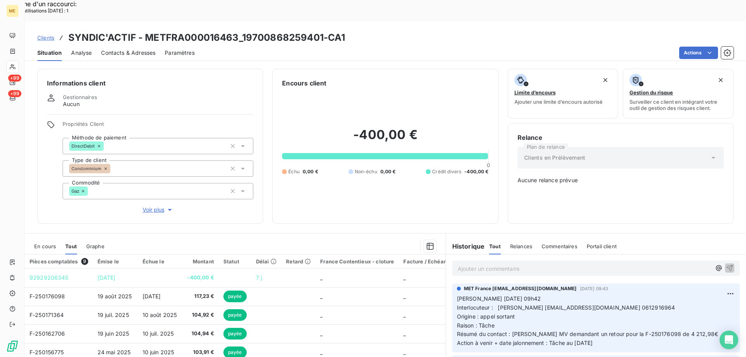
click at [150, 206] on span "Voir plus" at bounding box center [158, 210] width 31 height 8
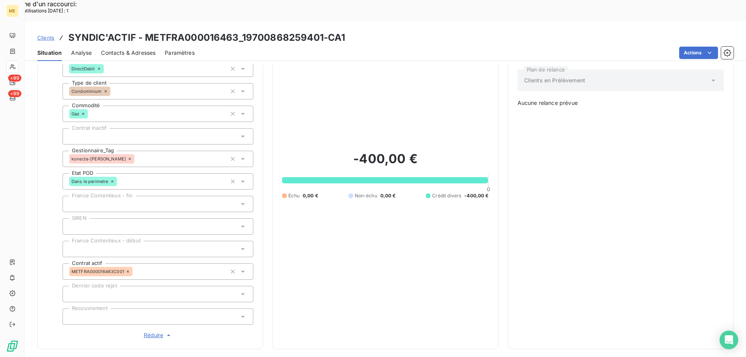
scroll to position [117, 0]
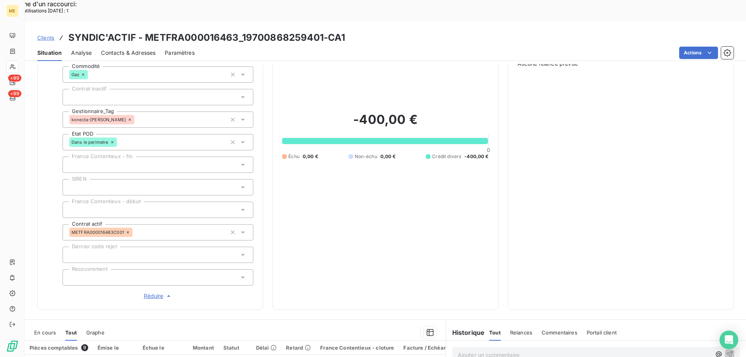
click at [152, 292] on span "Réduire" at bounding box center [158, 296] width 29 height 8
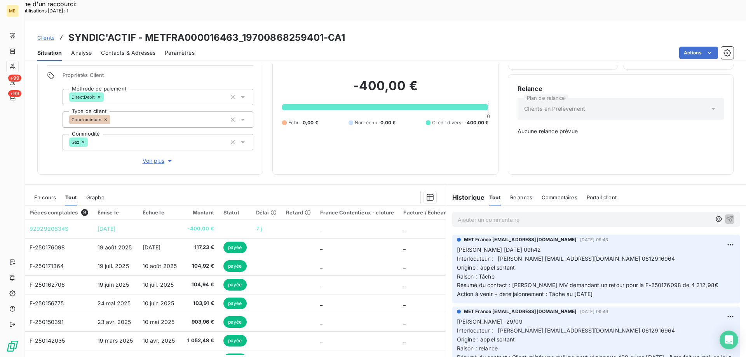
scroll to position [44, 0]
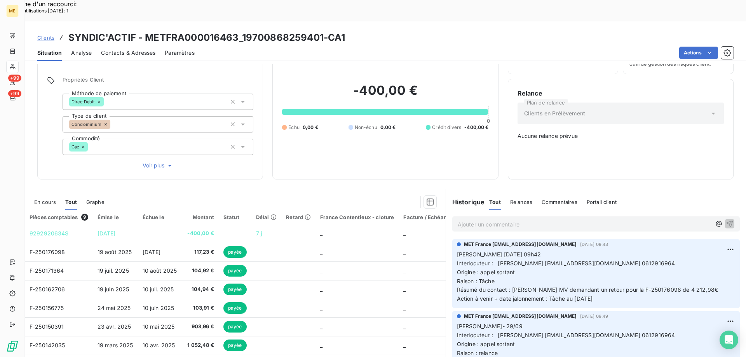
click at [498, 255] on p "Valérie 06/10/2025 09h42 Interlocuteur : Gregory GOMEZ ggomez@syndicactif.com 0…" at bounding box center [596, 276] width 278 height 53
click at [609, 272] on p "Valérie 06/10/2025 09h42 Interlocuteur : Gregory GOMEZ ggomez@syndicactif.com 0…" at bounding box center [596, 276] width 278 height 53
drag, startPoint x: 609, startPoint y: 272, endPoint x: 454, endPoint y: 227, distance: 161.9
click at [457, 250] on p "Valérie 06/10/2025 09h42 Interlocuteur : Gregory GOMEZ ggomez@syndicactif.com 0…" at bounding box center [596, 276] width 278 height 53
copy p "Valérie 06/10/2025 09h42 Interlocuteur : Gregory GOMEZ ggomez@syndicactif.com 0…"
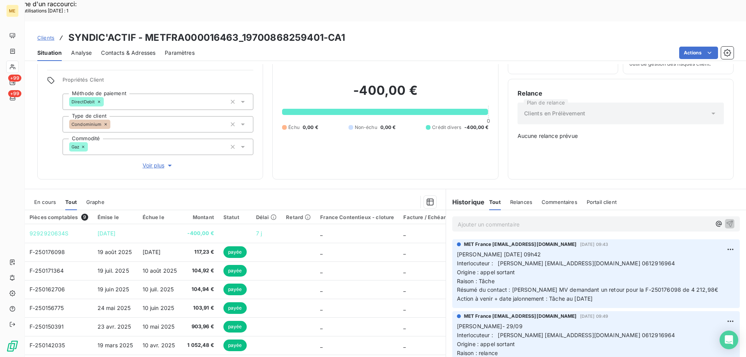
click at [468, 220] on p "Ajouter un commentaire ﻿" at bounding box center [584, 225] width 253 height 10
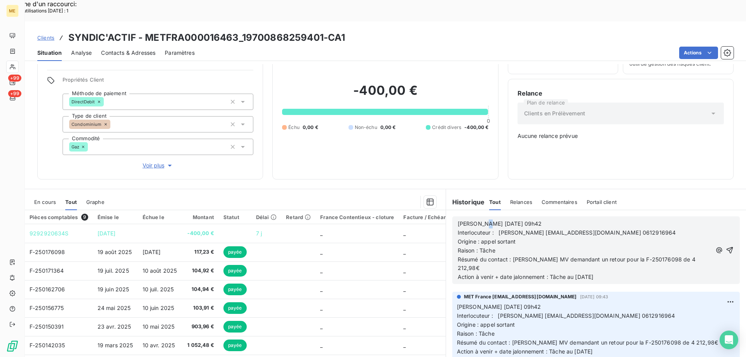
click at [480, 220] on span "Valérie 06/10/2025 09h42" at bounding box center [500, 223] width 84 height 7
drag, startPoint x: 507, startPoint y: 199, endPoint x: 526, endPoint y: 196, distance: 19.7
click at [526, 220] on p "Valérie 07/10/2025 09h42" at bounding box center [585, 224] width 254 height 9
click at [510, 256] on span "Résumé du contact : Laisse MV demandant un retour pour la F-250176098 de 4 212,…" at bounding box center [577, 264] width 239 height 16
click at [528, 256] on span "Résumé du contact : suite ineraction Laisse MV demandant un retour pour la F-25…" at bounding box center [583, 264] width 251 height 16
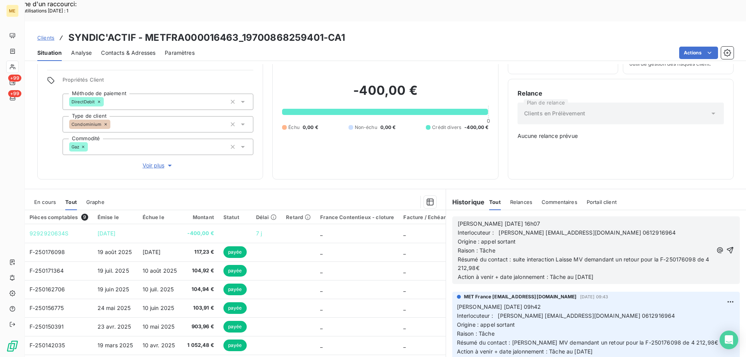
click at [561, 246] on p "Raison : Tâche" at bounding box center [585, 250] width 255 height 9
click at [727, 247] on icon "button" at bounding box center [730, 250] width 7 height 7
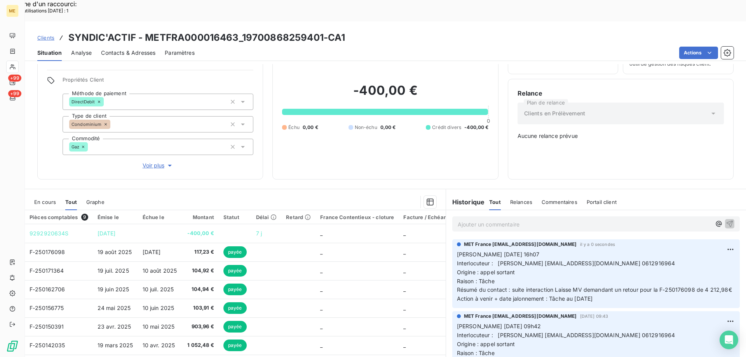
click at [145, 31] on h3 "SYNDIC'ACTIF - METFRA000016463_19700868259401-CA1" at bounding box center [206, 38] width 277 height 14
drag, startPoint x: 341, startPoint y: 17, endPoint x: 337, endPoint y: 17, distance: 4.7
click at [337, 31] on h3 "SYNDIC'ACTIF - METFRA000016463_19700868259401-CA1" at bounding box center [206, 38] width 277 height 14
click at [349, 31] on div "Clients SYNDIC'ACTIF - METFRA000016463_19700868259401-CA1" at bounding box center [385, 38] width 721 height 14
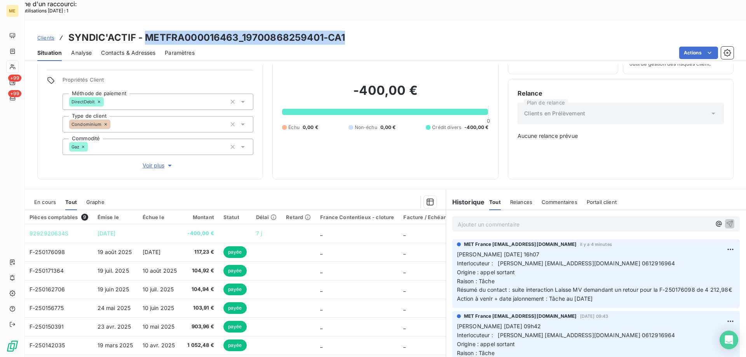
drag, startPoint x: 349, startPoint y: 17, endPoint x: 238, endPoint y: 12, distance: 110.5
click at [238, 31] on div "Clients SYNDIC'ACTIF - METFRA000016463_19700868259401-CA1" at bounding box center [385, 38] width 721 height 14
copy h3 "METFRA000016463_19700868259401-CA1"
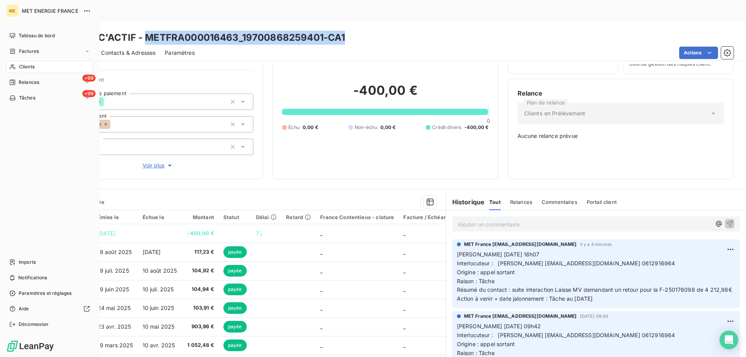
click at [35, 67] on span "Clients" at bounding box center [27, 66] width 16 height 7
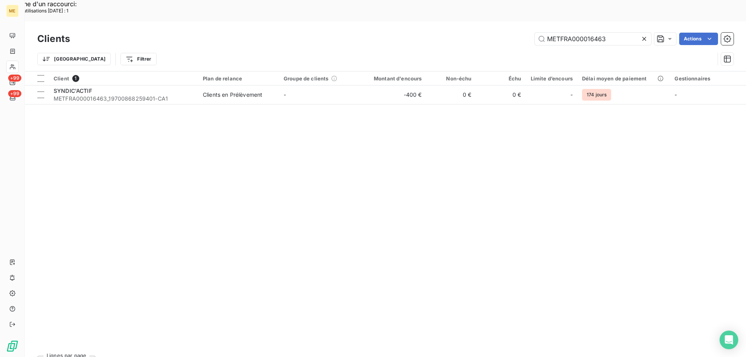
click at [643, 37] on icon at bounding box center [645, 39] width 4 height 4
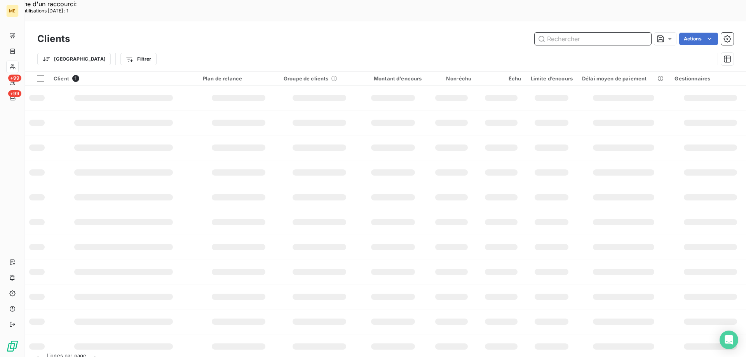
click at [567, 33] on input "text" at bounding box center [593, 39] width 117 height 12
paste input "METFRA000001490"
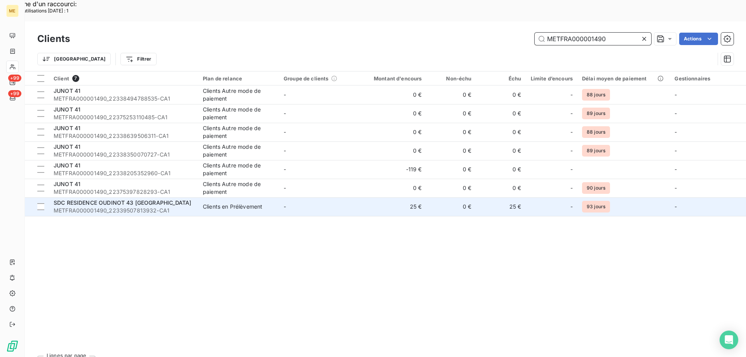
type input "METFRA000001490"
click at [117, 199] on span "SDC RESIDENCE OUDINOT 43 GRIGNY" at bounding box center [123, 202] width 138 height 7
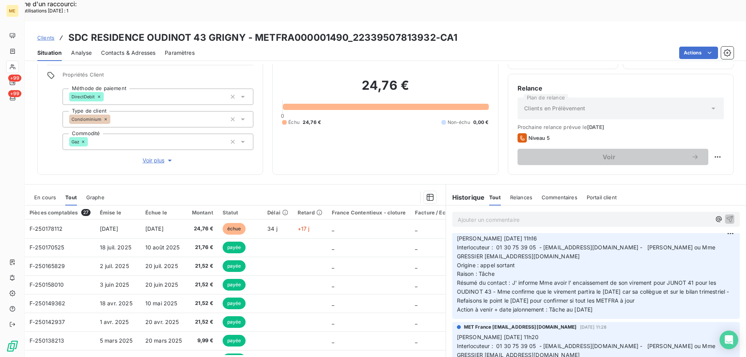
scroll to position [39, 0]
click at [595, 239] on p "Valérie 03/10/2025 11h16 Interlocuteur : 01 30 75 39 05 - a.mejai@reajir.fr - A…" at bounding box center [596, 276] width 278 height 80
drag, startPoint x: 509, startPoint y: 236, endPoint x: 456, endPoint y: 235, distance: 53.3
click at [457, 236] on p "Valérie 03/10/2025 11h16 Interlocuteur : 01 30 75 39 05 - a.mejai@reajir.fr - A…" at bounding box center [596, 276] width 278 height 80
copy span ".gresssier@reajir.fr"
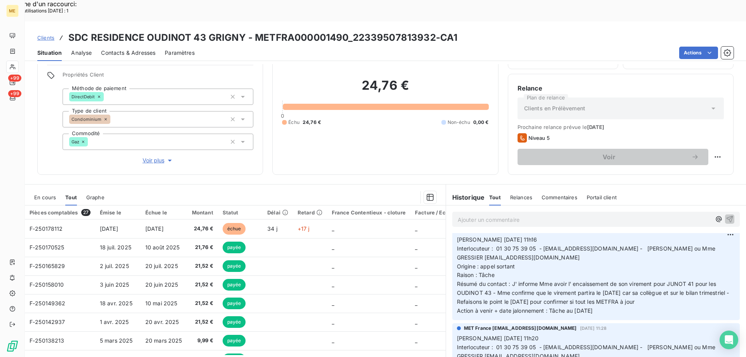
drag, startPoint x: 560, startPoint y: 255, endPoint x: 561, endPoint y: 250, distance: 4.7
click at [560, 254] on p "Valérie 03/10/2025 11h16 Interlocuteur : 01 30 75 39 05 - a.mejai@reajir.fr - A…" at bounding box center [596, 276] width 278 height 80
drag, startPoint x: 534, startPoint y: 230, endPoint x: 494, endPoint y: 225, distance: 40.7
click at [494, 245] on span "Interlocuteur : 01 30 75 39 05 - a.mejai@reajir.fr - Anissa MEJAI ou Mme GRESSI…" at bounding box center [587, 253] width 260 height 16
copy span "01 30 75 39 05"
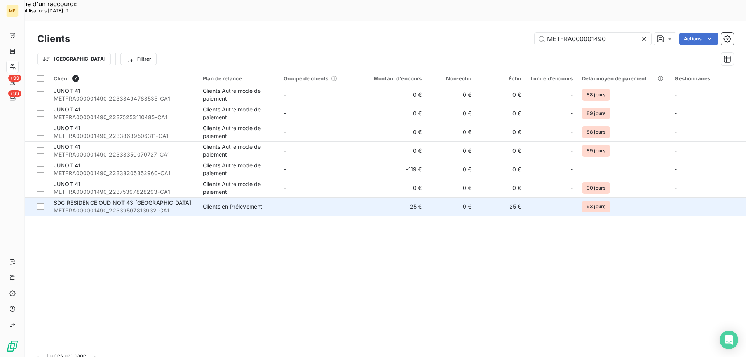
click at [120, 199] on span "SDC RESIDENCE OUDINOT 43 GRIGNY" at bounding box center [123, 202] width 138 height 7
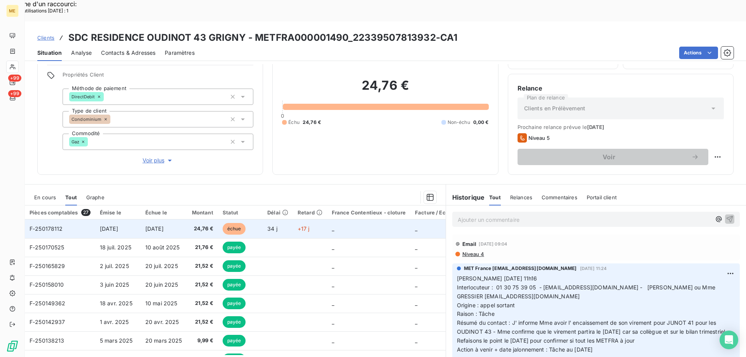
click at [55, 225] on span "F-250178112" at bounding box center [46, 228] width 33 height 7
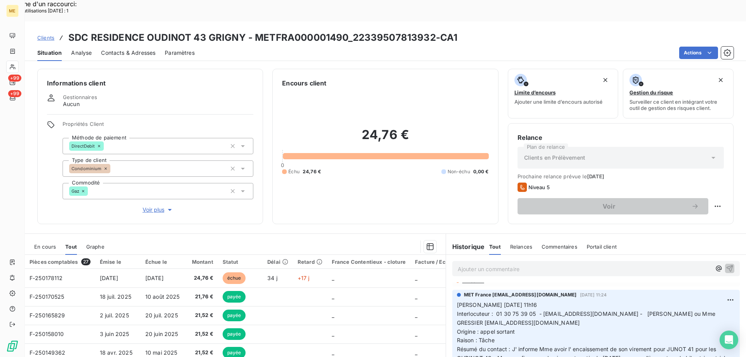
scroll to position [39, 0]
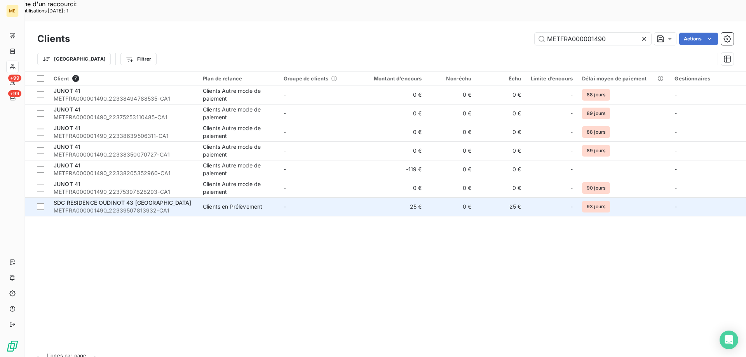
click at [134, 199] on span "SDC RESIDENCE OUDINOT 43 GRIGNY" at bounding box center [123, 202] width 138 height 7
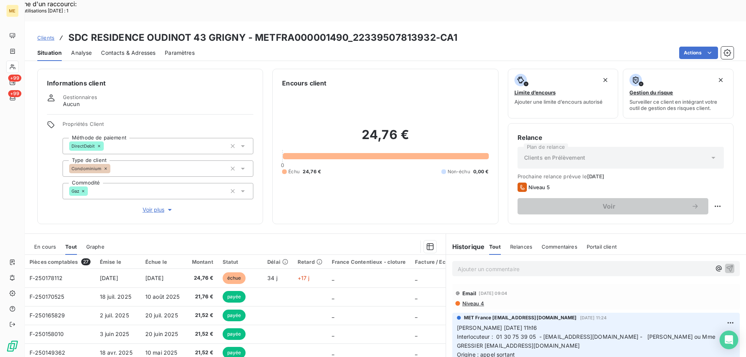
click at [497, 264] on p "Ajouter un commentaire ﻿" at bounding box center [584, 269] width 253 height 10
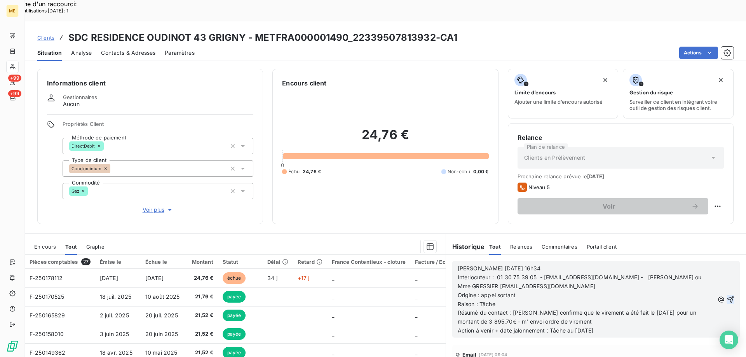
click at [727, 296] on icon "button" at bounding box center [731, 300] width 8 height 8
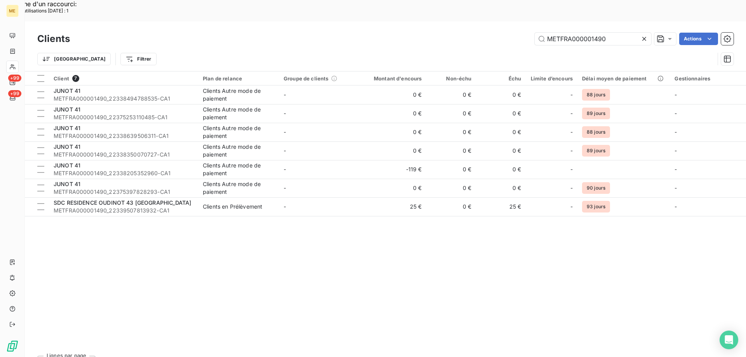
type input "METFRA000027335"
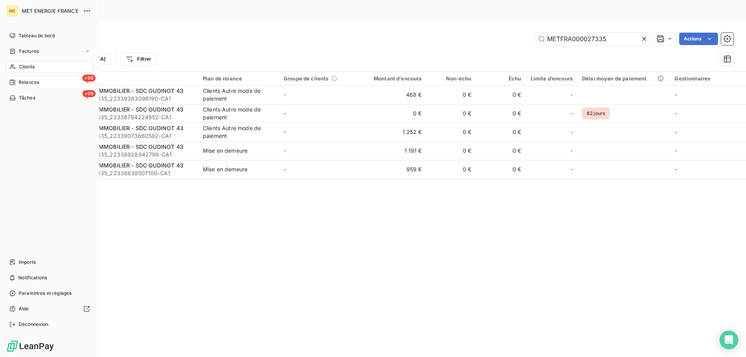
click at [53, 81] on div "+99 Relances" at bounding box center [49, 82] width 87 height 12
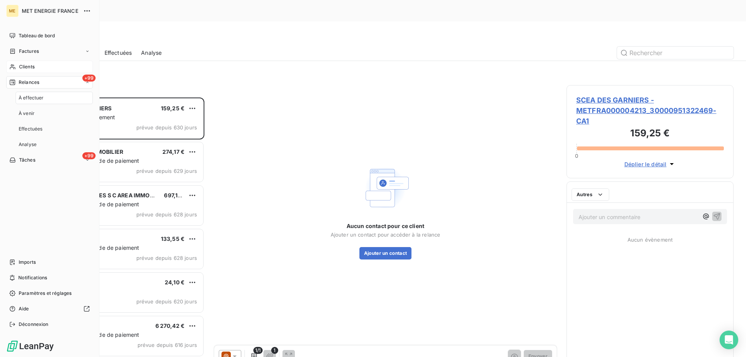
scroll to position [275, 161]
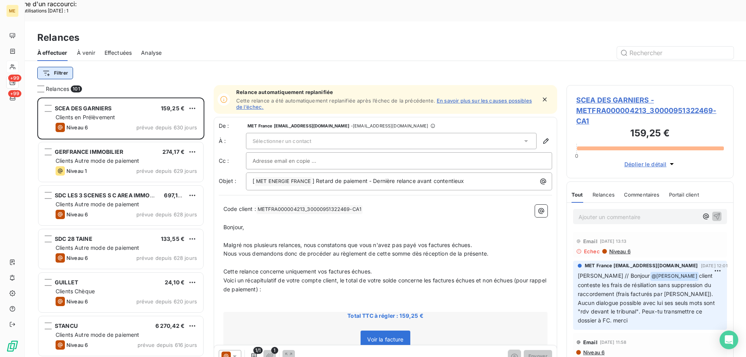
click at [50, 51] on html "Recherche d'un raccourci: Nombre d'utilisations aujourd'hui : 1 x ME +99 +99 Re…" at bounding box center [373, 228] width 746 height 456
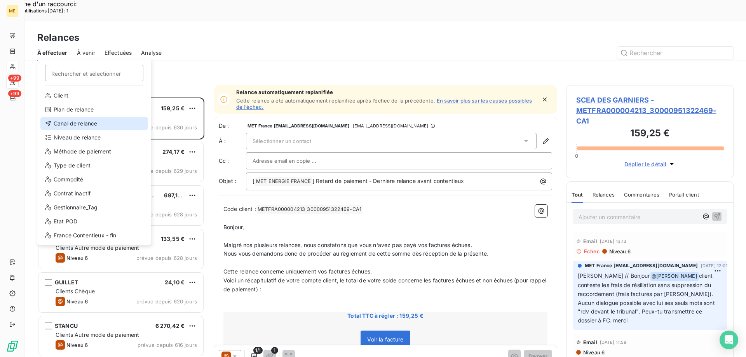
click at [82, 122] on div "Canal de relance" at bounding box center [94, 123] width 108 height 12
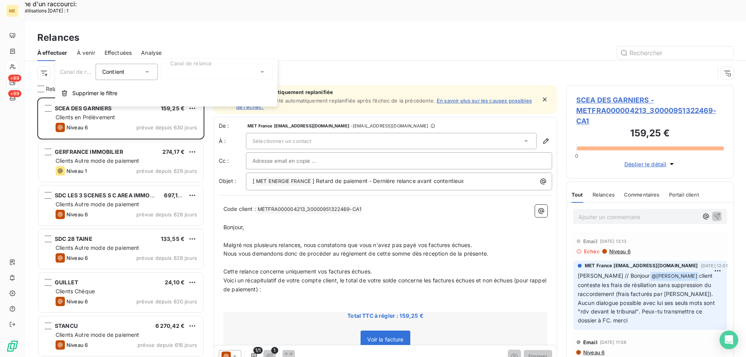
click at [176, 75] on div at bounding box center [217, 72] width 112 height 16
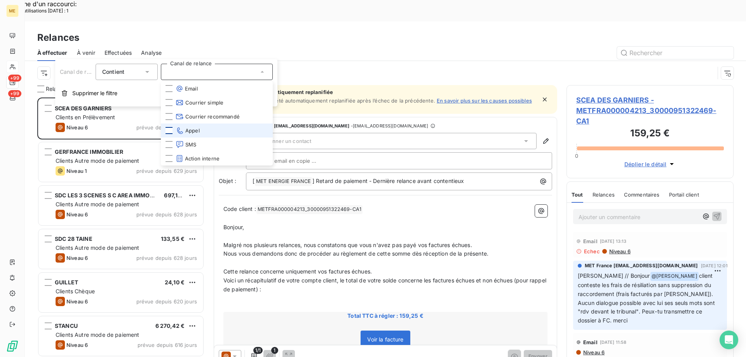
click at [166, 131] on div at bounding box center [169, 130] width 7 height 7
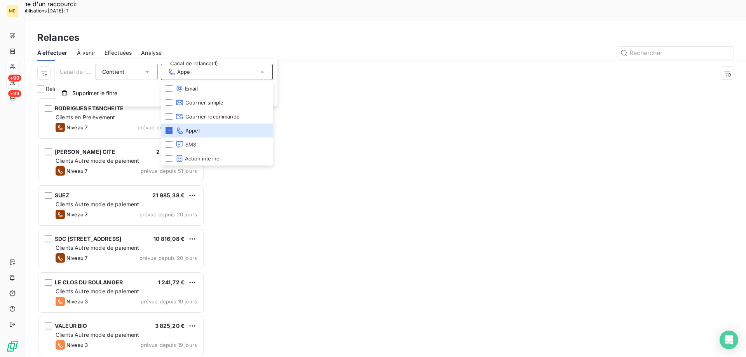
scroll to position [275, 161]
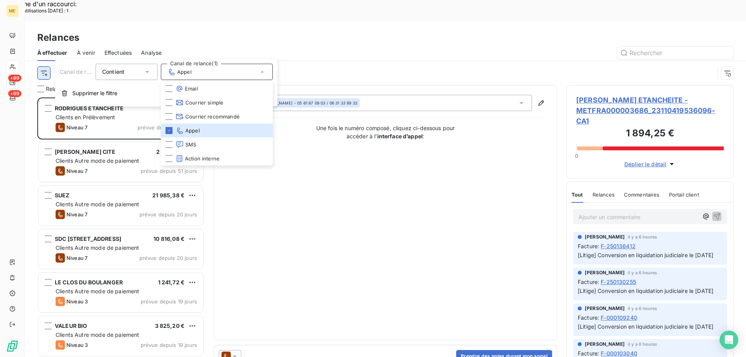
click at [43, 52] on html "Recherche d'un raccourci: Nombre d'utilisations aujourd'hui : 1 x ME +99 +99 Re…" at bounding box center [373, 228] width 746 height 456
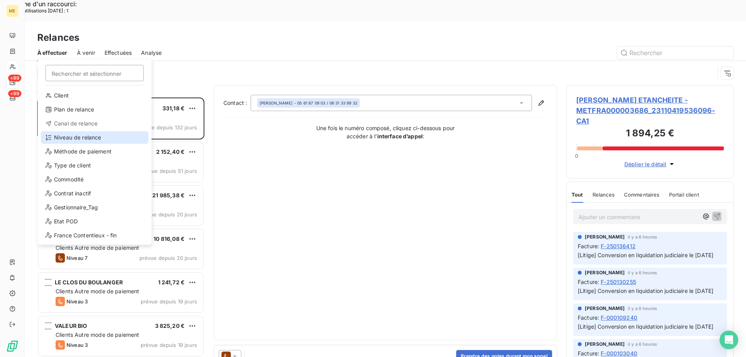
click at [108, 138] on div "Niveau de relance" at bounding box center [95, 137] width 108 height 12
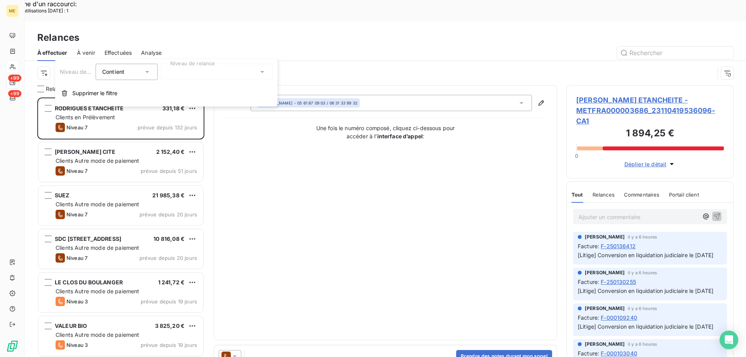
click at [190, 69] on div at bounding box center [217, 72] width 112 height 16
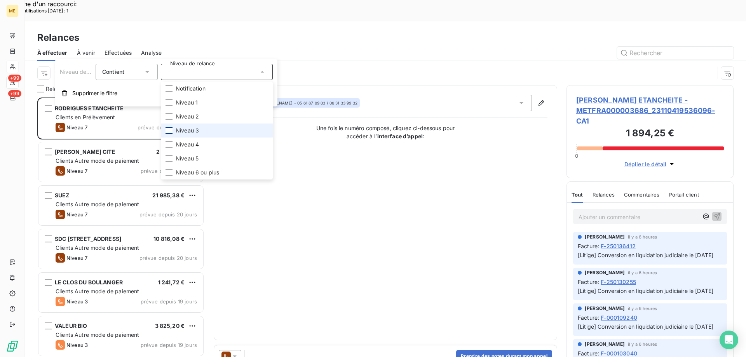
click at [168, 129] on div at bounding box center [169, 130] width 7 height 7
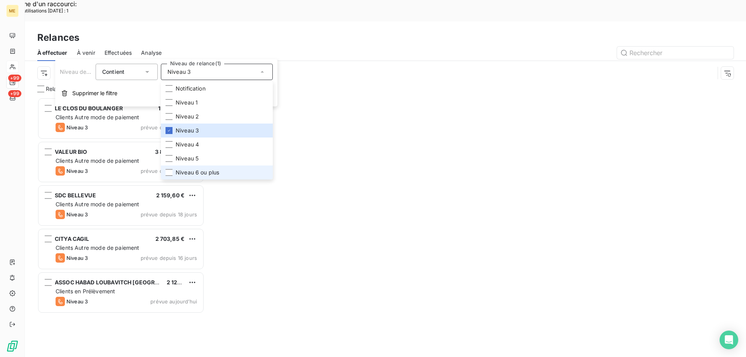
scroll to position [275, 161]
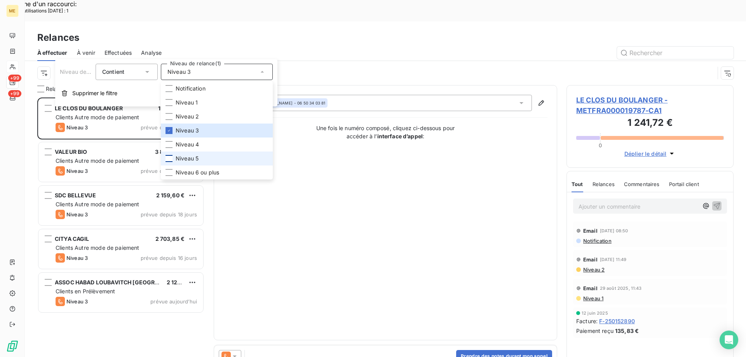
click at [169, 157] on div at bounding box center [169, 158] width 7 height 7
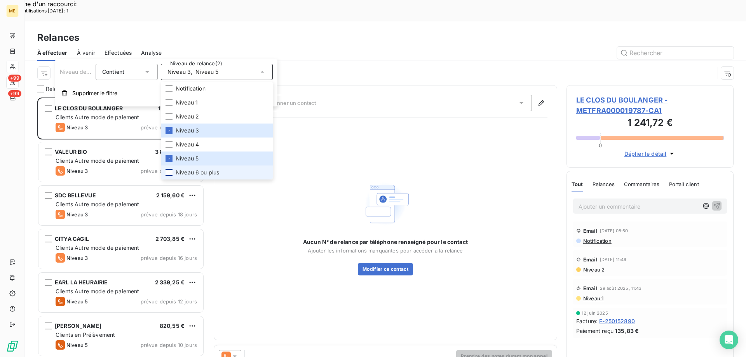
click at [169, 172] on div at bounding box center [169, 172] width 7 height 7
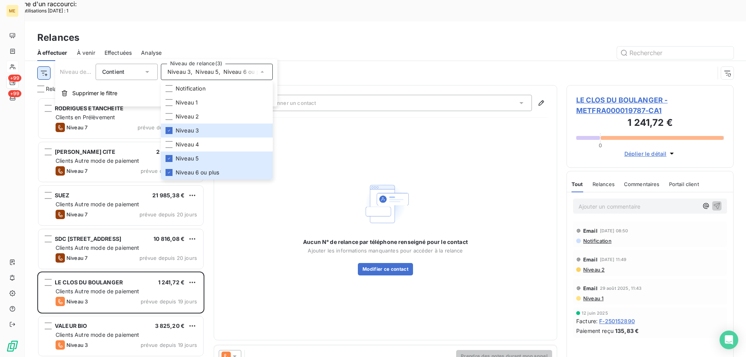
click at [42, 53] on html "Recherche d'un raccourci: Nombre d'utilisations aujourd'hui : 1 x ME +99 +99 Re…" at bounding box center [373, 228] width 746 height 456
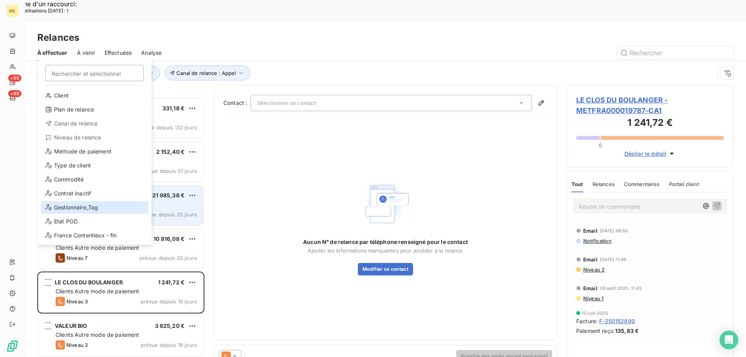
click at [107, 202] on div "Gestionnaire_Tag" at bounding box center [95, 207] width 108 height 12
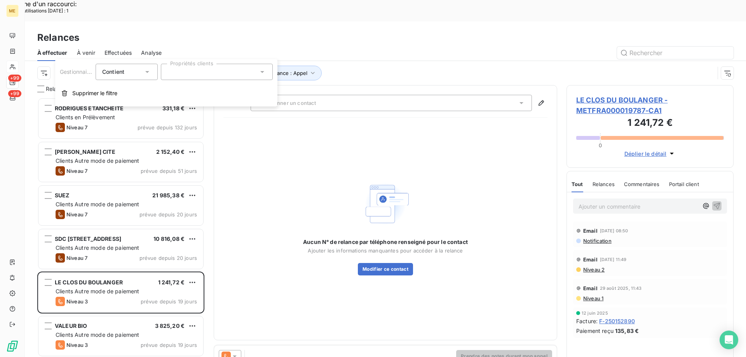
click at [173, 68] on input "text" at bounding box center [171, 71] width 6 height 7
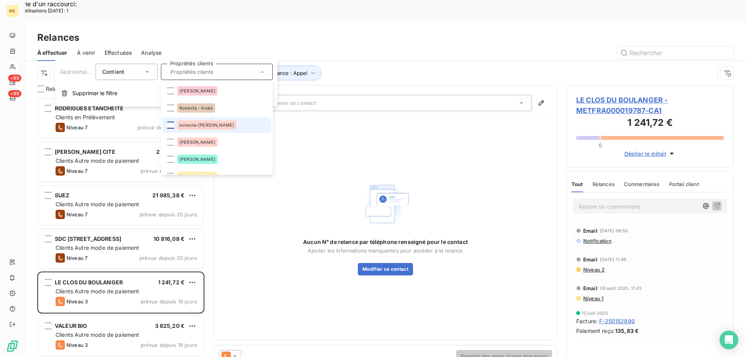
click at [171, 126] on div at bounding box center [170, 125] width 7 height 7
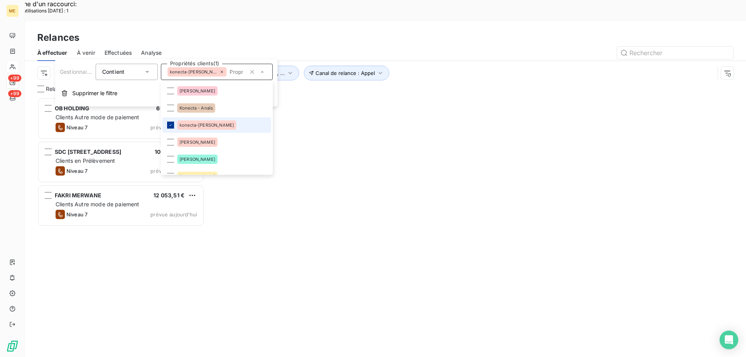
scroll to position [275, 161]
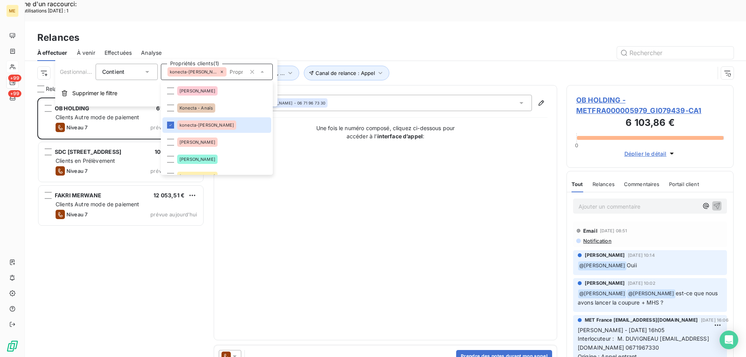
click at [127, 261] on div "OB HOLDING 6 103,86 € Clients Autre mode de paiement Niveau 7 prévue aujourd’hu…" at bounding box center [120, 238] width 167 height 281
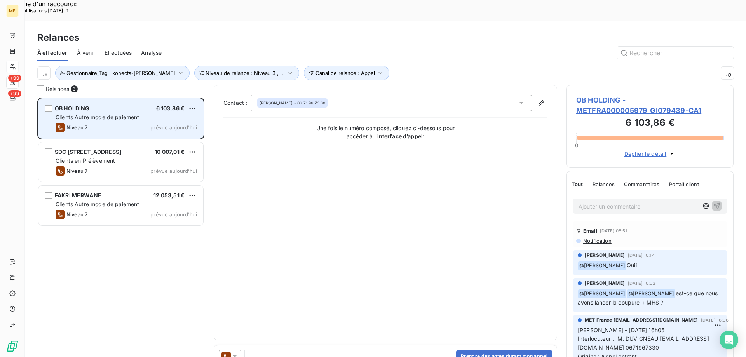
click at [140, 114] on div "Clients Autre mode de paiement" at bounding box center [126, 118] width 141 height 8
click at [143, 105] on div "OB HOLDING 6 103,86 €" at bounding box center [126, 108] width 141 height 7
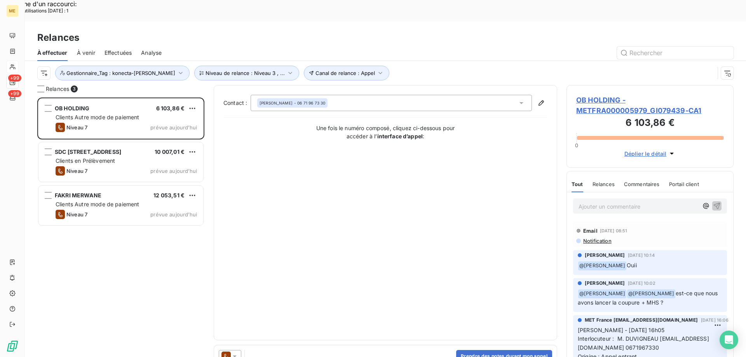
click at [590, 95] on span "OB HOLDING - METFRA000005979_GI079439-CA1" at bounding box center [650, 105] width 148 height 21
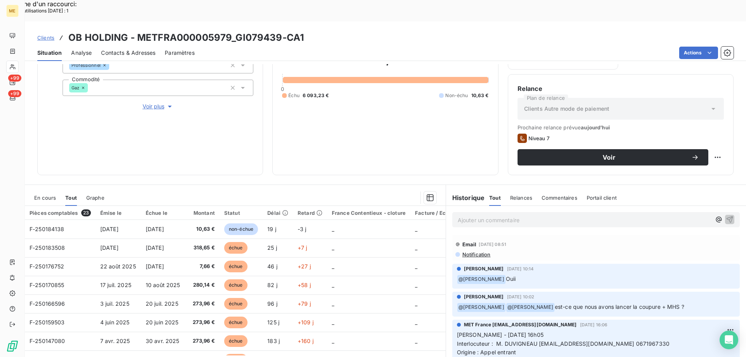
scroll to position [104, 0]
click at [150, 102] on span "Voir plus" at bounding box center [158, 106] width 31 height 8
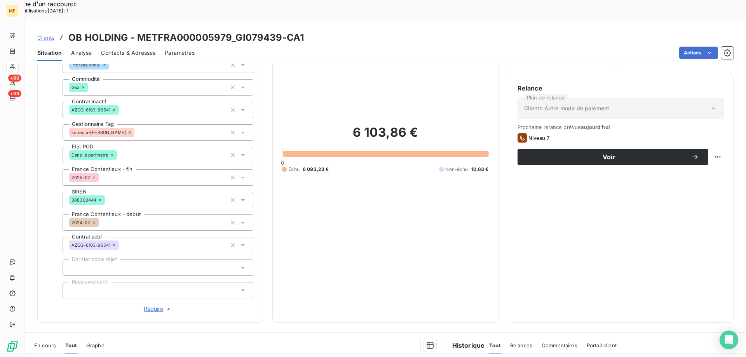
click at [152, 305] on span "Réduire" at bounding box center [158, 309] width 29 height 8
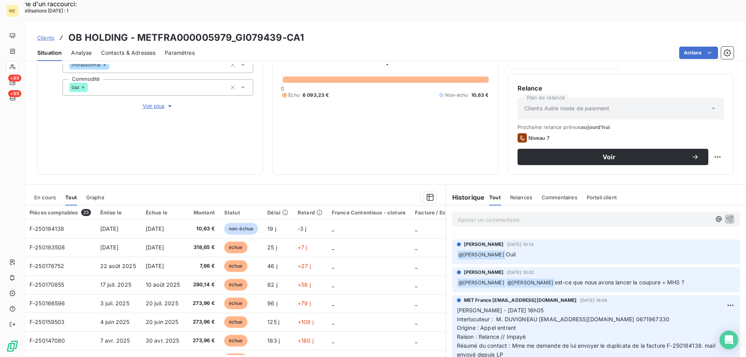
scroll to position [39, 0]
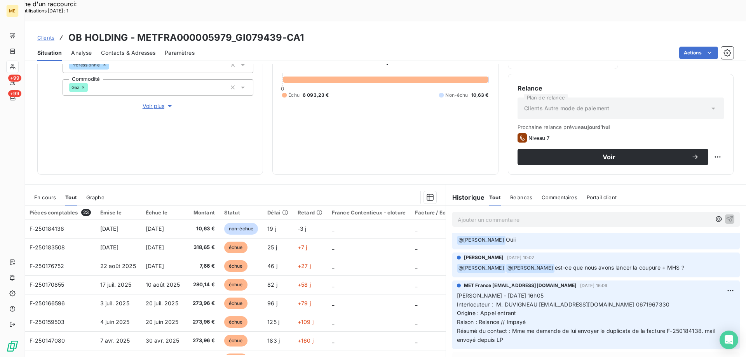
click at [151, 102] on span "Voir plus" at bounding box center [158, 106] width 31 height 8
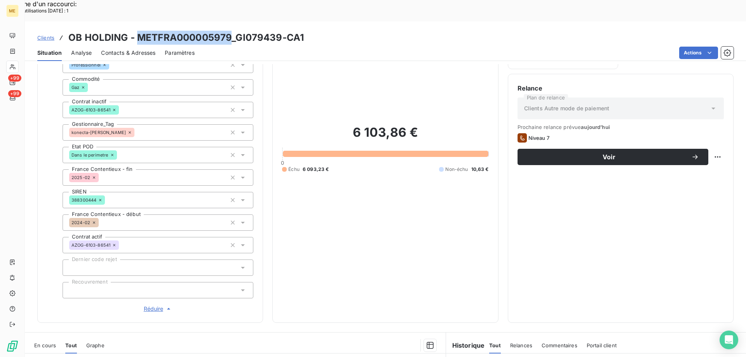
drag, startPoint x: 138, startPoint y: 16, endPoint x: 231, endPoint y: 16, distance: 92.5
click at [231, 31] on h3 "OB HOLDING - METFRA000005979_GI079439-CA1" at bounding box center [186, 38] width 236 height 14
copy h3 "METFRA000005979"
click at [146, 305] on span "Réduire" at bounding box center [158, 309] width 29 height 8
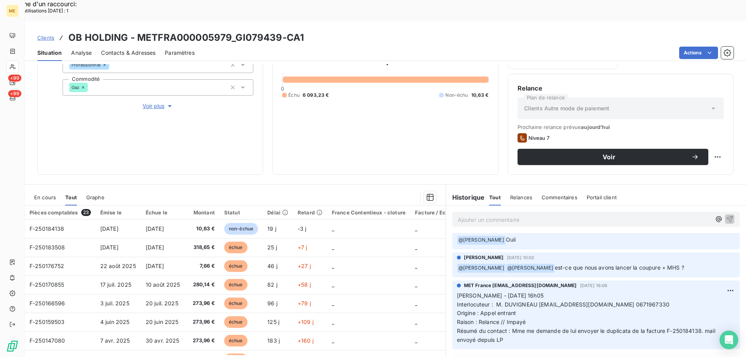
click at [314, 31] on div "Clients OB HOLDING - METFRA000005979_GI079439-CA1" at bounding box center [385, 38] width 721 height 14
drag, startPoint x: 314, startPoint y: 13, endPoint x: 137, endPoint y: 13, distance: 176.5
click at [137, 31] on div "Clients OB HOLDING - METFRA000005979_GI079439-CA1" at bounding box center [385, 38] width 721 height 14
copy h3 "METFRA000005979_GI079439-CA1"
click at [315, 31] on div "Clients OB HOLDING - METFRA000005979_GI079439-CA1" at bounding box center [385, 38] width 721 height 14
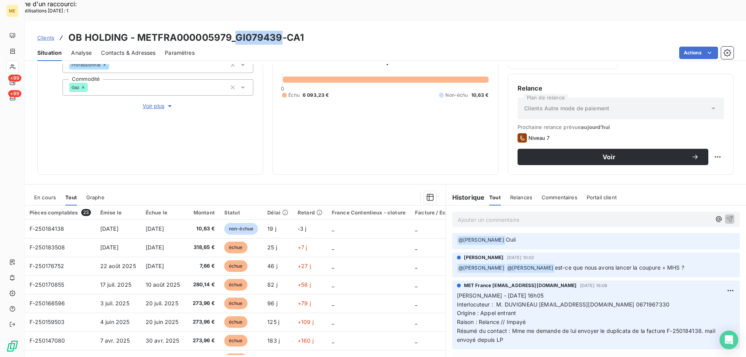
drag, startPoint x: 234, startPoint y: 15, endPoint x: 280, endPoint y: 15, distance: 45.5
click at [280, 31] on h3 "OB HOLDING - METFRA000005979_GI079439-CA1" at bounding box center [186, 38] width 236 height 14
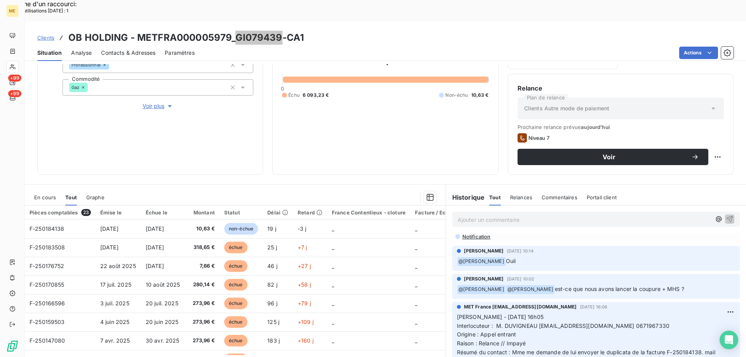
scroll to position [0, 0]
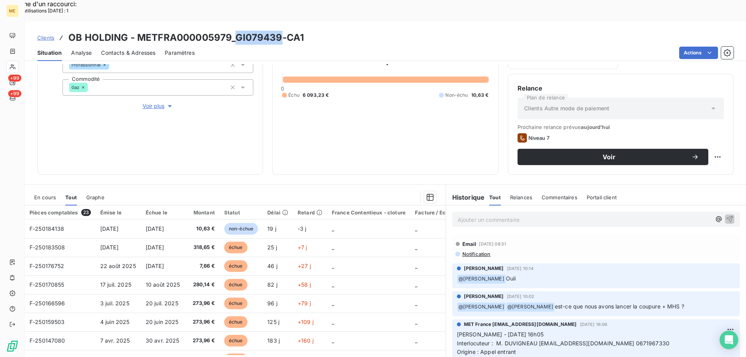
click at [148, 102] on span "Voir plus" at bounding box center [158, 106] width 31 height 8
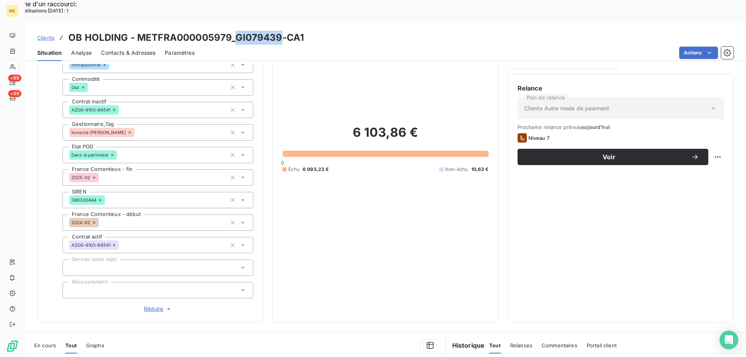
click at [151, 305] on span "Réduire" at bounding box center [158, 309] width 29 height 8
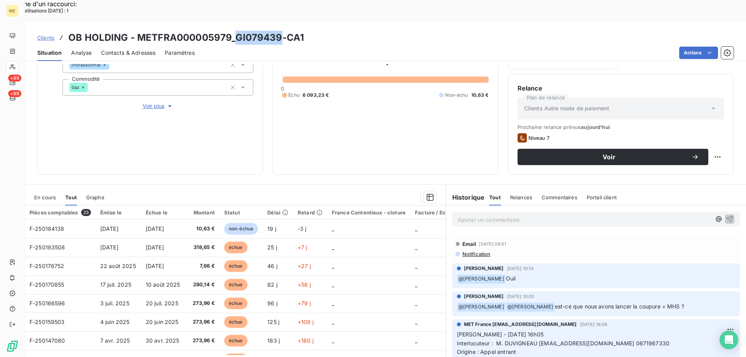
click at [151, 102] on span "Voir plus" at bounding box center [158, 106] width 31 height 8
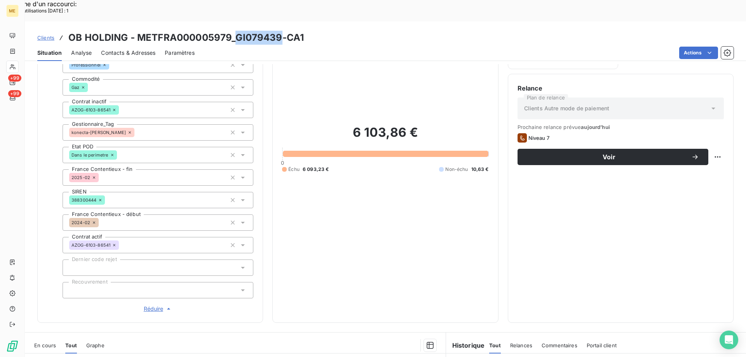
click at [148, 305] on span "Réduire" at bounding box center [158, 309] width 29 height 8
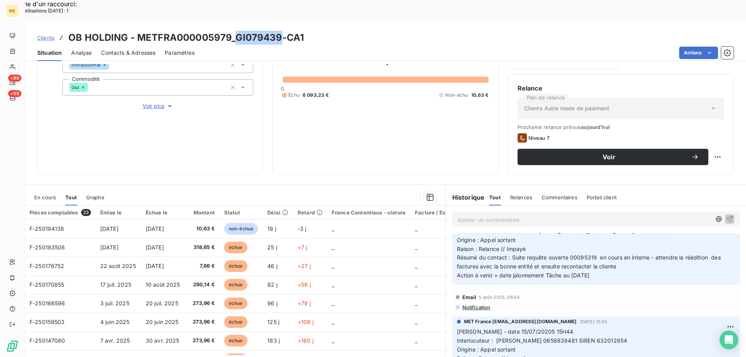
scroll to position [311, 0]
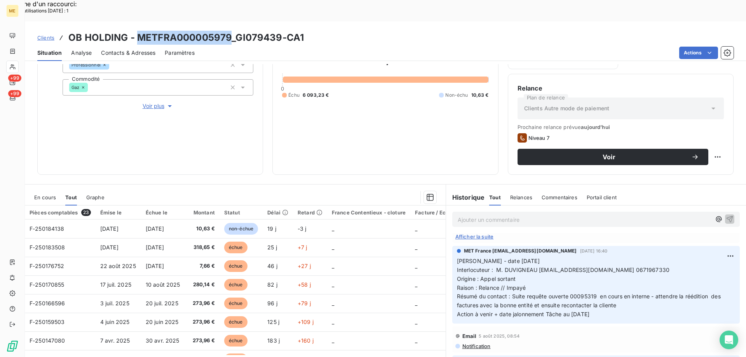
drag, startPoint x: 139, startPoint y: 18, endPoint x: 229, endPoint y: 9, distance: 90.7
click at [229, 21] on div "Clients OB HOLDING - METFRA000005979_GI079439-CA1 Situation Analyse Contacts & …" at bounding box center [385, 41] width 721 height 40
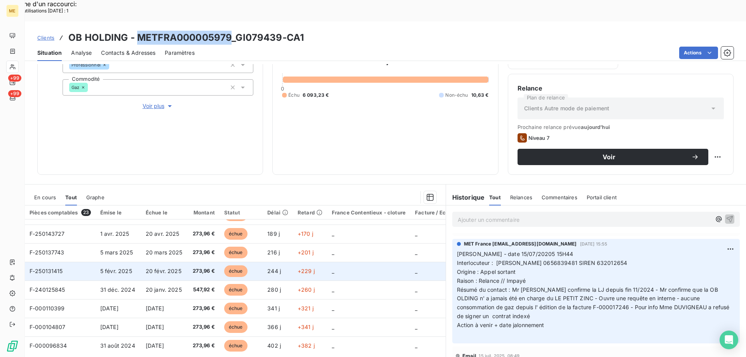
scroll to position [141, 0]
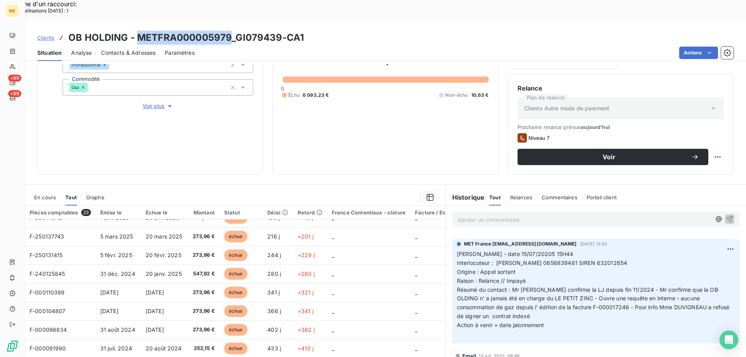
click at [111, 210] on div "Émise le" at bounding box center [118, 213] width 36 height 6
click at [114, 210] on div "Émise le" at bounding box center [118, 213] width 36 height 6
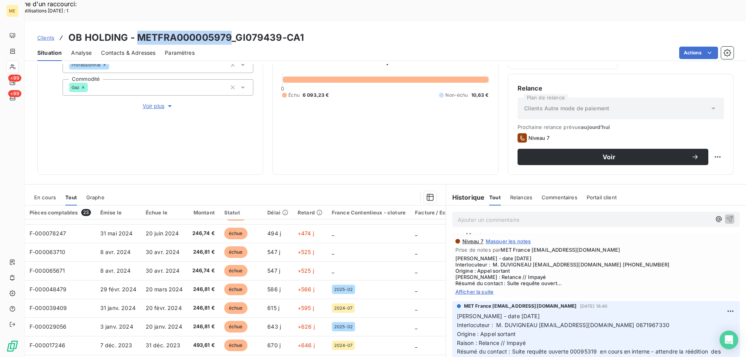
scroll to position [233, 0]
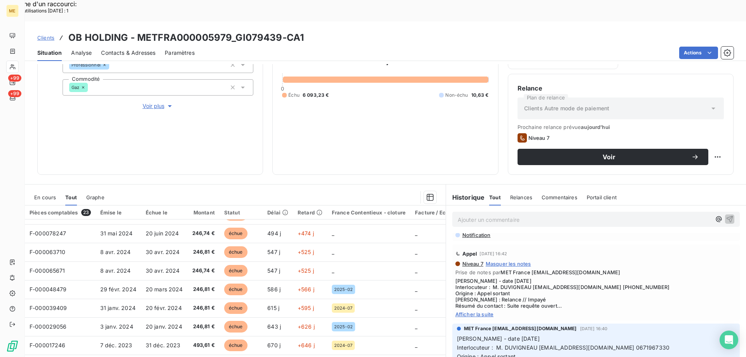
click at [475, 311] on span "Afficher la suite" at bounding box center [596, 314] width 281 height 6
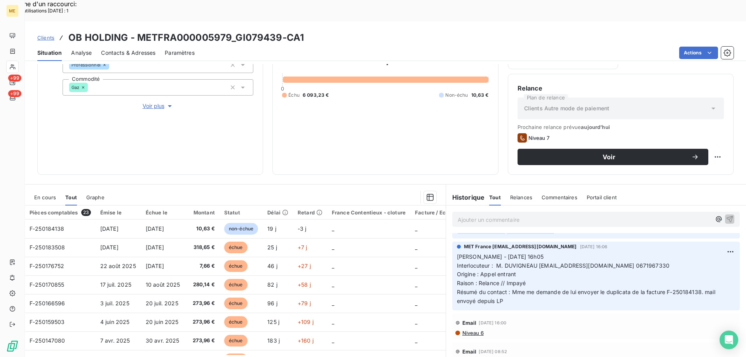
scroll to position [39, 0]
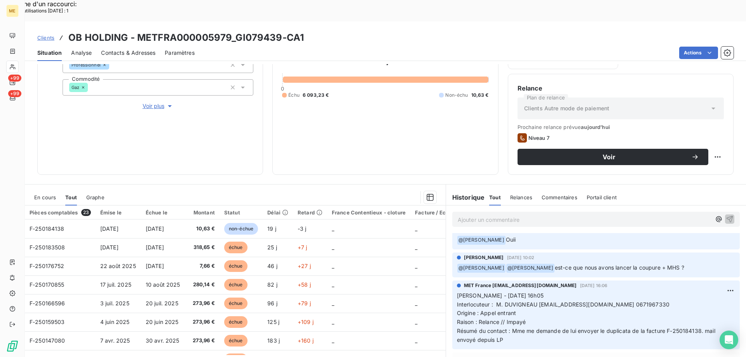
click at [659, 301] on span "Interlocuteur : M. DUVIGNEAU louise.duvigneau@sahospitalitygroup.com 0671967330" at bounding box center [563, 304] width 213 height 7
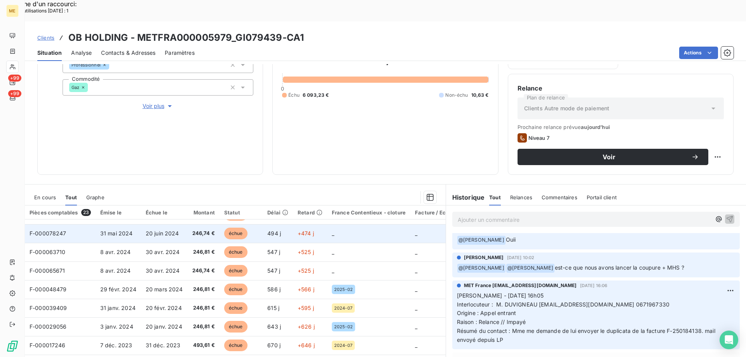
scroll to position [297, 0]
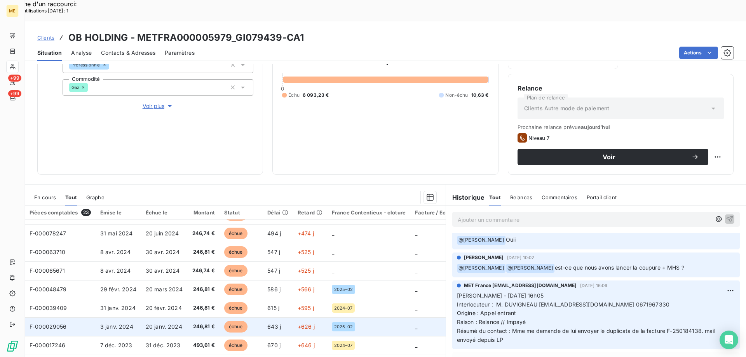
click at [51, 323] on span "F-000029056" at bounding box center [48, 326] width 37 height 7
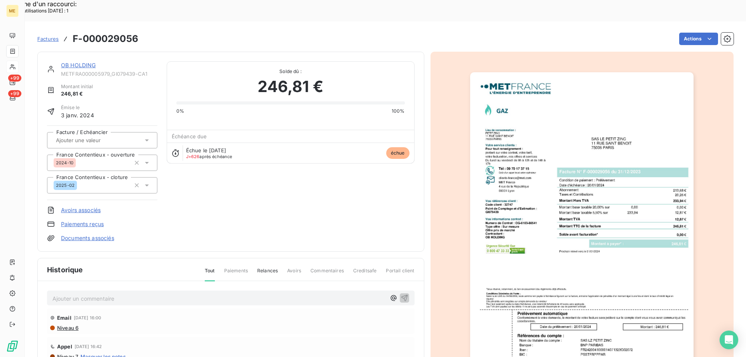
click at [514, 217] on img "button" at bounding box center [582, 230] width 224 height 316
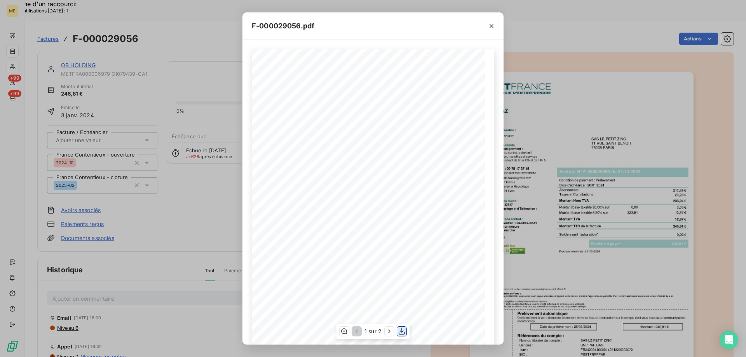
click at [403, 330] on icon "button" at bounding box center [402, 332] width 8 height 8
click at [491, 28] on icon "button" at bounding box center [492, 26] width 8 height 8
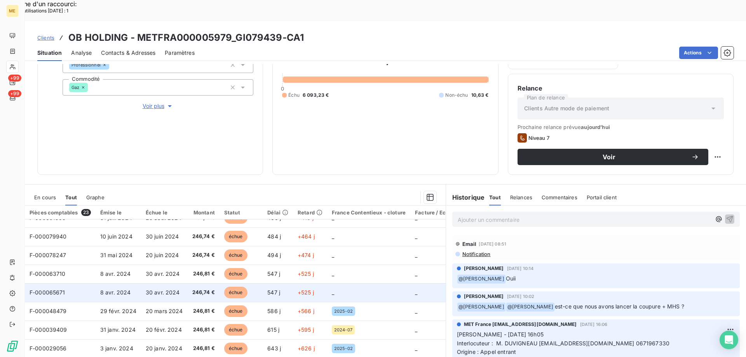
scroll to position [297, 0]
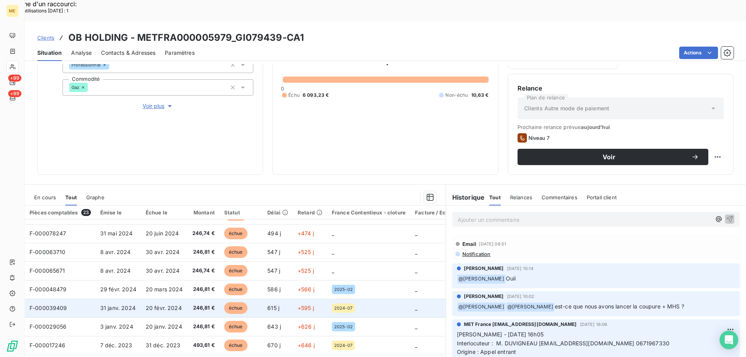
click at [56, 305] on span "F-000039409" at bounding box center [49, 308] width 38 height 7
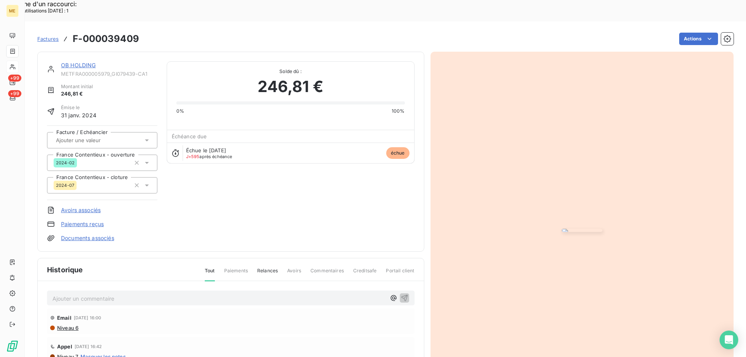
click at [562, 232] on img "button" at bounding box center [582, 230] width 40 height 3
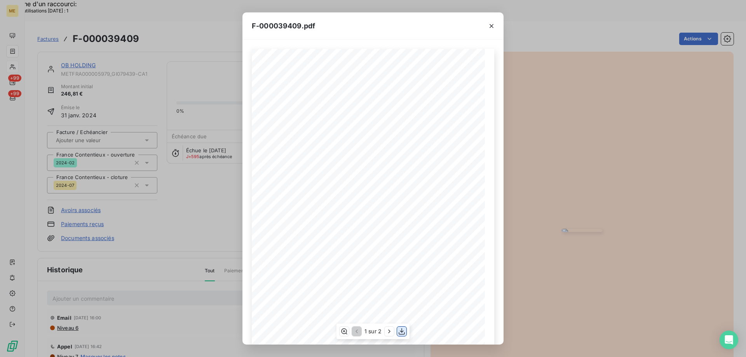
click at [405, 332] on icon "button" at bounding box center [402, 332] width 8 height 8
click at [492, 26] on icon "button" at bounding box center [492, 26] width 4 height 4
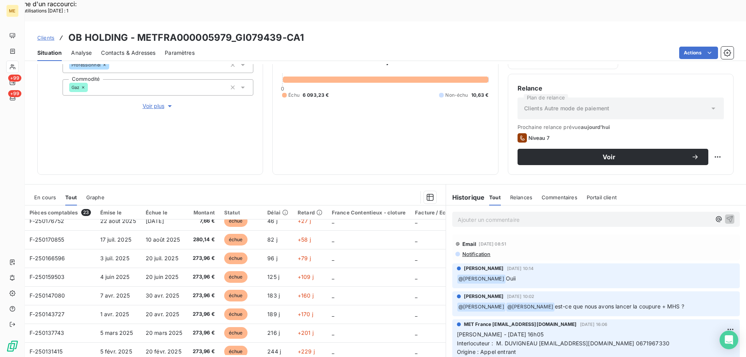
scroll to position [117, 0]
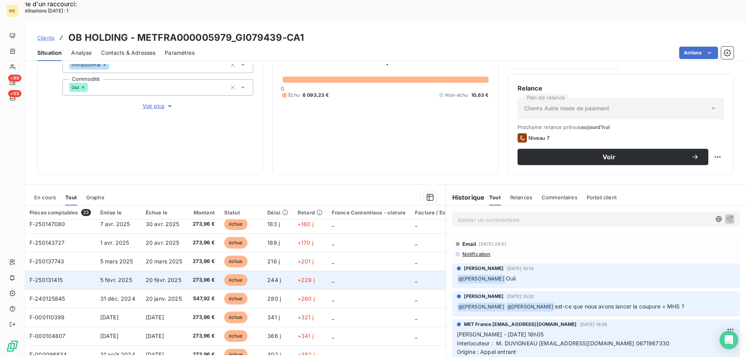
click at [48, 277] on span "F-250131415" at bounding box center [46, 280] width 33 height 7
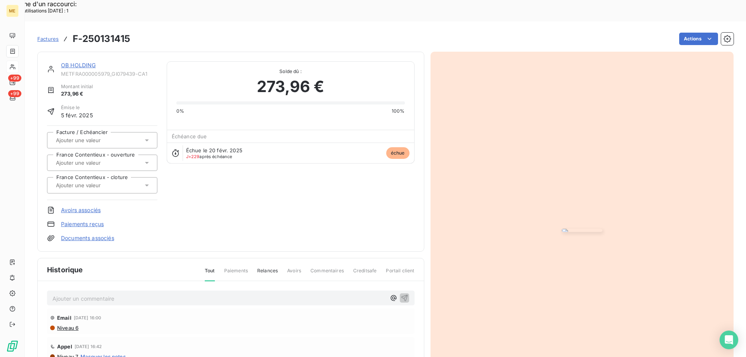
click at [563, 232] on img "button" at bounding box center [582, 230] width 40 height 3
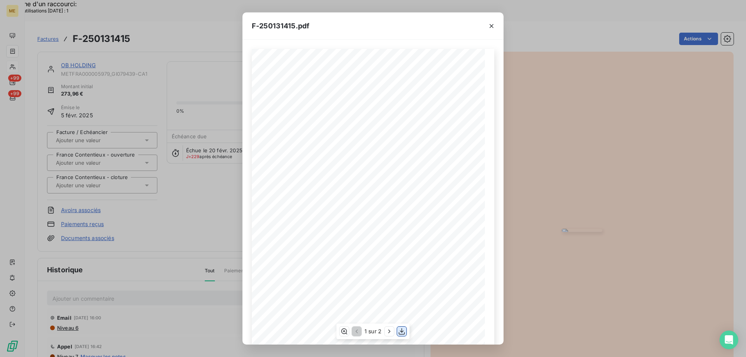
click at [402, 332] on icon "button" at bounding box center [402, 331] width 6 height 7
click at [493, 28] on icon "button" at bounding box center [492, 26] width 4 height 4
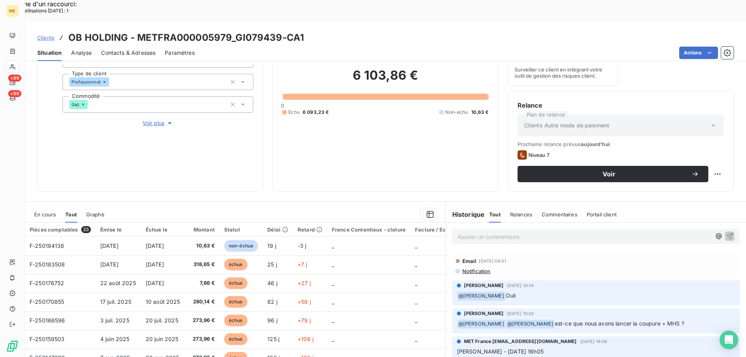
scroll to position [104, 0]
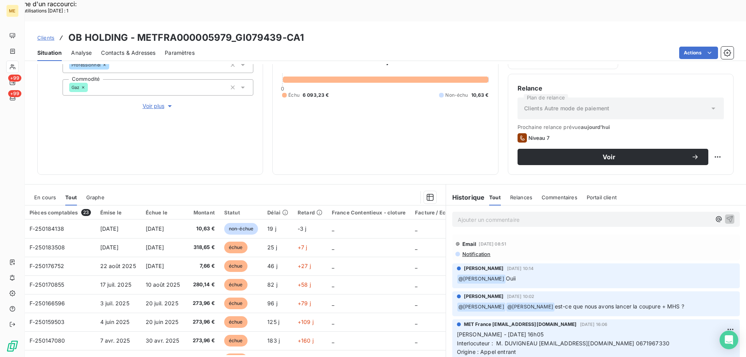
click at [480, 215] on p "Ajouter un commentaire ﻿" at bounding box center [584, 220] width 253 height 10
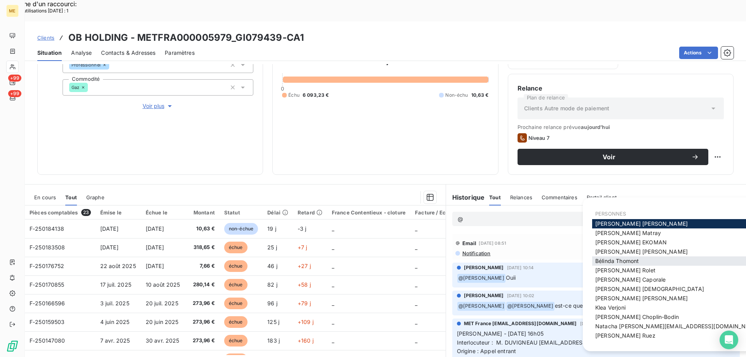
click at [620, 263] on span "Bélinda Thomont" at bounding box center [617, 261] width 44 height 7
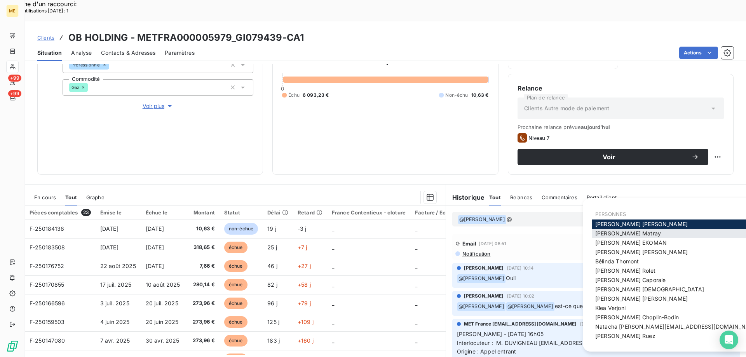
click at [607, 235] on span "Amélie Matray" at bounding box center [628, 233] width 66 height 7
drag, startPoint x: 620, startPoint y: 336, endPoint x: 618, endPoint y: 330, distance: 6.0
click at [620, 336] on span "Xavier Ruez" at bounding box center [625, 336] width 60 height 7
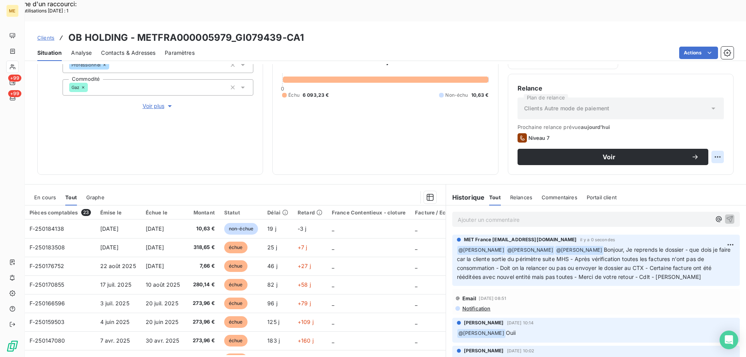
click at [711, 133] on html "Recherche d'un raccourci: Nombre d'utilisations aujourd'hui : 1 x ME +99 +99 Cl…" at bounding box center [373, 228] width 746 height 456
click at [681, 152] on div "Replanifier cette action" at bounding box center [680, 153] width 70 height 12
select select "9"
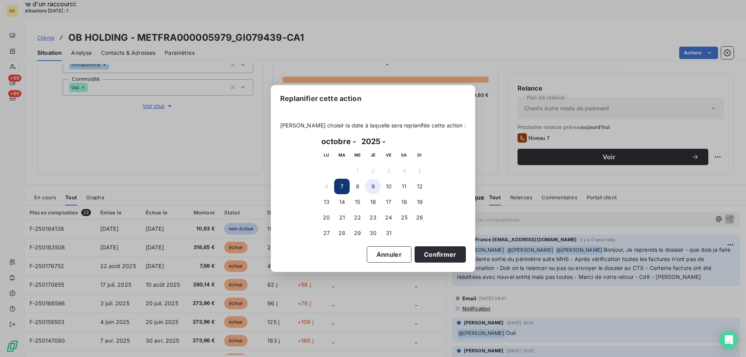
click at [374, 189] on button "9" at bounding box center [373, 187] width 16 height 16
click at [421, 254] on button "Confirmer" at bounding box center [440, 254] width 51 height 16
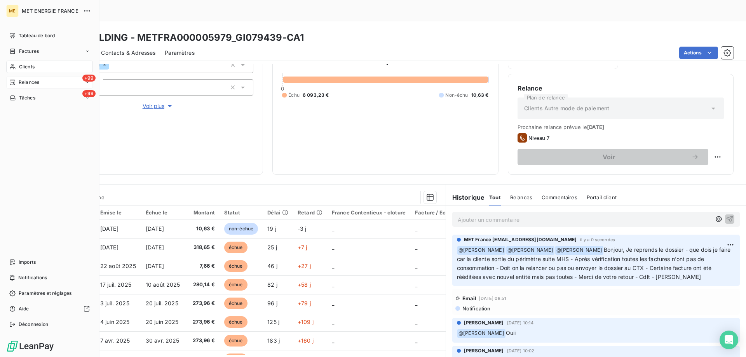
click at [61, 85] on div "+99 Relances" at bounding box center [49, 82] width 87 height 12
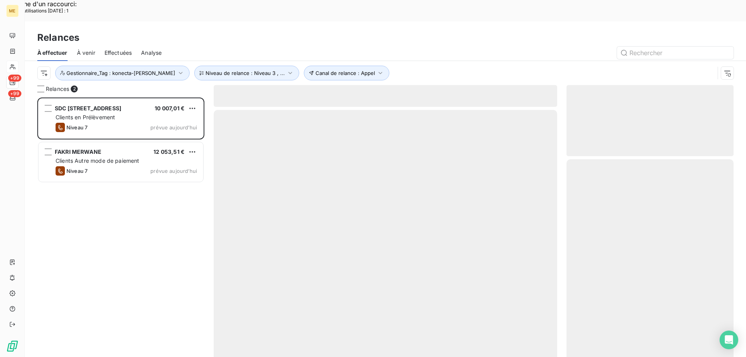
scroll to position [275, 161]
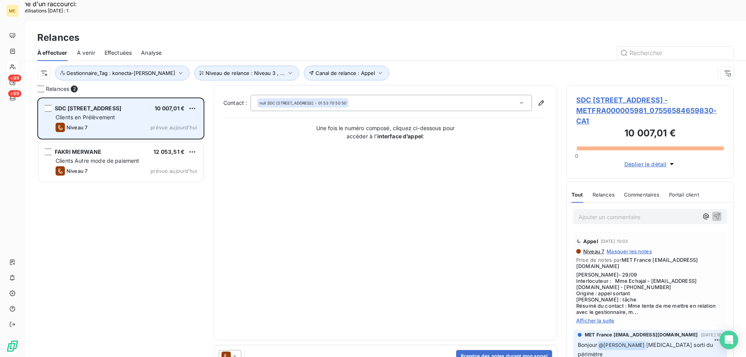
click at [127, 114] on div "Clients en Prélèvement" at bounding box center [126, 118] width 141 height 8
click at [130, 105] on div "SDC 6 RUE MONTALIVET 10 007,01 €" at bounding box center [126, 108] width 141 height 7
click at [85, 99] on div "SDC 6 RUE MONTALIVET 10 007,01 € Clients en Prélèvement Niveau 7 prévue aujourd…" at bounding box center [120, 119] width 165 height 40
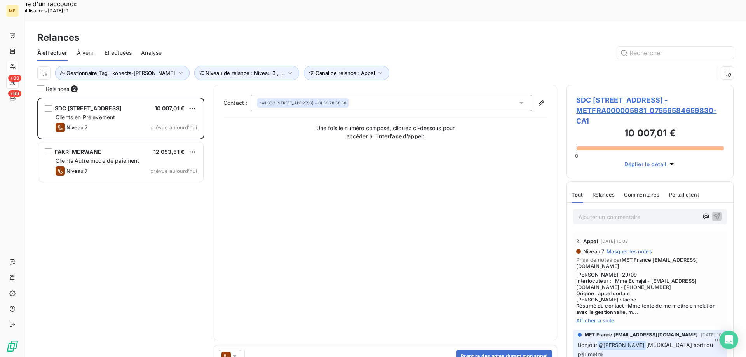
click at [603, 95] on span "SDC 6 RUE MONTALIVET - METFRA000005981_07556584659830-CA1" at bounding box center [650, 110] width 148 height 31
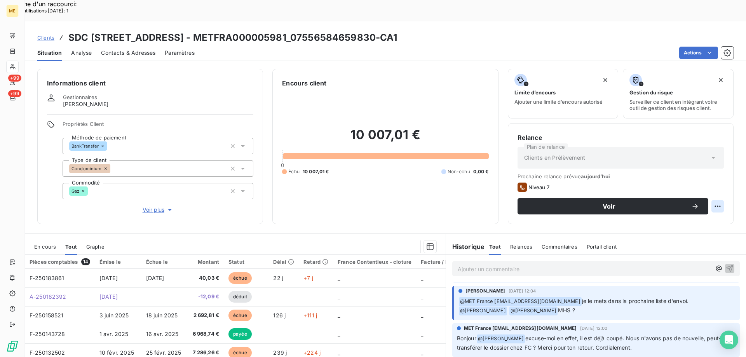
click at [714, 186] on html "Recherche d'un raccourci: Nombre d'utilisations aujourd'hui : 1 x ME +99 +99 Cl…" at bounding box center [373, 228] width 746 height 456
click at [685, 202] on div "Replanifier cette action" at bounding box center [680, 202] width 70 height 12
select select "9"
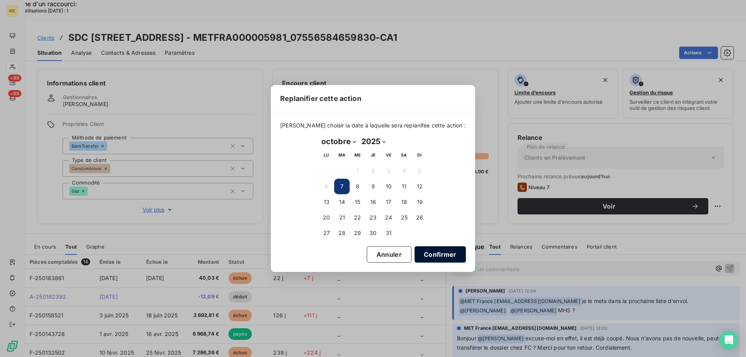
drag, startPoint x: 388, startPoint y: 232, endPoint x: 404, endPoint y: 248, distance: 22.8
click at [388, 232] on button "31" at bounding box center [389, 233] width 16 height 16
click at [416, 254] on button "Confirmer" at bounding box center [440, 254] width 51 height 16
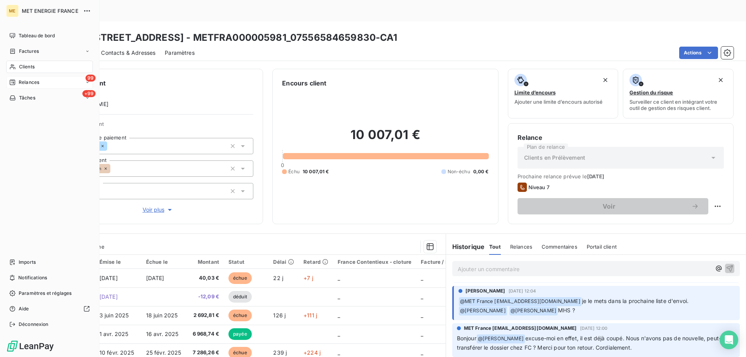
click at [57, 84] on div "99 Relances" at bounding box center [49, 82] width 87 height 12
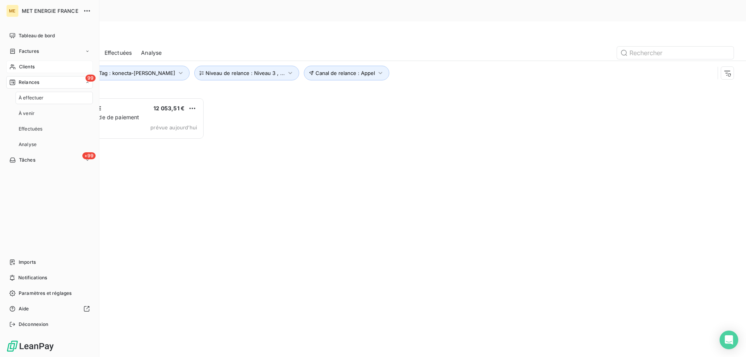
scroll to position [275, 161]
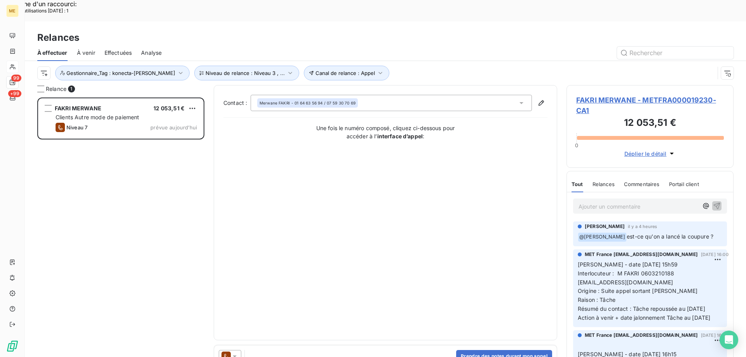
click at [625, 95] on span "FAKRI MERWANE - METFRA000019230-CA1" at bounding box center [650, 105] width 148 height 21
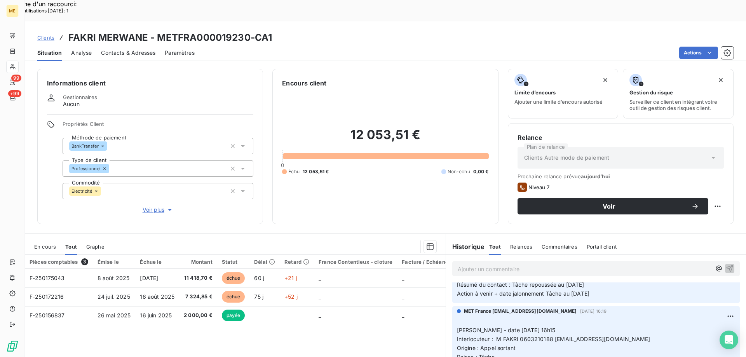
click at [153, 206] on span "Voir plus" at bounding box center [158, 210] width 31 height 8
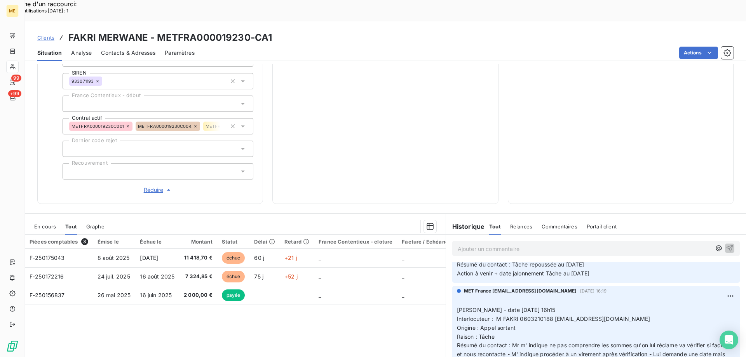
scroll to position [233, 0]
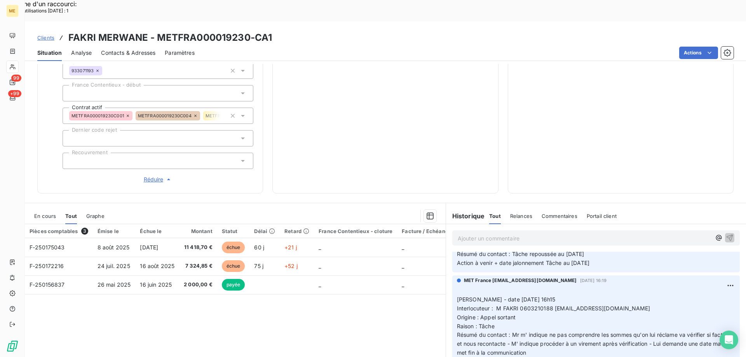
click at [152, 176] on span "Réduire" at bounding box center [158, 180] width 29 height 8
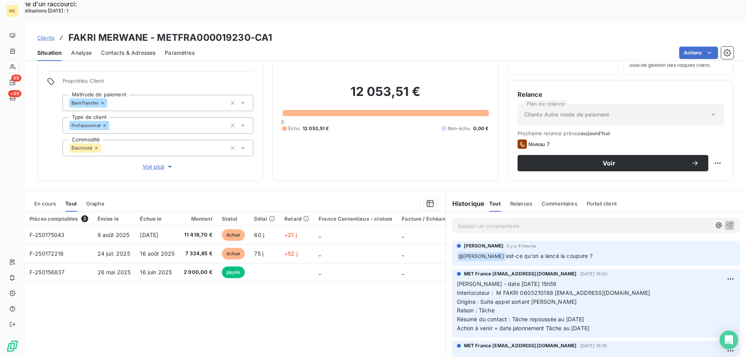
scroll to position [49, 0]
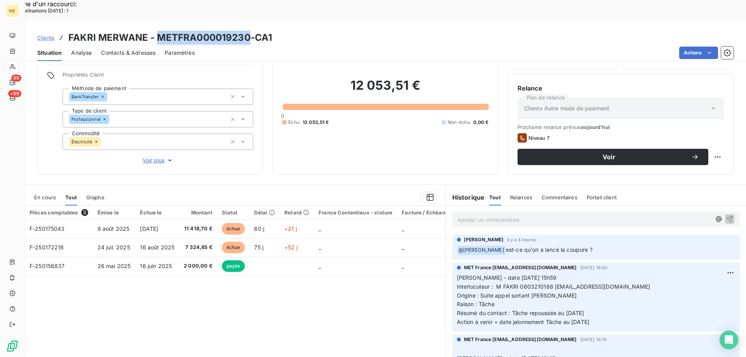
drag, startPoint x: 160, startPoint y: 16, endPoint x: 250, endPoint y: 18, distance: 90.6
click at [250, 31] on h3 "FAKRI MERWANE - METFRA000019230-CA1" at bounding box center [170, 38] width 204 height 14
click at [713, 135] on html "Recherche d'un raccourci: Nombre d'utilisations aujourd'hui : 1 x ME 99 +99 Cli…" at bounding box center [373, 228] width 746 height 456
click at [678, 151] on div "Replanifier cette action" at bounding box center [680, 153] width 70 height 12
select select "9"
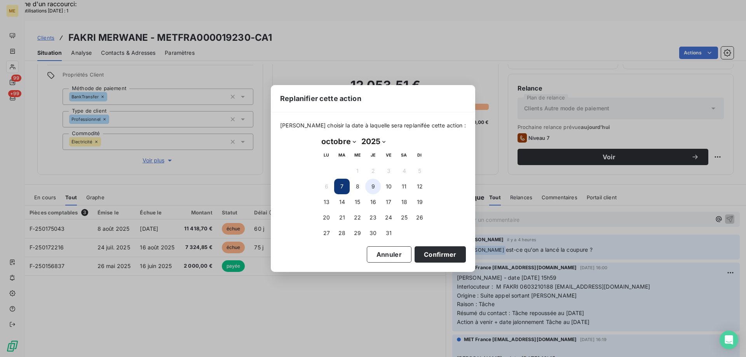
click at [373, 186] on button "9" at bounding box center [373, 187] width 16 height 16
click at [418, 254] on button "Confirmer" at bounding box center [440, 254] width 51 height 16
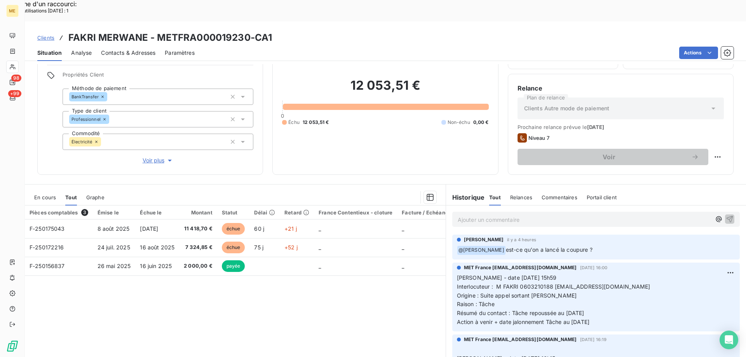
click at [346, 285] on div "Pièces comptables 3 Émise le Échue le Montant Statut Délai Retard France Conten…" at bounding box center [235, 281] width 421 height 150
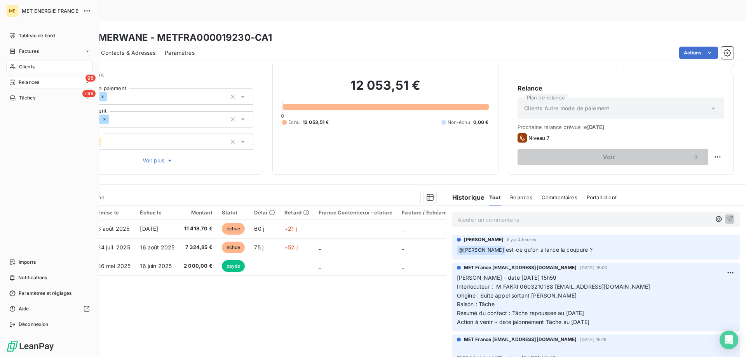
click at [50, 85] on div "98 Relances" at bounding box center [49, 82] width 87 height 12
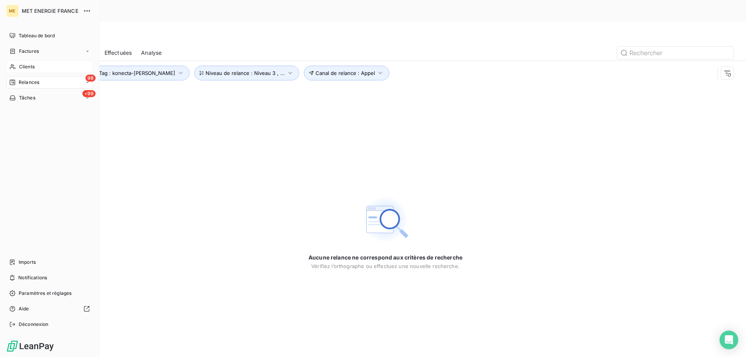
click at [55, 70] on div "Clients" at bounding box center [49, 67] width 87 height 12
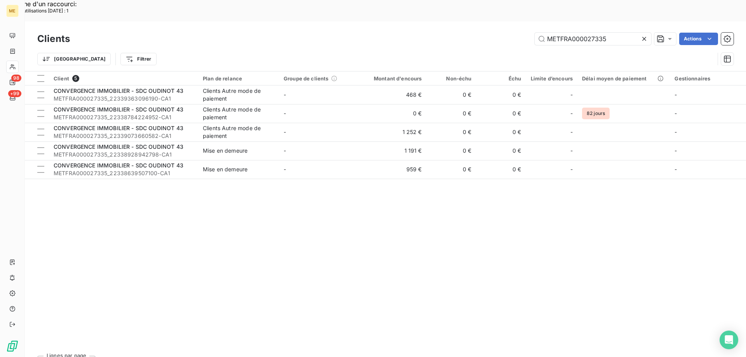
click at [644, 35] on icon at bounding box center [645, 39] width 8 height 8
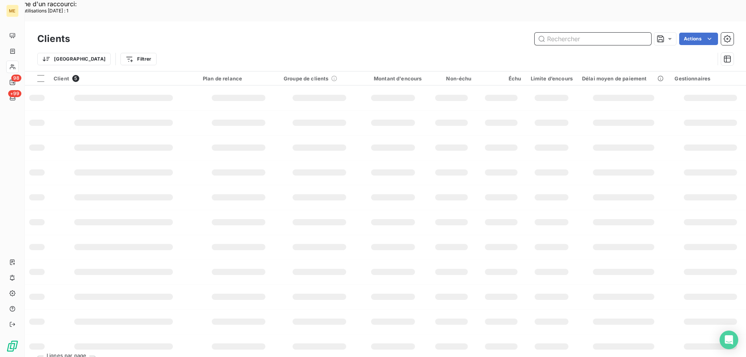
click at [585, 33] on input "text" at bounding box center [593, 39] width 117 height 12
type input "binks holding"
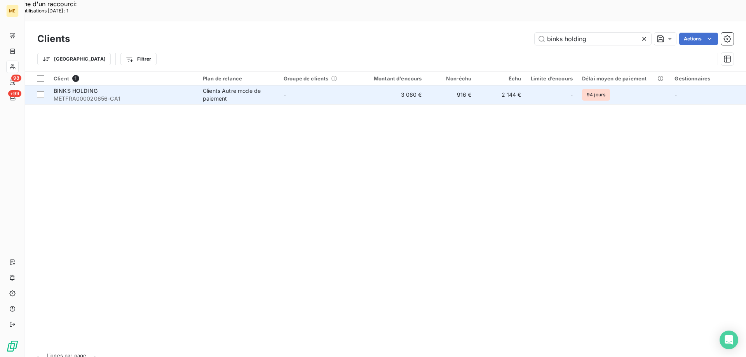
click at [84, 87] on span "BINKS HOLDING" at bounding box center [76, 90] width 44 height 7
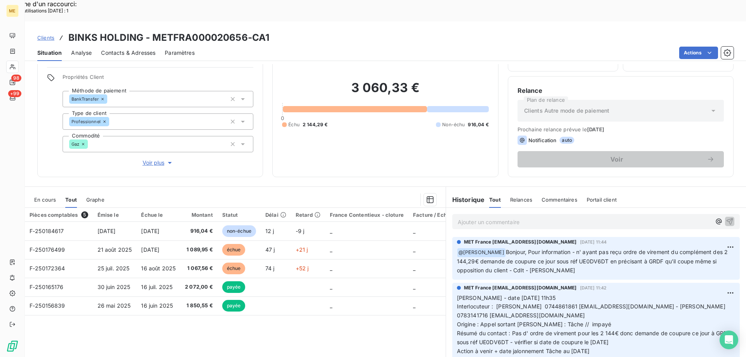
scroll to position [49, 0]
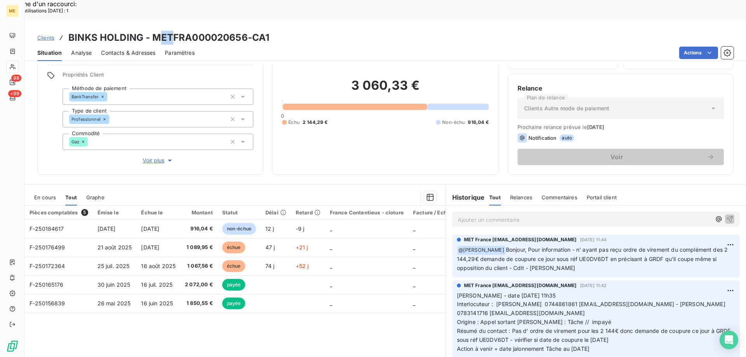
drag, startPoint x: 156, startPoint y: 12, endPoint x: 167, endPoint y: 13, distance: 10.5
click at [173, 31] on h3 "BINKS HOLDING - METFRA000020656-CA1" at bounding box center [168, 38] width 201 height 14
click at [157, 31] on h3 "BINKS HOLDING - METFRA000020656-CA1" at bounding box center [168, 38] width 201 height 14
drag, startPoint x: 153, startPoint y: 15, endPoint x: 246, endPoint y: 17, distance: 92.9
click at [246, 31] on h3 "BINKS HOLDING - METFRA000020656-CA1" at bounding box center [168, 38] width 201 height 14
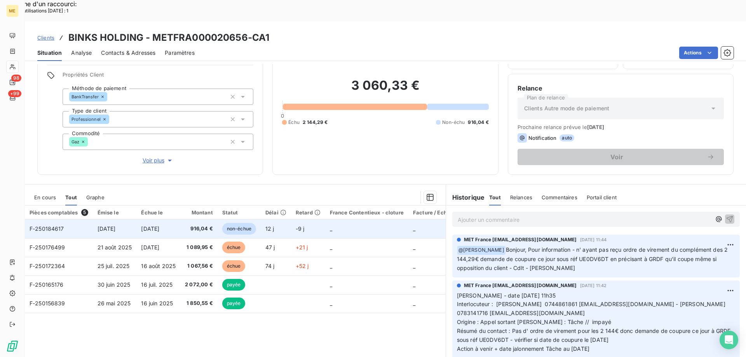
click at [51, 225] on span "F-250184617" at bounding box center [47, 228] width 35 height 7
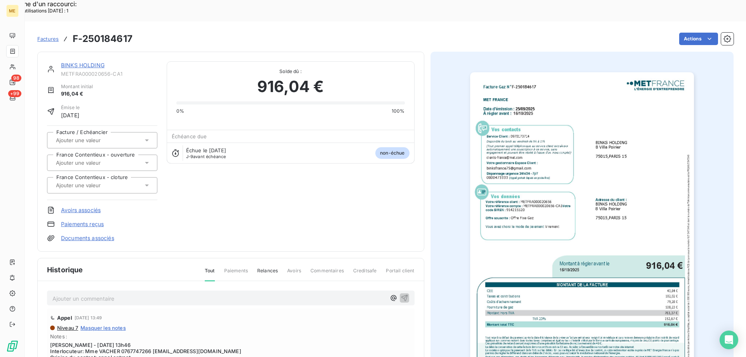
click at [590, 132] on img "button" at bounding box center [582, 230] width 224 height 316
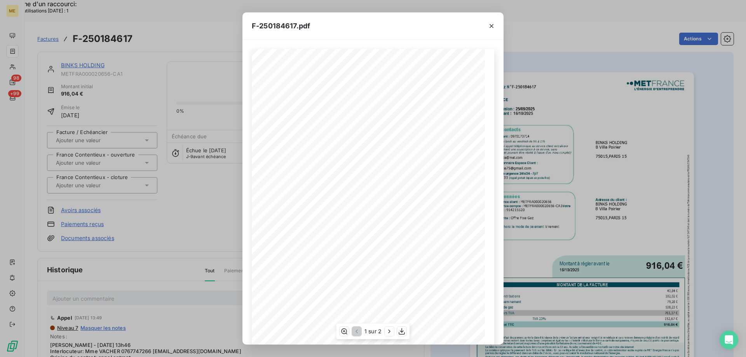
scroll to position [53, 0]
click at [403, 330] on icon "button" at bounding box center [402, 332] width 8 height 8
click at [492, 26] on icon "button" at bounding box center [492, 26] width 4 height 4
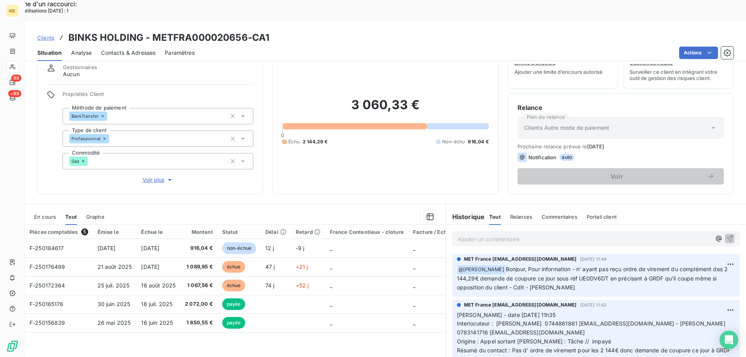
scroll to position [49, 0]
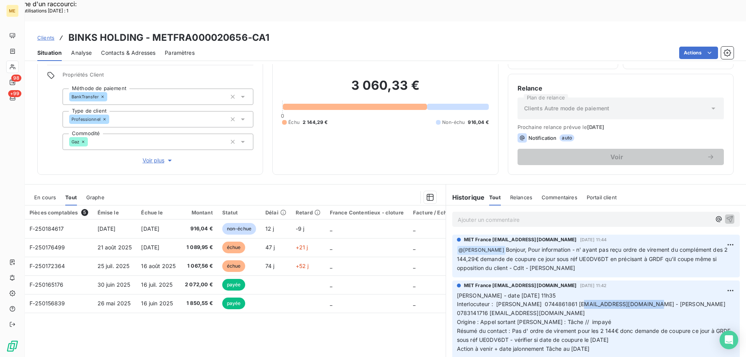
drag, startPoint x: 577, startPoint y: 282, endPoint x: 646, endPoint y: 282, distance: 68.8
click at [646, 301] on span "Interlocuteur : Faycal BOUBEKRI 0744861861 binksfrance75@gmail.com - Melle NEGG…" at bounding box center [702, 313] width 491 height 24
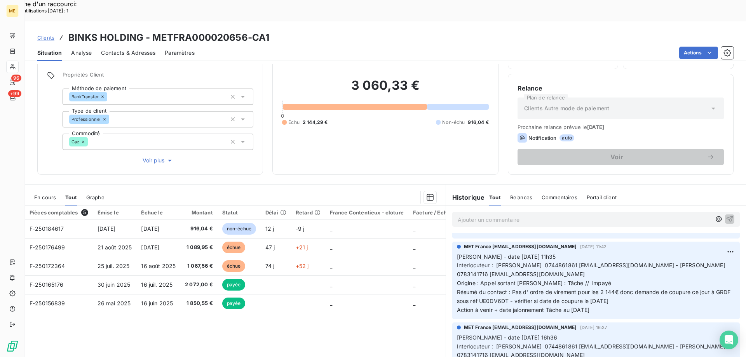
click at [555, 258] on p "Valérie - date 06/10/2025 11h35 Interlocuteur : Faycal BOUBEKRI 0744861861 bink…" at bounding box center [596, 284] width 278 height 62
click at [580, 265] on p "Valérie - date 06/10/2025 11h35 Interlocuteur : Faycal BOUBEKRI 0744861861 bink…" at bounding box center [596, 284] width 278 height 62
click at [470, 262] on span "Interlocuteur : Faycal BOUBEKRI 0744861861 binksfrance75@gmail.com - Melle NEGG…" at bounding box center [702, 274] width 491 height 24
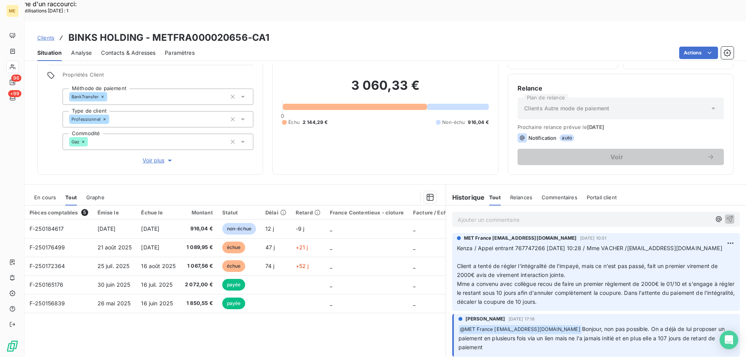
scroll to position [466, 0]
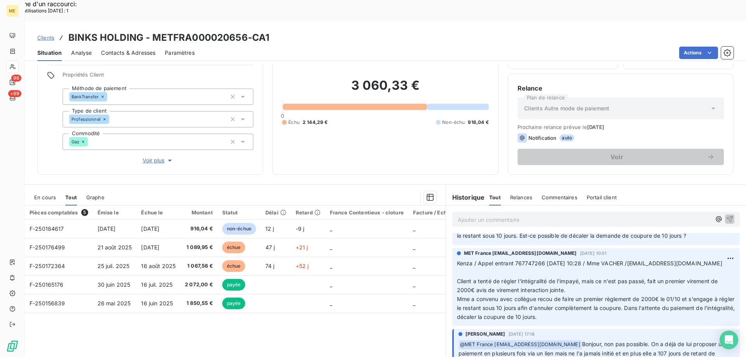
click at [521, 260] on span "Kenza / Appel entrant 767747266 02/10/2025 10:28 / Mme VACHER /binksfrance75@gm…" at bounding box center [589, 263] width 265 height 7
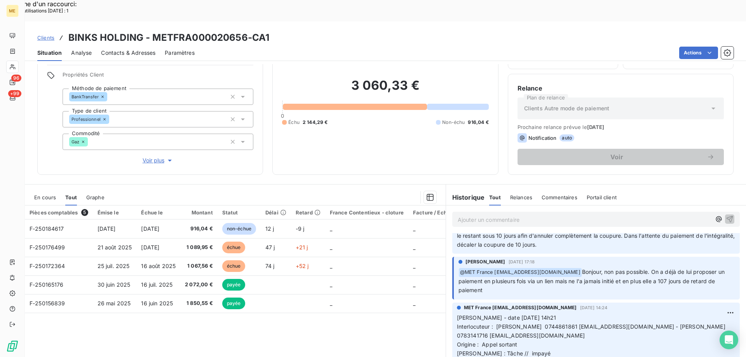
scroll to position [622, 0]
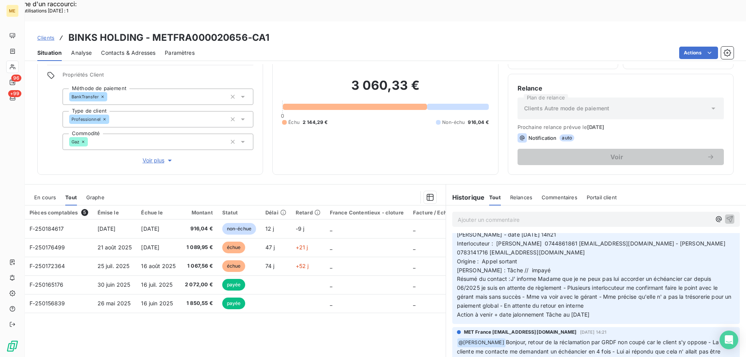
drag, startPoint x: 605, startPoint y: 304, endPoint x: 454, endPoint y: 222, distance: 171.6
click at [457, 231] on p "Valérie - date 01/10/2025 14h21 Interlocuteur : Faycal BOUBEKRI 0744861861 bink…" at bounding box center [596, 275] width 278 height 89
click at [465, 215] on p "Ajouter un commentaire ﻿" at bounding box center [584, 220] width 253 height 10
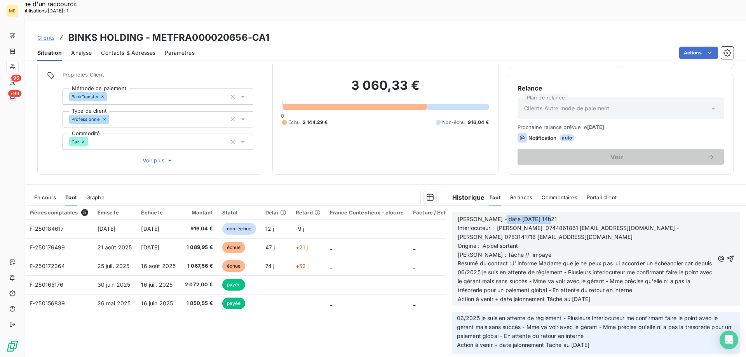
scroll to position [657, 0]
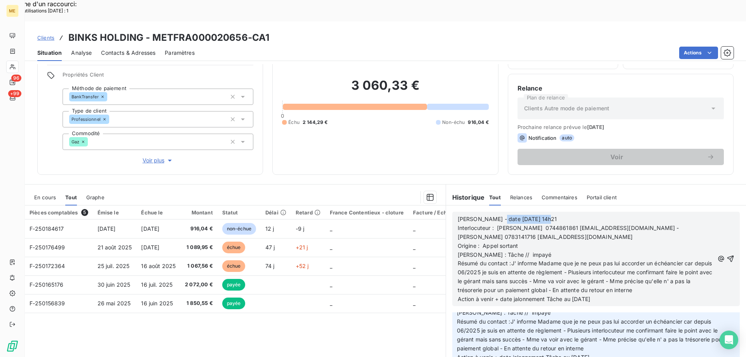
drag, startPoint x: 491, startPoint y: 199, endPoint x: 563, endPoint y: 190, distance: 72.4
click at [563, 212] on div "Valérie - date 01/10/2025 14h21 Interlocuteur : Faycal BOUBEKRI 0744861861 bink…" at bounding box center [596, 259] width 288 height 94
click at [558, 225] on span "Interlocuteur : Faycal BOUBEKRI 0744861861 binksfrance75@gmail.com - Melle NEGG…" at bounding box center [727, 241] width 538 height 33
click at [545, 225] on span "Interlocuteur : Faycal BOUBEKRI 0744861861 binksfrance75@gmail.com - Melle NEGG…" at bounding box center [727, 241] width 538 height 33
click at [609, 225] on span "Interlocuteur : Faycal BOUBEKRI 0744861861 binksfrance75@gmail.com - Melle NEGG…" at bounding box center [741, 241] width 566 height 33
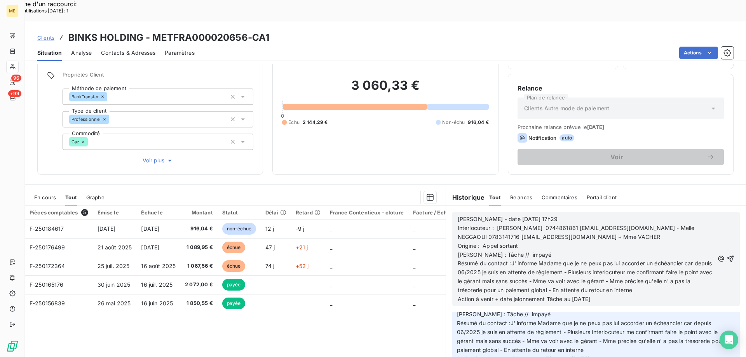
click at [593, 224] on p "Interlocuteur : Faycal BOUBEKRI 0744861861 binksfrance75@gmail.com - Melle NEGG…" at bounding box center [586, 242] width 257 height 36
click at [587, 224] on p "Interlocuteur : Faycal BOUBEKRI 0744861861 binksfrance75@gmail.com - Melle NEGG…" at bounding box center [586, 242] width 257 height 36
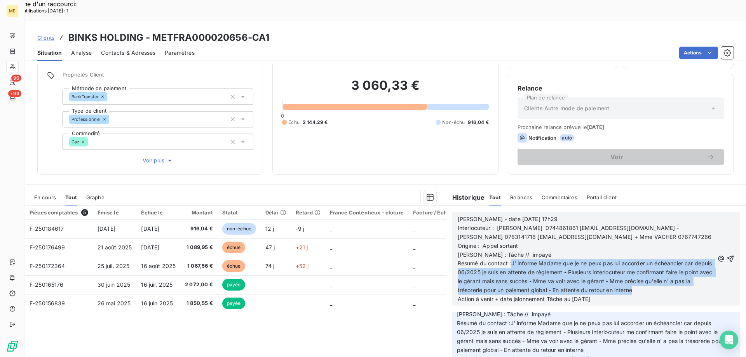
drag, startPoint x: 510, startPoint y: 239, endPoint x: 666, endPoint y: 269, distance: 159.6
click at [666, 269] on p "Résumé du contact :J' informe Madame que je ne peux pas lui accorder un échéanc…" at bounding box center [586, 277] width 257 height 36
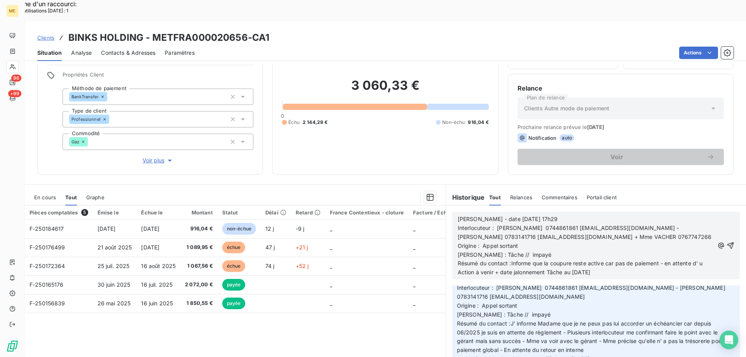
scroll to position [639, 0]
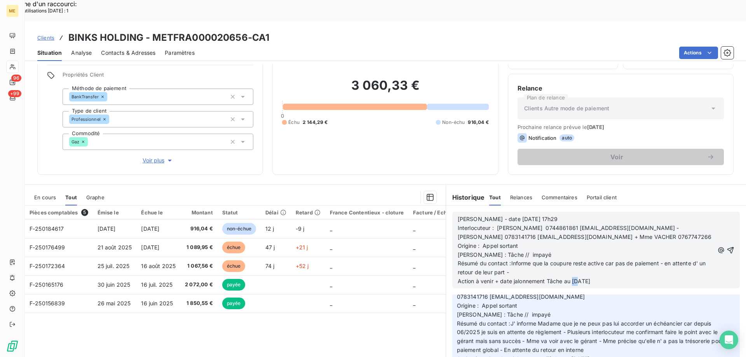
drag, startPoint x: 569, startPoint y: 260, endPoint x: 576, endPoint y: 261, distance: 6.7
click at [576, 278] on span "Action à venir + date jalonnement Tâche au 02/10/2025" at bounding box center [524, 281] width 133 height 7
click at [728, 247] on icon "button" at bounding box center [731, 250] width 7 height 7
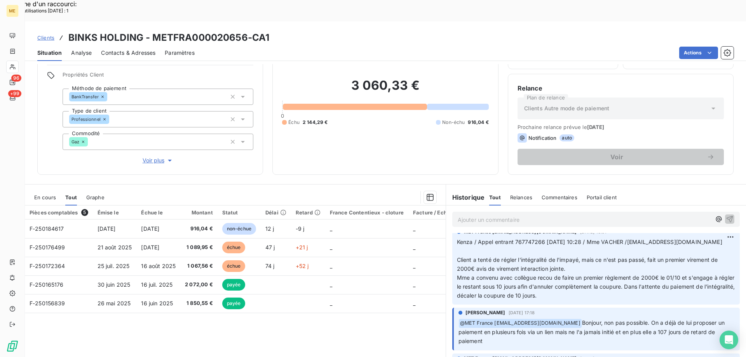
scroll to position [667, 0]
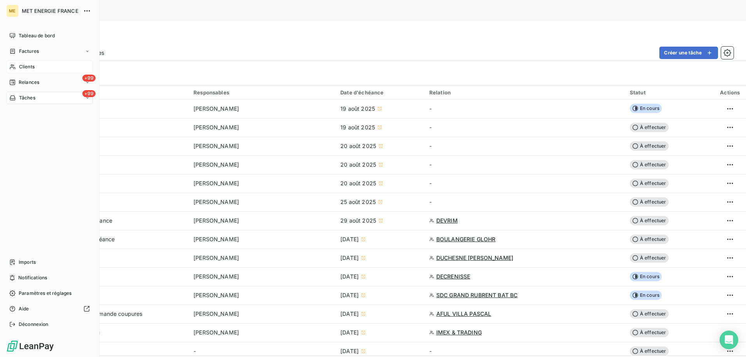
click at [35, 67] on div "Clients" at bounding box center [49, 67] width 87 height 12
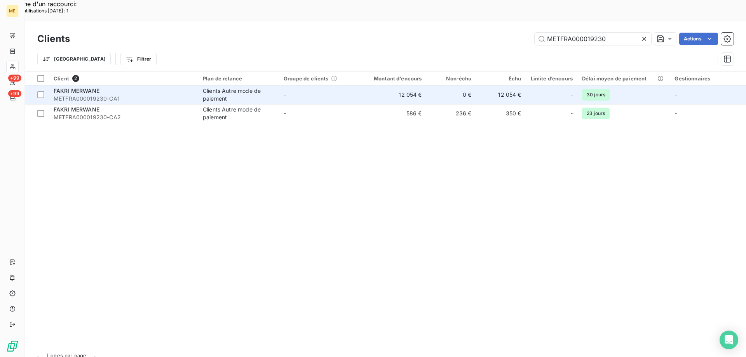
type input "METFRA000019230"
click at [95, 87] on div "FAKRI MERWANE" at bounding box center [124, 91] width 140 height 8
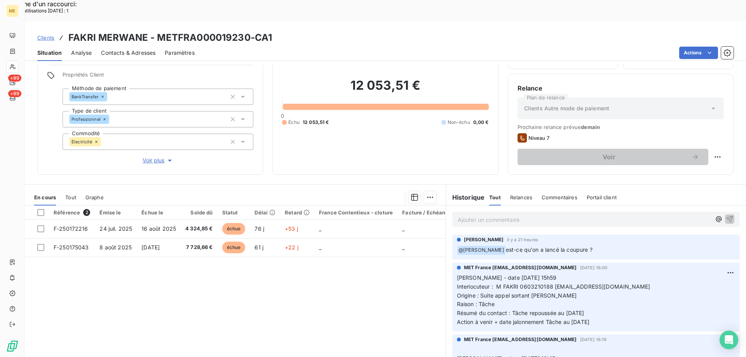
click at [482, 215] on p "Ajouter un commentaire ﻿" at bounding box center [584, 220] width 253 height 10
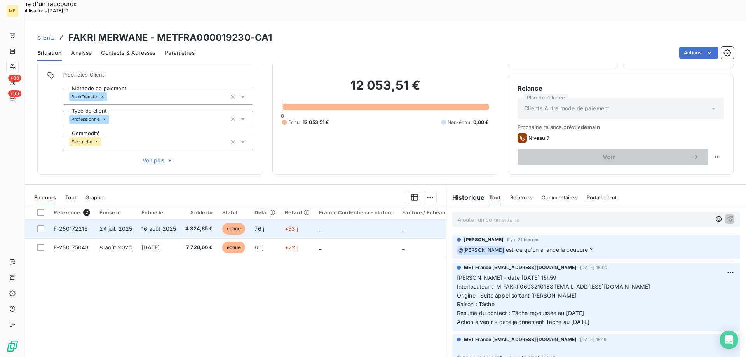
click at [63, 225] on span "F-250172216" at bounding box center [71, 228] width 35 height 7
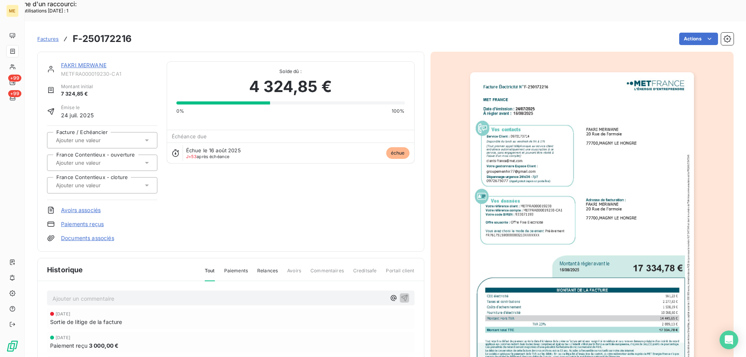
click at [636, 152] on img "button" at bounding box center [582, 230] width 224 height 316
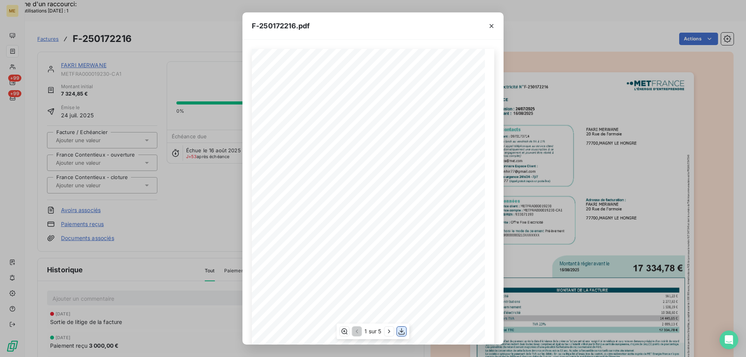
click at [402, 330] on icon "button" at bounding box center [402, 331] width 6 height 7
click at [493, 26] on icon "button" at bounding box center [492, 26] width 8 height 8
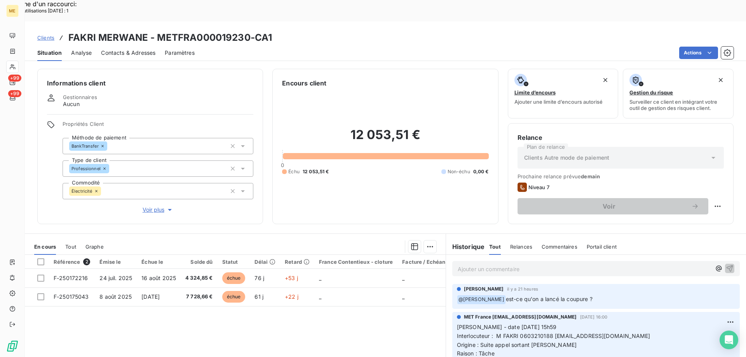
click at [272, 310] on div "Référence 2 Émise le Échue le Solde dû Statut Délai Retard France Contentieux -…" at bounding box center [235, 330] width 421 height 150
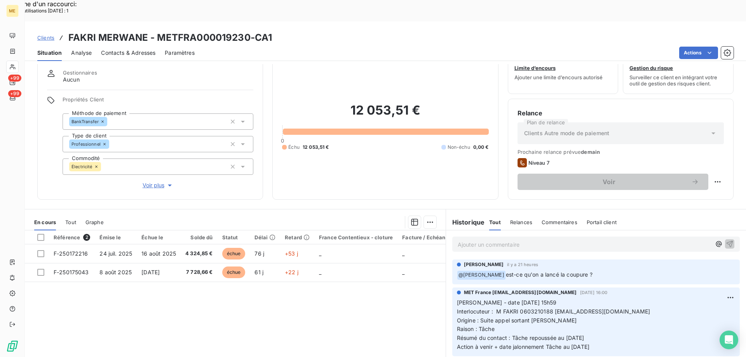
scroll to position [39, 0]
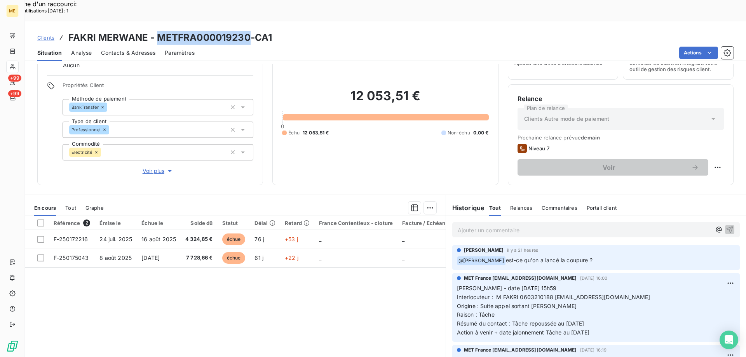
drag, startPoint x: 159, startPoint y: 16, endPoint x: 251, endPoint y: 18, distance: 92.5
click at [251, 31] on h3 "FAKRI MERWANE - METFRA000019230-CA1" at bounding box center [170, 38] width 204 height 14
copy h3 "METFRA000019230"
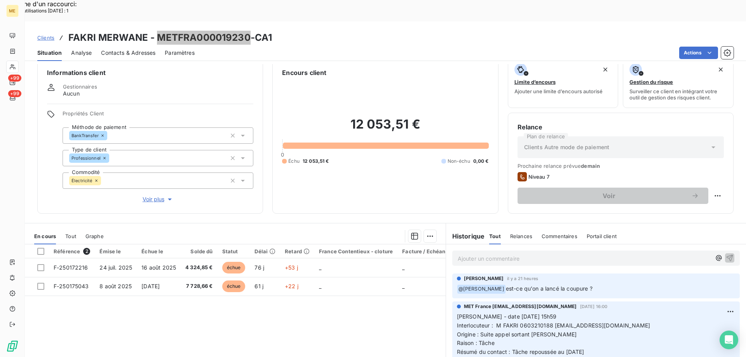
scroll to position [49, 0]
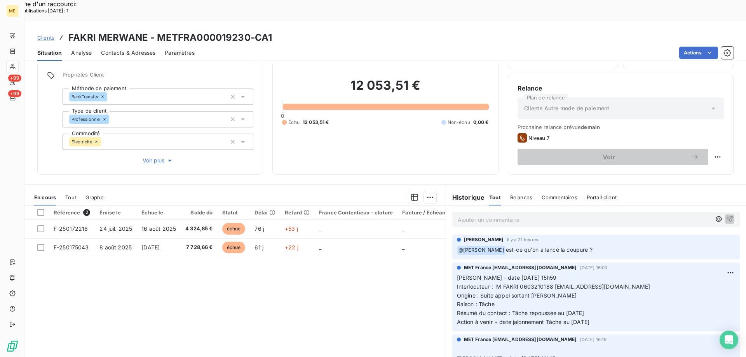
click at [496, 215] on p "Ajouter un commentaire ﻿" at bounding box center [584, 220] width 253 height 10
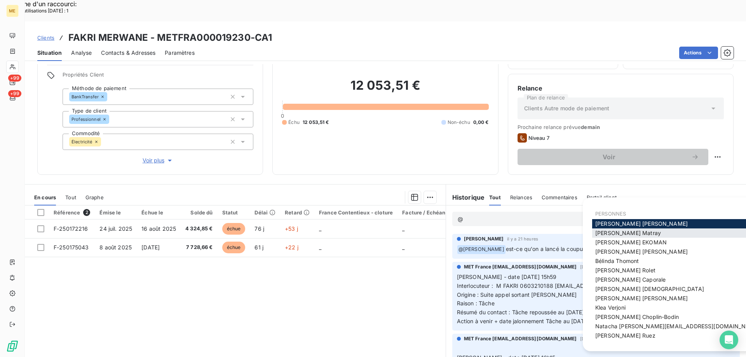
click at [602, 234] on span "Amélie Matray" at bounding box center [628, 233] width 66 height 7
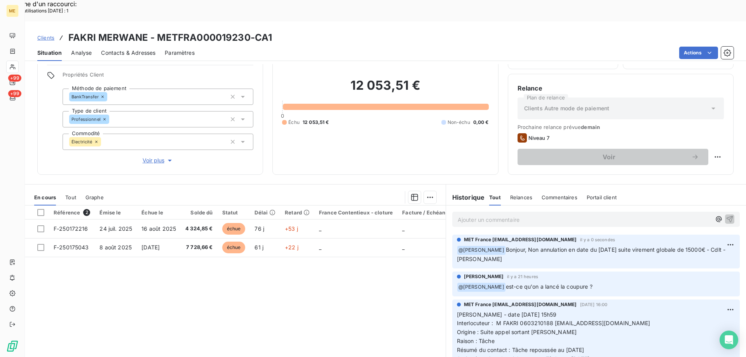
click at [468, 215] on p "Ajouter un commentaire ﻿" at bounding box center [584, 220] width 253 height 10
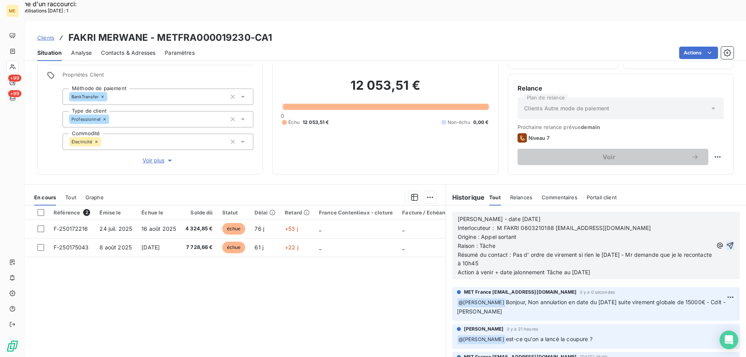
click at [726, 242] on icon "button" at bounding box center [730, 246] width 8 height 8
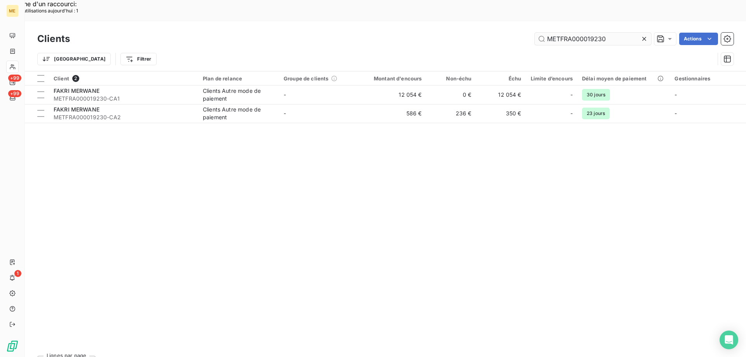
click at [643, 35] on icon at bounding box center [645, 39] width 8 height 8
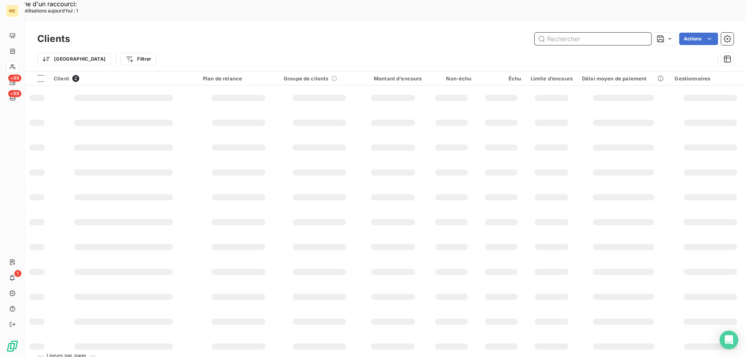
click at [597, 33] on input "text" at bounding box center [593, 39] width 117 height 12
type input "nco"
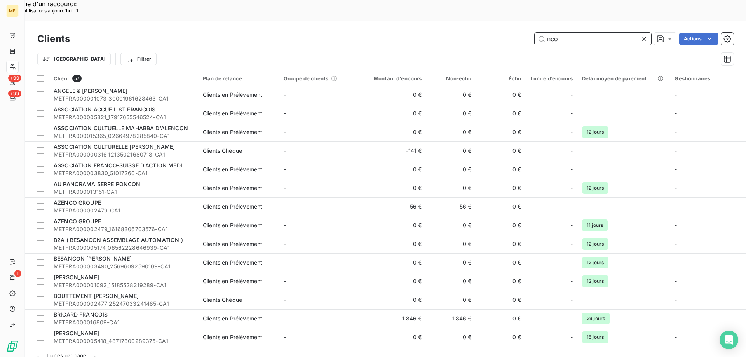
click at [589, 33] on input "nco" at bounding box center [593, 39] width 117 height 12
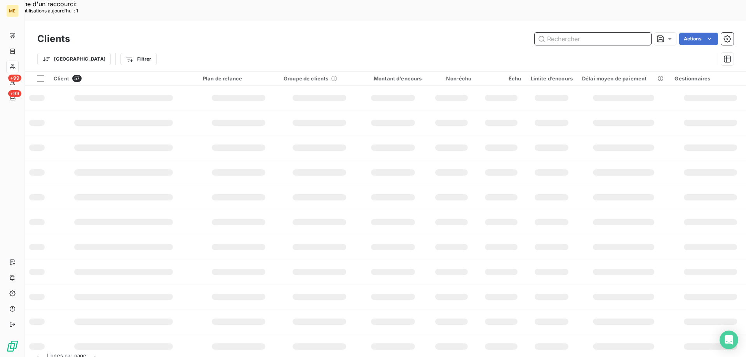
click at [569, 33] on input "text" at bounding box center [593, 39] width 117 height 12
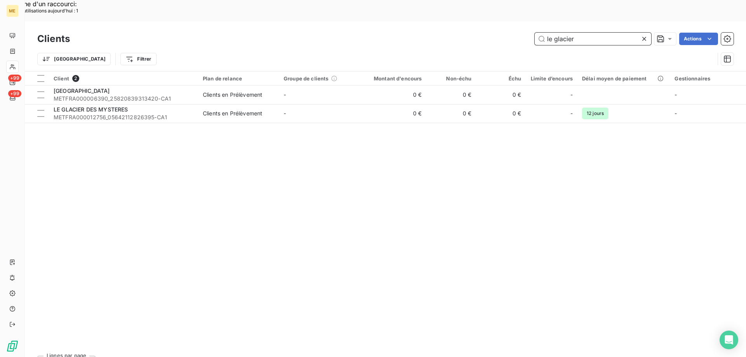
type input "le glacier"
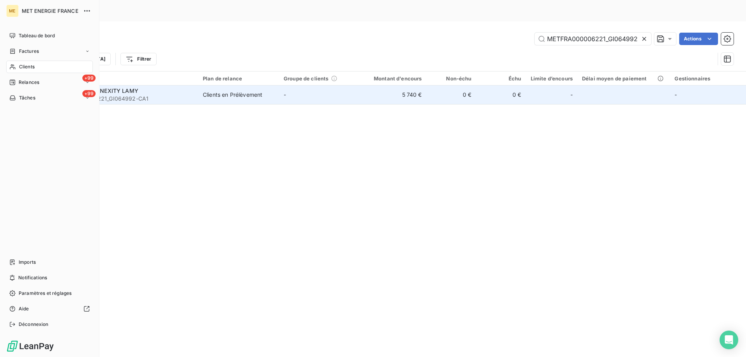
drag, startPoint x: 28, startPoint y: 51, endPoint x: 153, endPoint y: 70, distance: 126.2
click at [29, 51] on span "Factures" at bounding box center [29, 51] width 20 height 7
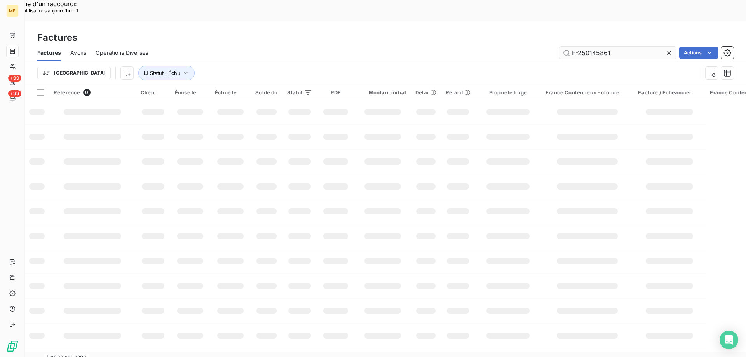
drag, startPoint x: 668, startPoint y: 30, endPoint x: 653, endPoint y: 30, distance: 14.8
click at [666, 49] on icon at bounding box center [669, 53] width 8 height 8
click at [590, 47] on input "text" at bounding box center [618, 53] width 117 height 12
paste input "F-000040459"
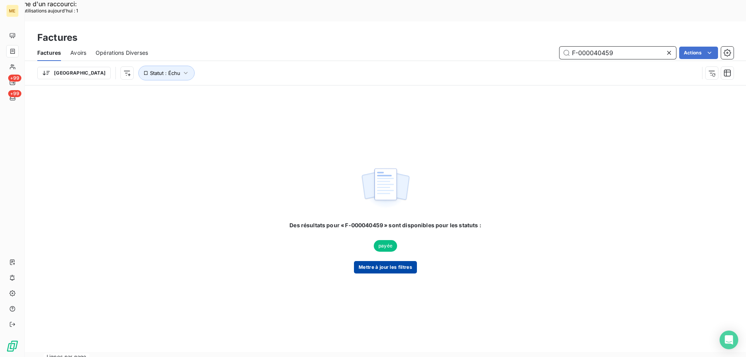
type input "F-000040459"
click at [375, 261] on button "Mettre à jour les filtres" at bounding box center [385, 267] width 63 height 12
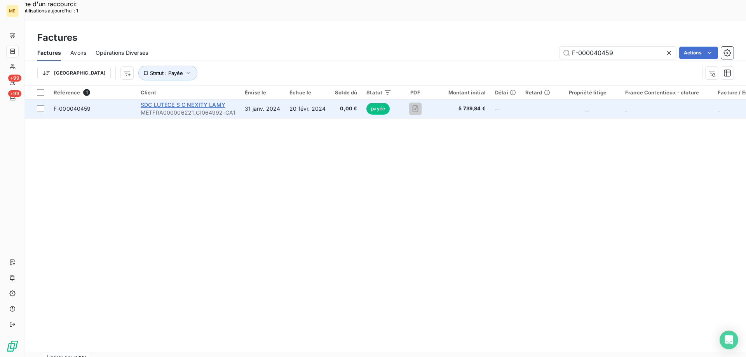
click at [196, 101] on span "SDC LUTECE S C NEXITY LAMY" at bounding box center [183, 104] width 85 height 7
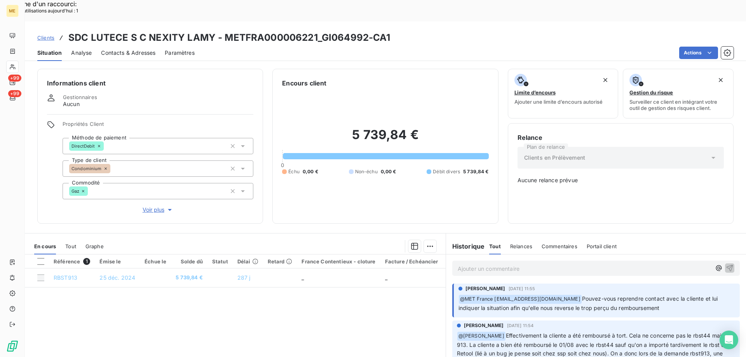
click at [69, 243] on span "Tout" at bounding box center [70, 246] width 11 height 6
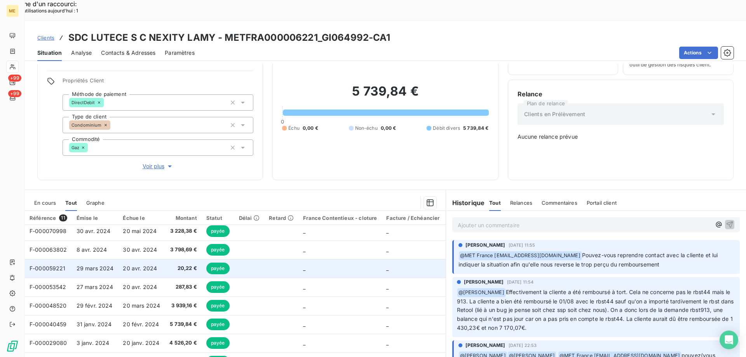
scroll to position [73, 0]
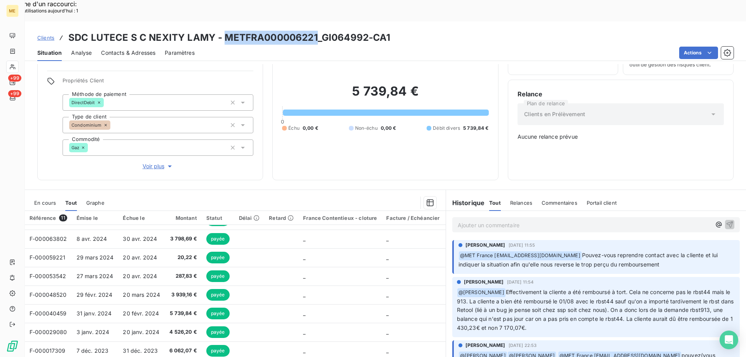
drag, startPoint x: 222, startPoint y: 14, endPoint x: 316, endPoint y: 13, distance: 93.3
click at [316, 31] on h3 "SDC LUTECE S C NEXITY LAMY - METFRA000006221_GI064992-CA1" at bounding box center [229, 38] width 322 height 14
copy h3 "METFRA000006221"
